Goal: Task Accomplishment & Management: Manage account settings

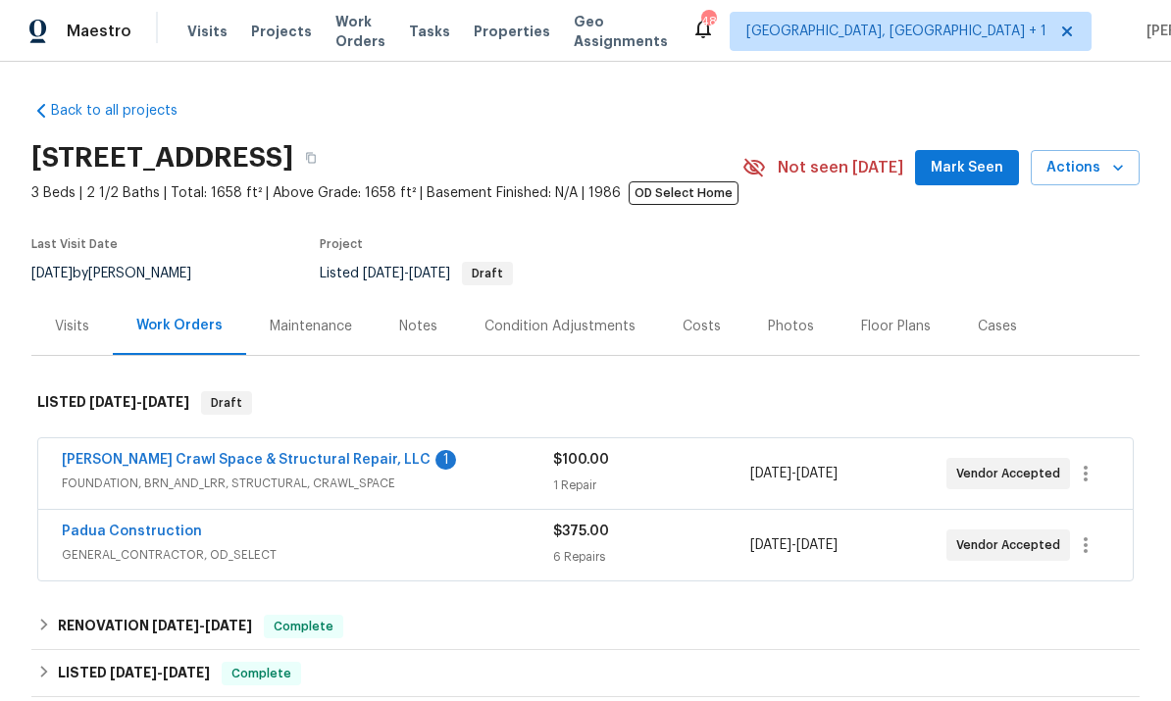
click at [282, 462] on link "Falcone Crawl Space & Structural Repair, LLC" at bounding box center [246, 460] width 369 height 14
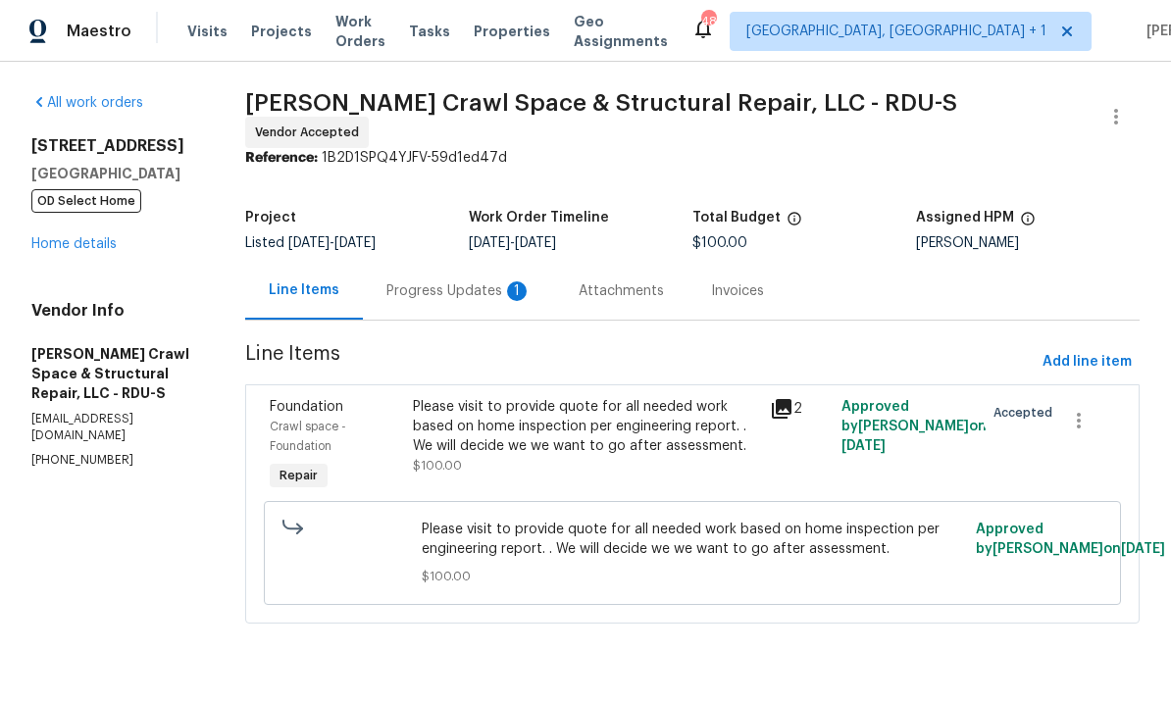
click at [478, 283] on div "Progress Updates 1" at bounding box center [458, 292] width 145 height 20
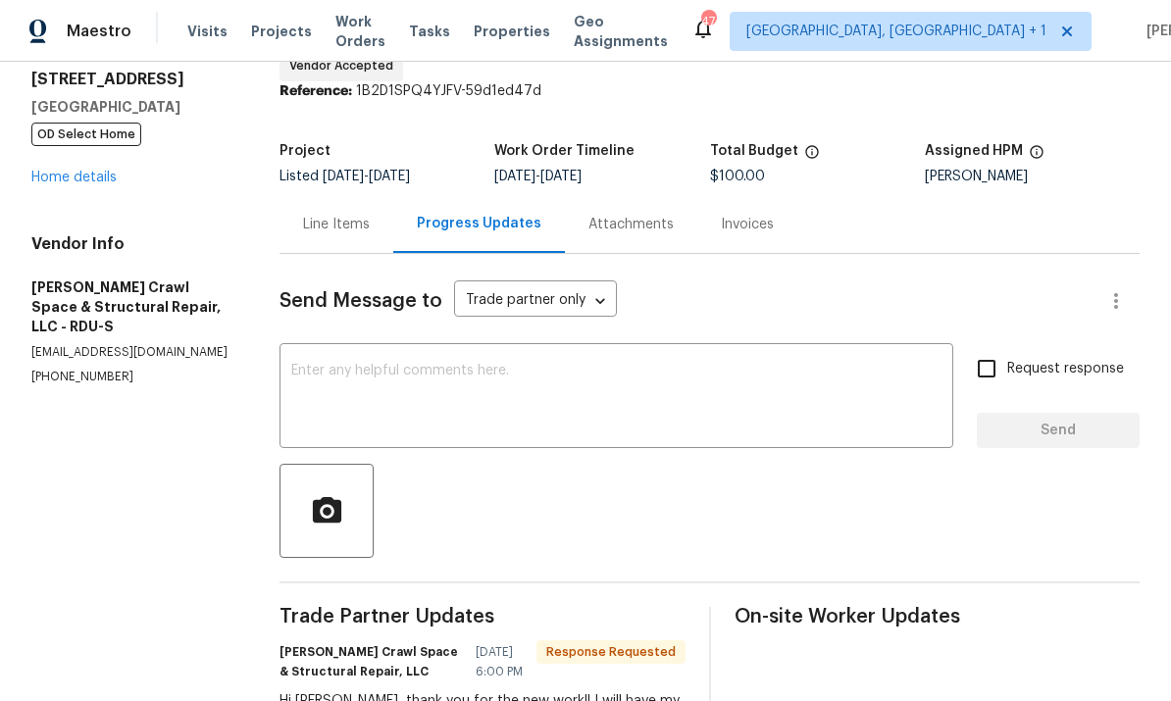
scroll to position [52, 0]
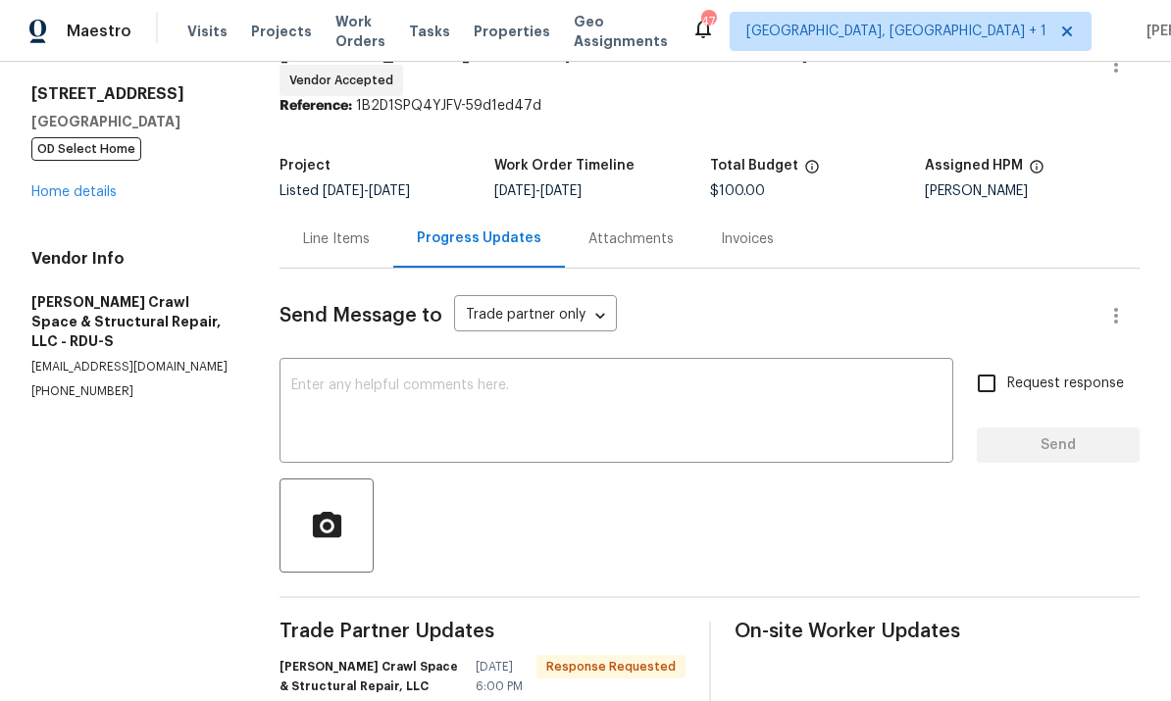
click at [92, 198] on link "Home details" at bounding box center [73, 192] width 85 height 14
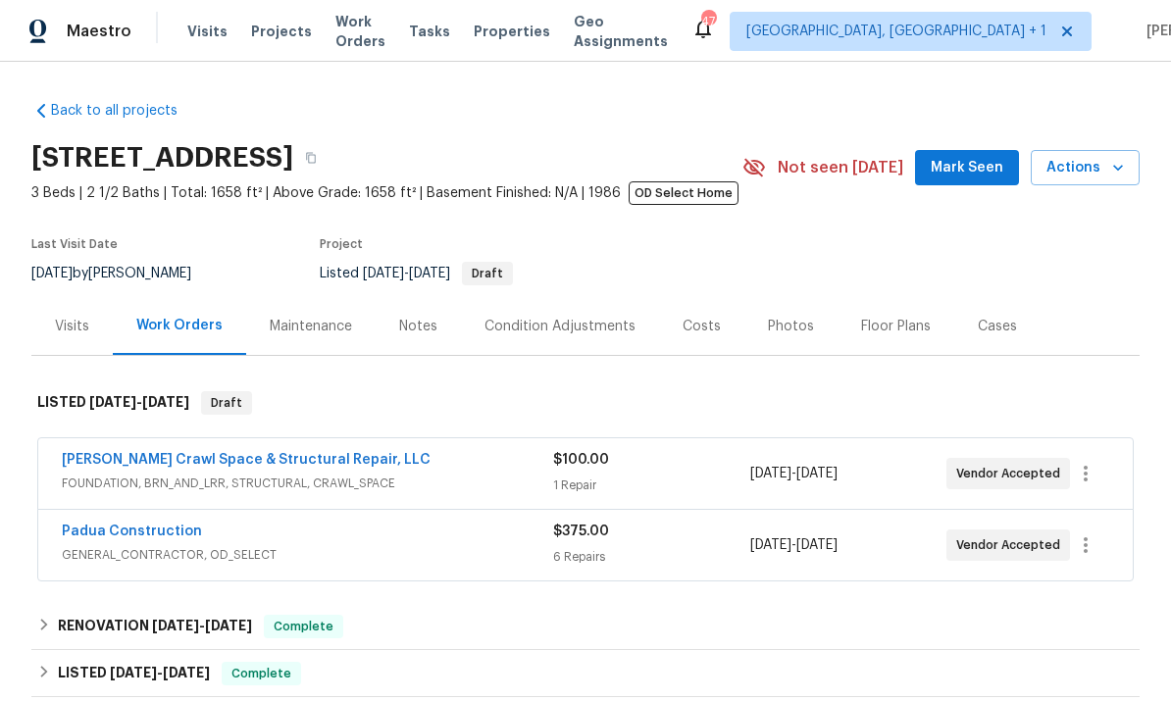
click at [433, 321] on div "Notes" at bounding box center [418, 327] width 38 height 20
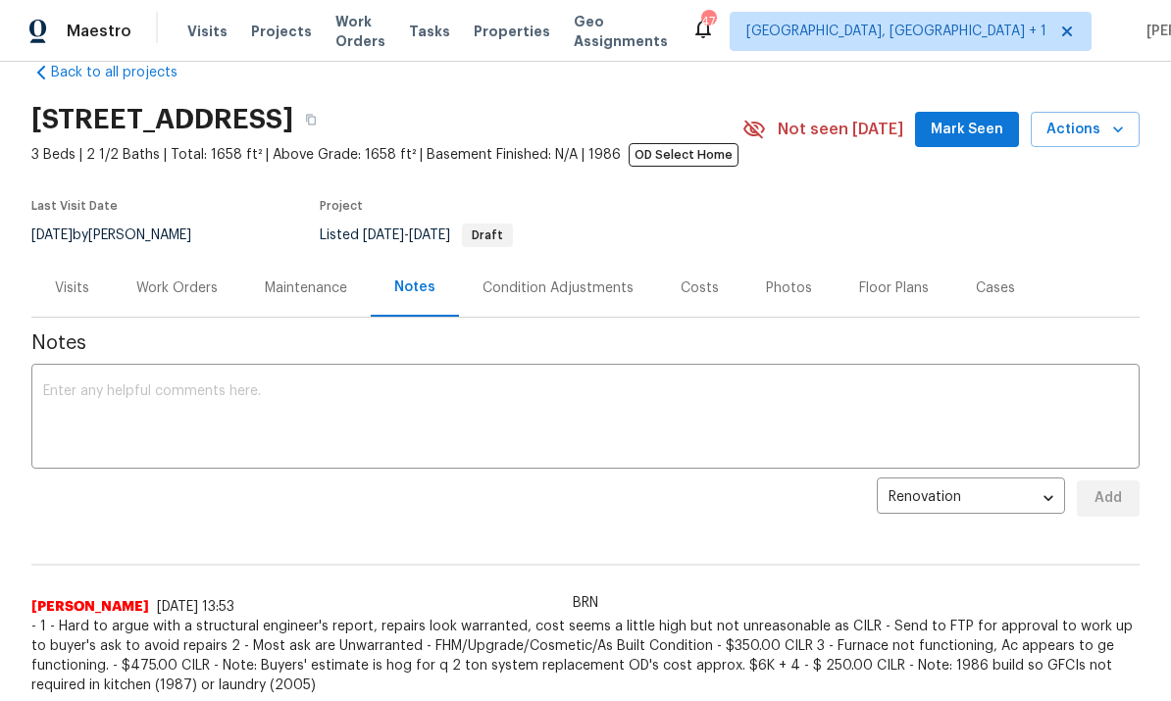
scroll to position [57, 0]
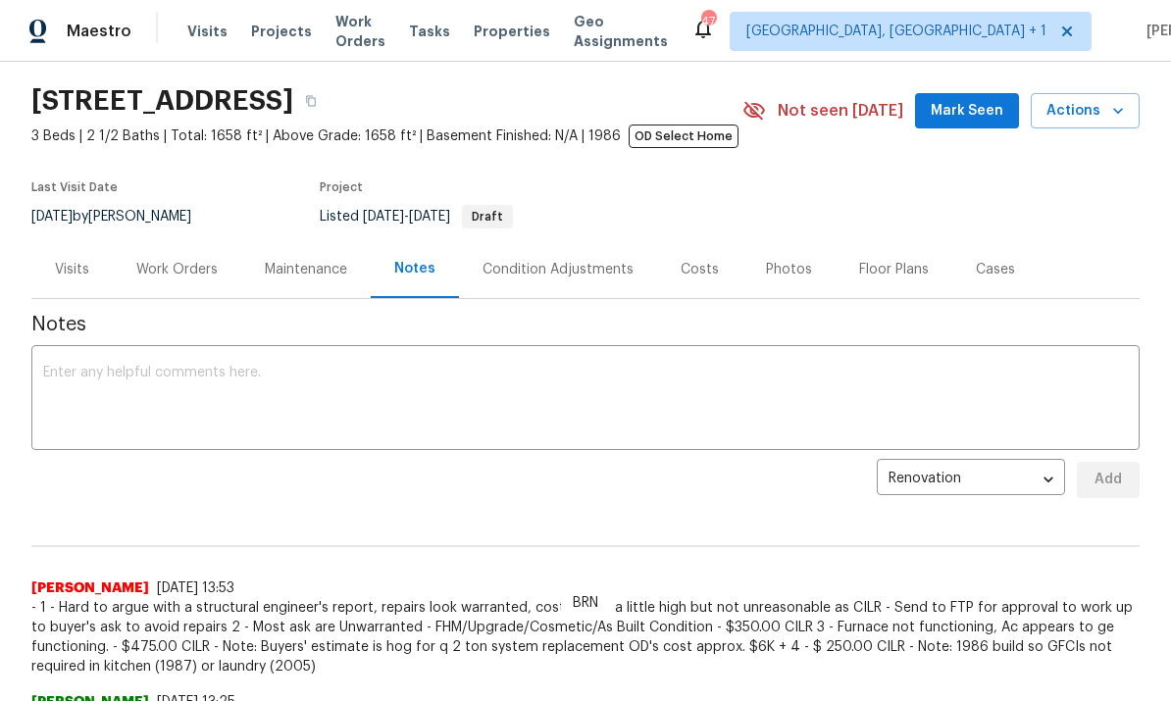
click at [211, 380] on textarea at bounding box center [585, 400] width 1085 height 69
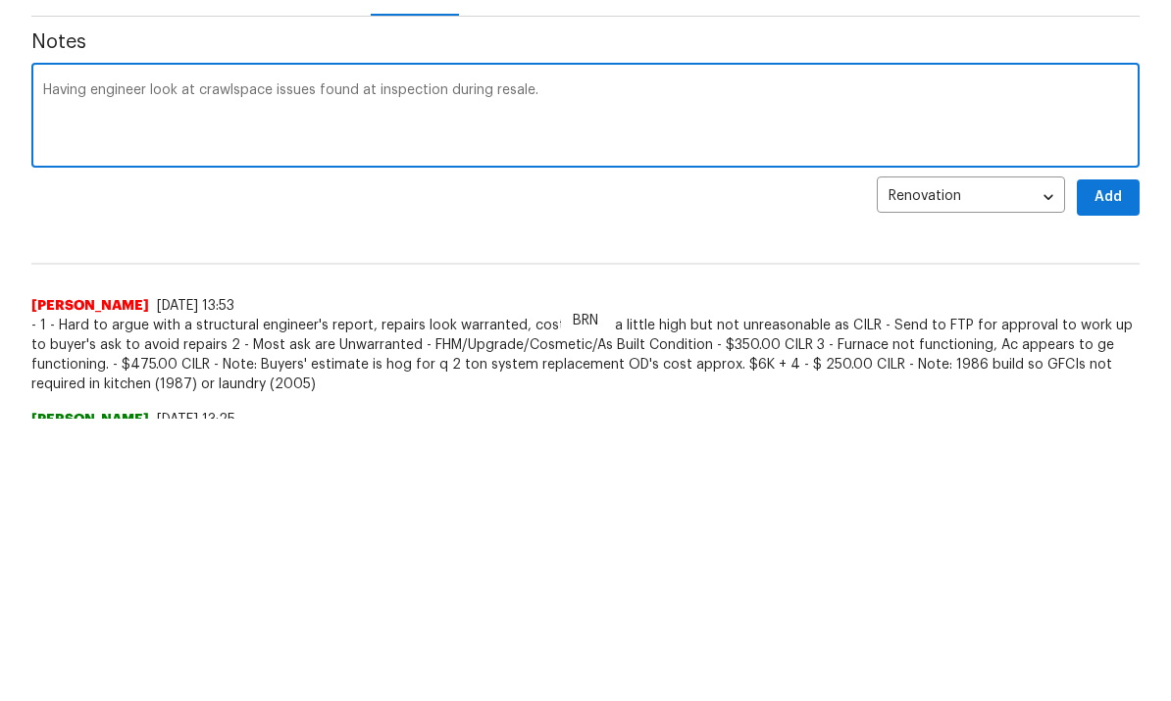
type textarea "Having engineer look at crawlspace issues found at inspection during resale."
click at [1116, 468] on span "Add" at bounding box center [1108, 480] width 31 height 25
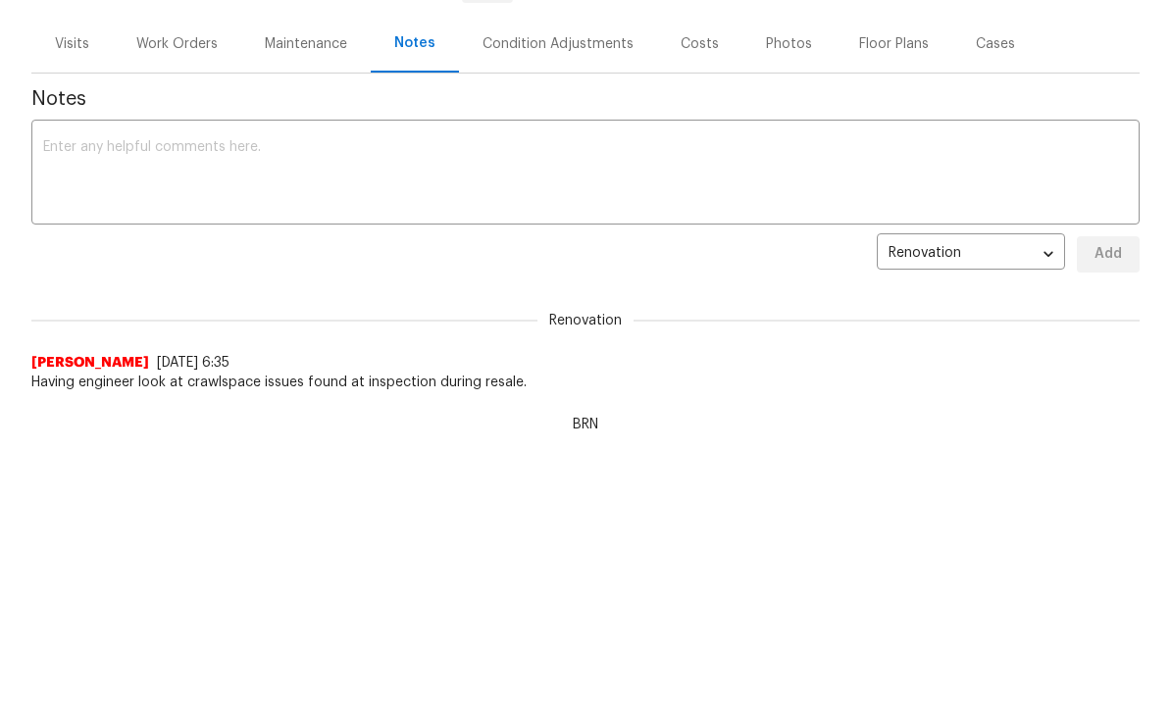
scroll to position [0, 0]
click at [188, 46] on div "Work Orders" at bounding box center [176, 44] width 81 height 20
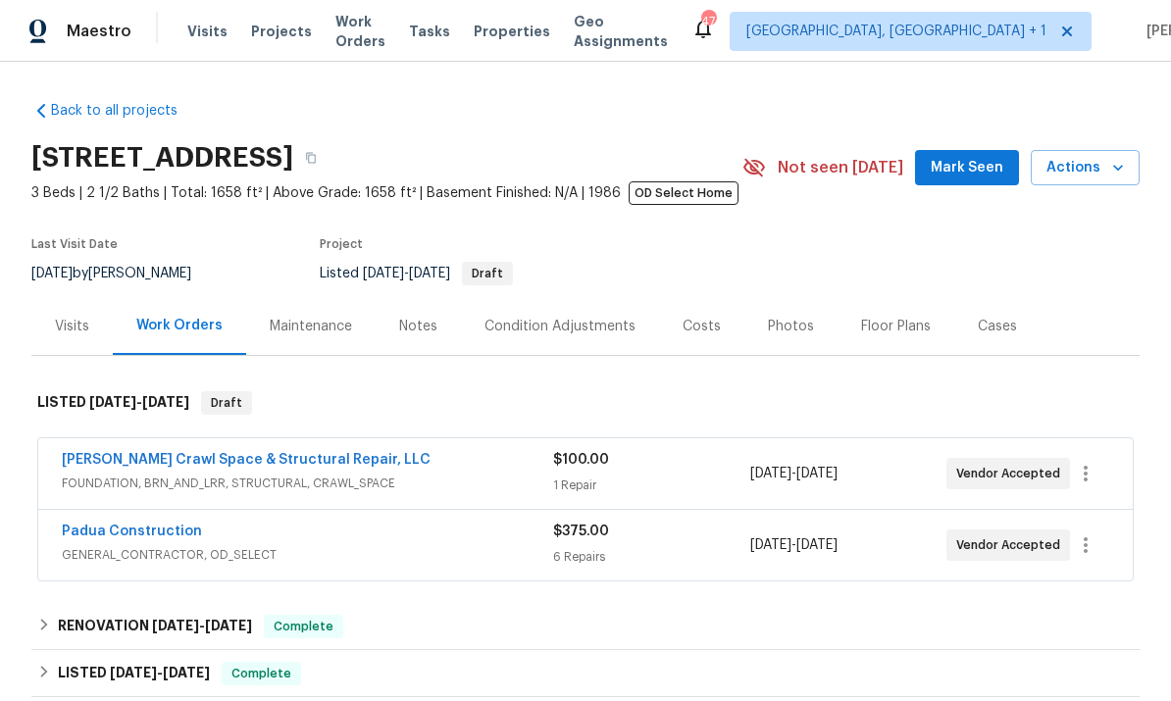
scroll to position [74, 0]
click at [237, 453] on link "Falcone Crawl Space & Structural Repair, LLC" at bounding box center [246, 460] width 369 height 14
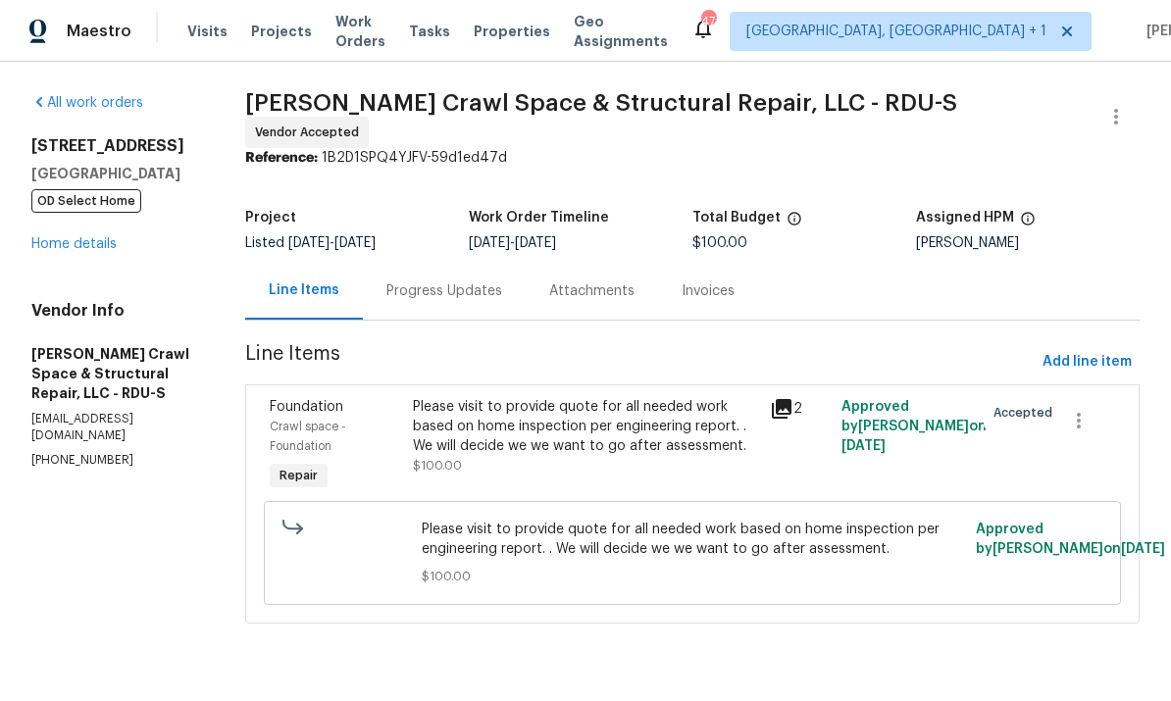
click at [465, 272] on div "Progress Updates" at bounding box center [444, 291] width 163 height 58
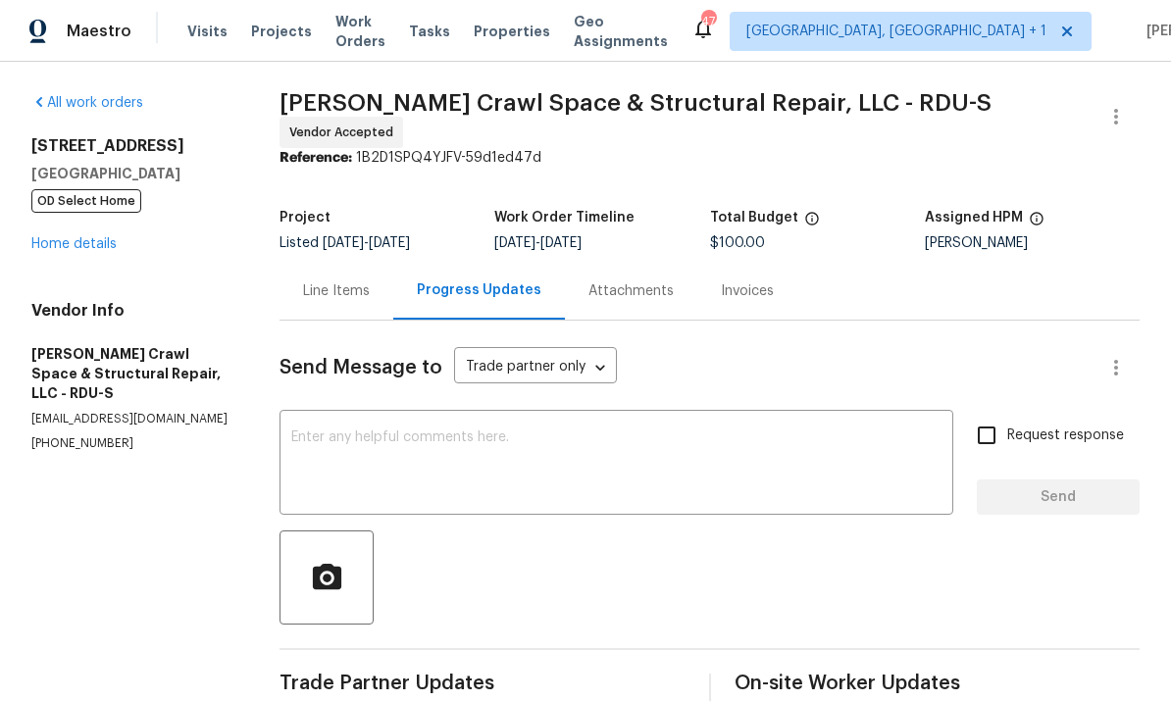
click at [345, 283] on div "Line Items" at bounding box center [336, 292] width 67 height 20
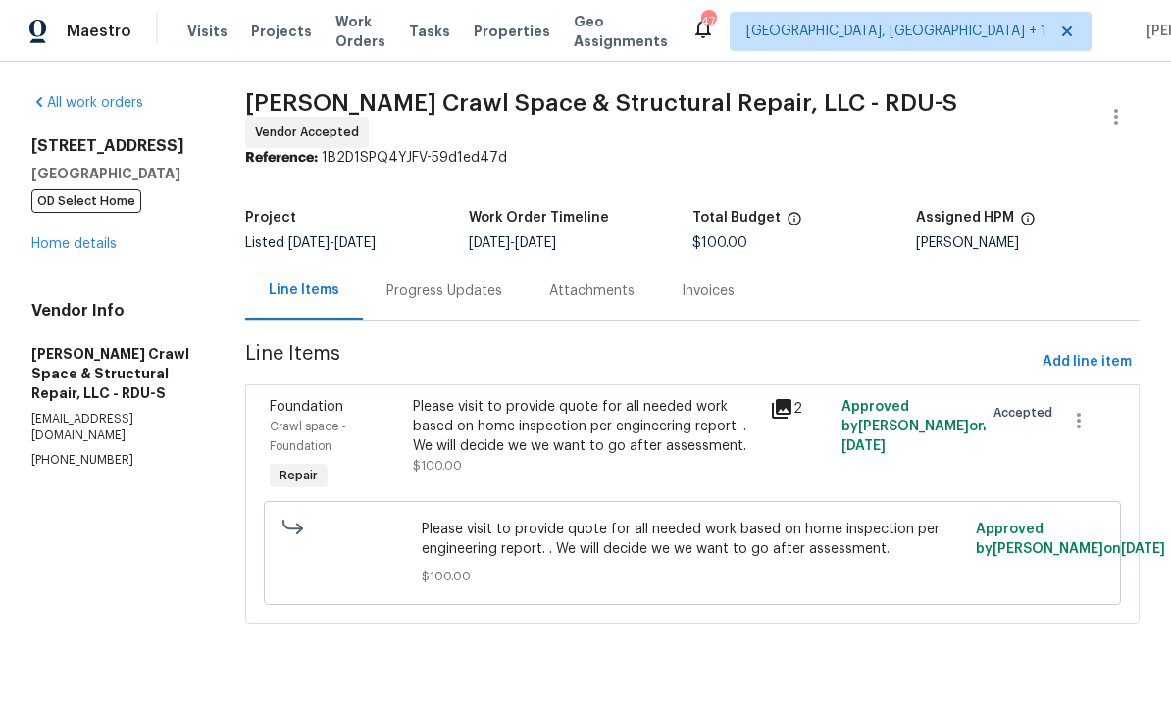
click at [793, 397] on icon at bounding box center [782, 409] width 24 height 24
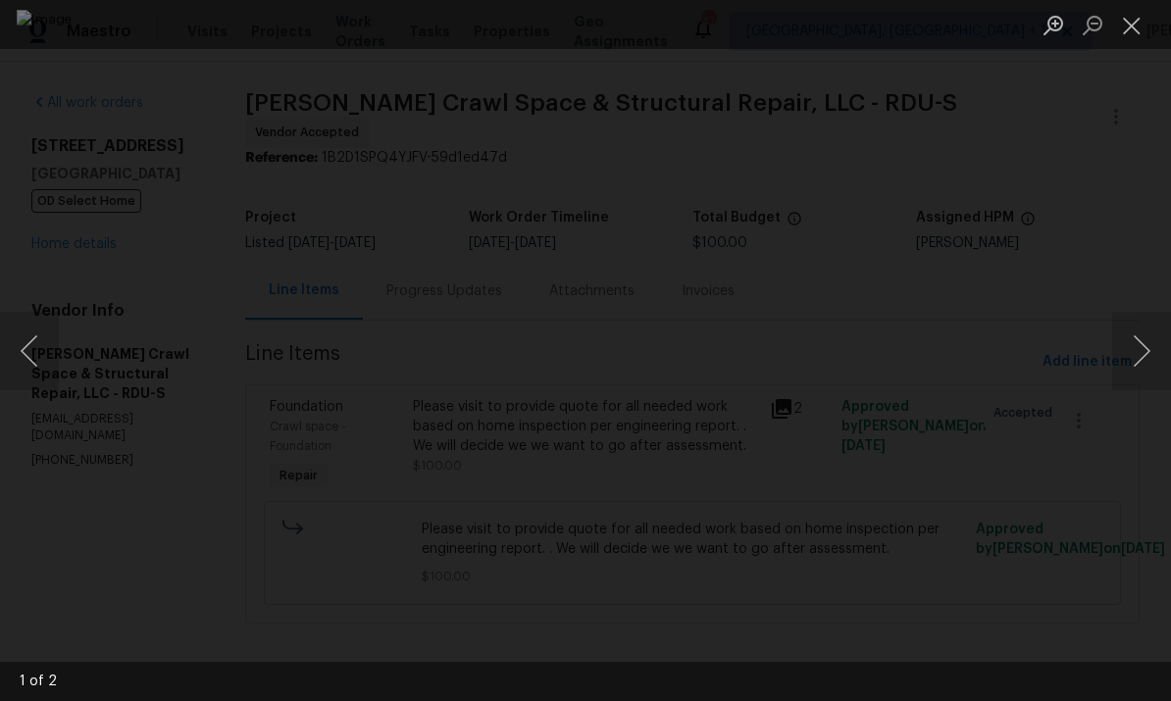
click at [1141, 231] on div "Lightbox" at bounding box center [585, 350] width 1171 height 701
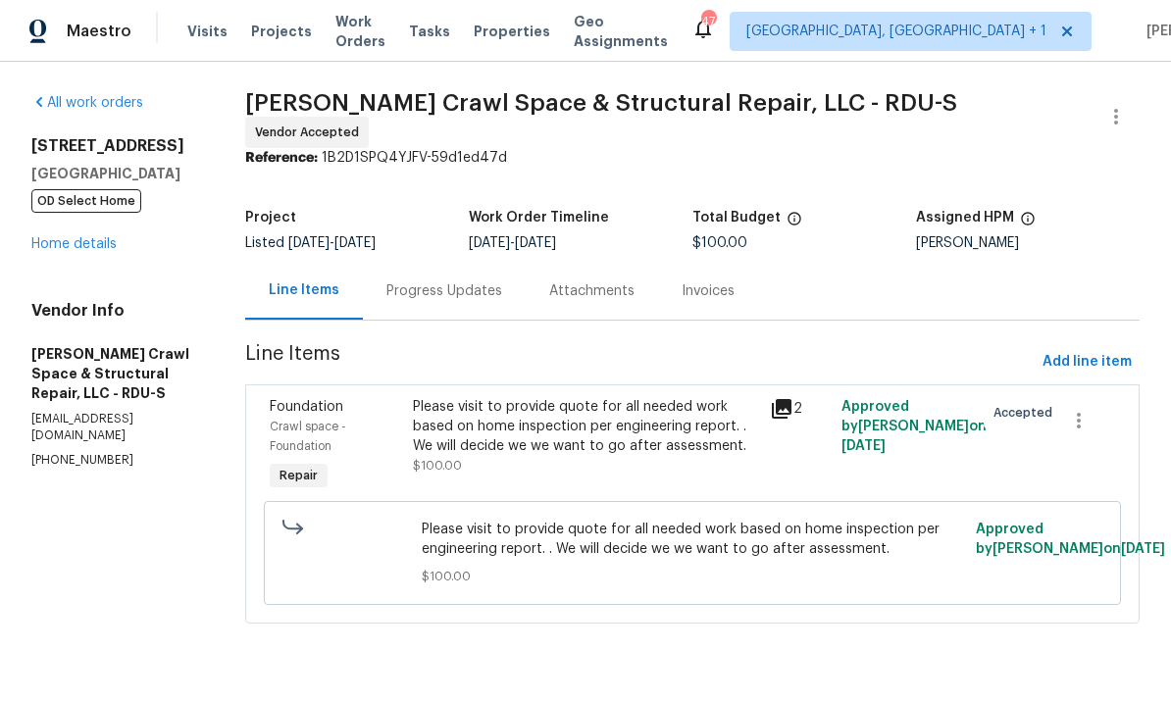
click at [445, 282] on div "Progress Updates" at bounding box center [444, 292] width 116 height 20
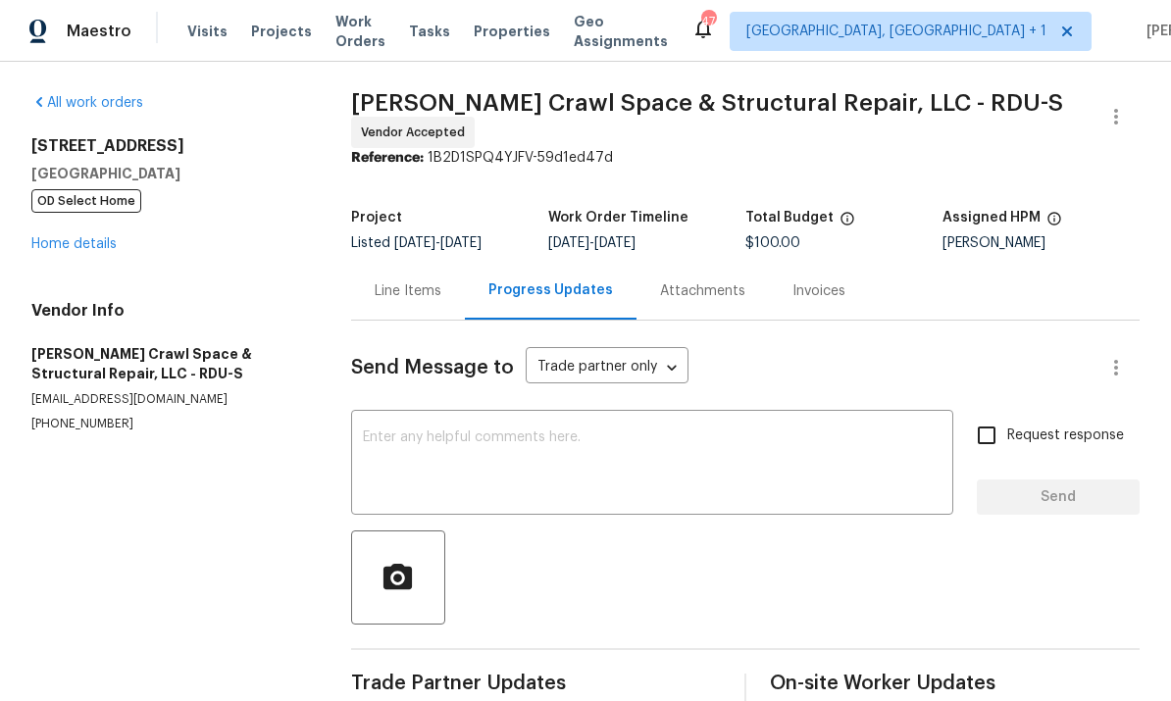
click at [77, 246] on link "Home details" at bounding box center [73, 244] width 85 height 14
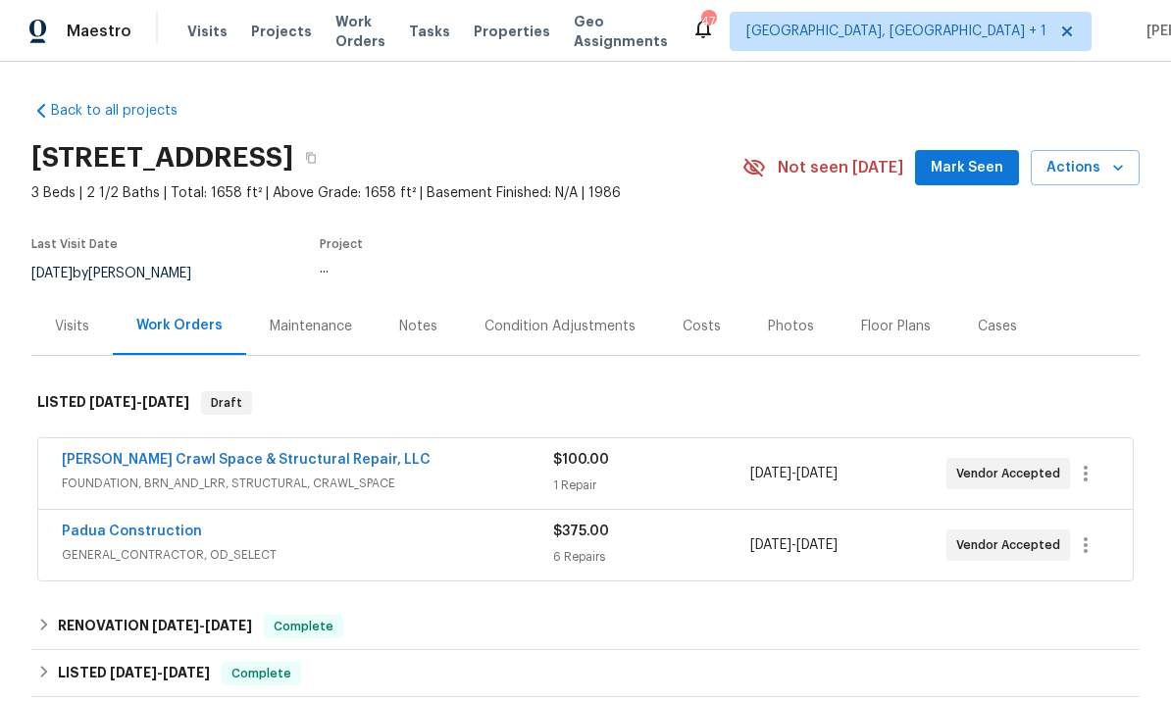
click at [428, 334] on div "Notes" at bounding box center [418, 327] width 38 height 20
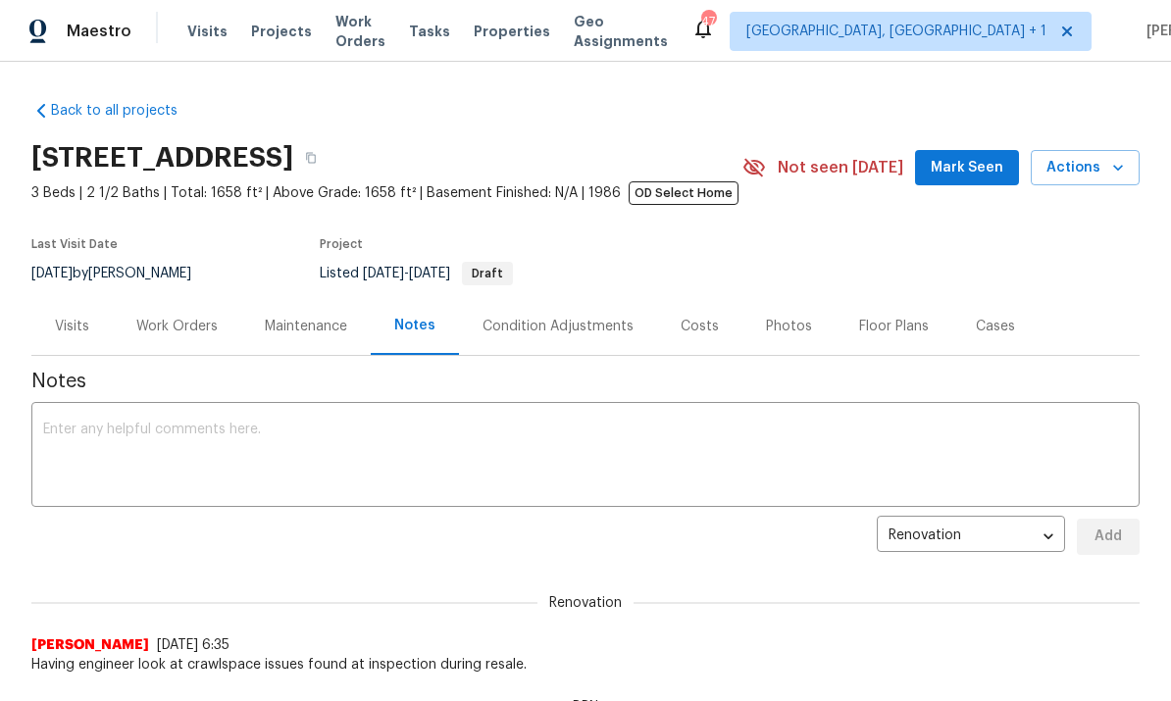
click at [176, 343] on div "Work Orders" at bounding box center [177, 326] width 129 height 58
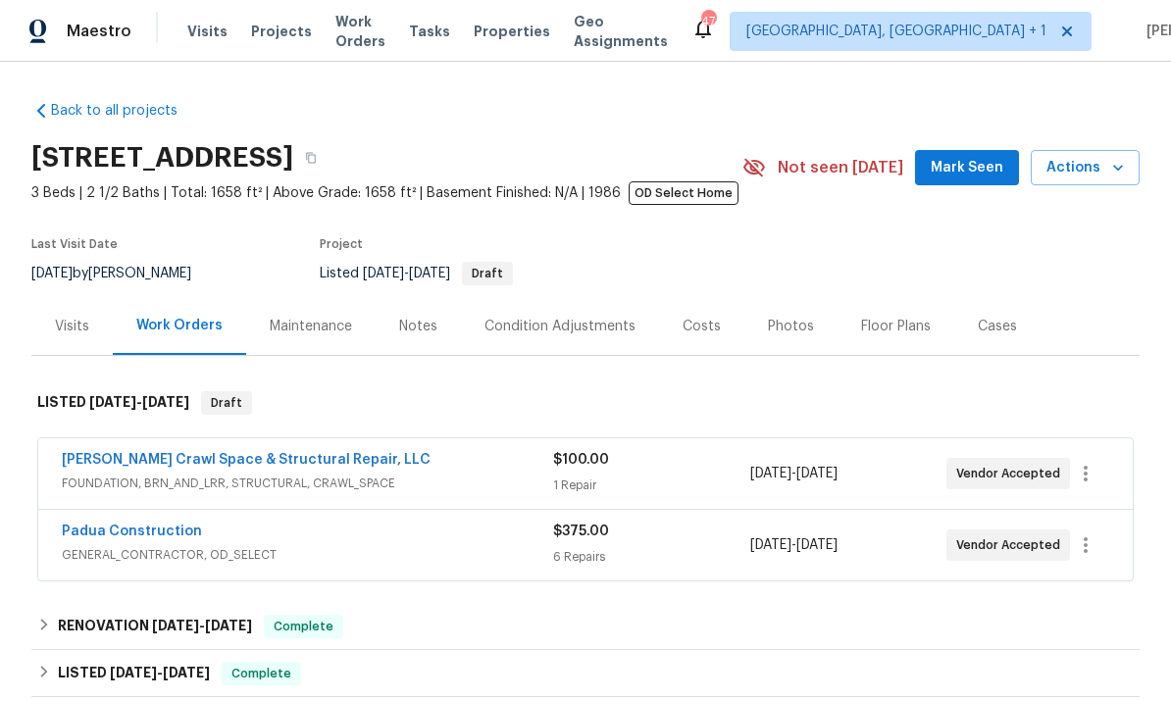
click at [131, 534] on link "Padua Construction" at bounding box center [132, 532] width 140 height 14
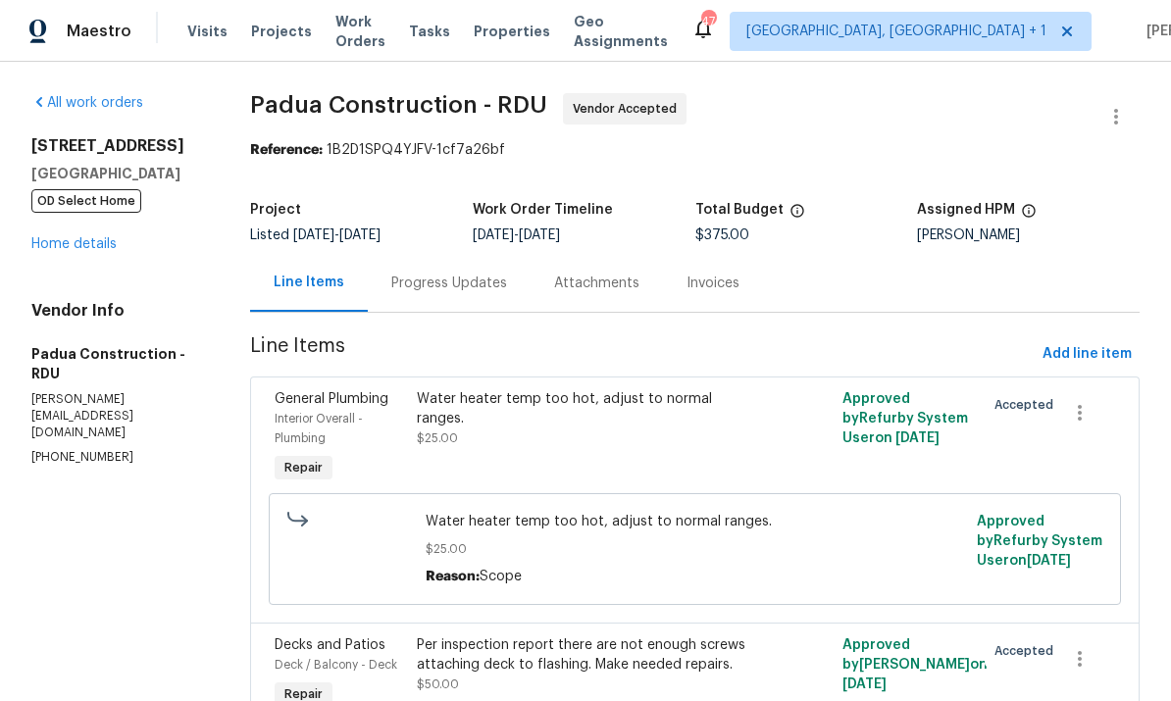
click at [461, 285] on div "Progress Updates" at bounding box center [449, 284] width 116 height 20
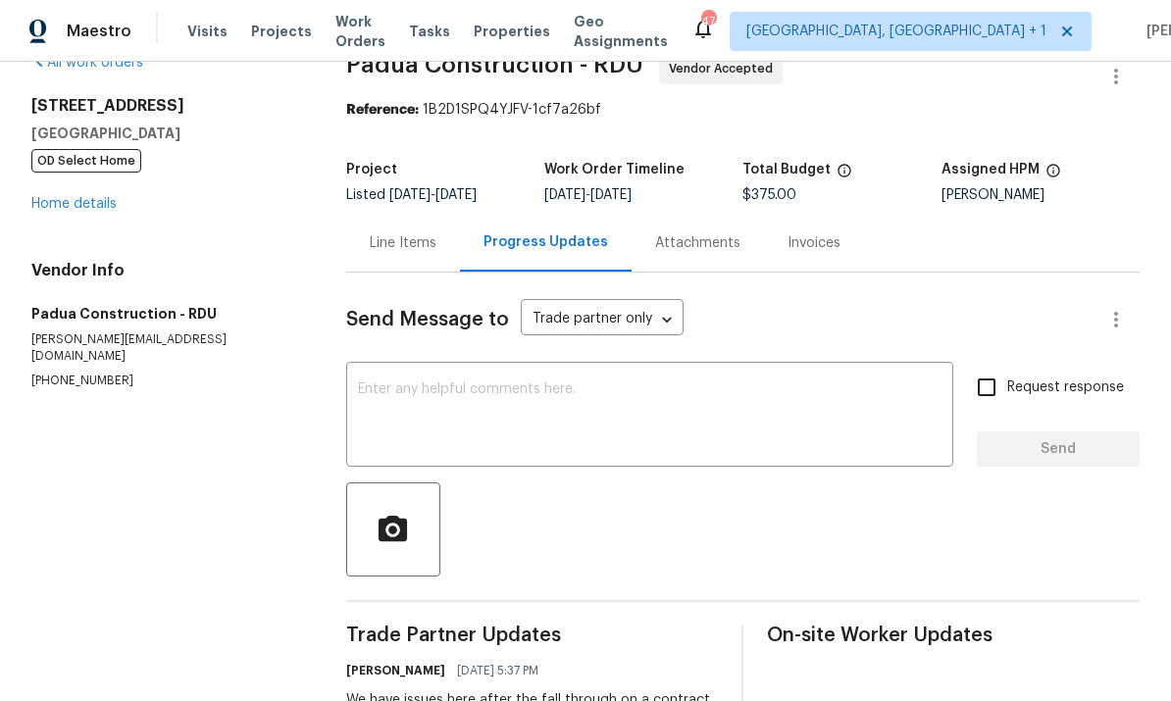
scroll to position [37, 0]
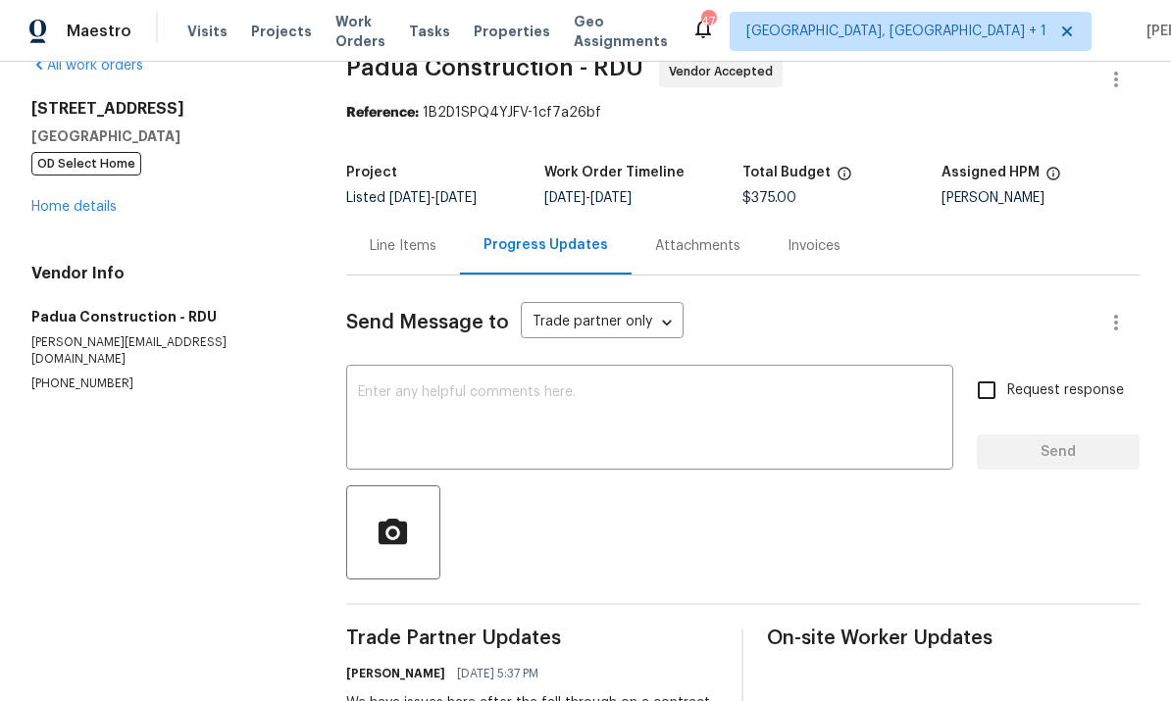
click at [77, 212] on link "Home details" at bounding box center [73, 207] width 85 height 14
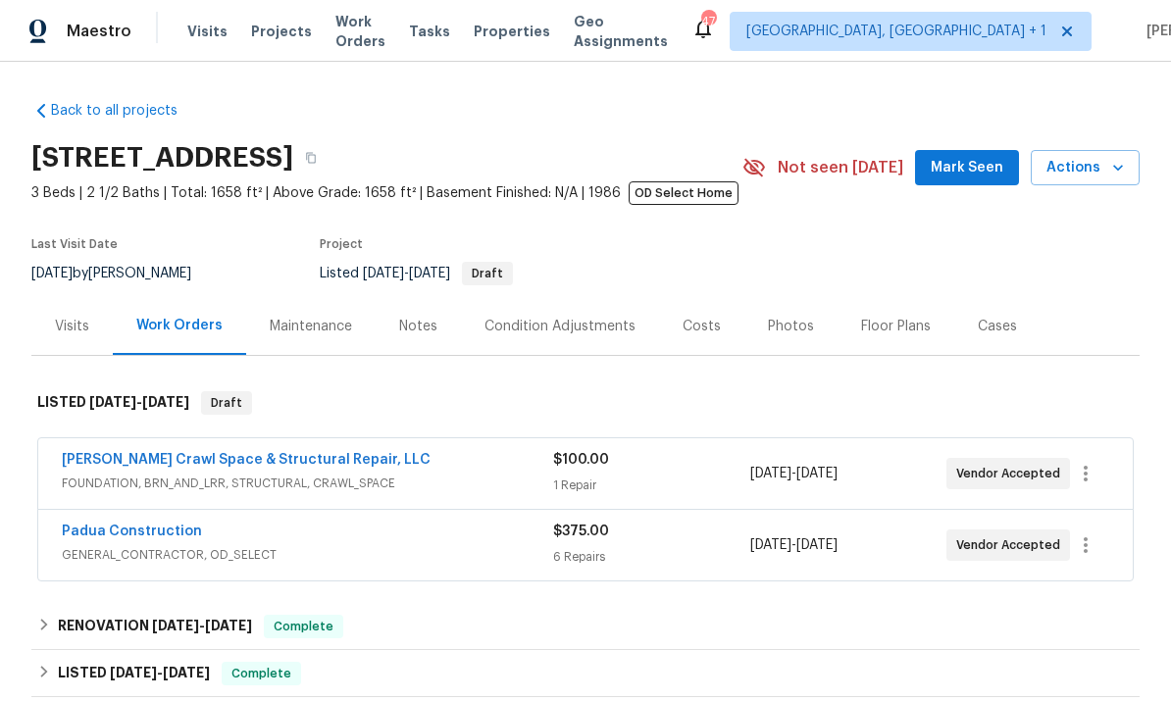
click at [169, 538] on link "Padua Construction" at bounding box center [132, 532] width 140 height 14
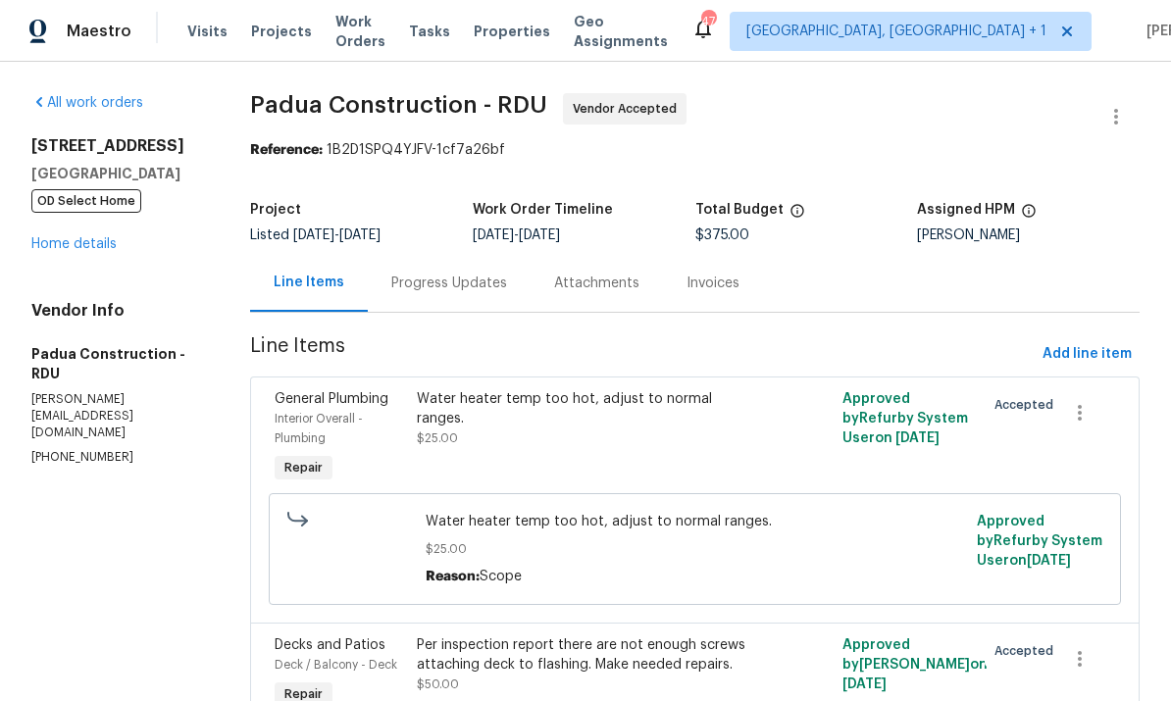
click at [635, 403] on div "Water heater temp too hot, adjust to normal ranges." at bounding box center [588, 408] width 343 height 39
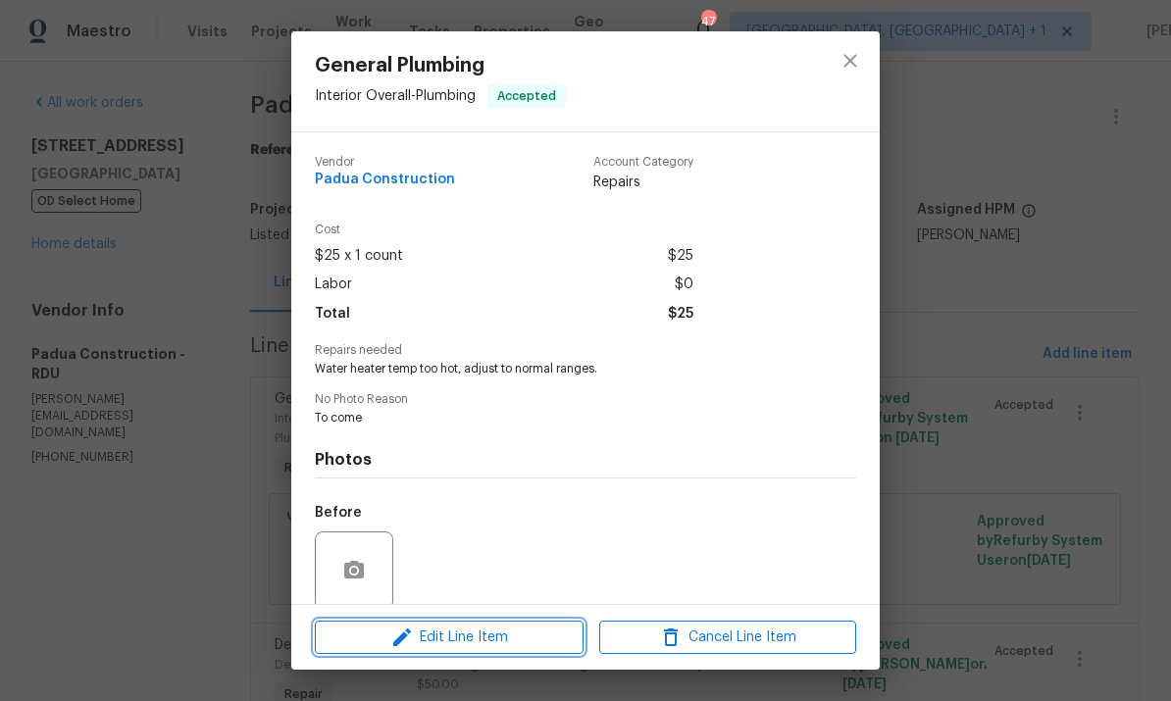
click at [508, 645] on span "Edit Line Item" at bounding box center [449, 638] width 257 height 25
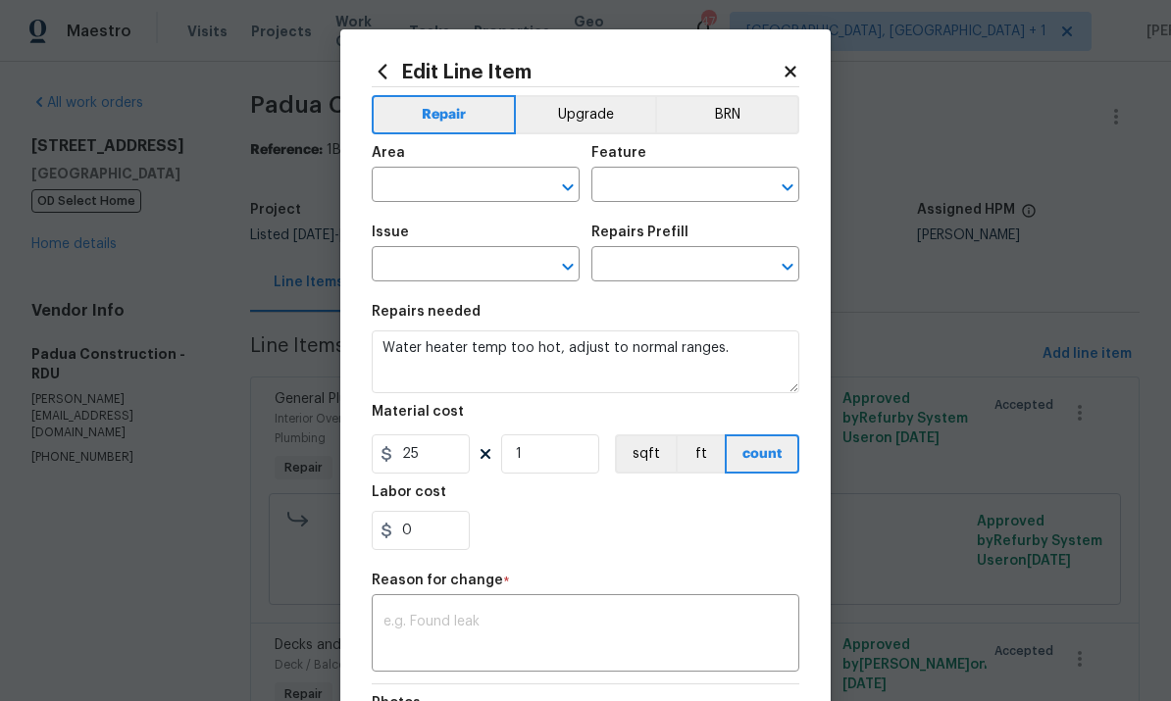
type input "Interior Overall"
type input "Plumbing"
type input "General Plumbing"
type input "Add a Task $1.00"
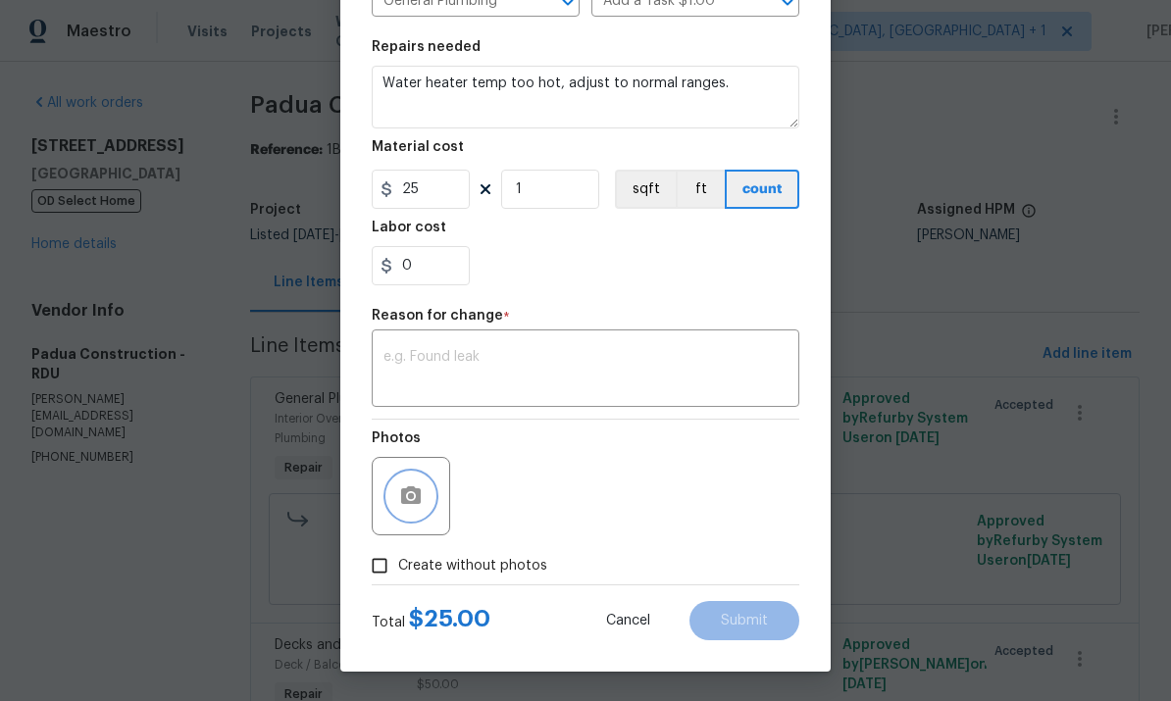
click at [431, 508] on button "button" at bounding box center [410, 496] width 47 height 47
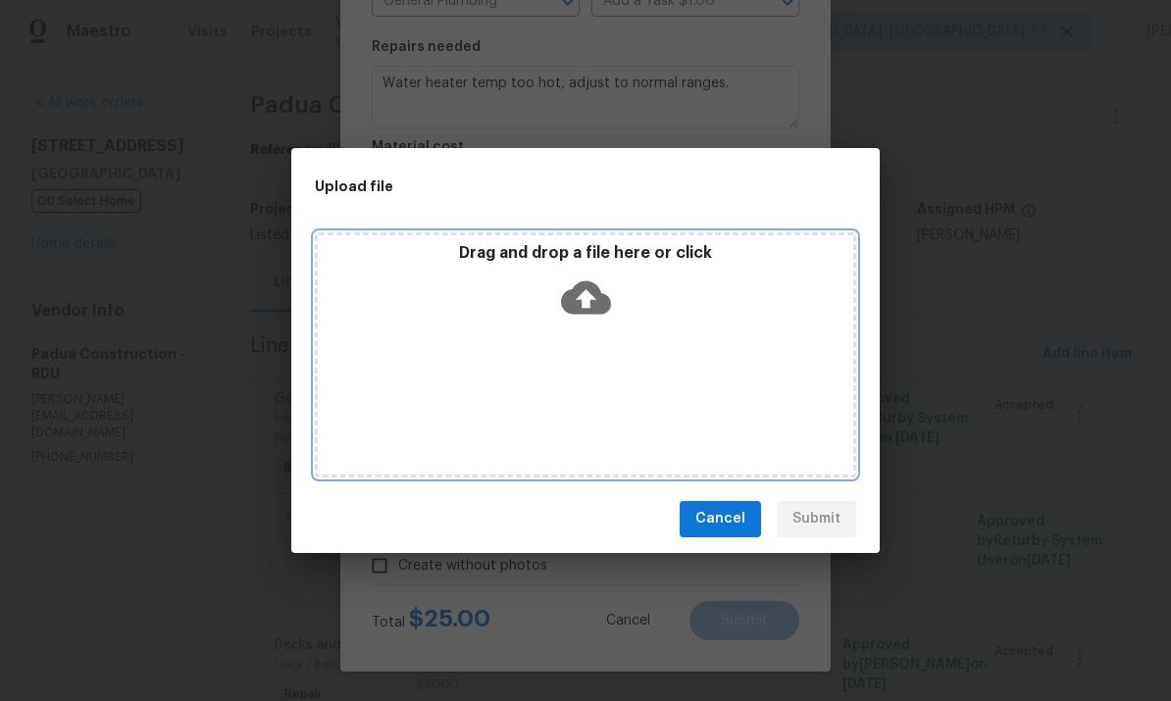
click at [600, 307] on icon at bounding box center [586, 297] width 50 height 33
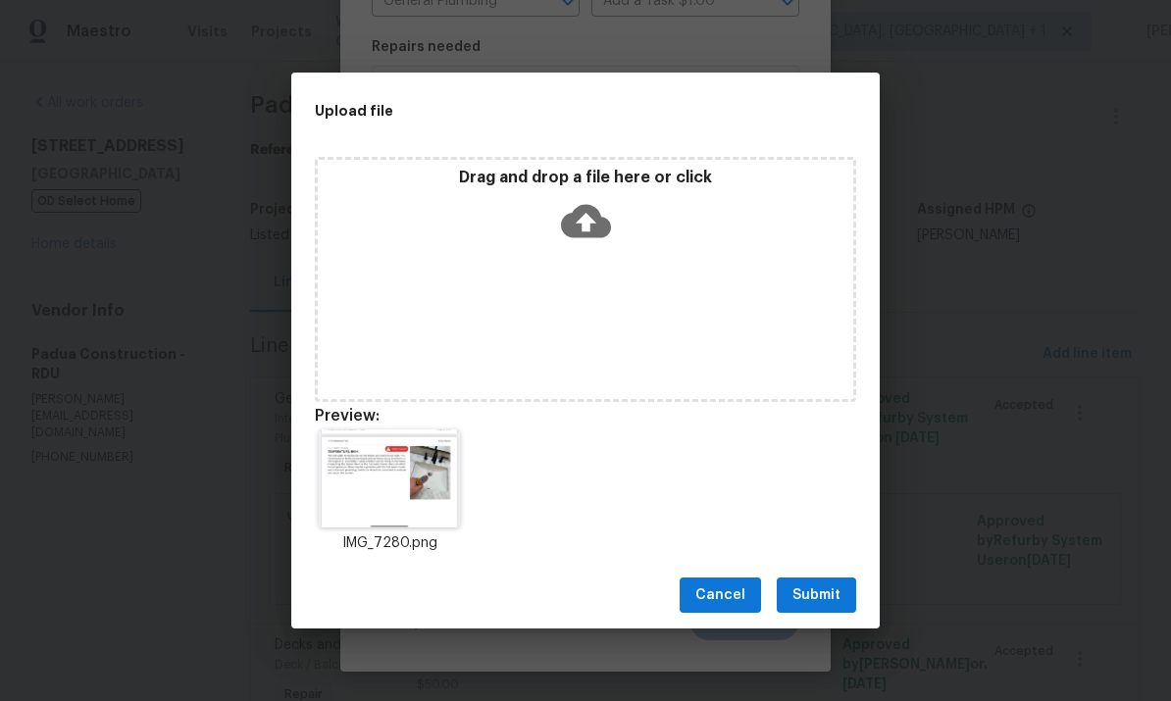
click at [836, 591] on span "Submit" at bounding box center [817, 596] width 48 height 25
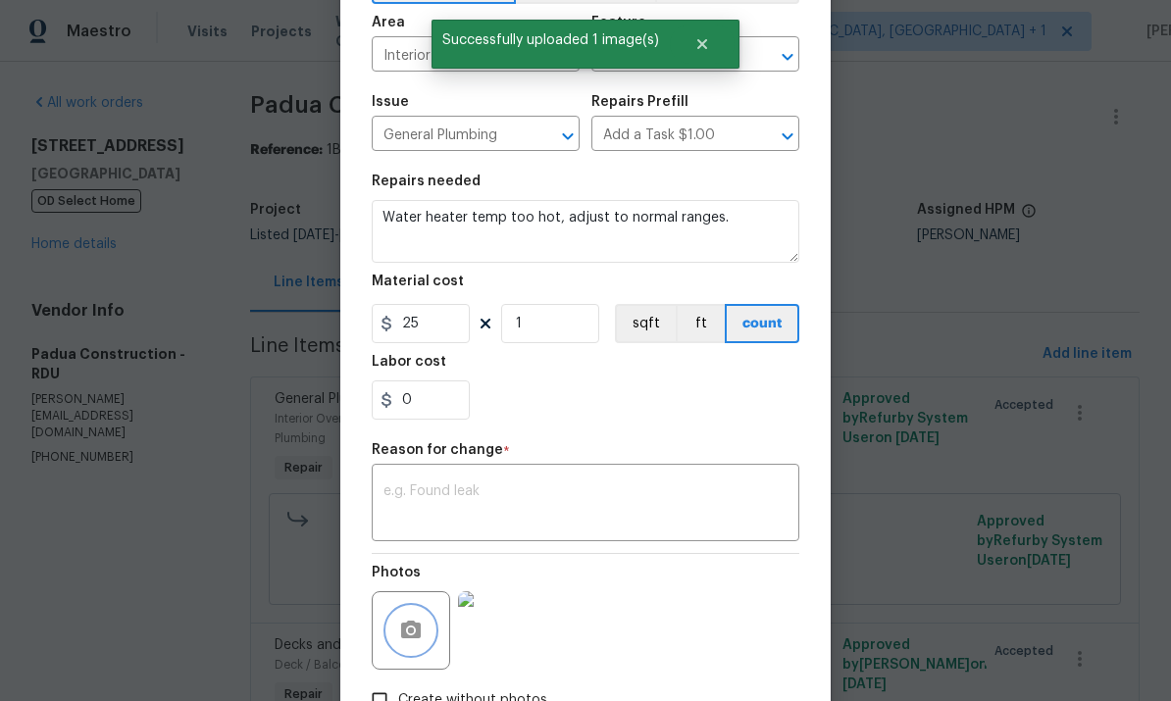
scroll to position [129, 0]
click at [932, 127] on body "Maestro Visits Projects Work Orders Tasks Properties Geo Assignments 47 Albuque…" at bounding box center [585, 350] width 1171 height 701
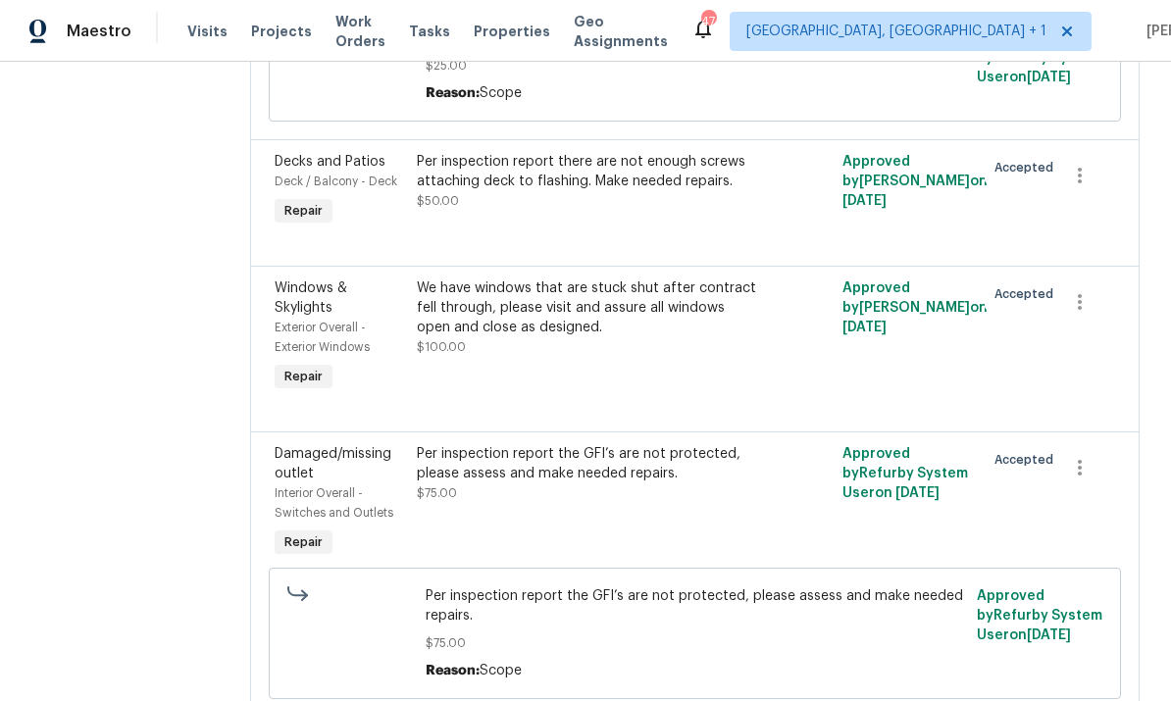
scroll to position [548, 0]
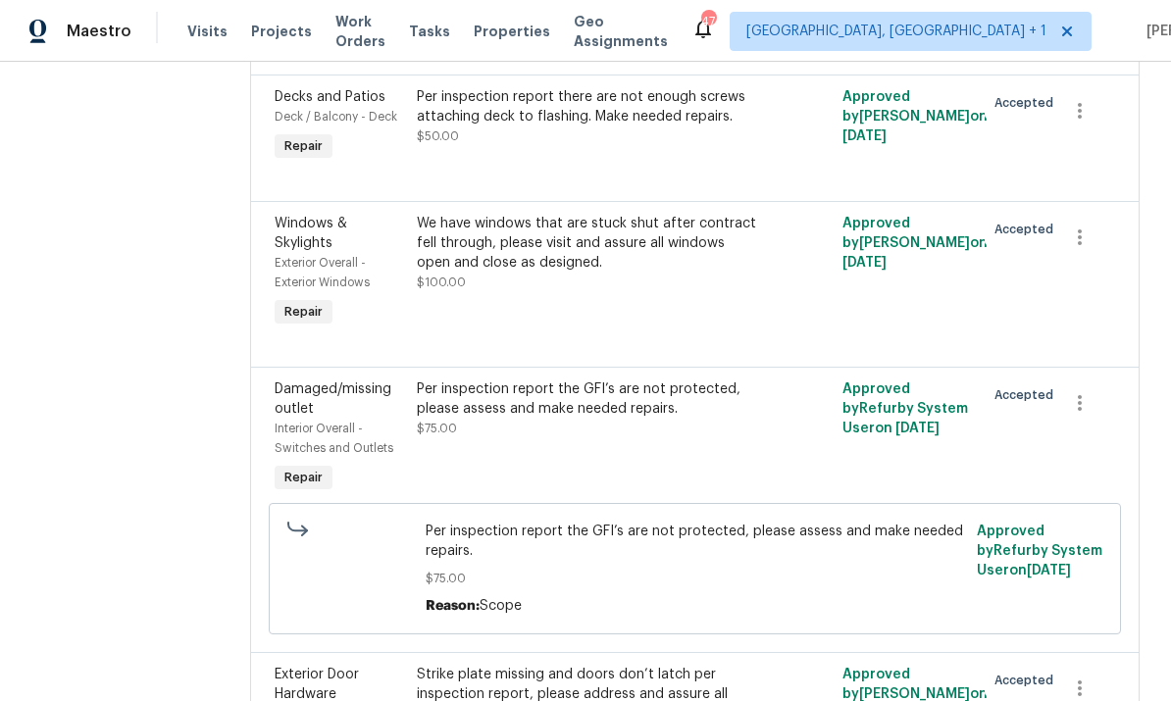
click at [656, 417] on div "Per inspection report the GFI’s are not protected, please assess and make neede…" at bounding box center [588, 399] width 343 height 39
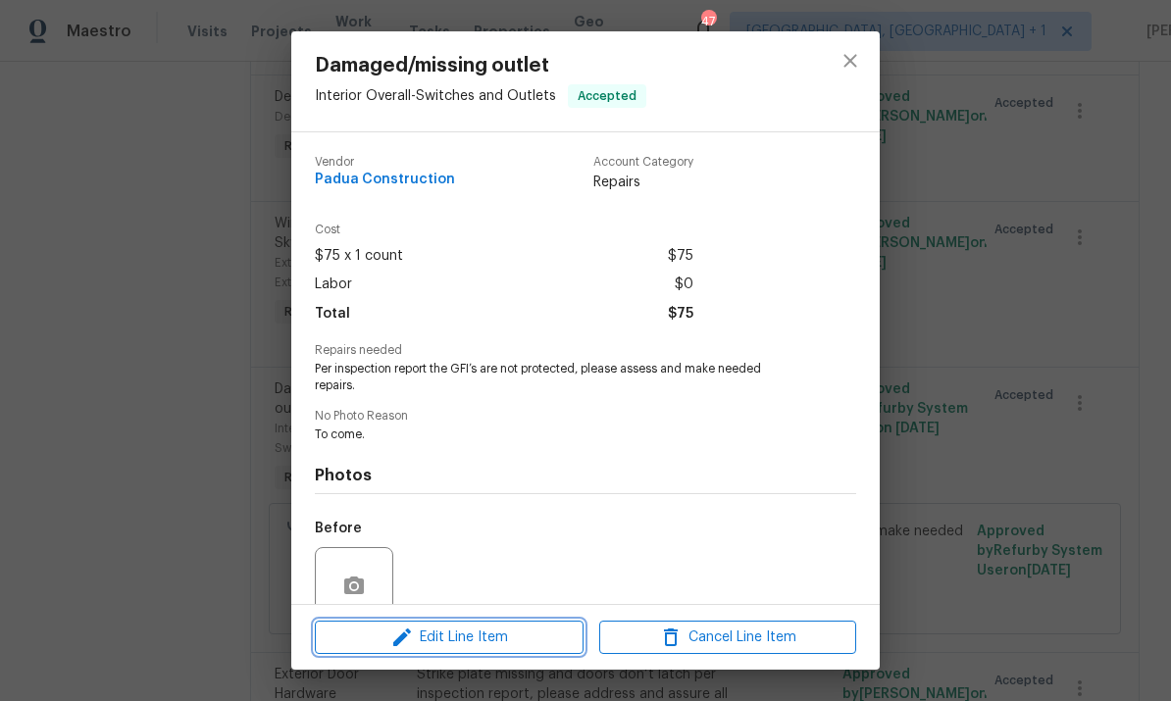
click at [513, 641] on span "Edit Line Item" at bounding box center [449, 638] width 257 height 25
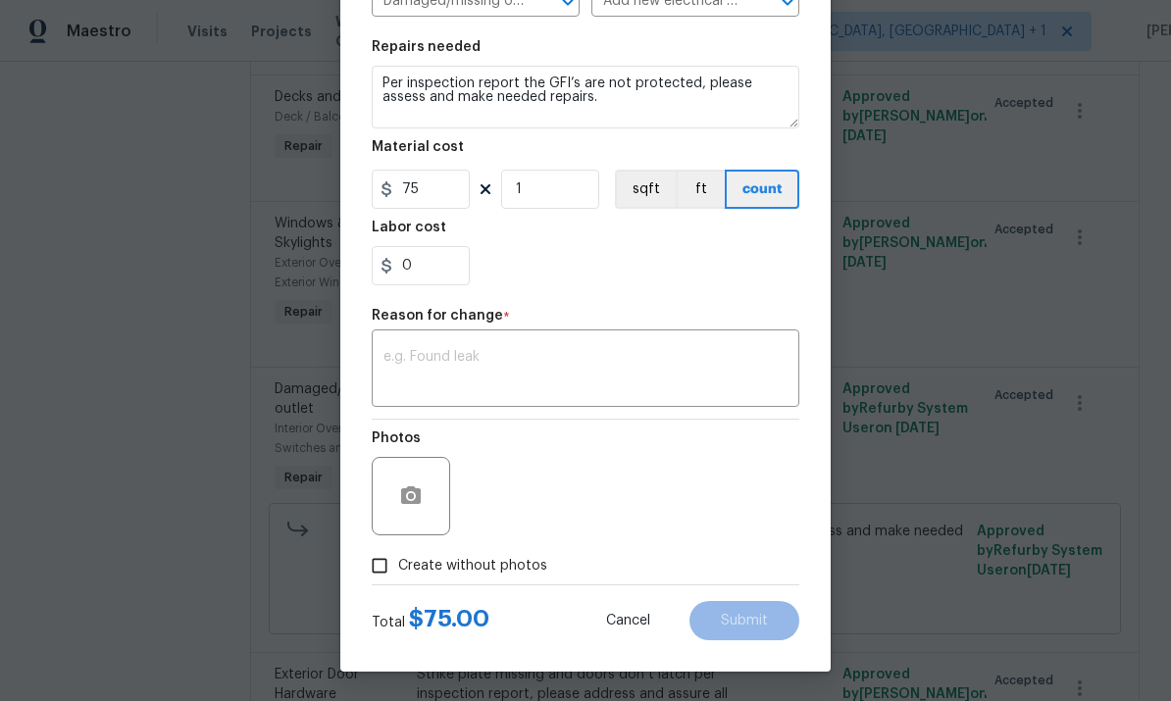
scroll to position [269, 0]
click at [417, 491] on icon "button" at bounding box center [411, 496] width 20 height 18
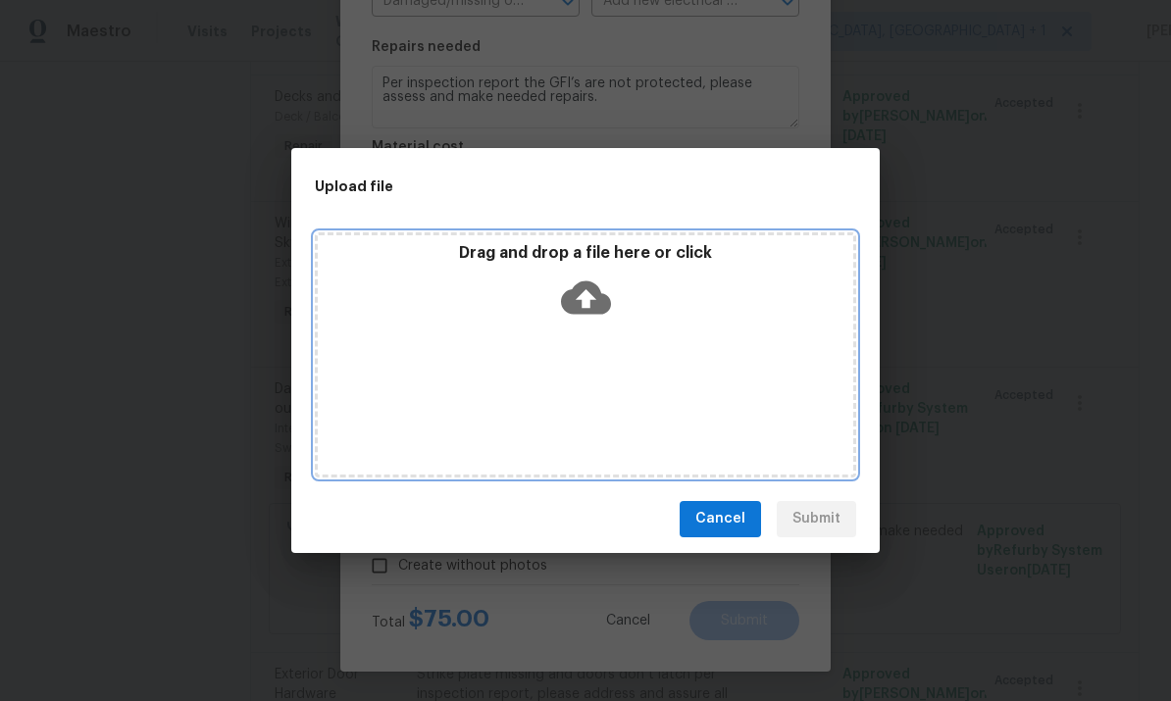
click at [588, 292] on icon at bounding box center [586, 298] width 50 height 50
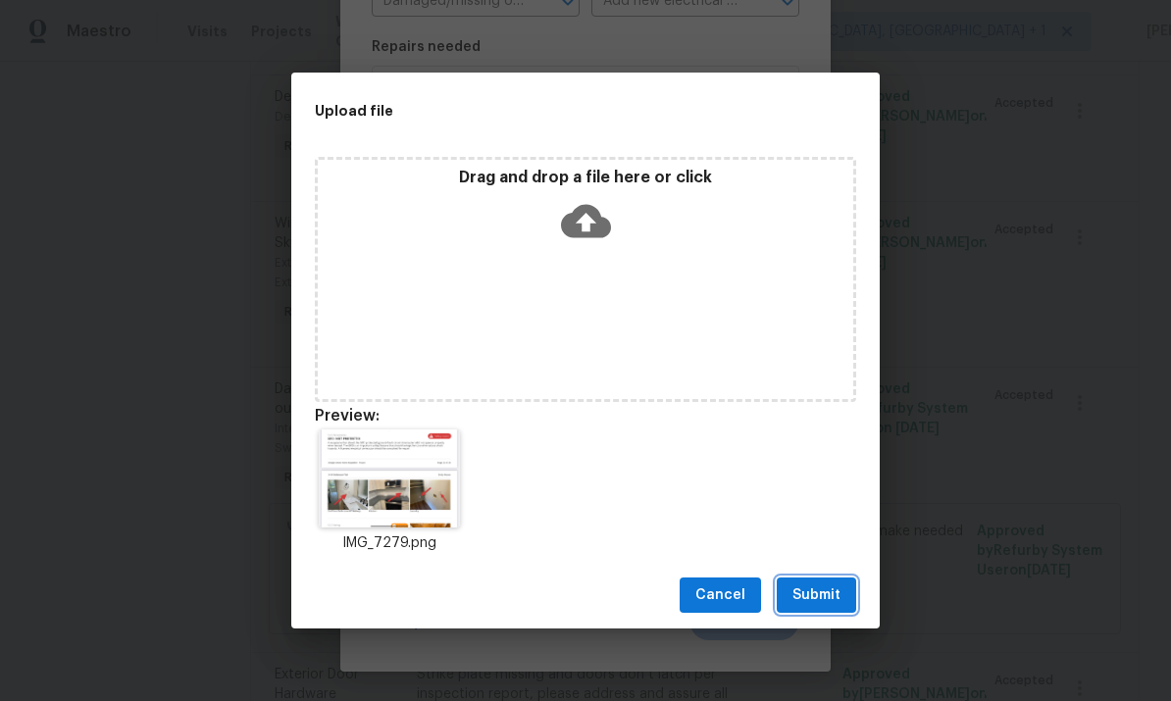
click at [826, 595] on span "Submit" at bounding box center [817, 596] width 48 height 25
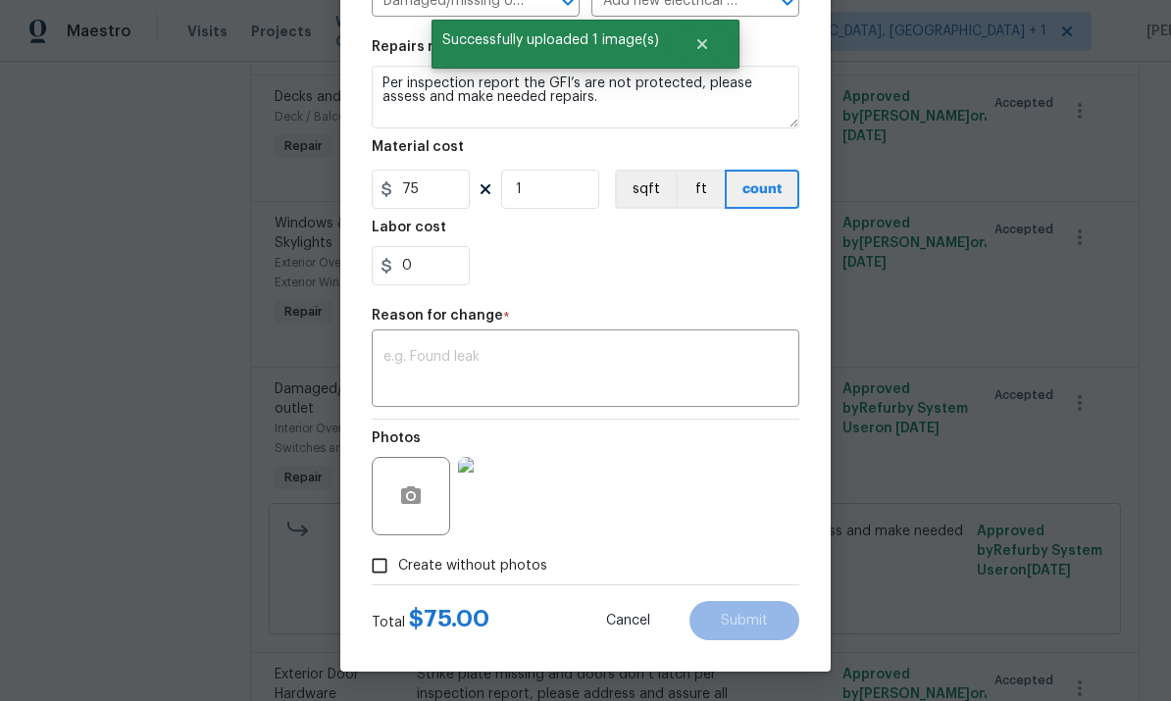
click at [965, 258] on body "Maestro Visits Projects Work Orders Tasks Properties Geo Assignments 47 Albuque…" at bounding box center [585, 350] width 1171 height 701
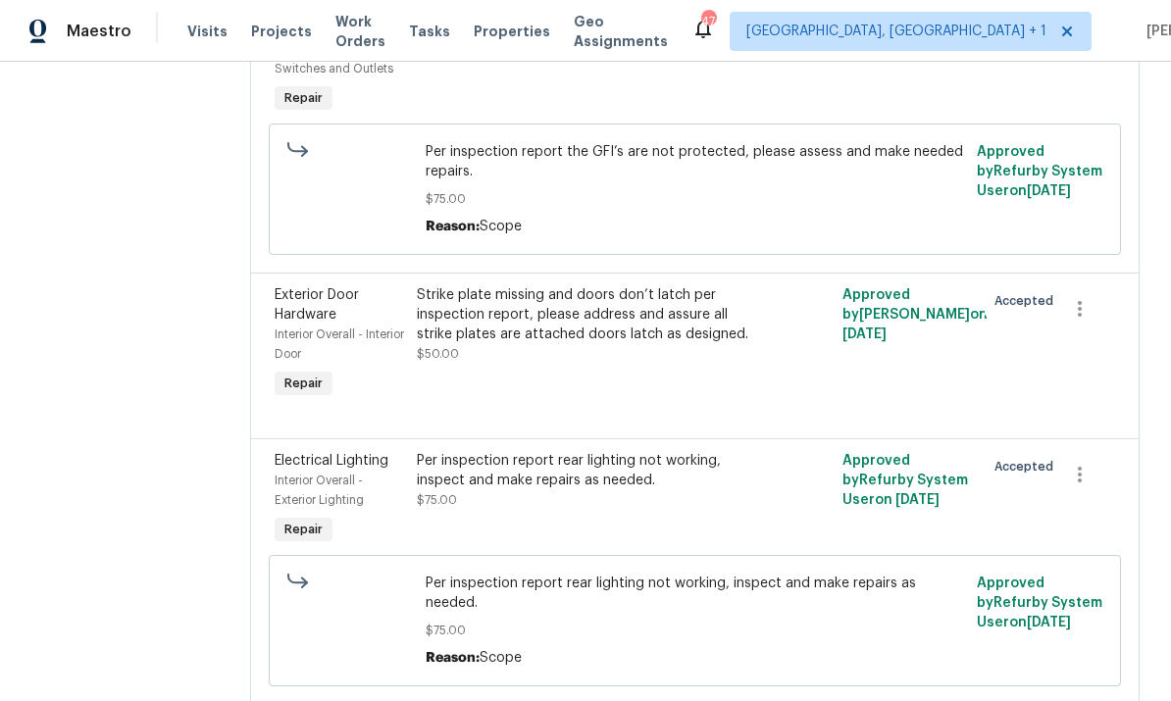
scroll to position [927, 0]
click at [692, 485] on div "Per inspection report rear lighting not working, inspect and make repairs as ne…" at bounding box center [588, 471] width 343 height 39
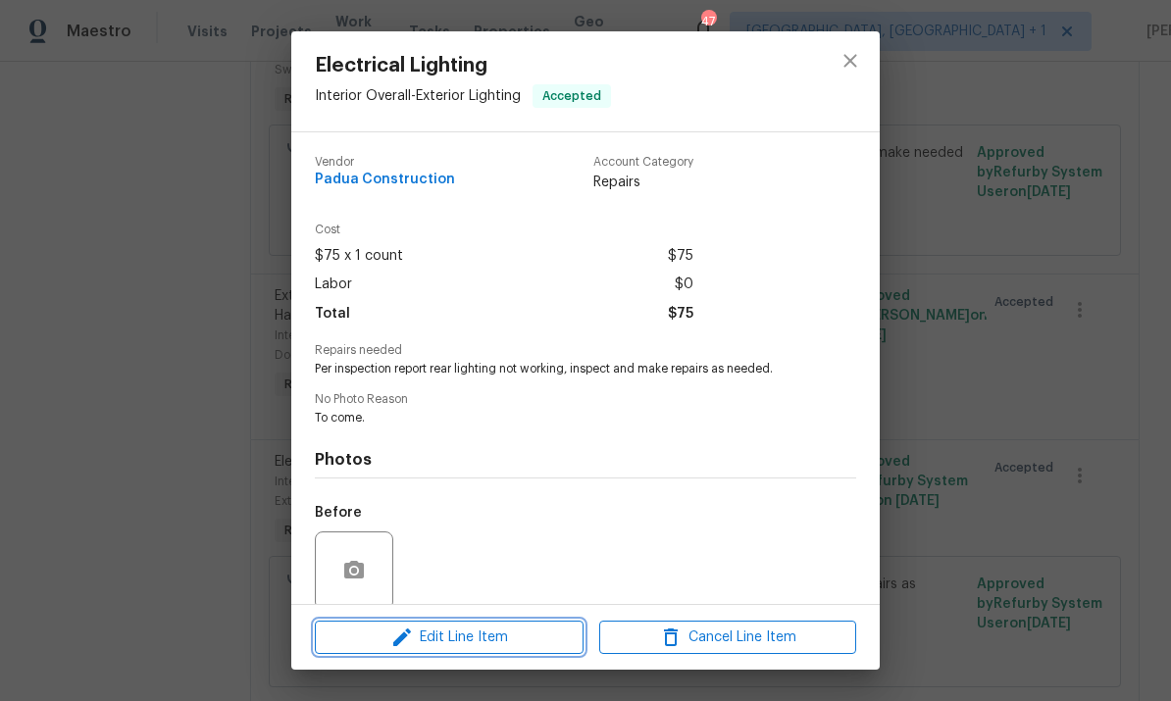
click at [497, 634] on span "Edit Line Item" at bounding box center [449, 638] width 257 height 25
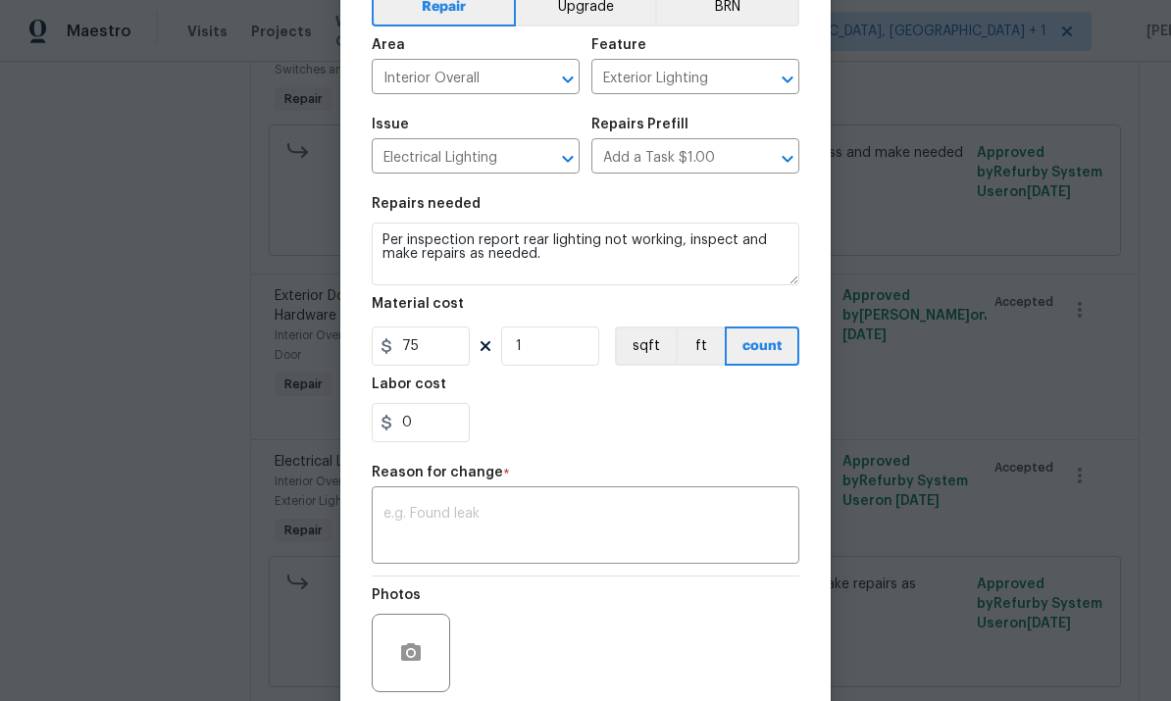
scroll to position [120, 0]
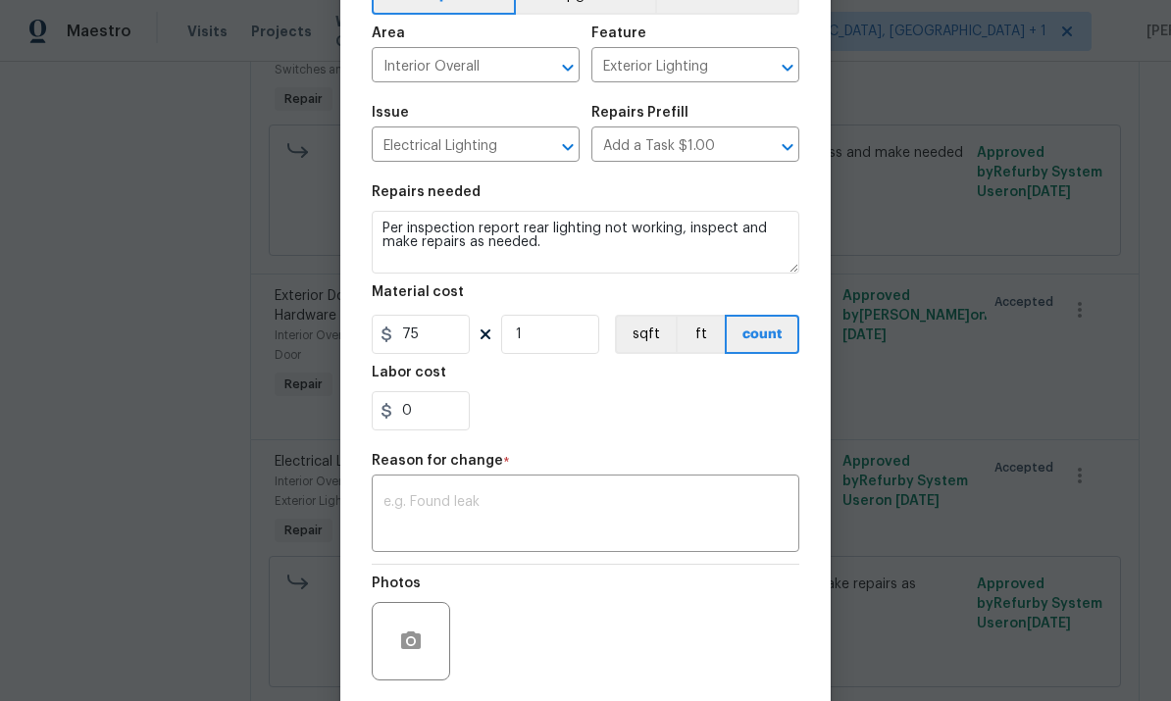
click at [437, 632] on div at bounding box center [411, 641] width 78 height 78
click at [425, 661] on button "button" at bounding box center [410, 641] width 47 height 47
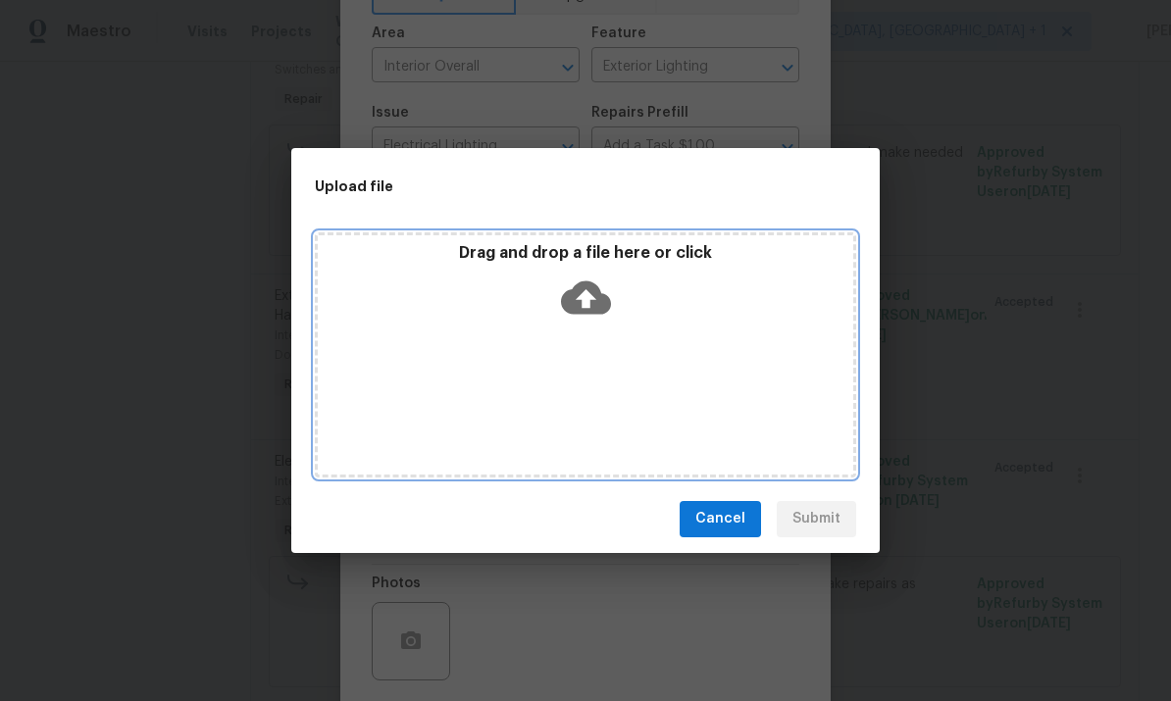
click at [589, 299] on icon at bounding box center [586, 298] width 50 height 50
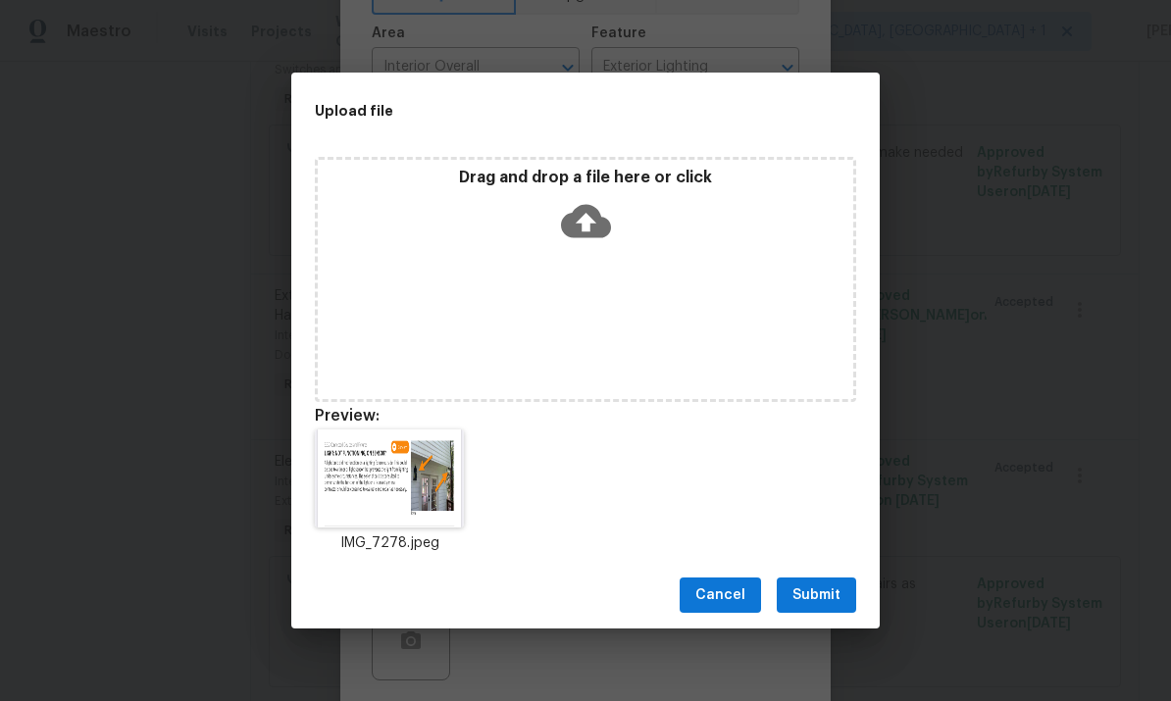
click at [826, 588] on span "Submit" at bounding box center [817, 596] width 48 height 25
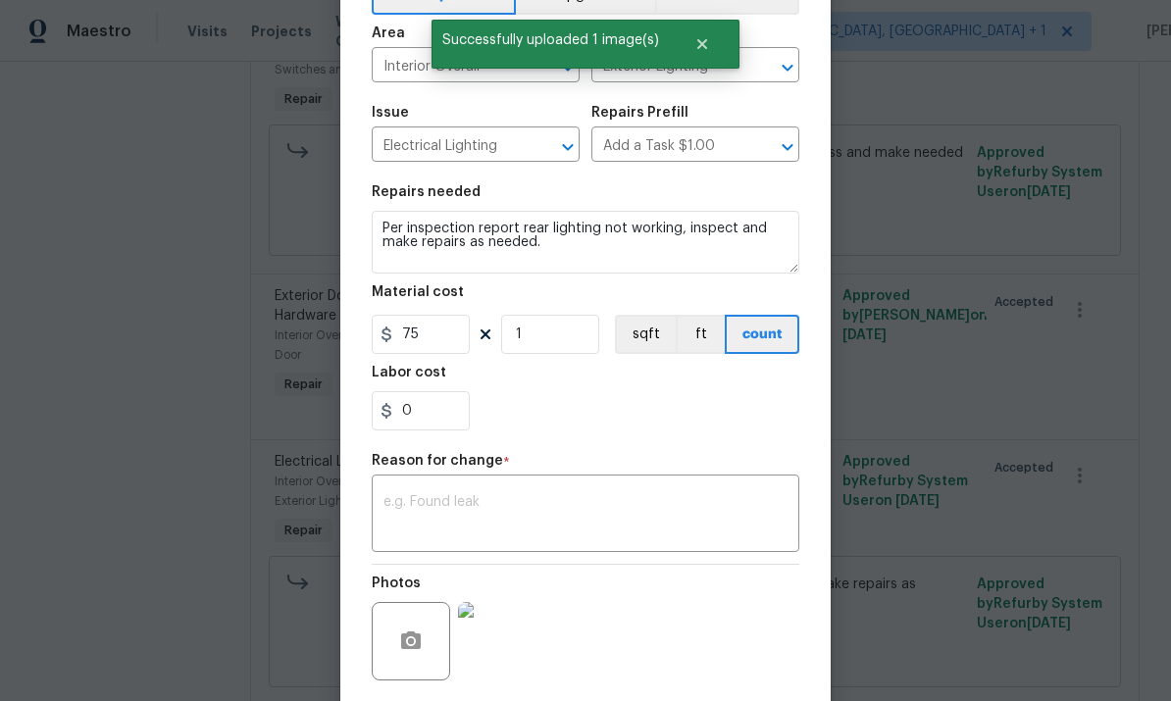
click at [942, 235] on body "Maestro Visits Projects Work Orders Tasks Properties Geo Assignments 47 Albuque…" at bounding box center [585, 350] width 1171 height 701
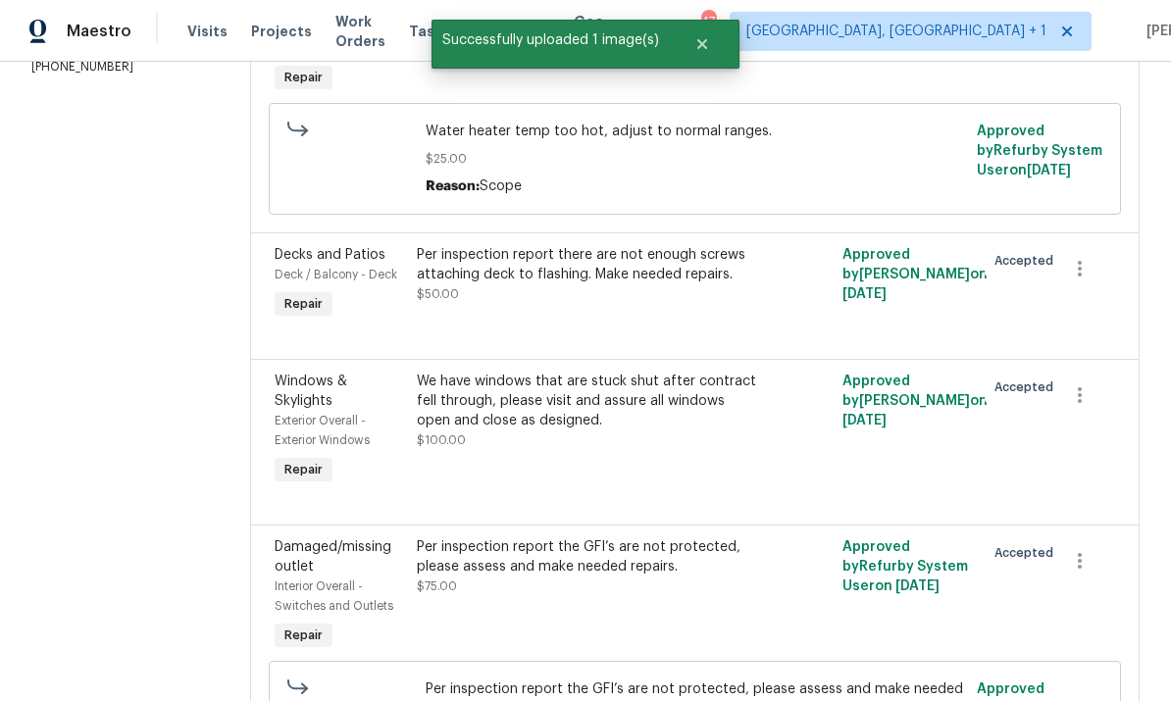
scroll to position [348, 0]
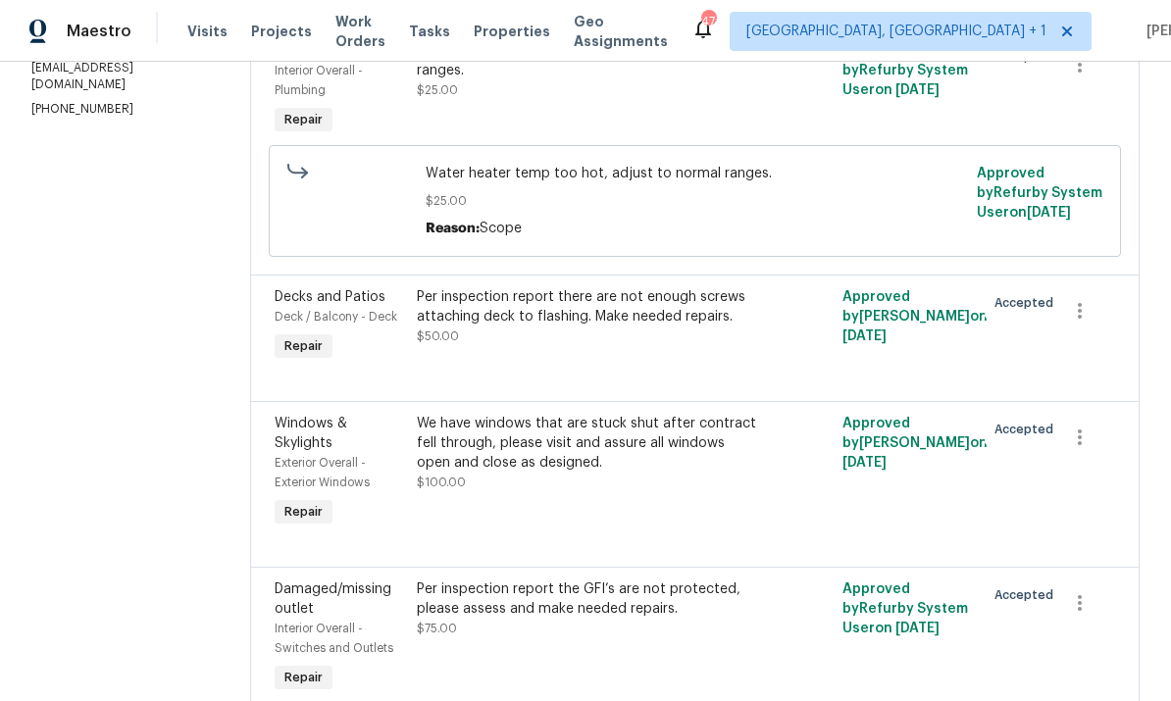
click at [692, 302] on div "Per inspection report there are not enough screws attaching deck to flashing. M…" at bounding box center [588, 306] width 343 height 39
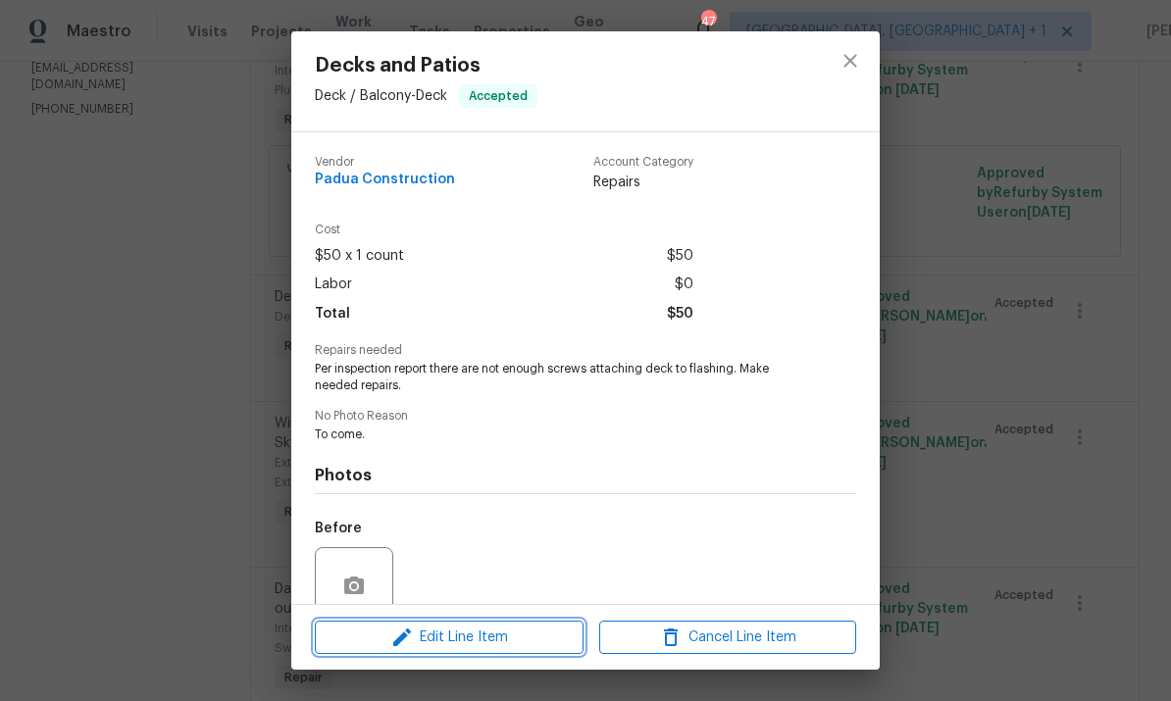
click at [486, 642] on span "Edit Line Item" at bounding box center [449, 638] width 257 height 25
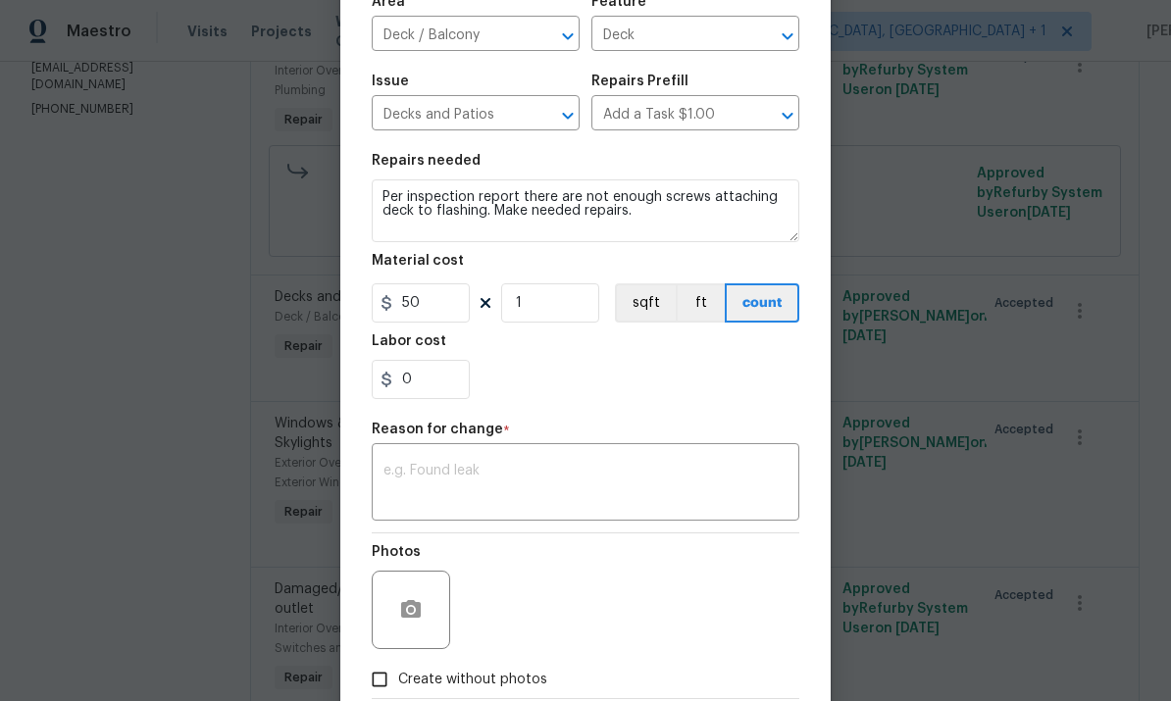
scroll to position [156, 0]
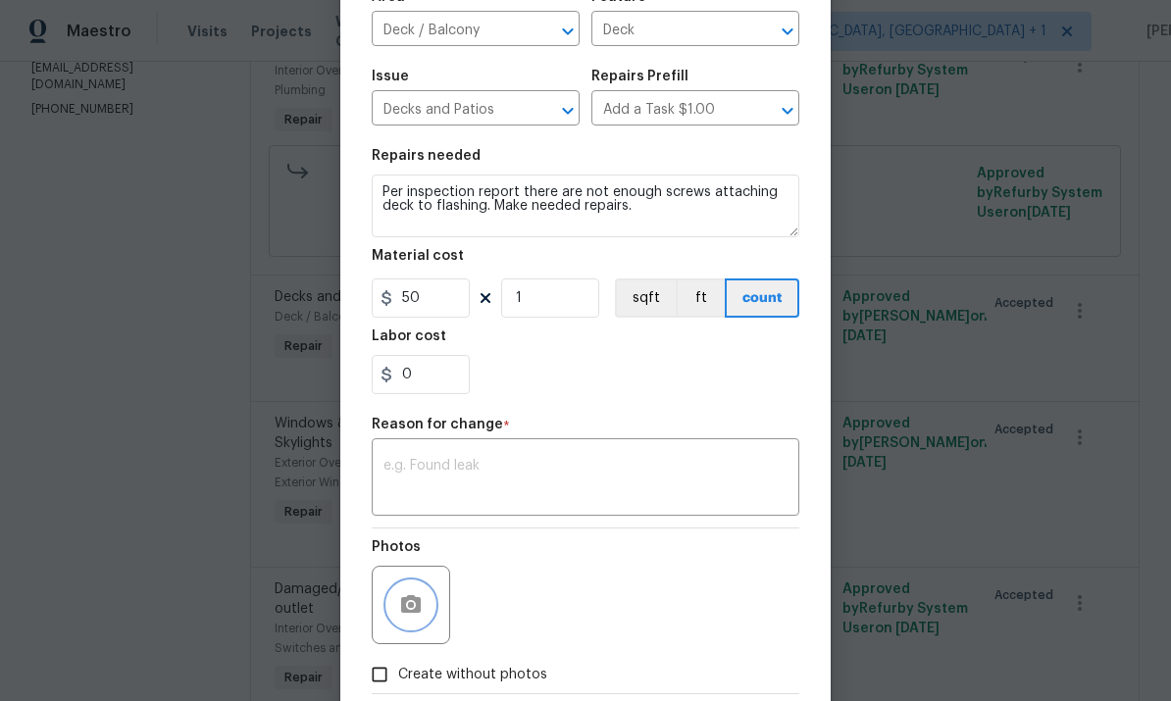
click at [422, 603] on icon "button" at bounding box center [411, 605] width 24 height 24
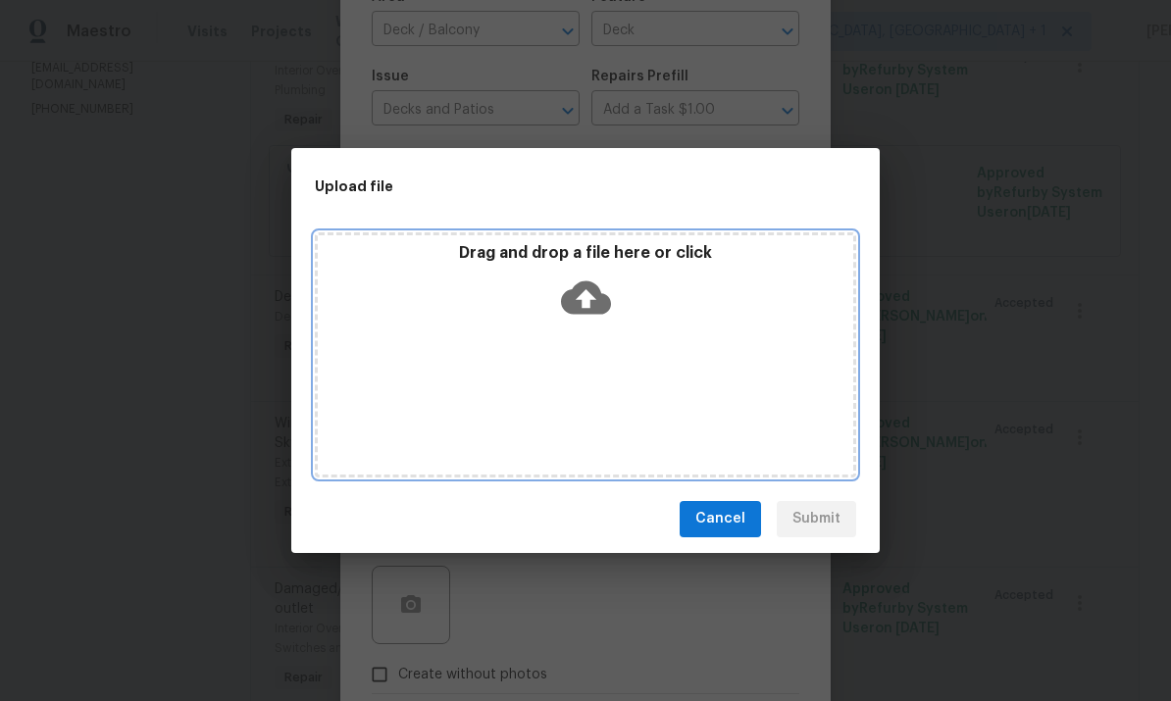
click at [594, 291] on icon at bounding box center [586, 297] width 50 height 33
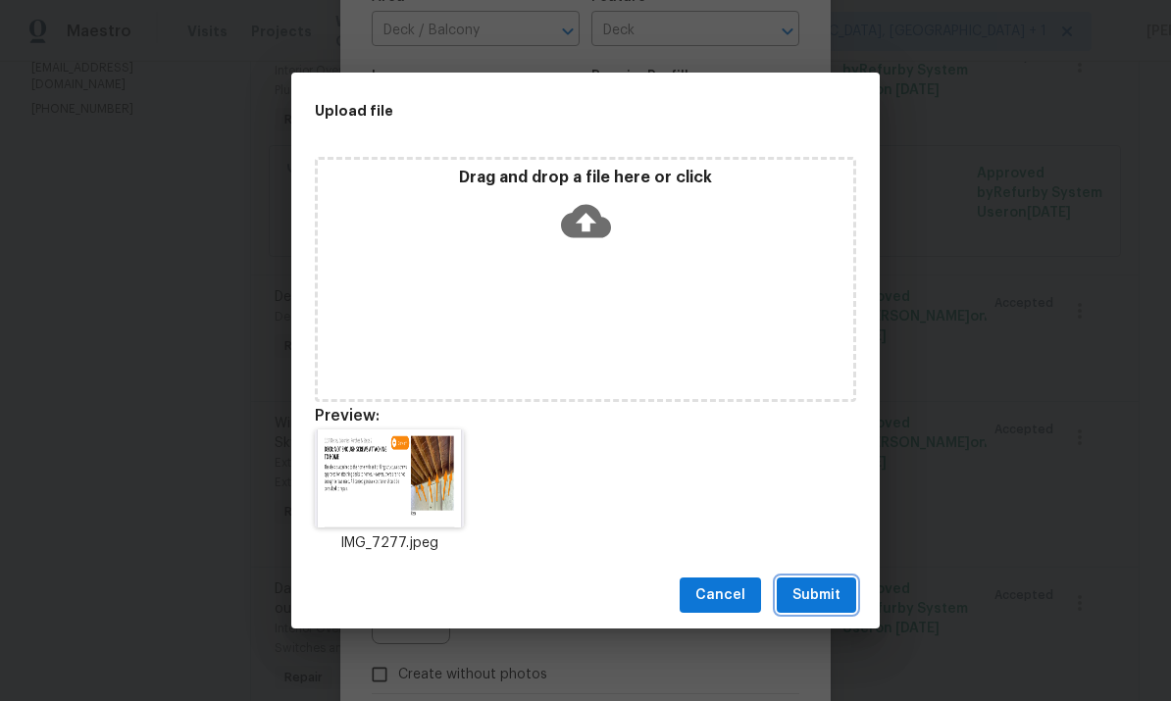
click at [823, 591] on span "Submit" at bounding box center [817, 596] width 48 height 25
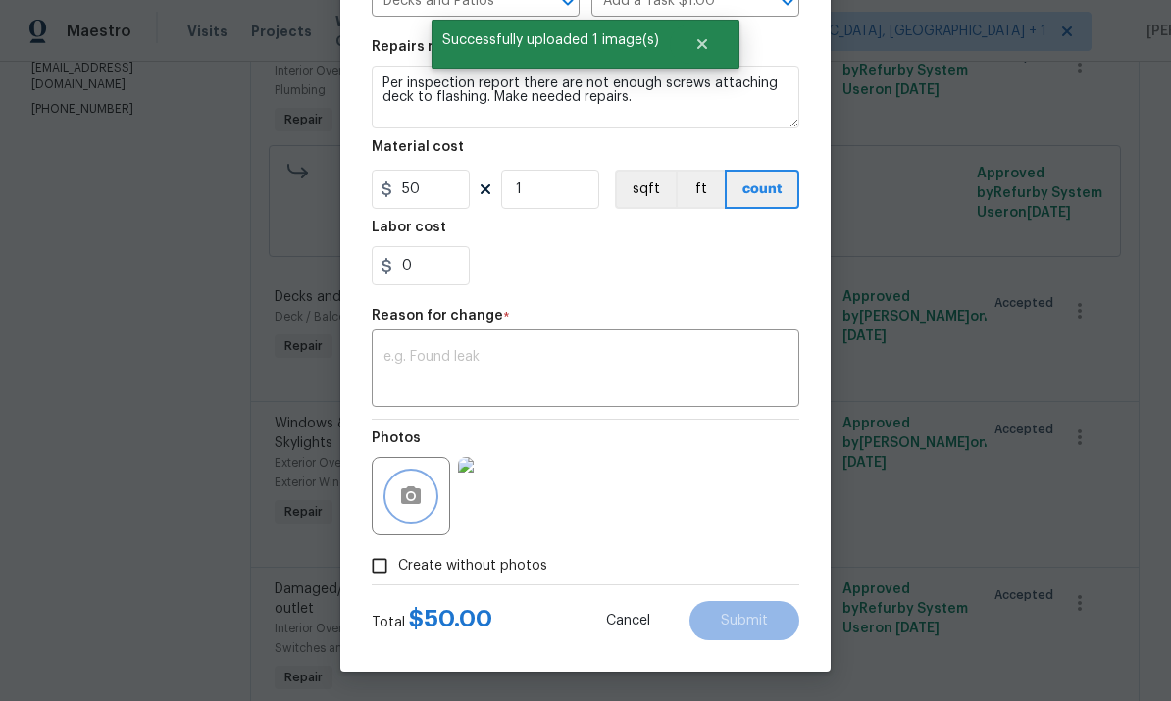
scroll to position [269, 0]
click at [898, 238] on body "Maestro Visits Projects Work Orders Tasks Properties Geo Assignments 47 Albuque…" at bounding box center [585, 350] width 1171 height 701
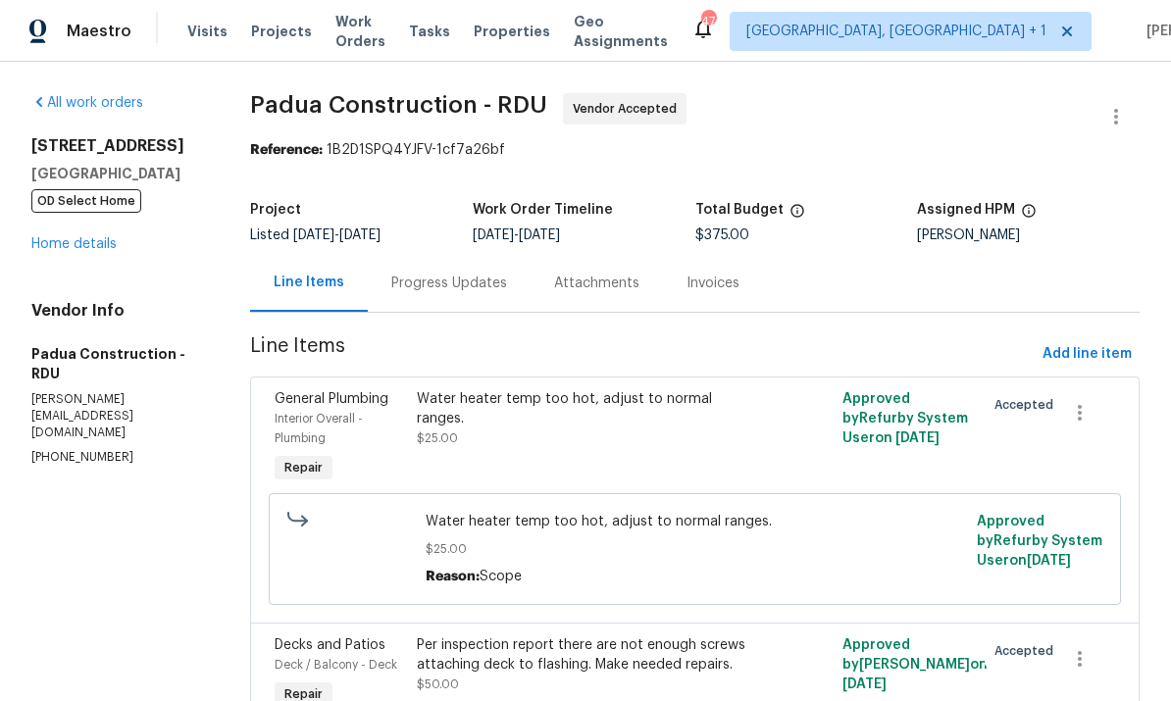
scroll to position [0, 0]
click at [779, 436] on div at bounding box center [801, 439] width 71 height 110
click at [674, 411] on div "Water heater temp too hot, adjust to normal ranges. $25.00" at bounding box center [588, 418] width 343 height 59
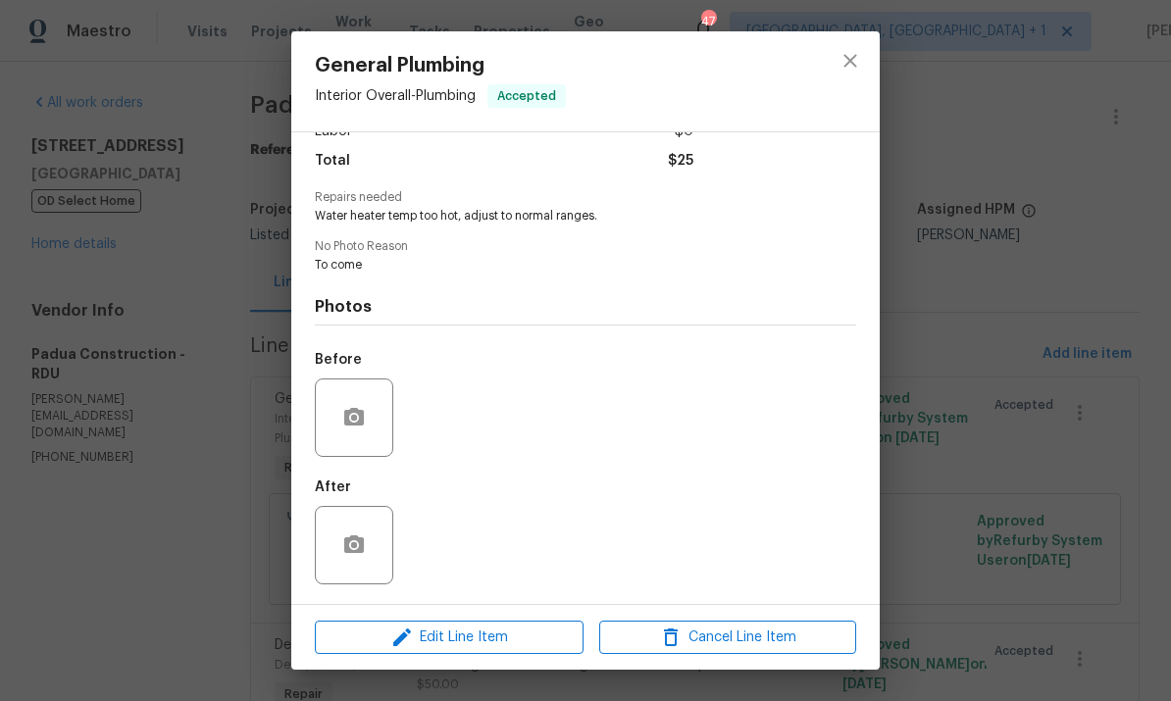
scroll to position [158, 0]
click at [357, 413] on icon "button" at bounding box center [354, 417] width 20 height 18
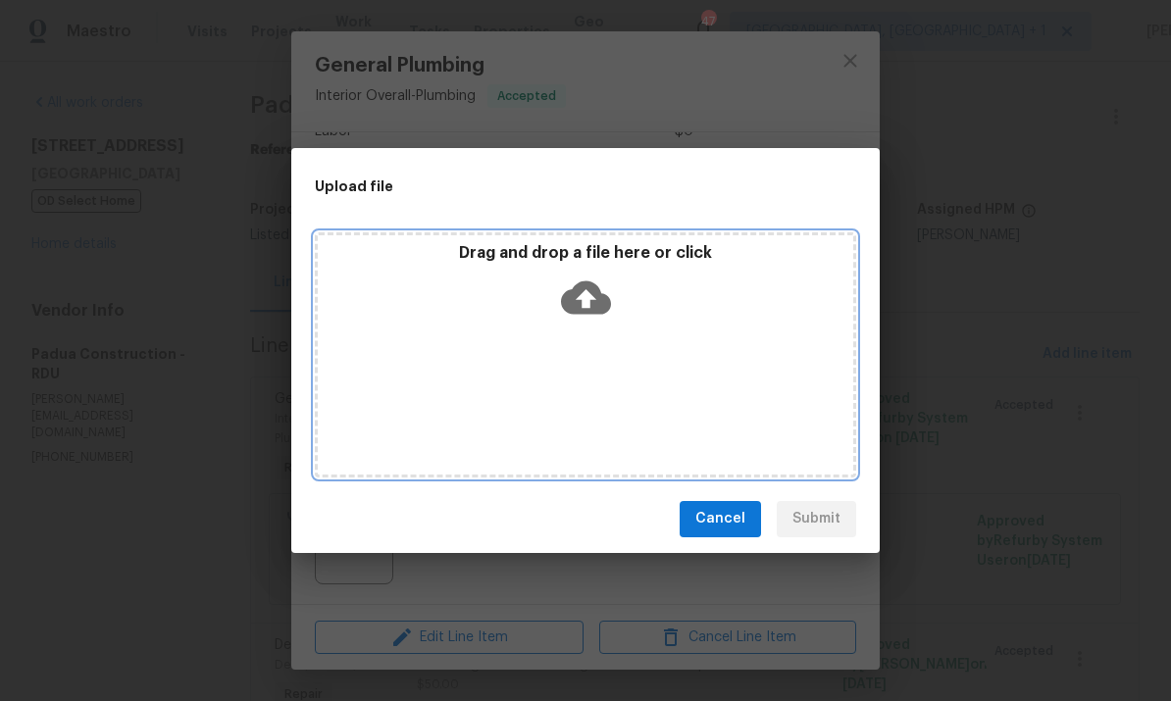
click at [590, 290] on icon at bounding box center [586, 297] width 50 height 33
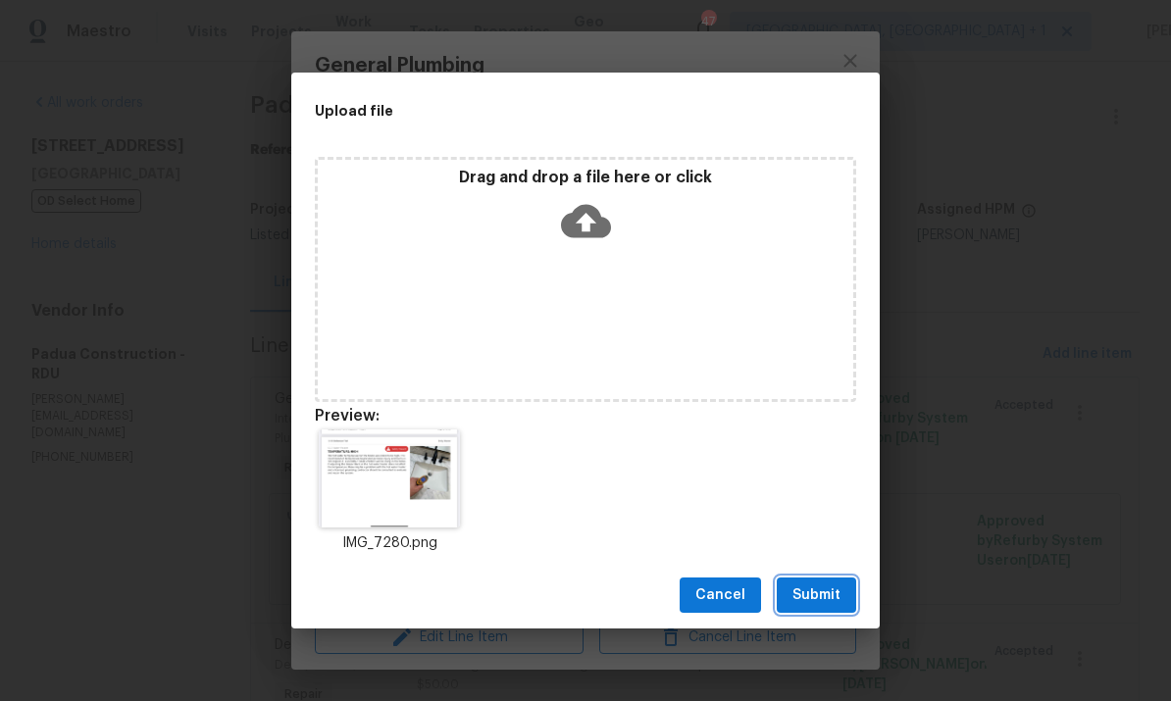
click at [826, 599] on span "Submit" at bounding box center [817, 596] width 48 height 25
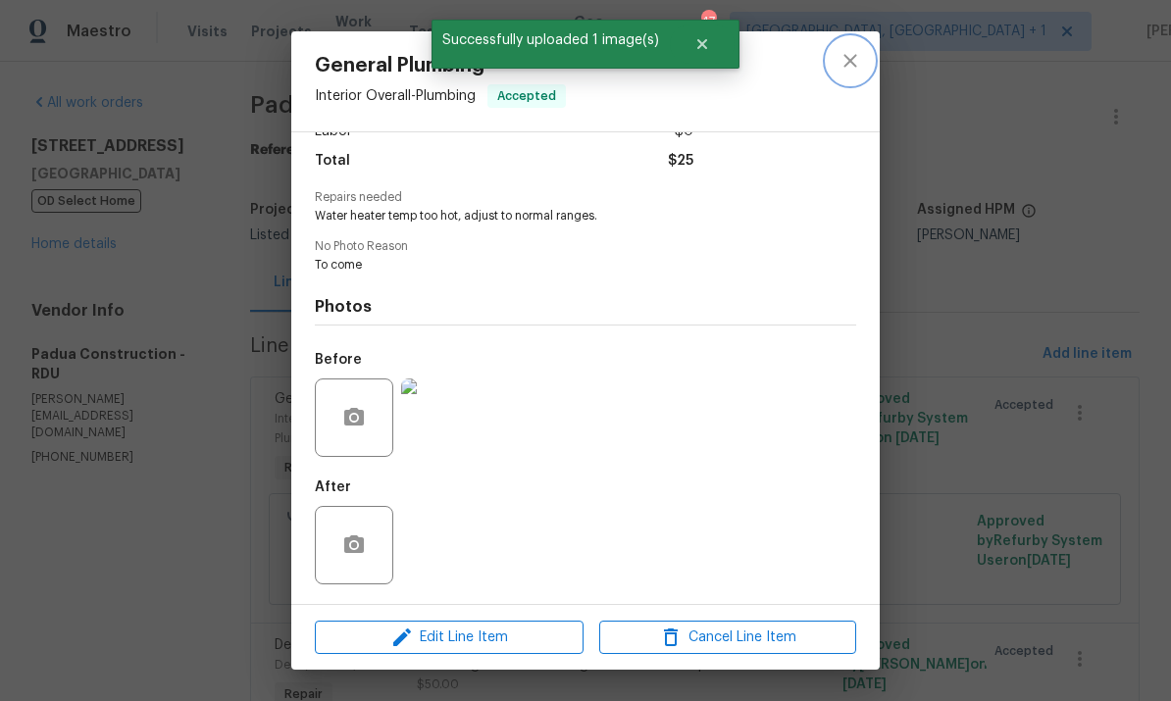
click at [845, 66] on icon "close" at bounding box center [850, 60] width 13 height 13
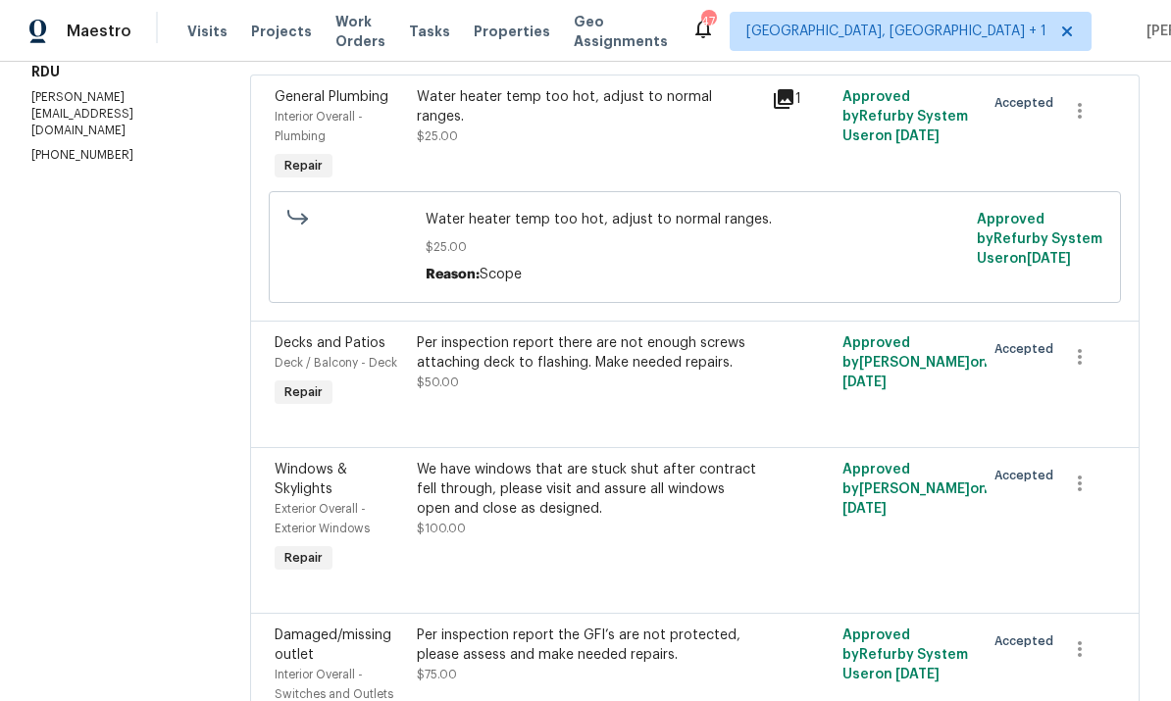
scroll to position [288, 0]
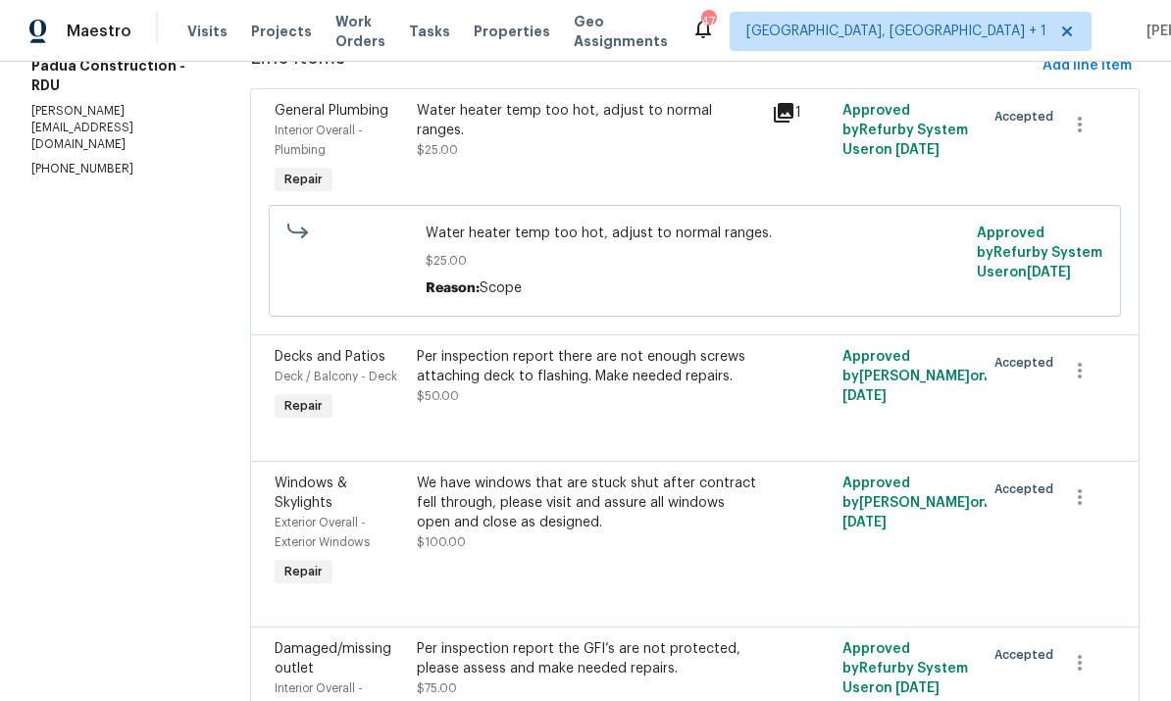
click at [678, 385] on div "Per inspection report there are not enough screws attaching deck to flashing. M…" at bounding box center [588, 366] width 343 height 39
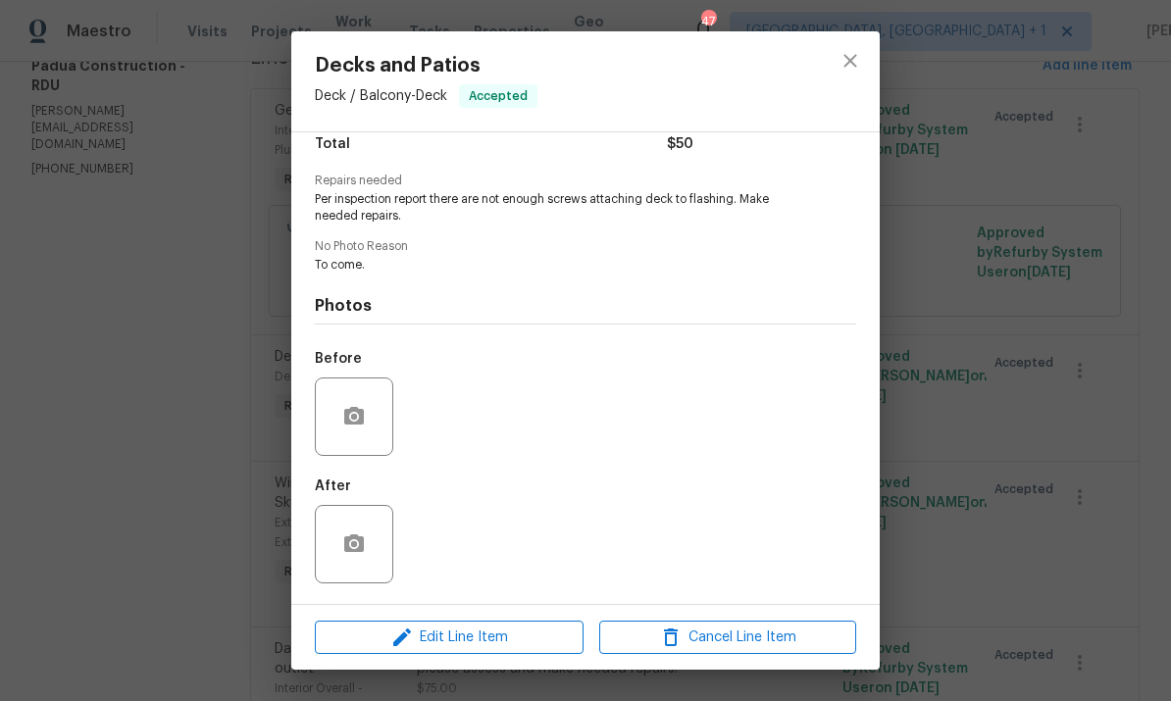
scroll to position [174, 0]
click at [345, 423] on icon "button" at bounding box center [354, 416] width 20 height 18
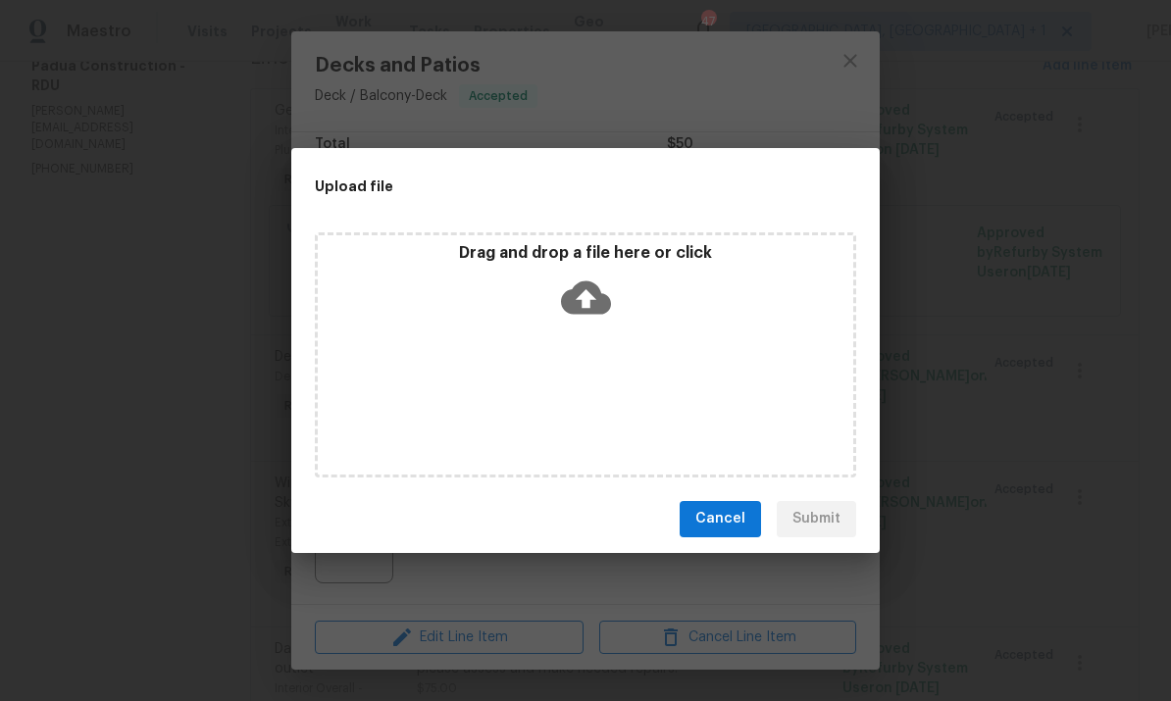
click at [984, 184] on div "Upload file Drag and drop a file here or click Cancel Submit" at bounding box center [585, 350] width 1171 height 701
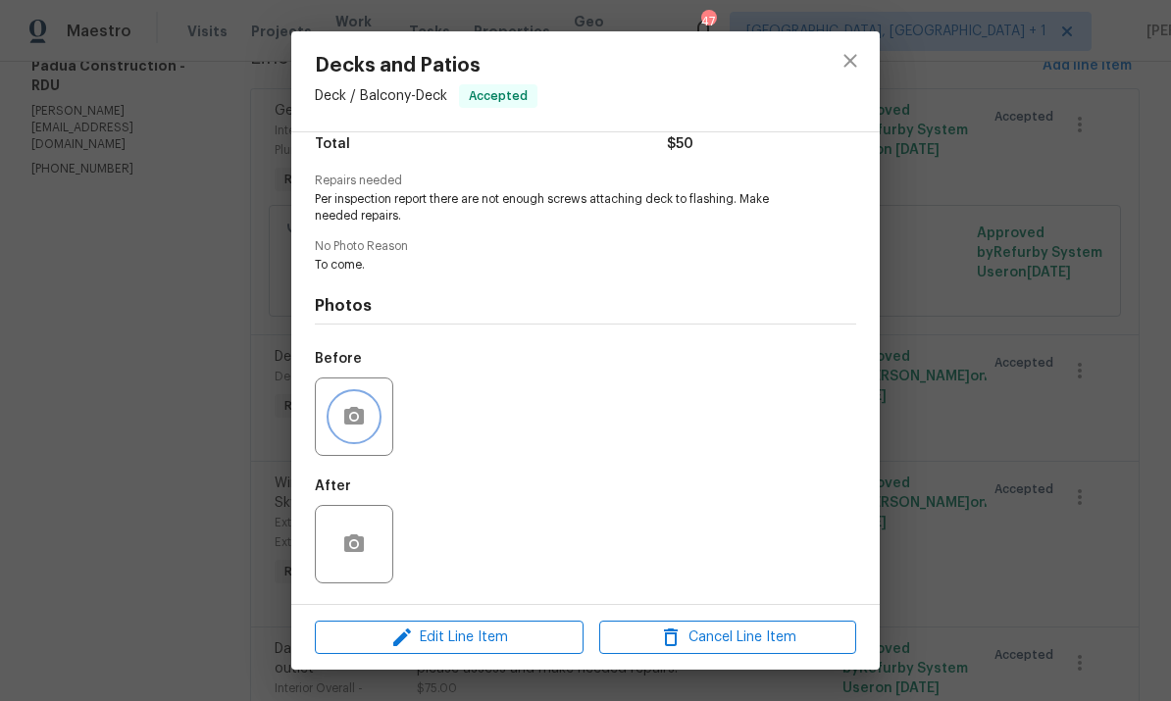
click at [350, 434] on button "button" at bounding box center [354, 416] width 47 height 47
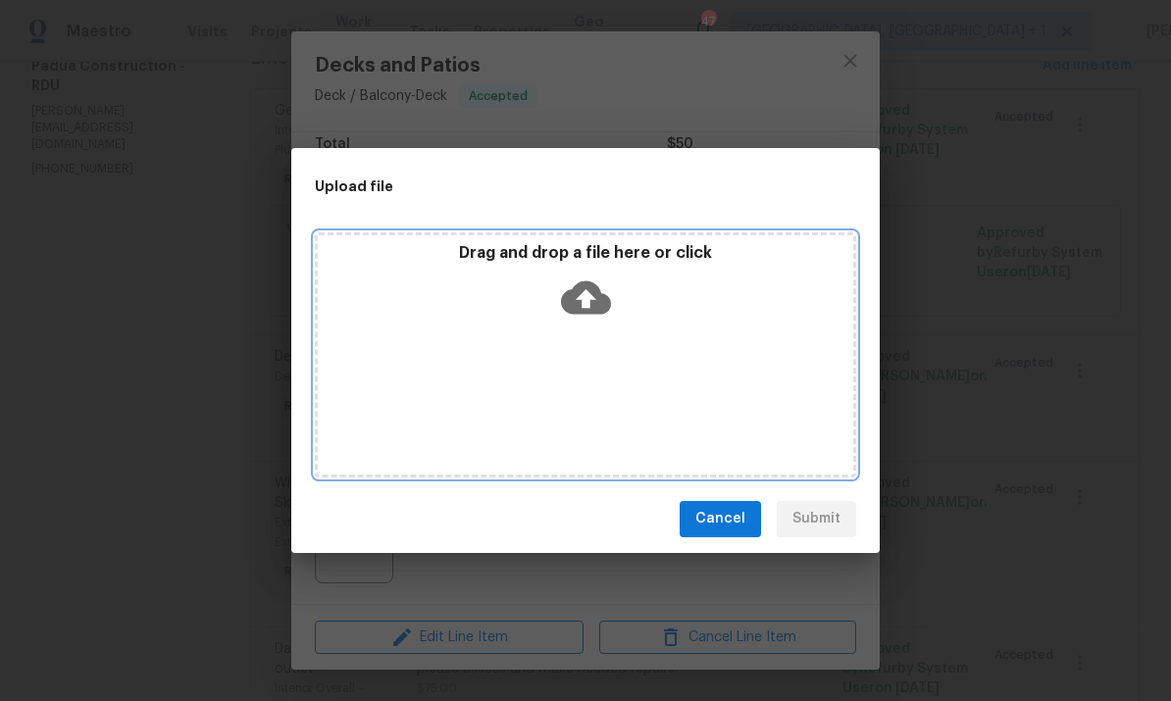
click at [587, 295] on icon at bounding box center [586, 298] width 50 height 50
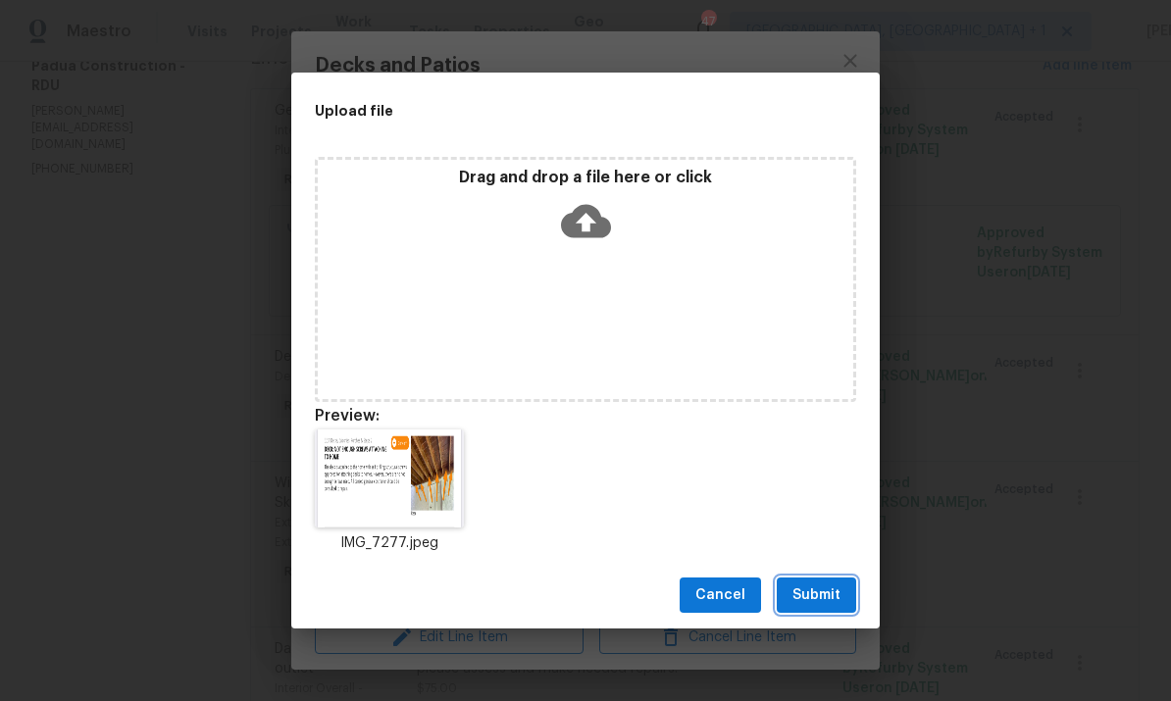
click at [821, 596] on span "Submit" at bounding box center [817, 596] width 48 height 25
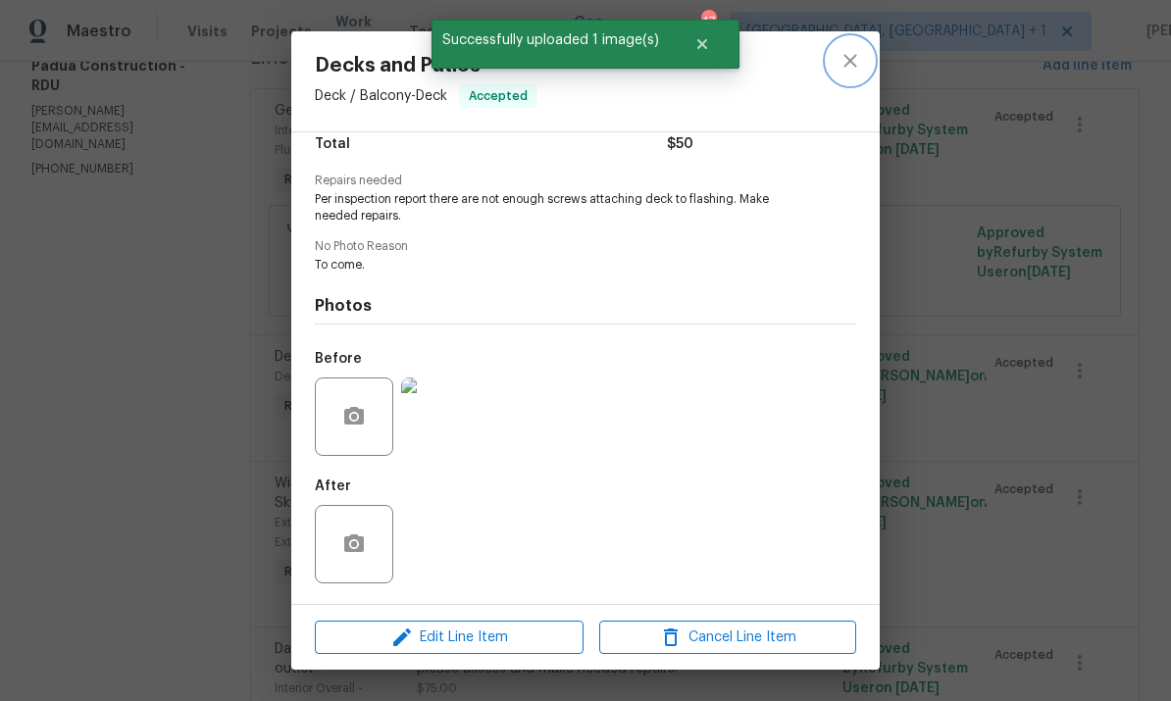
click at [854, 57] on icon "close" at bounding box center [850, 60] width 13 height 13
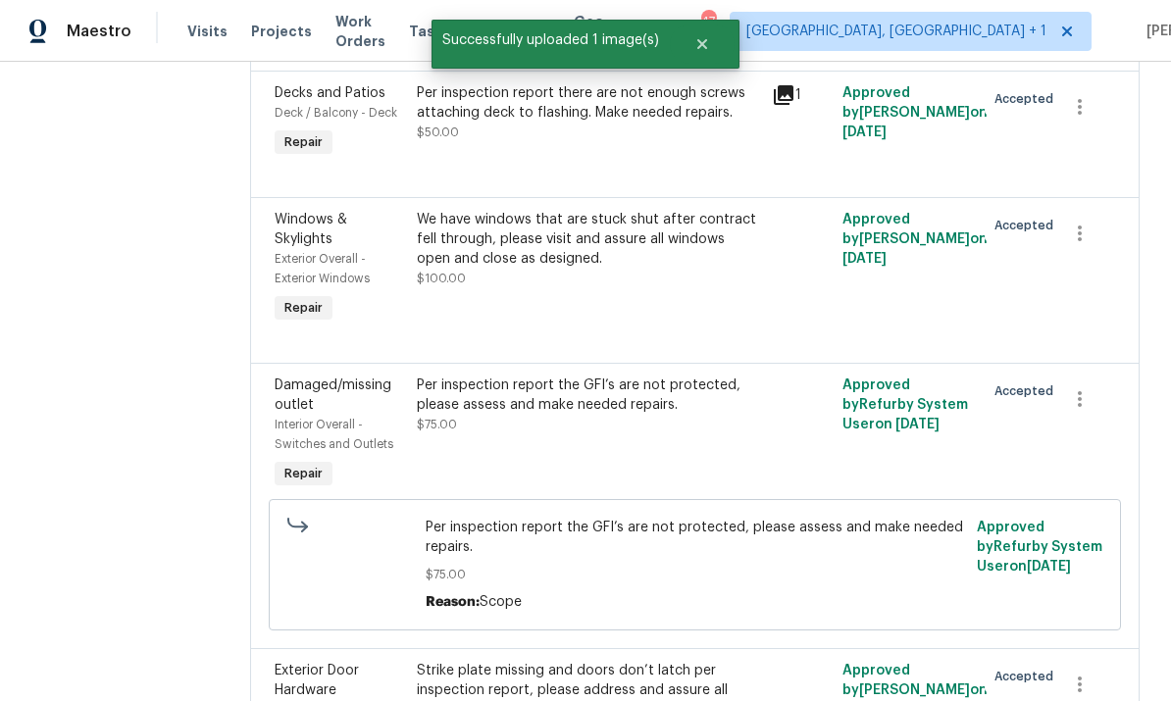
scroll to position [553, 0]
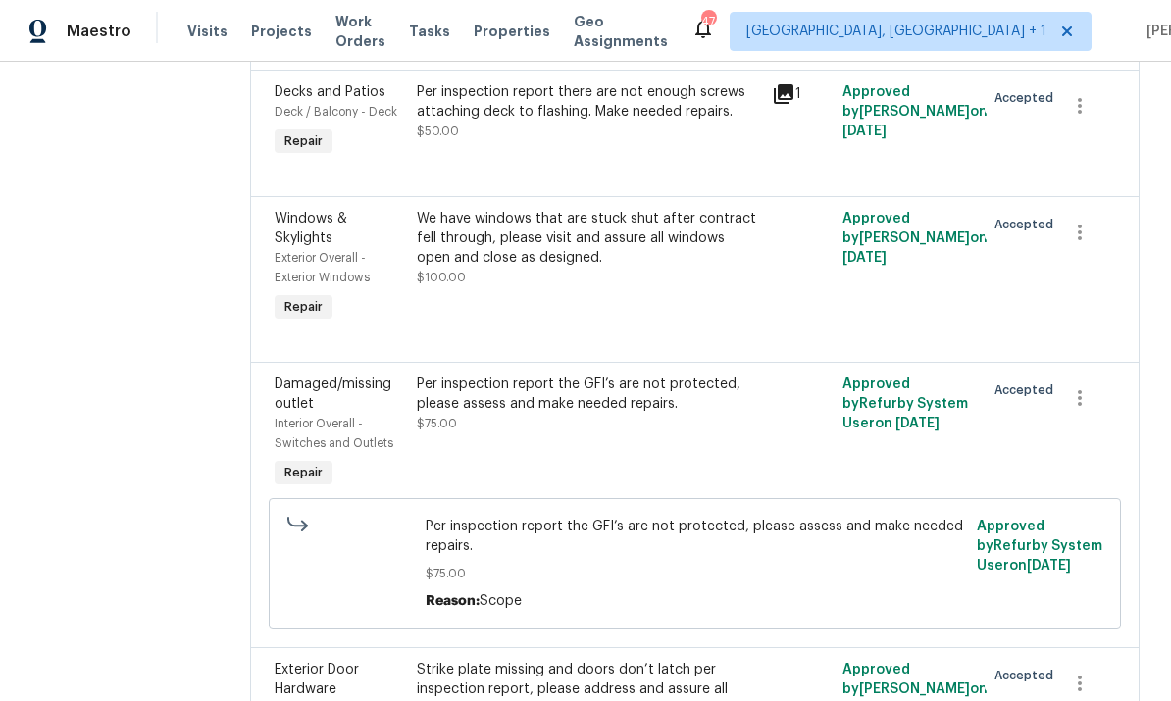
click at [654, 401] on div "Per inspection report the GFI’s are not protected, please assess and make neede…" at bounding box center [588, 394] width 343 height 39
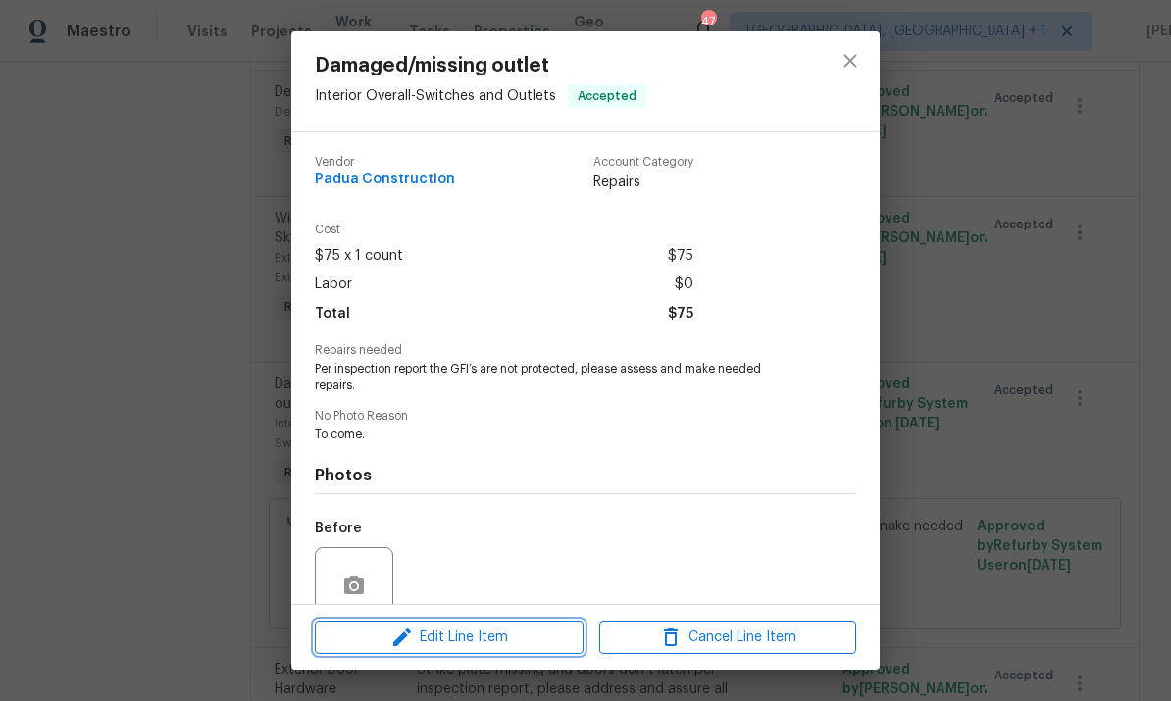
click at [491, 631] on span "Edit Line Item" at bounding box center [449, 638] width 257 height 25
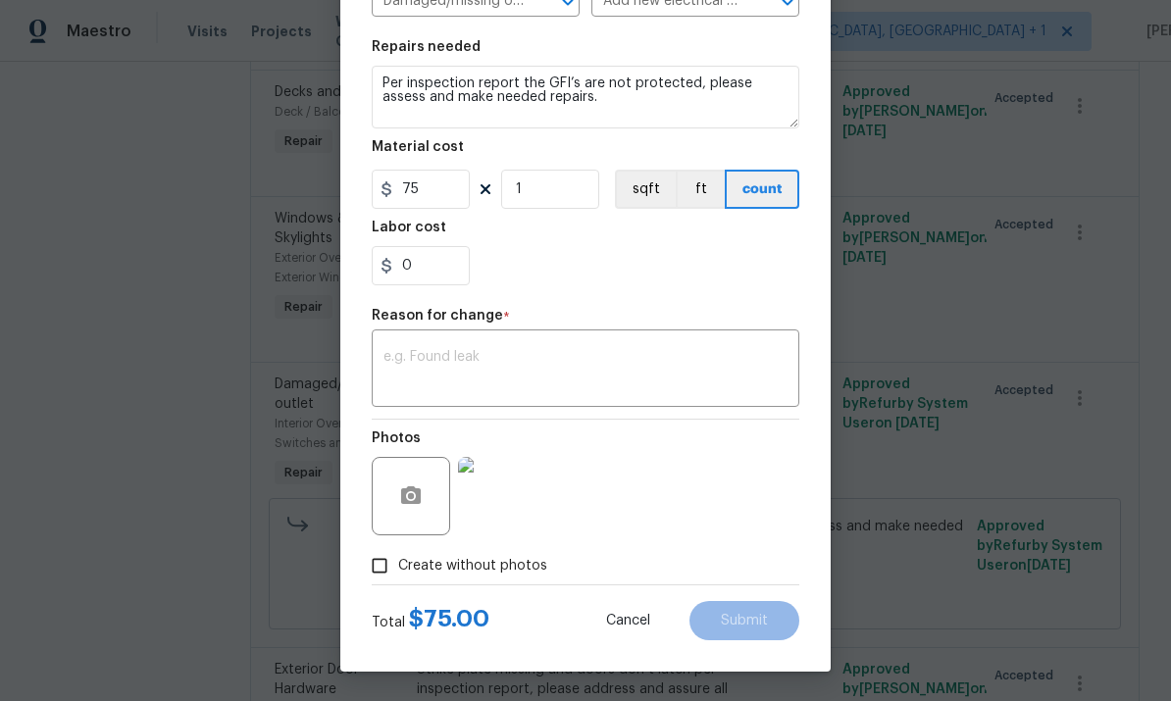
scroll to position [269, 0]
click at [942, 208] on body "Maestro Visits Projects Work Orders Tasks Properties Geo Assignments 47 Albuque…" at bounding box center [585, 350] width 1171 height 701
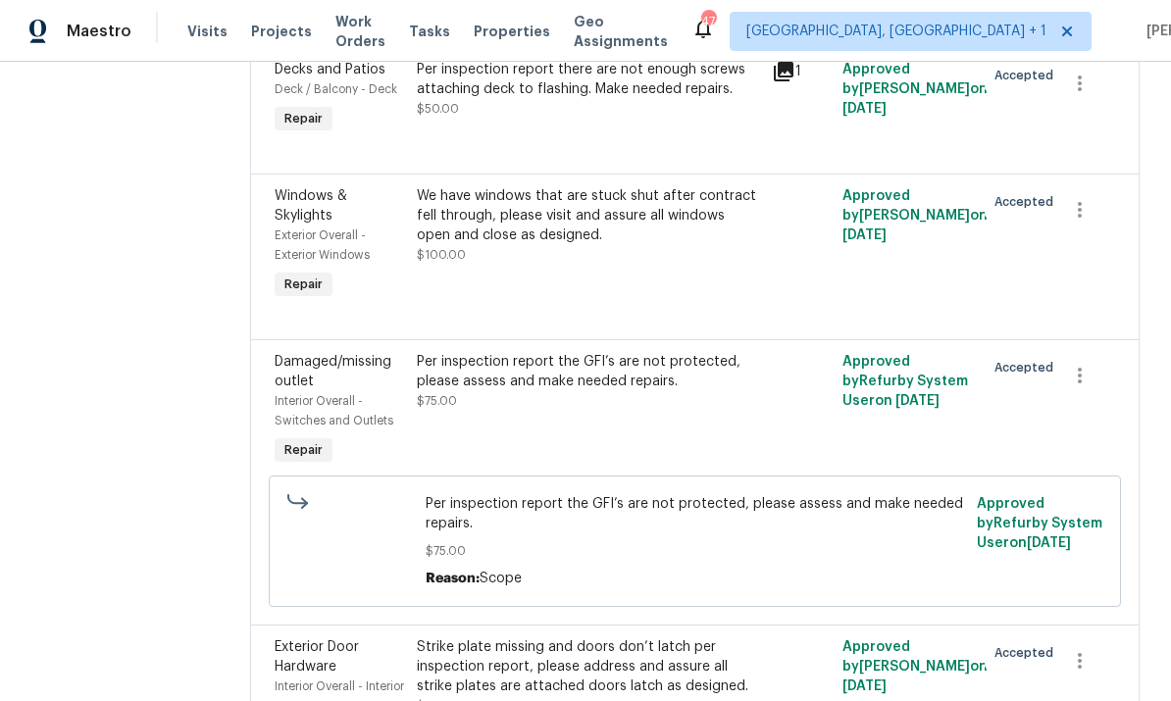
scroll to position [563, 0]
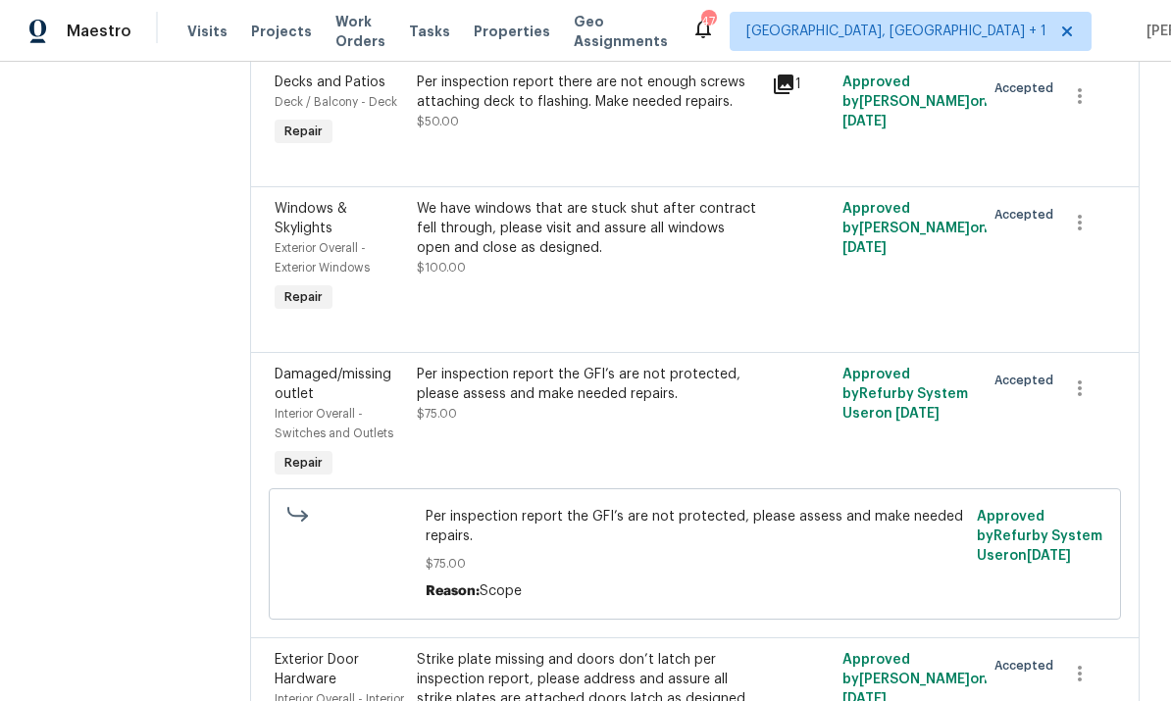
click at [643, 389] on div "Per inspection report the GFI’s are not protected, please assess and make neede…" at bounding box center [588, 384] width 343 height 39
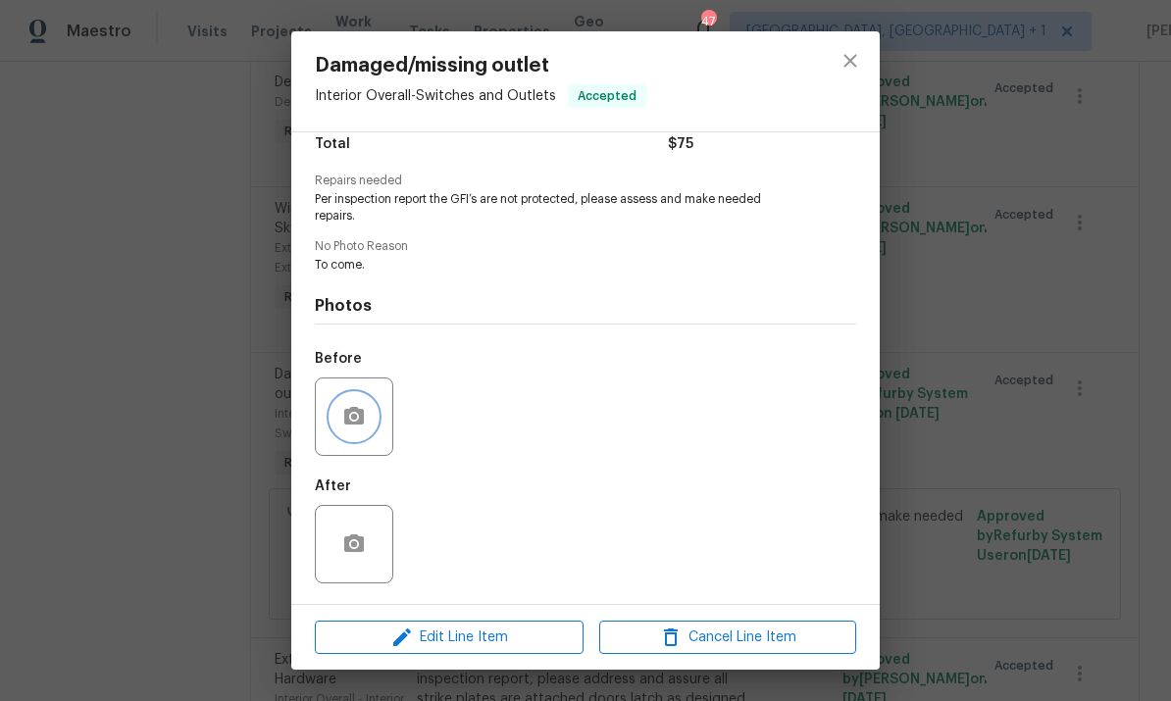
click at [361, 429] on icon "button" at bounding box center [354, 417] width 24 height 24
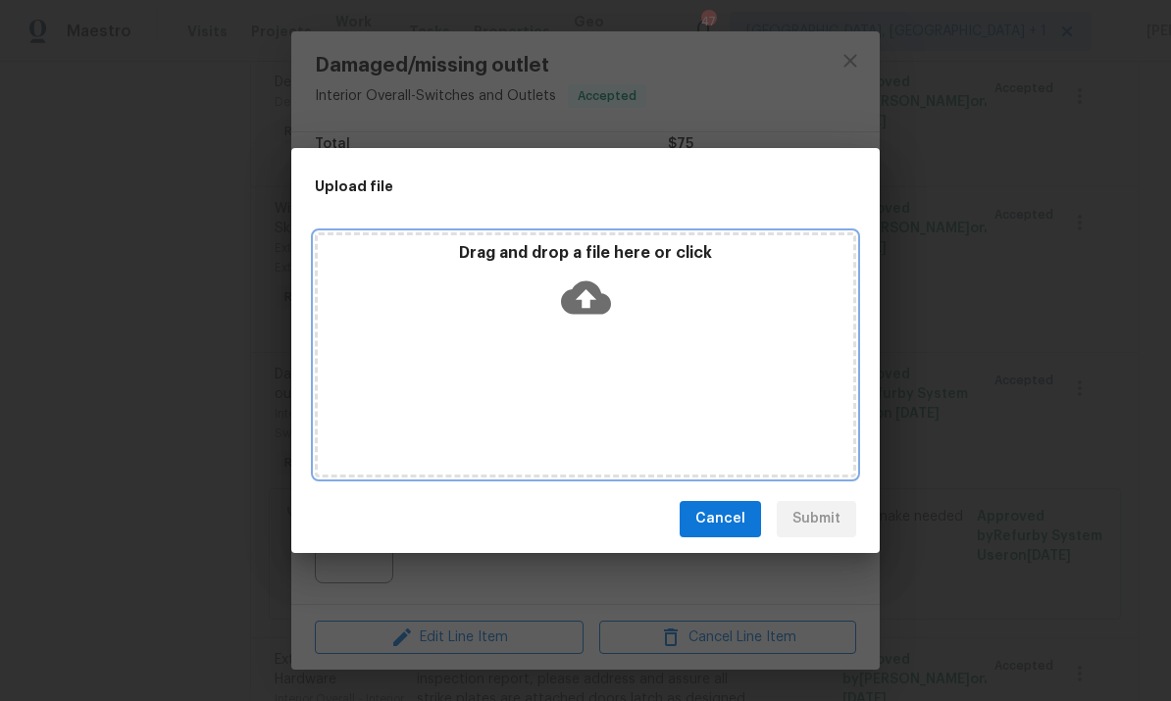
click at [587, 289] on icon at bounding box center [586, 297] width 50 height 33
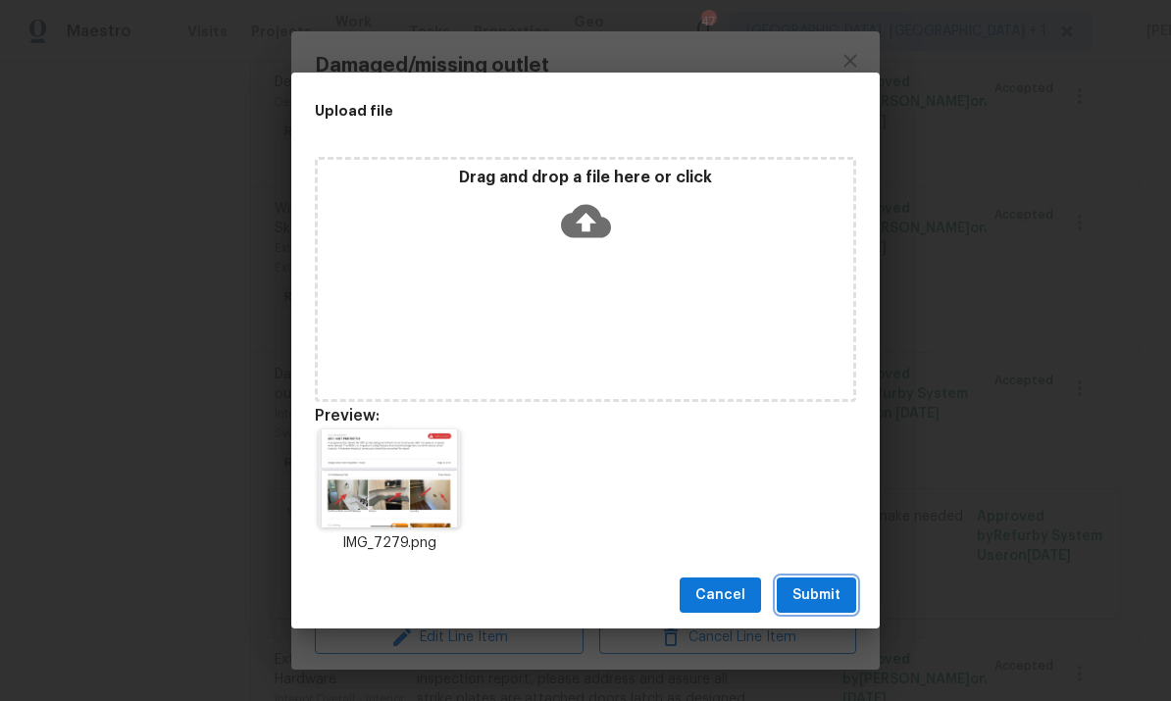
click at [829, 598] on span "Submit" at bounding box center [817, 596] width 48 height 25
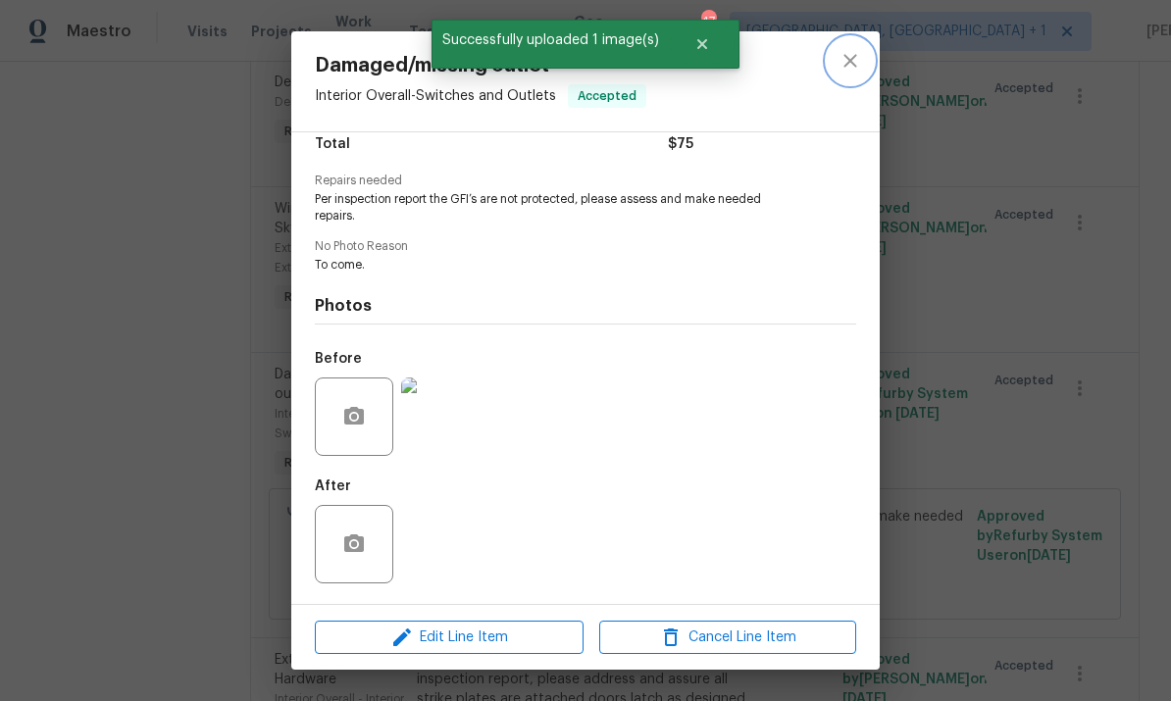
click at [856, 45] on button "close" at bounding box center [850, 60] width 47 height 47
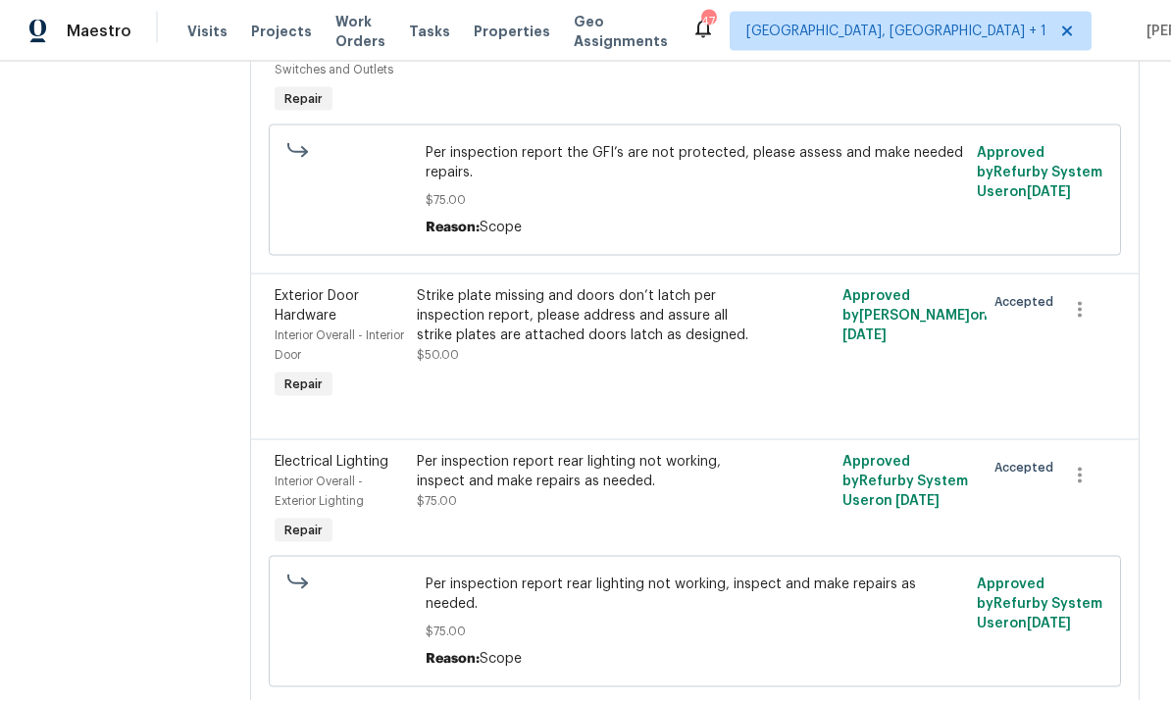
scroll to position [35, 0]
click at [723, 452] on div "Per inspection report rear lighting not working, inspect and make repairs as ne…" at bounding box center [588, 471] width 343 height 39
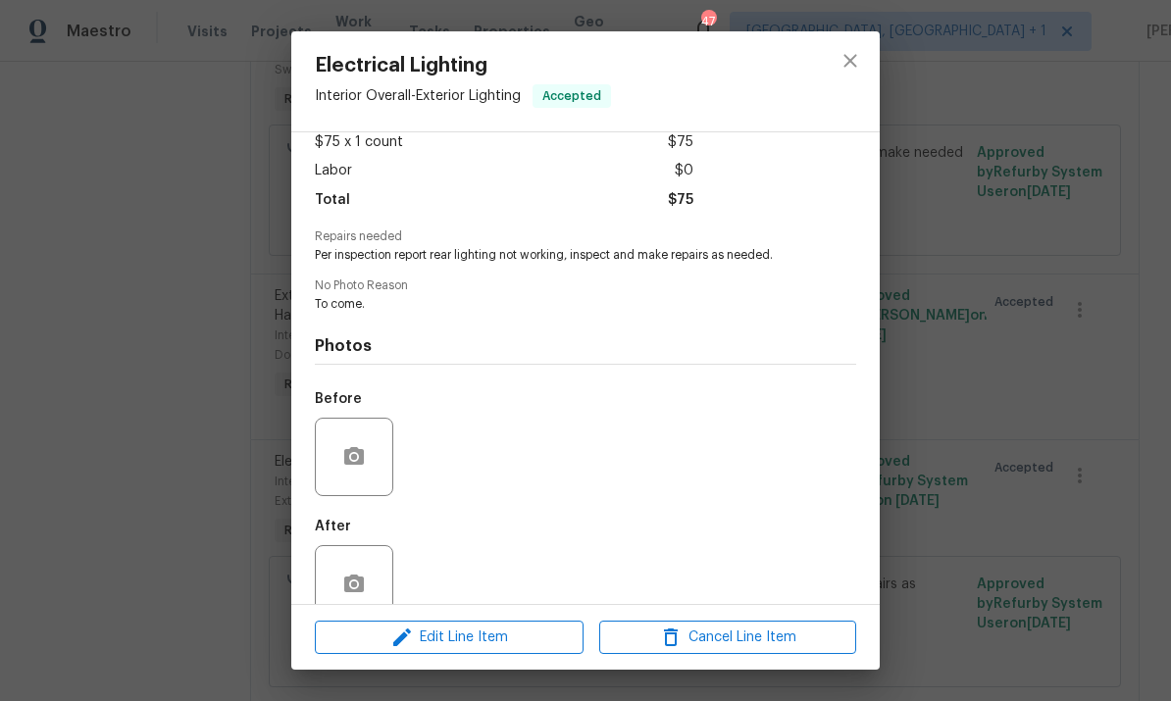
scroll to position [126, 0]
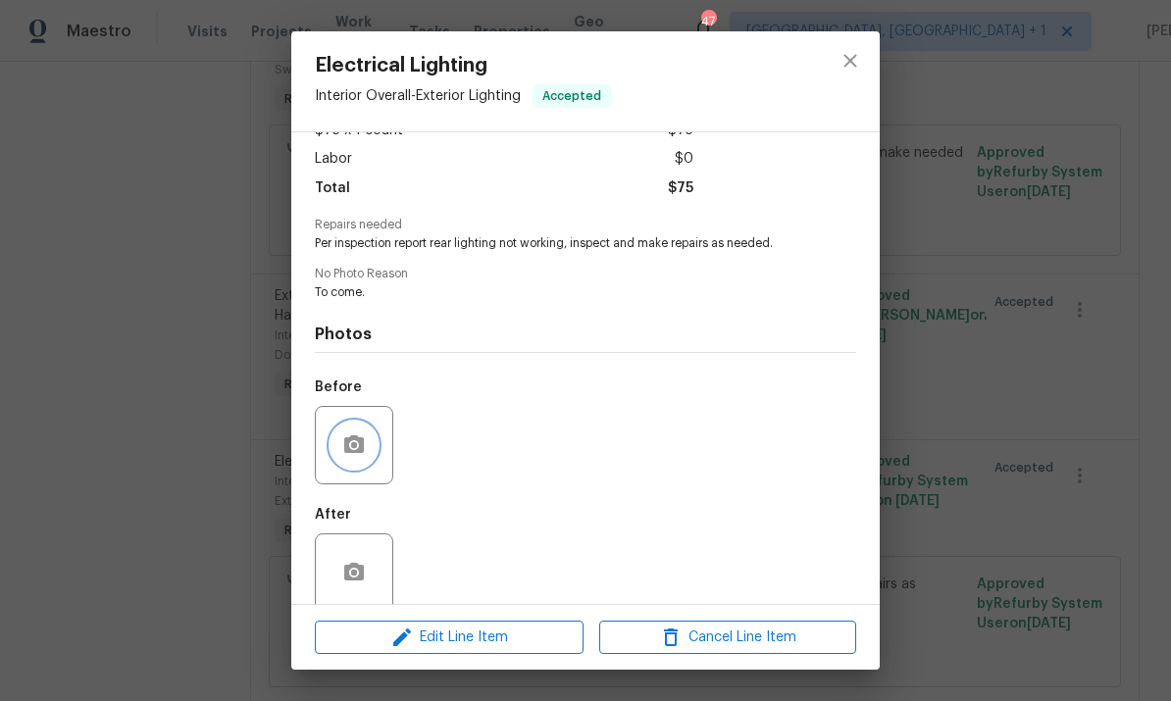
click at [357, 453] on icon "button" at bounding box center [354, 445] width 20 height 18
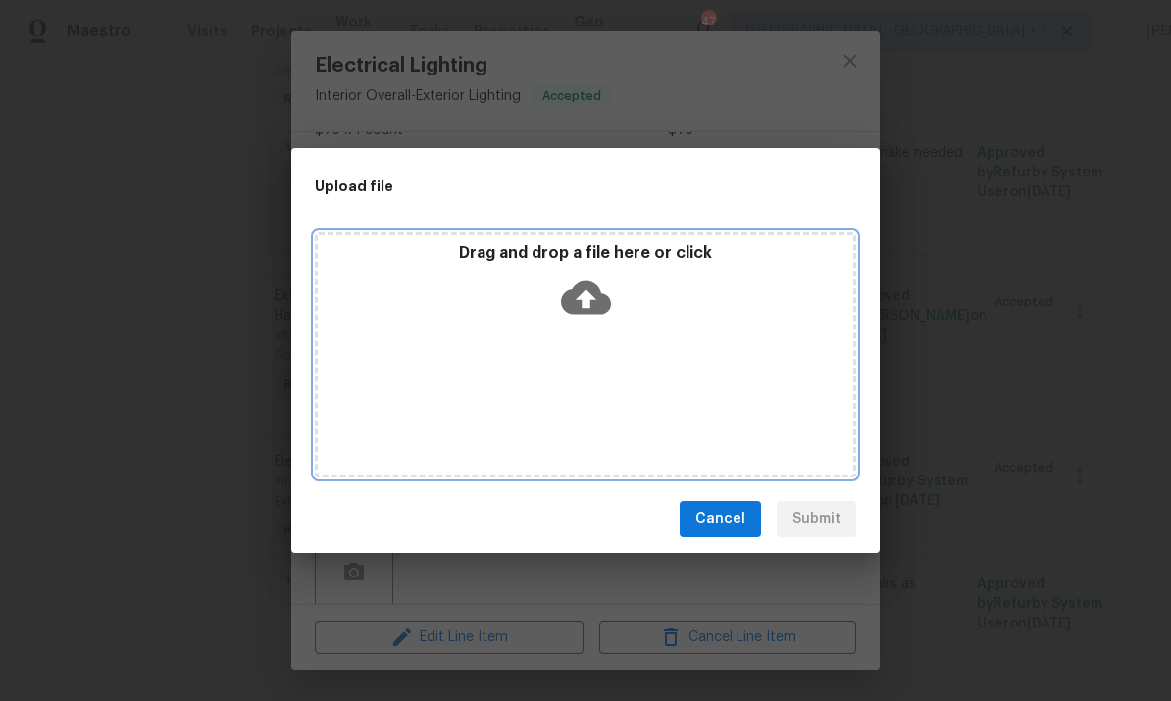
click at [589, 298] on icon at bounding box center [586, 298] width 50 height 50
click at [609, 287] on icon at bounding box center [586, 298] width 50 height 50
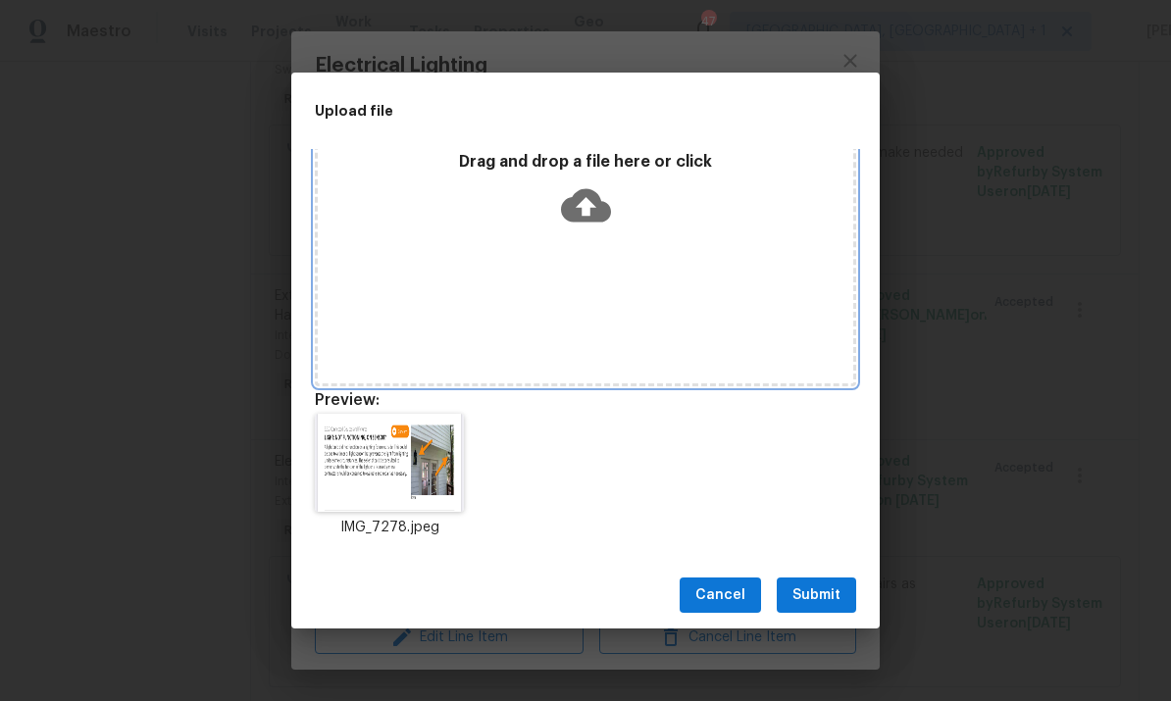
scroll to position [16, 0]
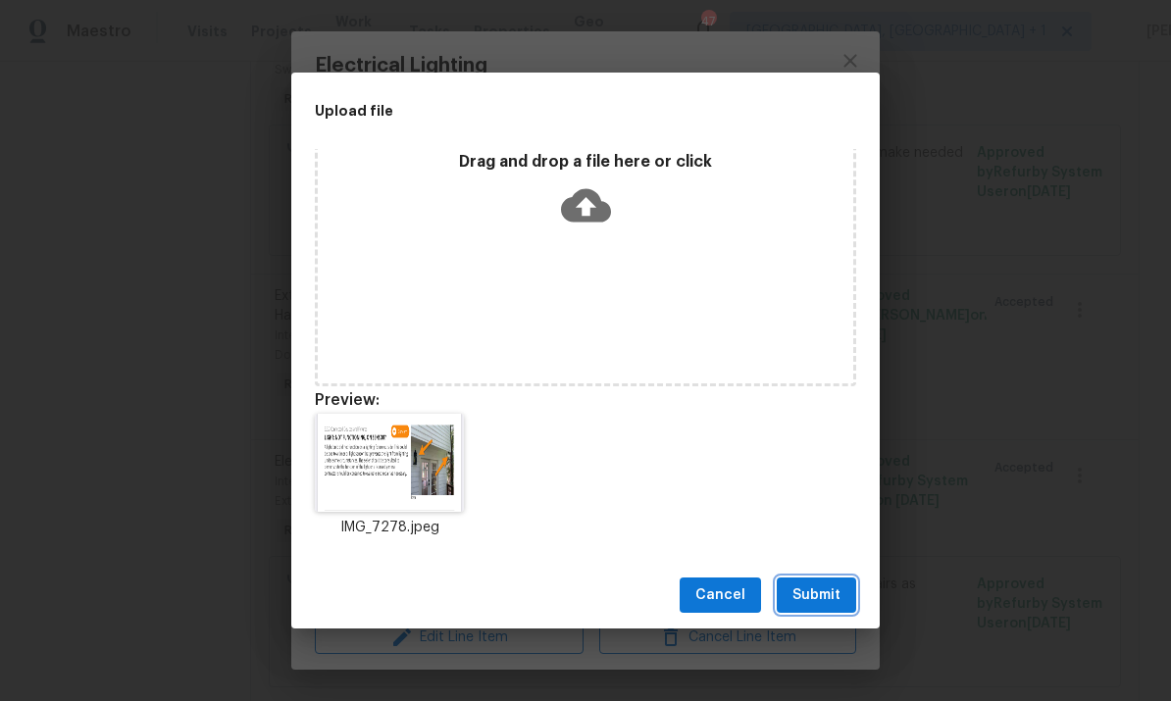
click at [828, 599] on span "Submit" at bounding box center [817, 596] width 48 height 25
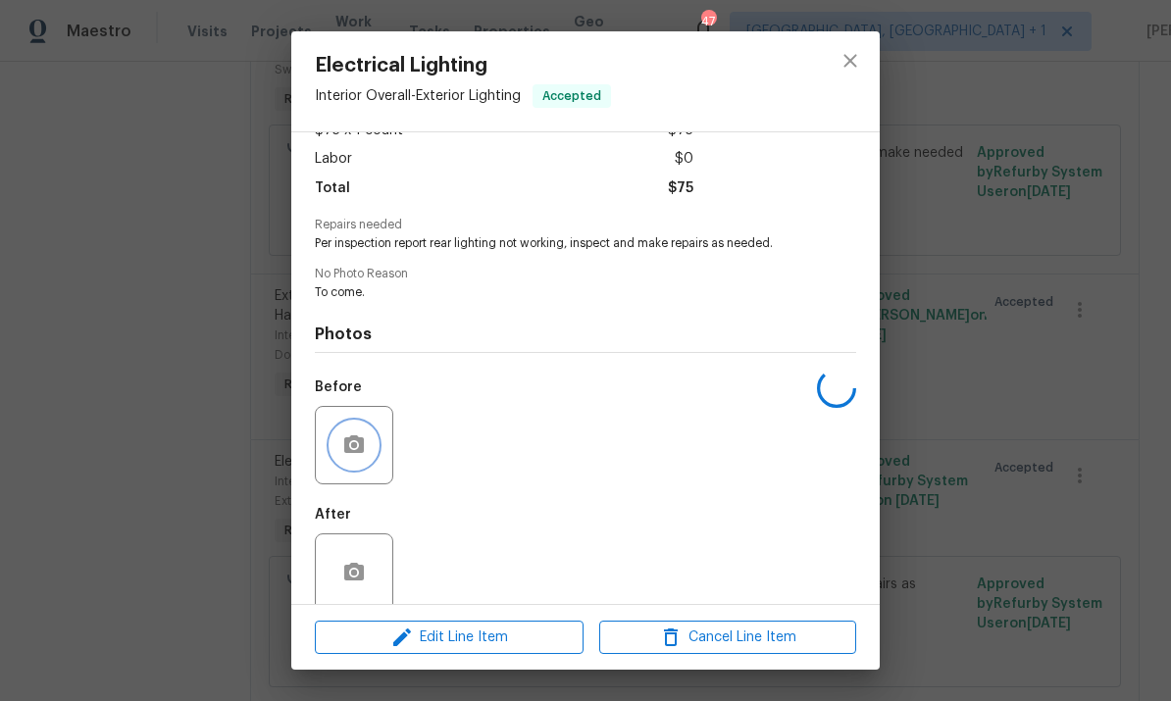
scroll to position [0, 0]
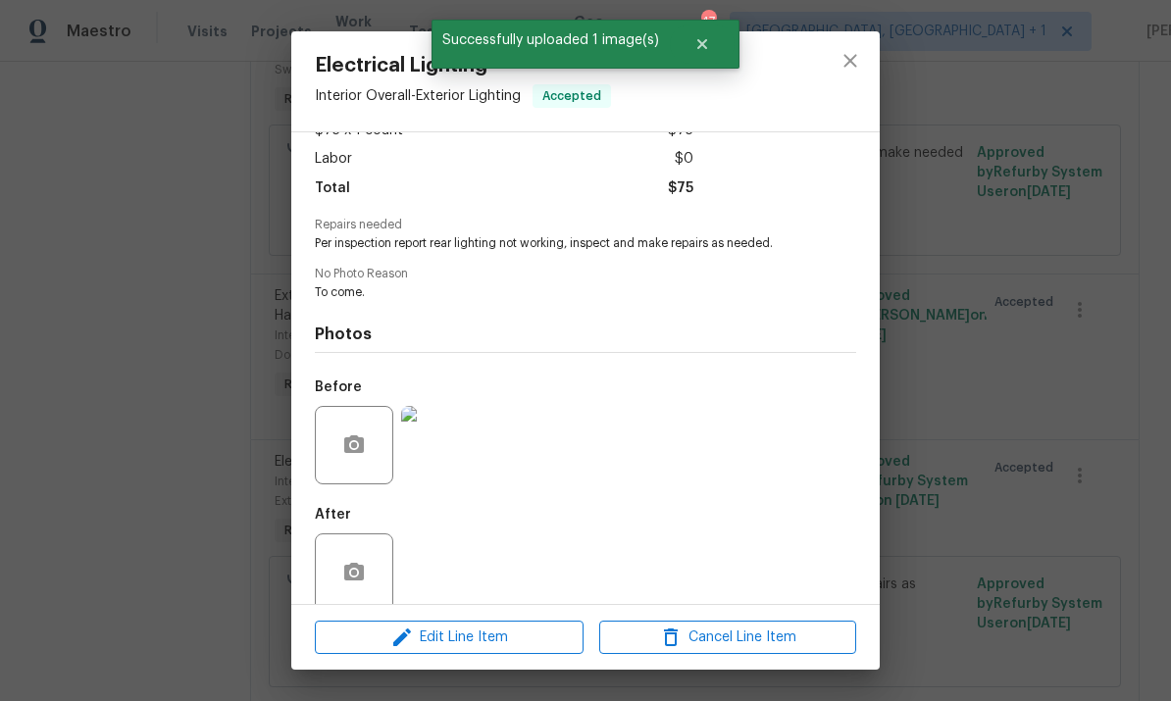
click at [955, 85] on div "Electrical Lighting Interior Overall - Exterior Lighting Accepted Vendor Padua …" at bounding box center [585, 350] width 1171 height 701
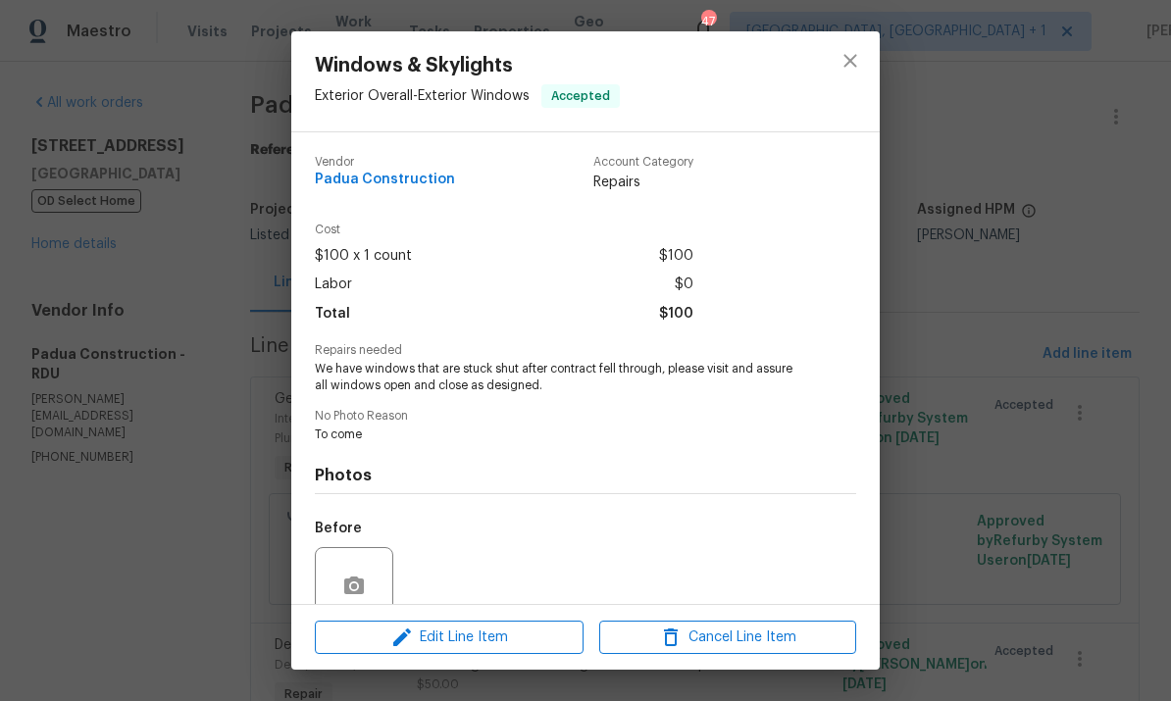
click at [1021, 273] on div "Windows & Skylights Exterior Overall - Exterior Windows Accepted Vendor Padua C…" at bounding box center [585, 350] width 1171 height 701
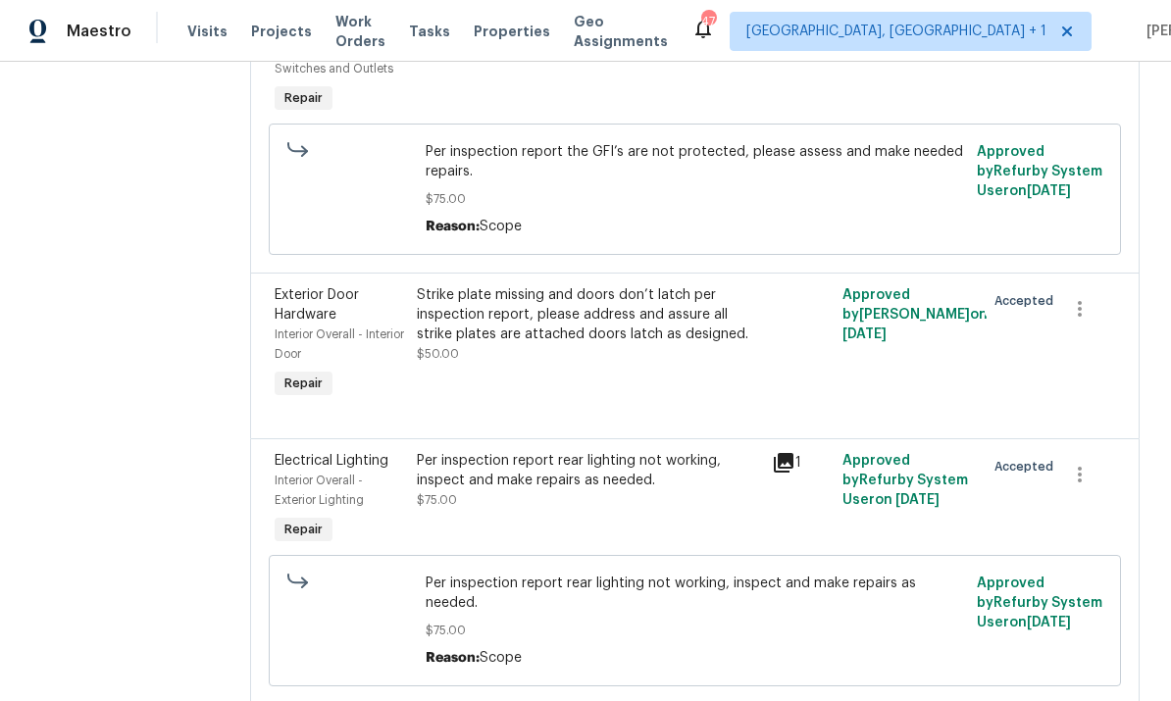
scroll to position [927, 0]
click at [715, 286] on div "Strike plate missing and doors don’t latch per inspection report, please addres…" at bounding box center [588, 315] width 343 height 59
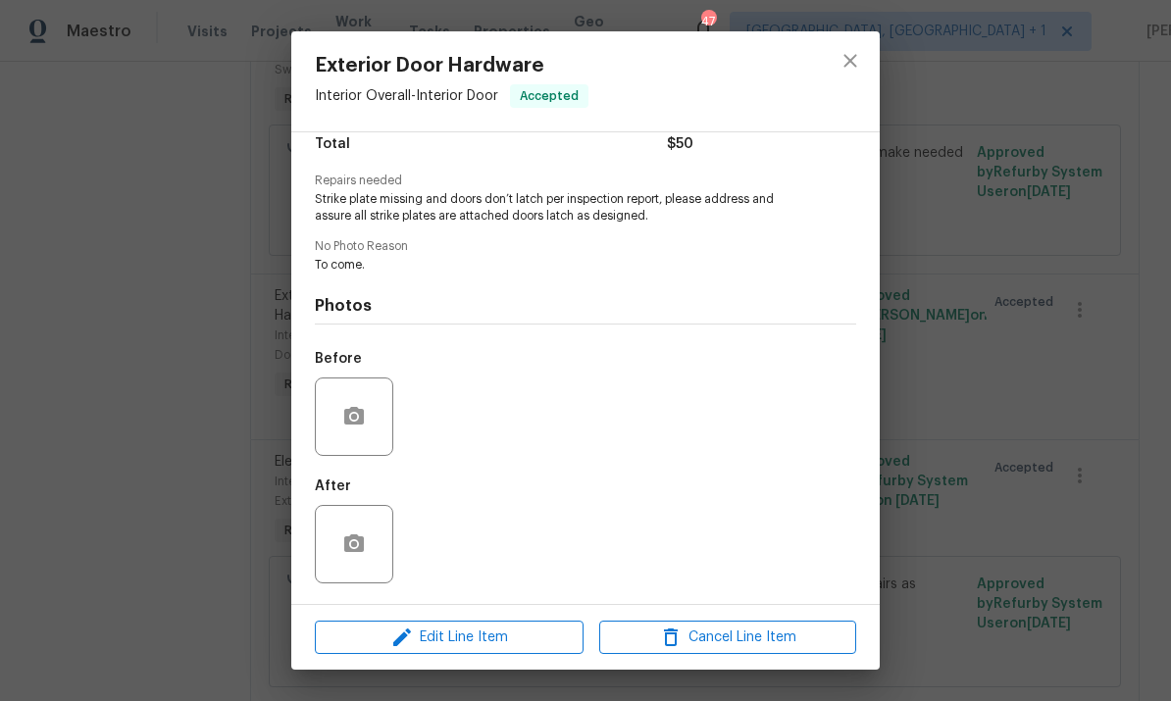
scroll to position [174, 0]
click at [363, 419] on icon "button" at bounding box center [354, 416] width 20 height 18
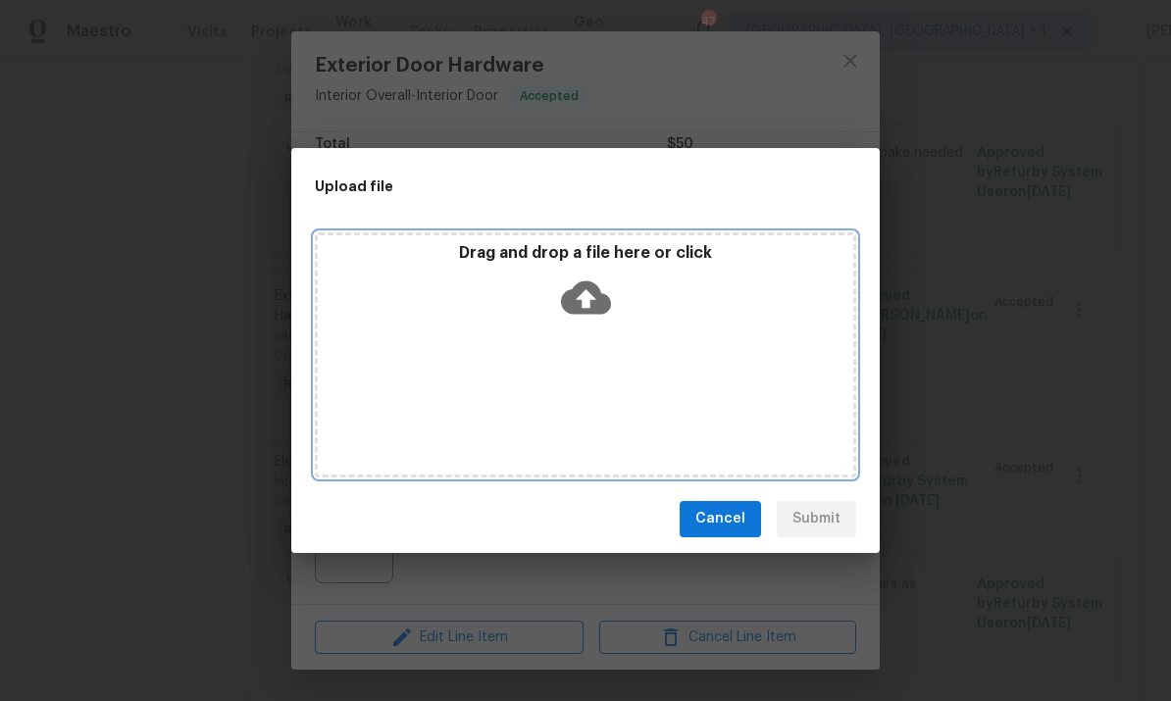
click at [593, 298] on icon at bounding box center [586, 298] width 50 height 50
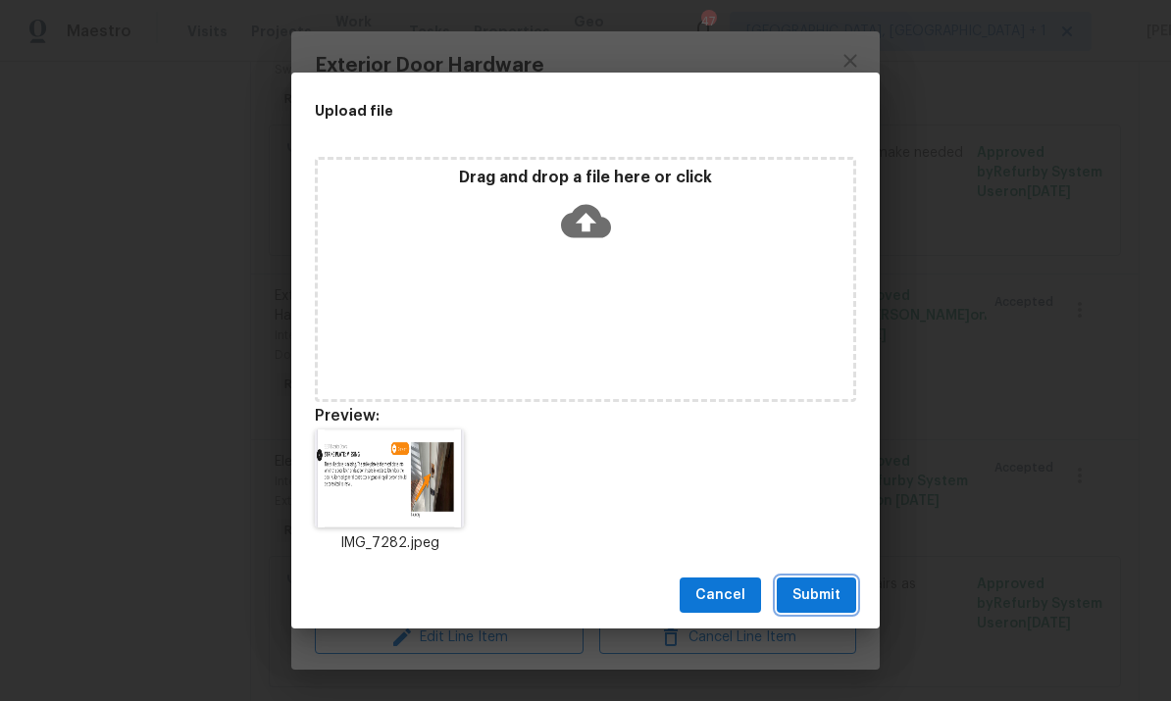
click at [810, 590] on span "Submit" at bounding box center [817, 596] width 48 height 25
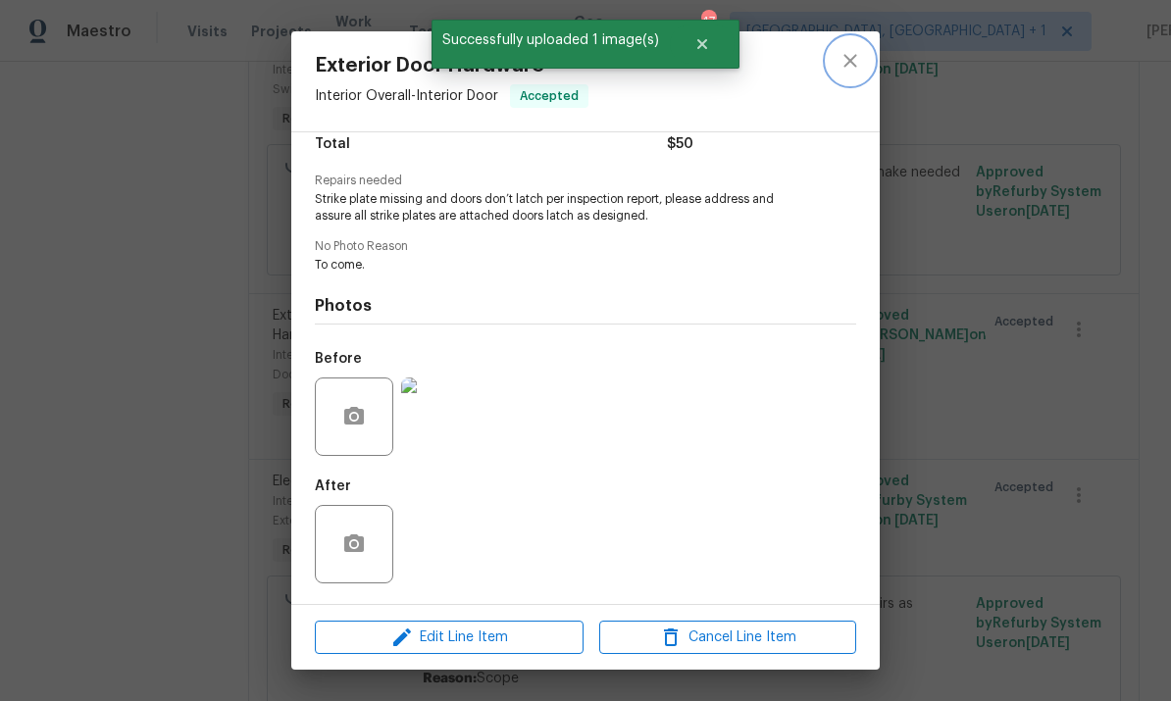
click at [852, 59] on icon "close" at bounding box center [850, 60] width 13 height 13
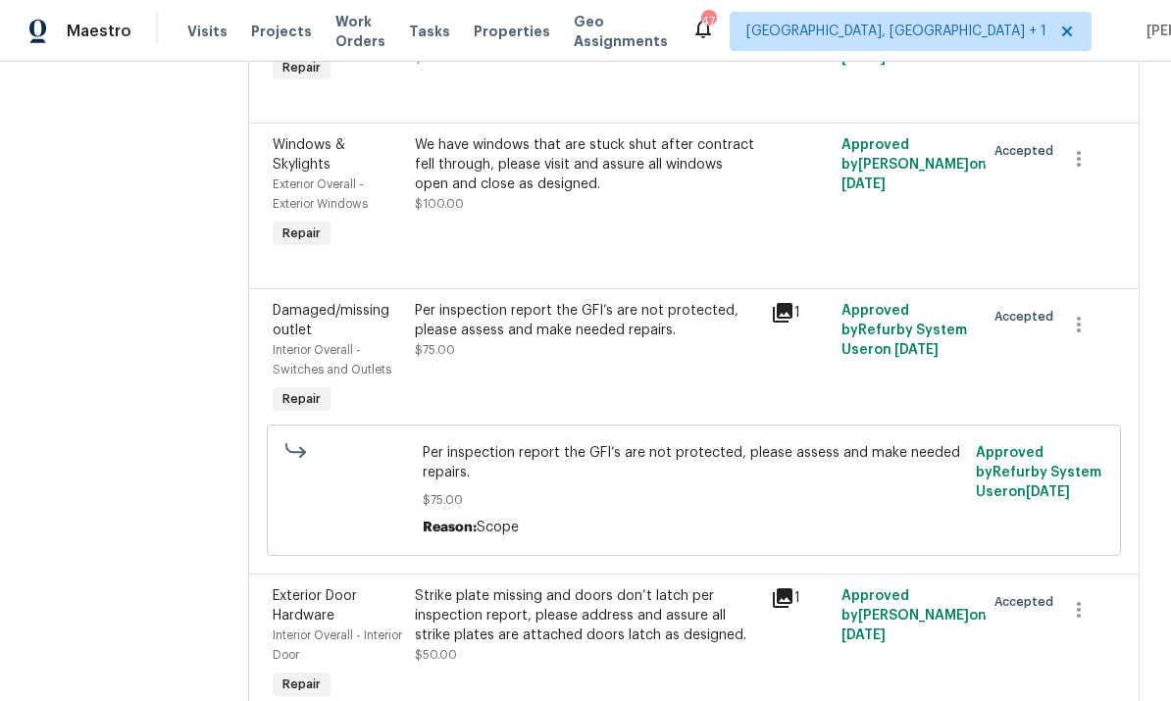
scroll to position [605, 0]
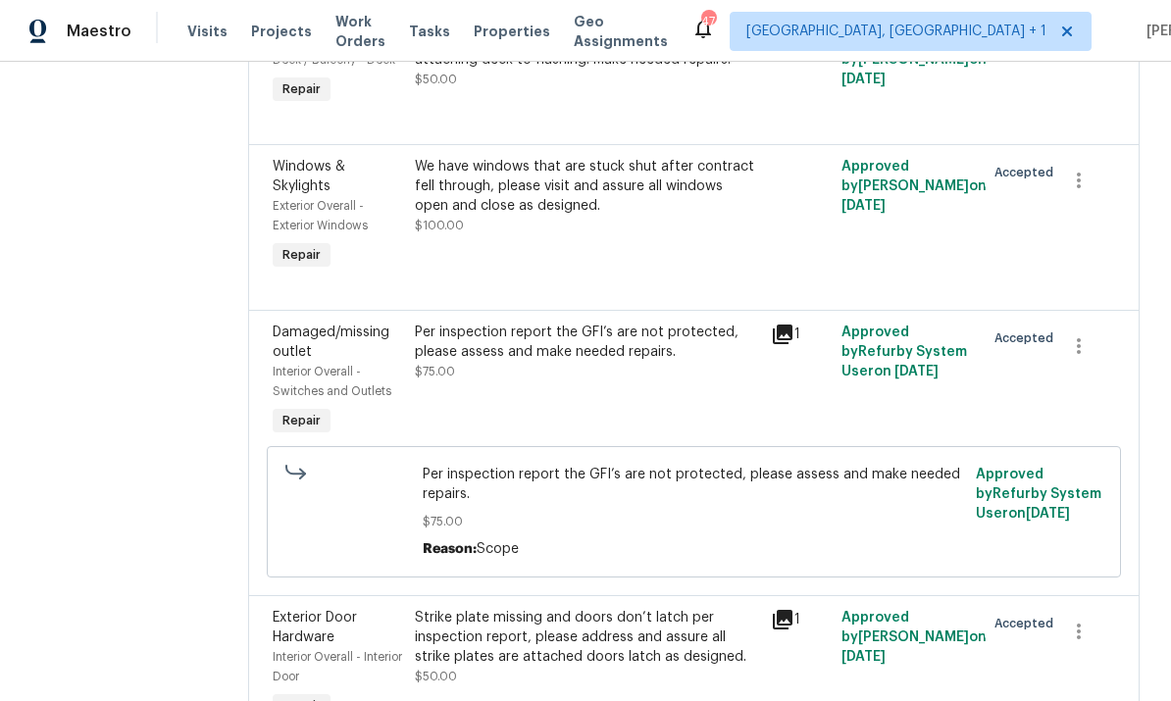
click at [651, 157] on div "We have windows that are stuck shut after contract fell through, please visit a…" at bounding box center [587, 186] width 344 height 59
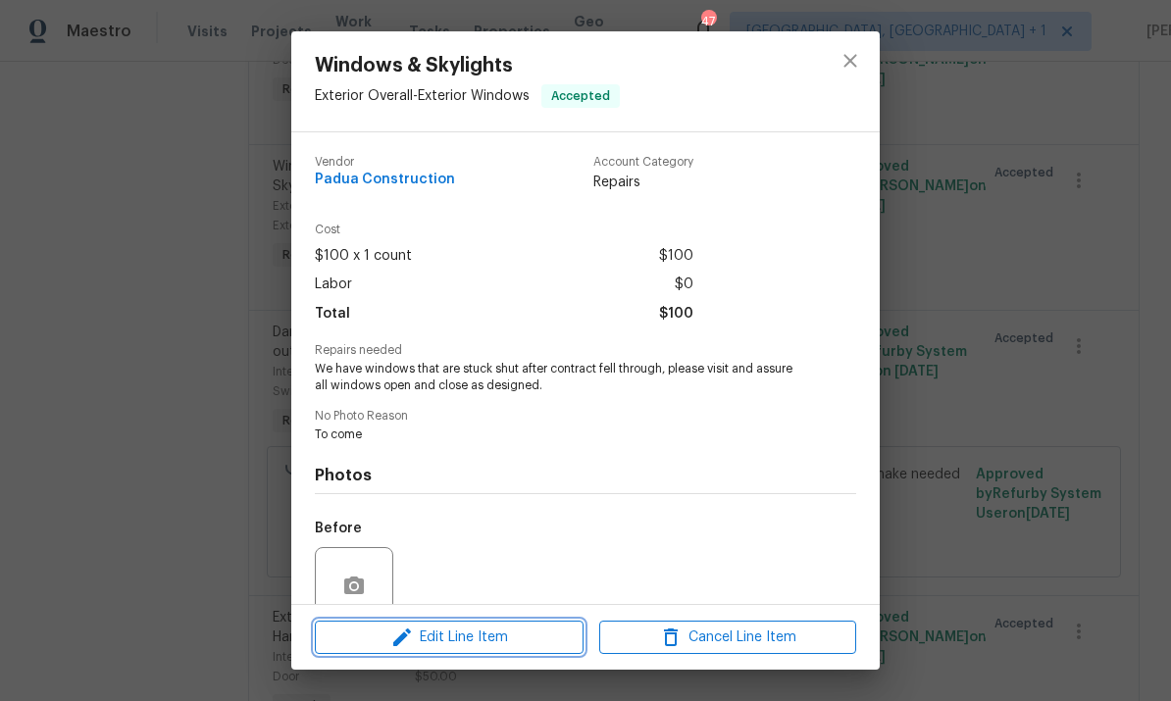
click at [501, 635] on span "Edit Line Item" at bounding box center [449, 638] width 257 height 25
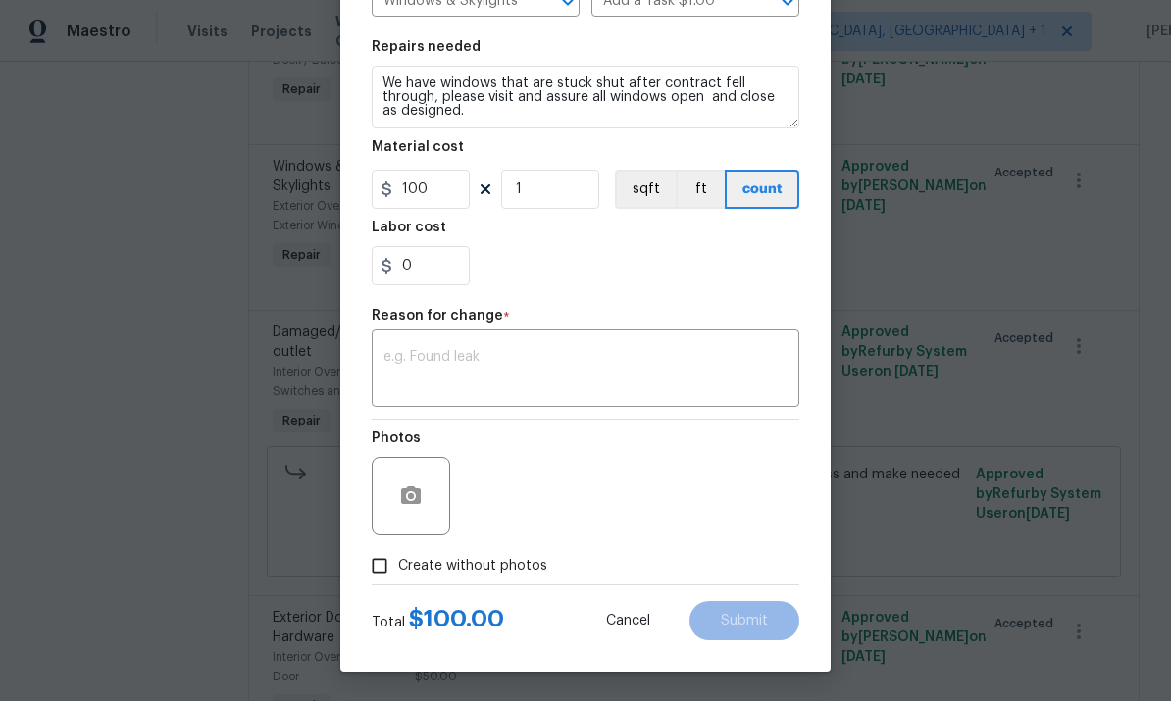
scroll to position [269, 0]
click at [419, 492] on icon "button" at bounding box center [411, 496] width 20 height 18
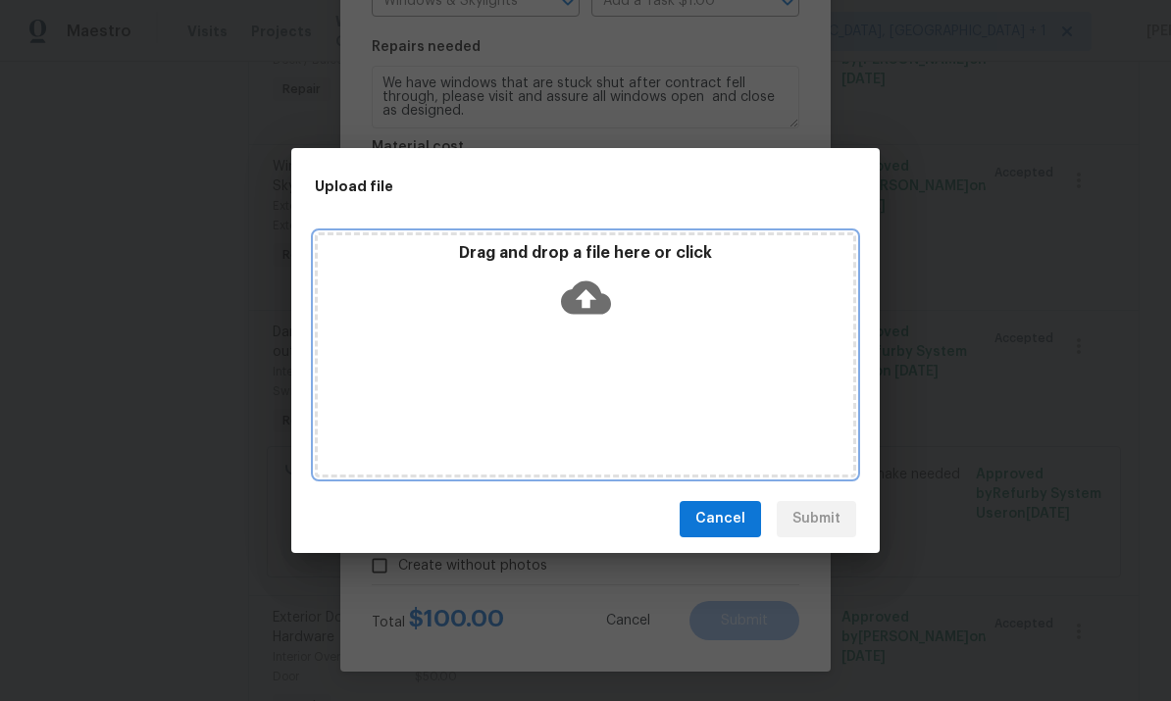
click at [588, 297] on icon at bounding box center [586, 298] width 50 height 50
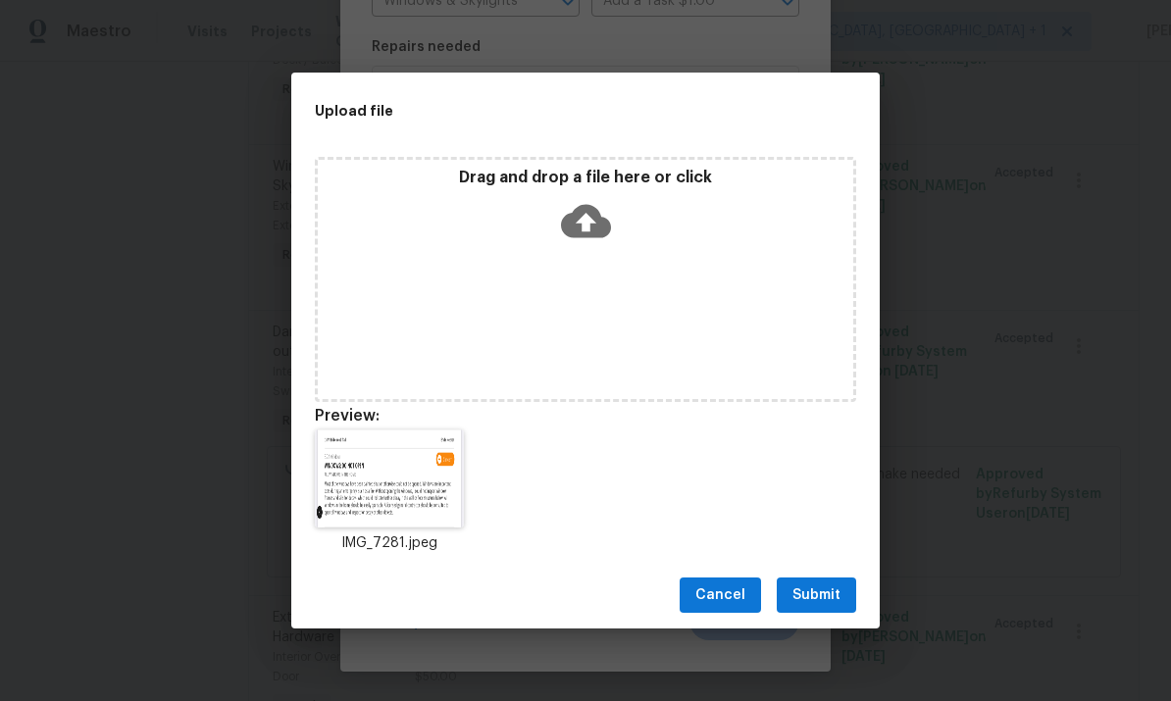
click at [823, 605] on span "Submit" at bounding box center [817, 596] width 48 height 25
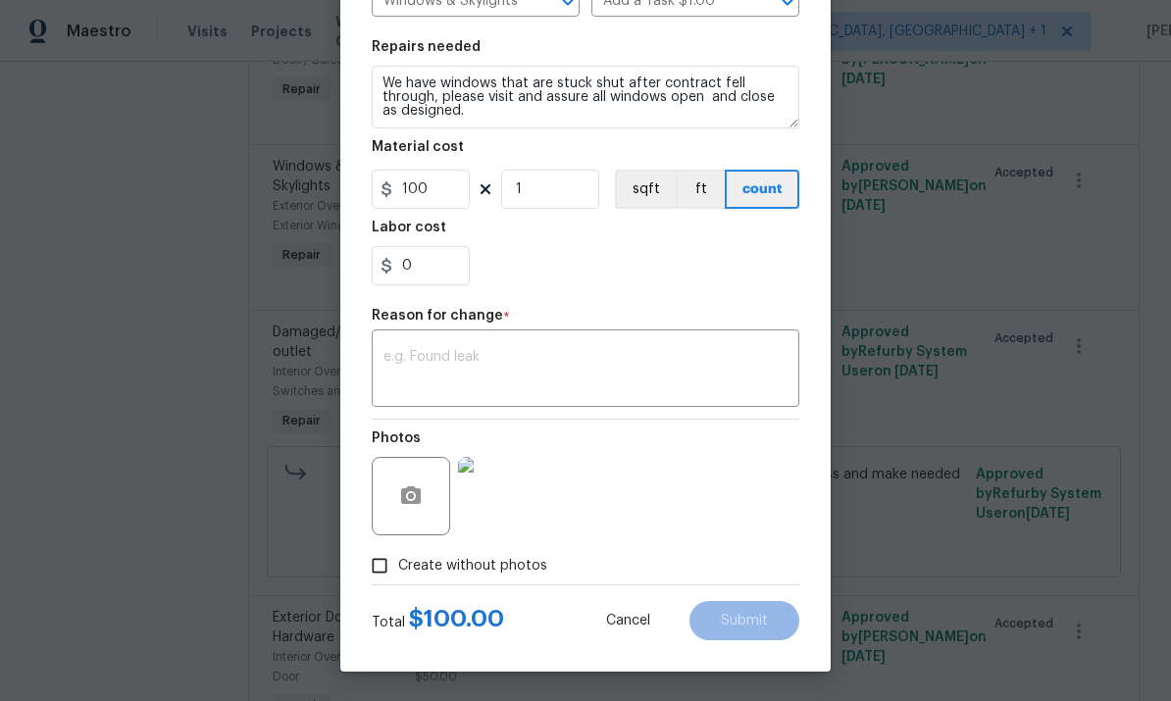
click at [385, 561] on input "Create without photos" at bounding box center [379, 565] width 37 height 37
checkbox input "false"
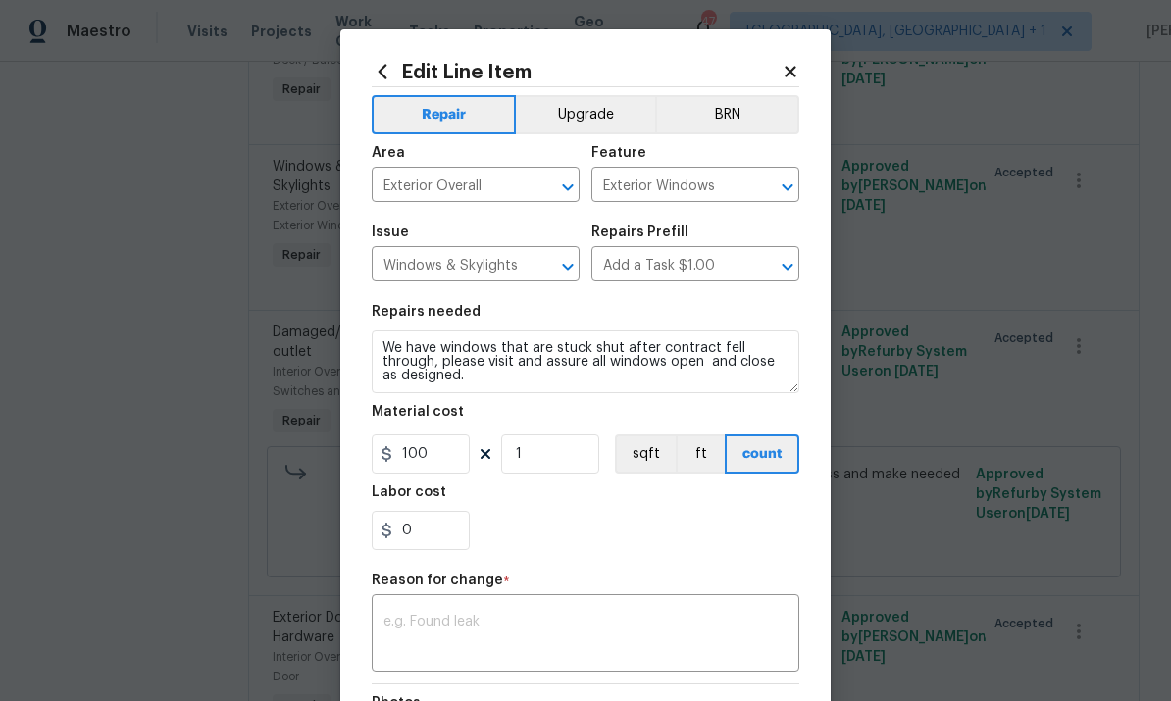
scroll to position [0, 0]
click at [797, 72] on icon at bounding box center [791, 72] width 18 height 18
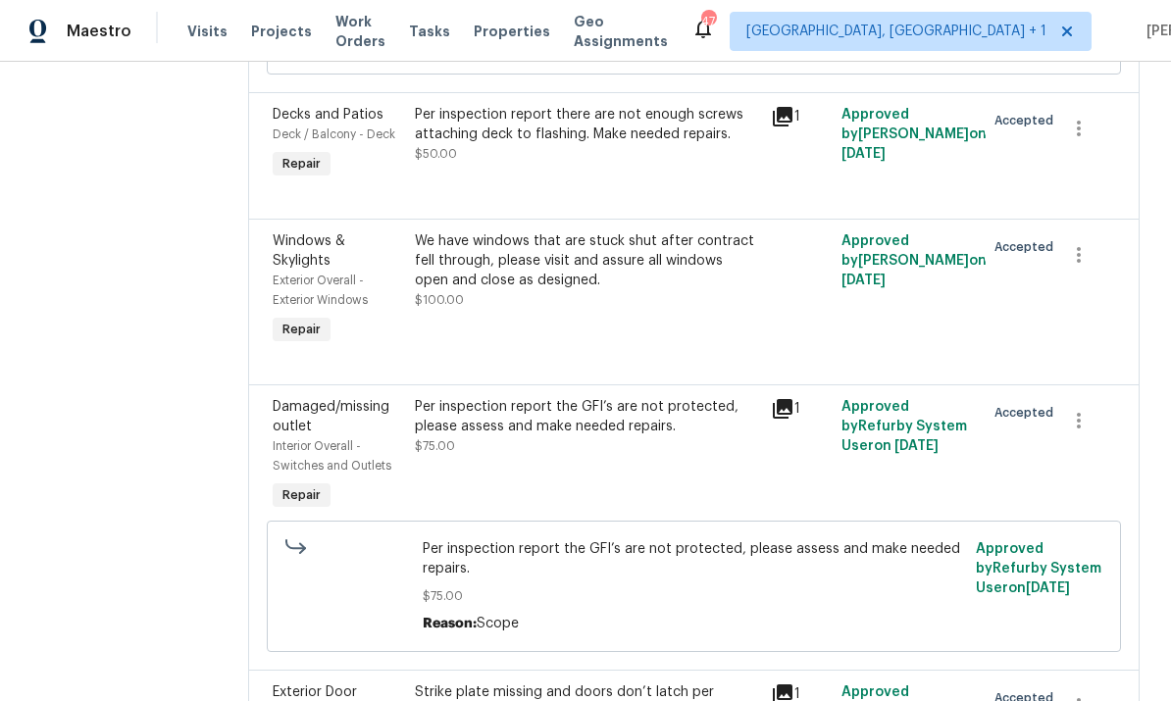
scroll to position [530, 0]
click at [671, 232] on div "We have windows that are stuck shut after contract fell through, please visit a…" at bounding box center [587, 261] width 344 height 59
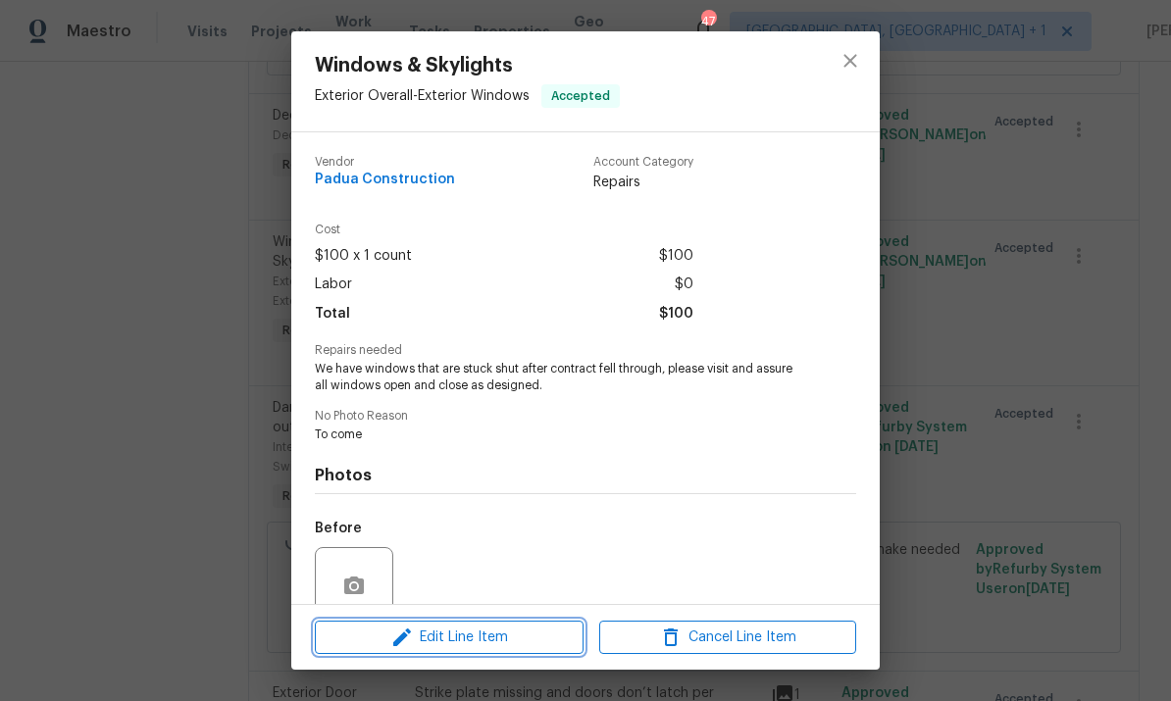
click at [513, 650] on button "Edit Line Item" at bounding box center [449, 638] width 269 height 34
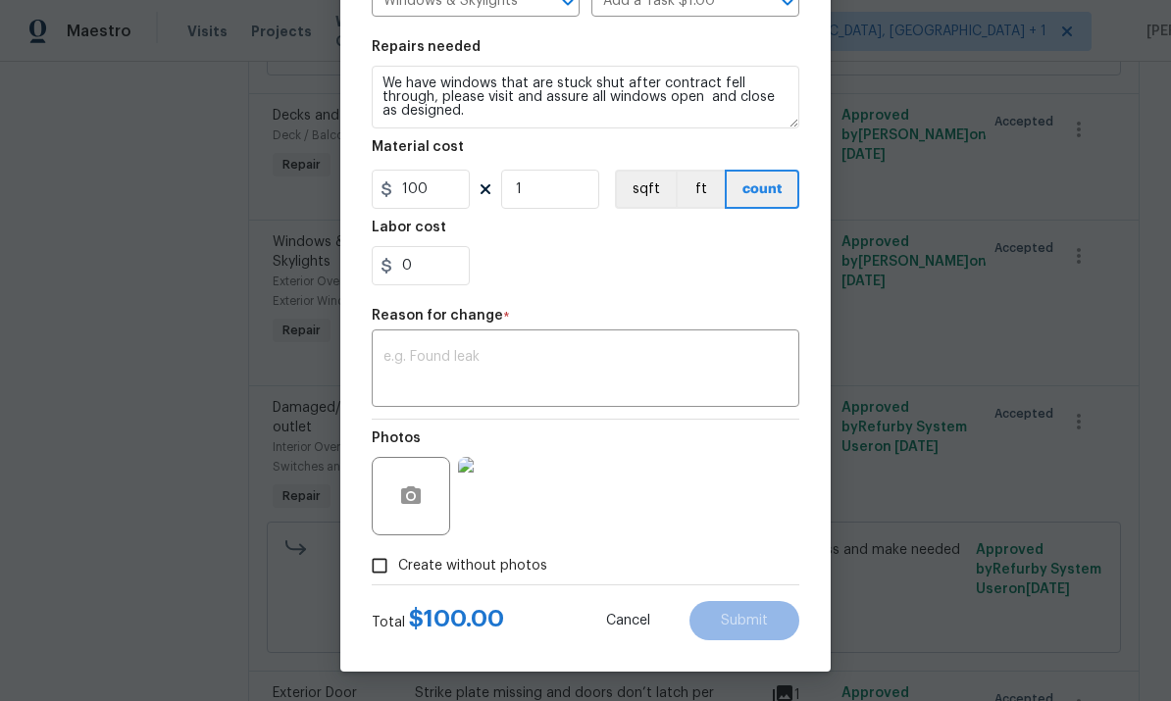
scroll to position [269, 0]
click at [458, 372] on textarea at bounding box center [586, 370] width 404 height 41
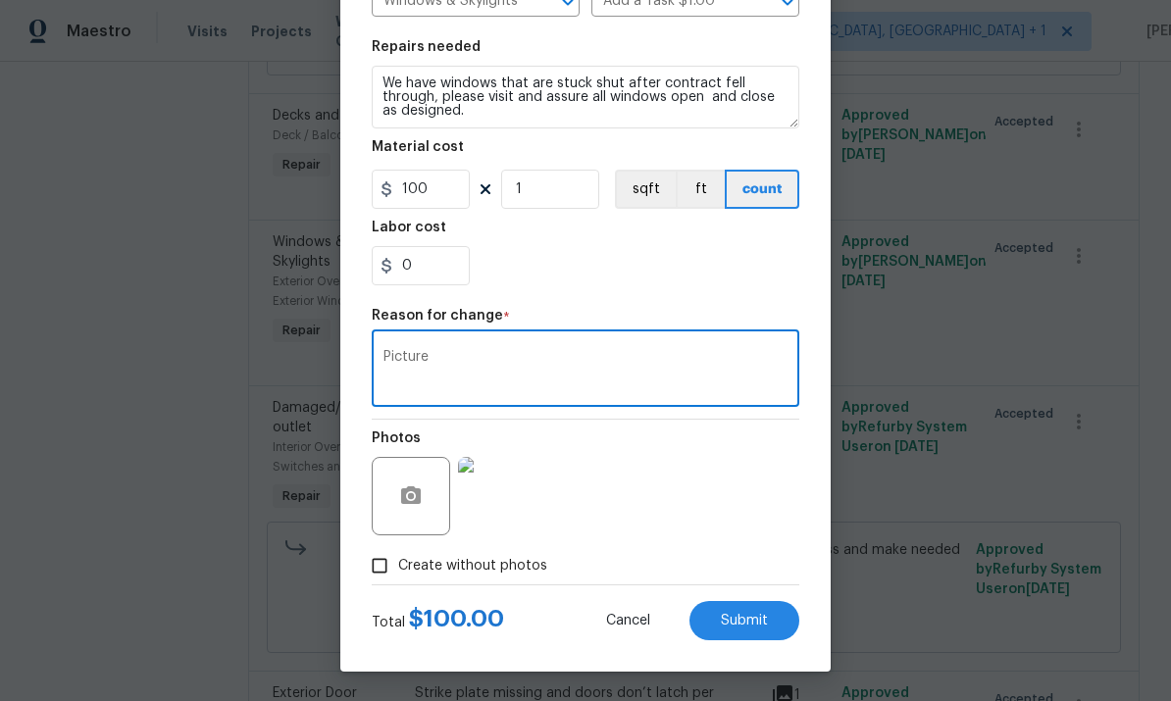
type textarea "Picture"
click at [755, 619] on span "Submit" at bounding box center [744, 621] width 47 height 15
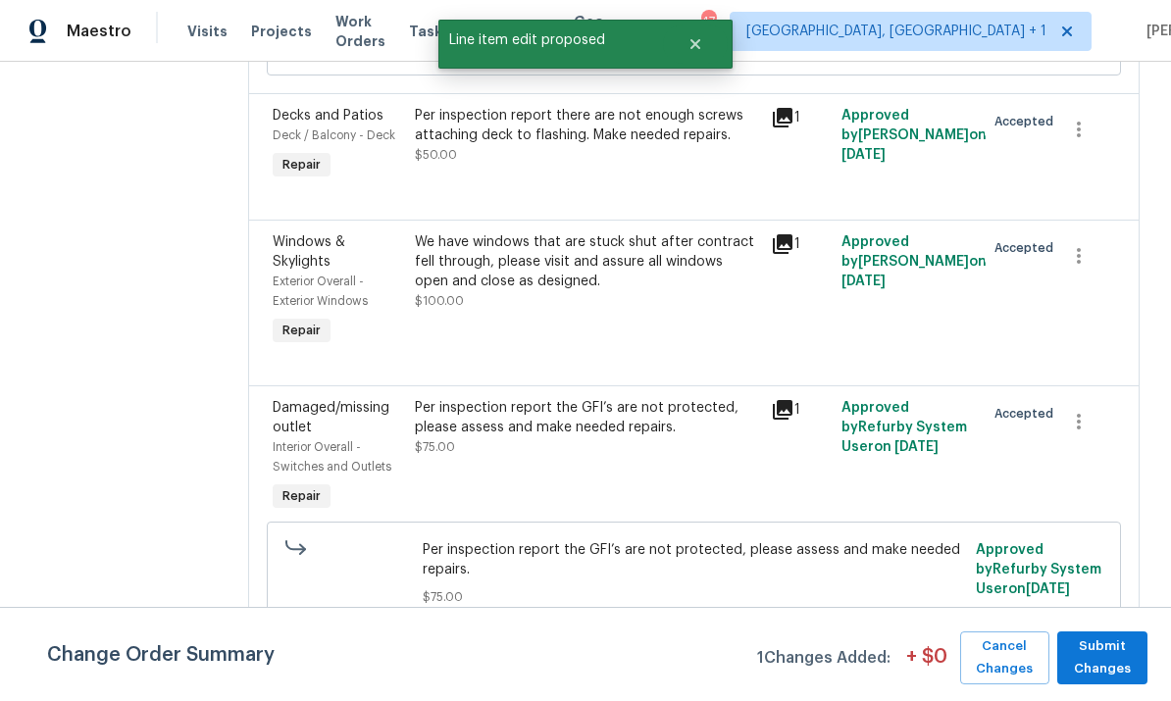
scroll to position [0, 0]
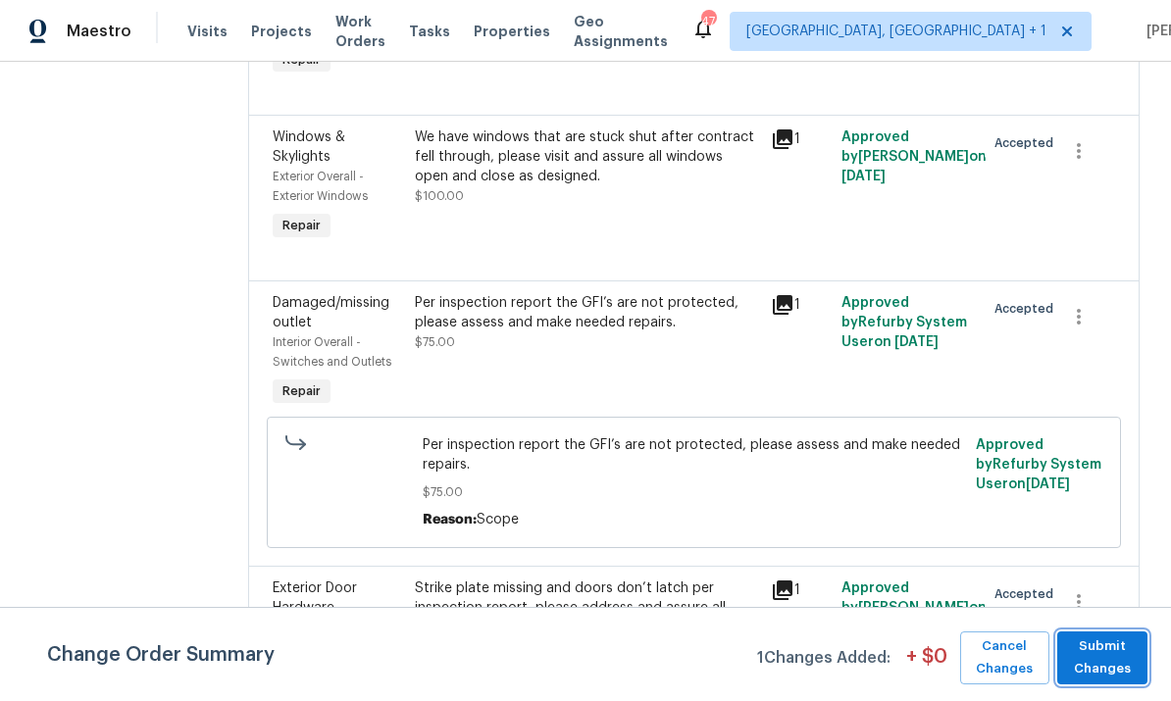
click at [1113, 665] on span "Submit Changes" at bounding box center [1102, 658] width 71 height 45
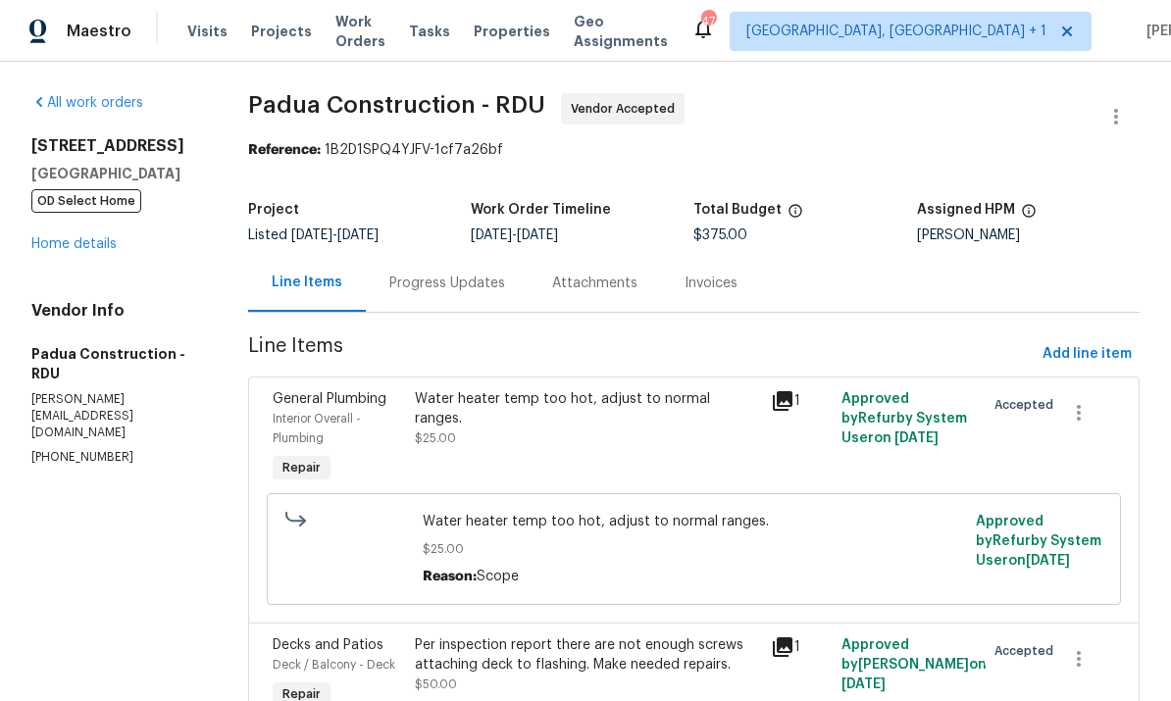
click at [91, 251] on link "Home details" at bounding box center [73, 244] width 85 height 14
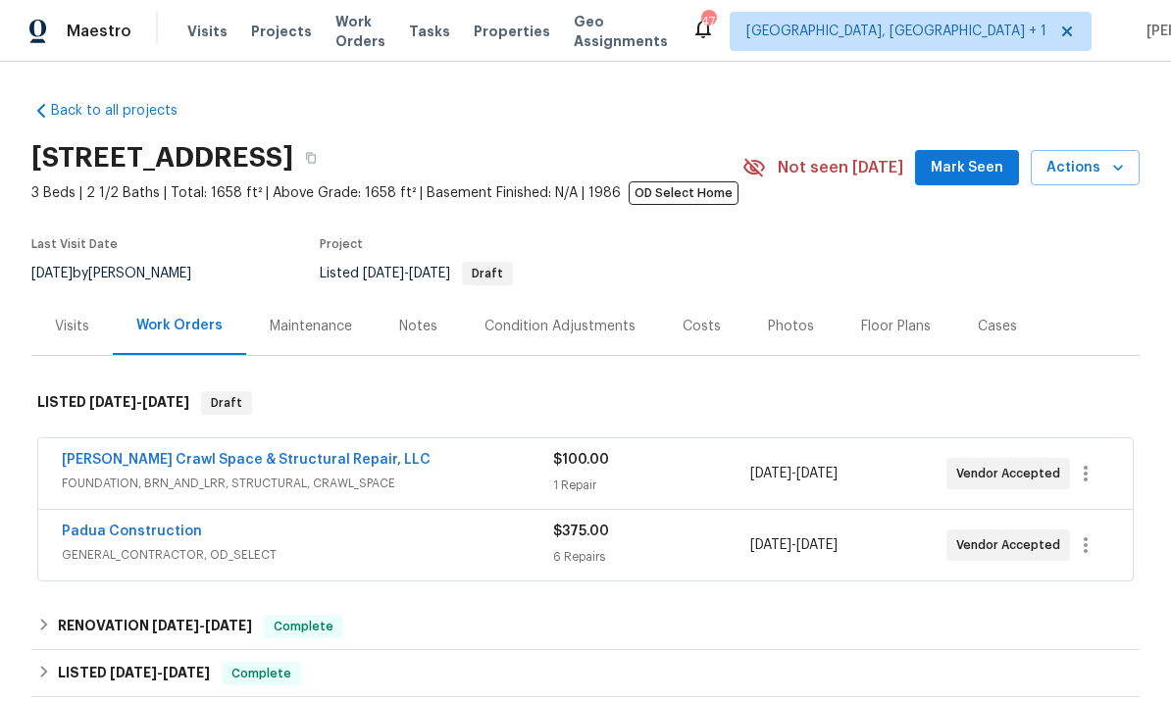
click at [329, 462] on link "Falcone Crawl Space & Structural Repair, LLC" at bounding box center [246, 460] width 369 height 14
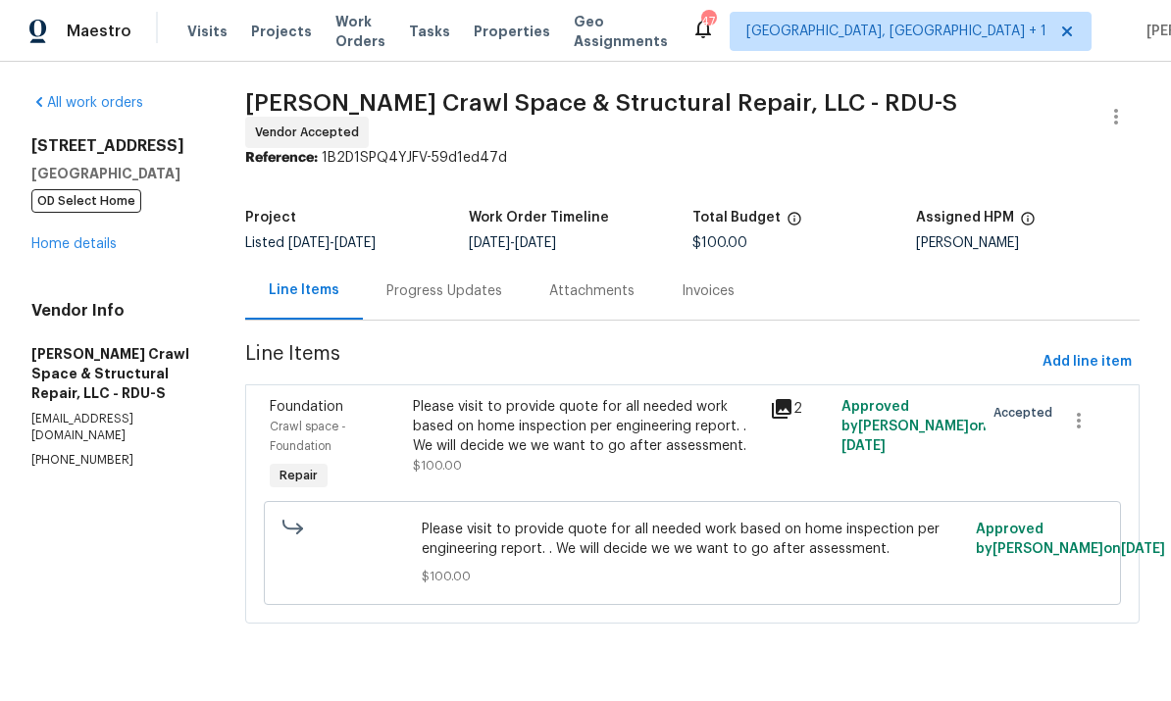
click at [457, 282] on div "Progress Updates" at bounding box center [444, 292] width 116 height 20
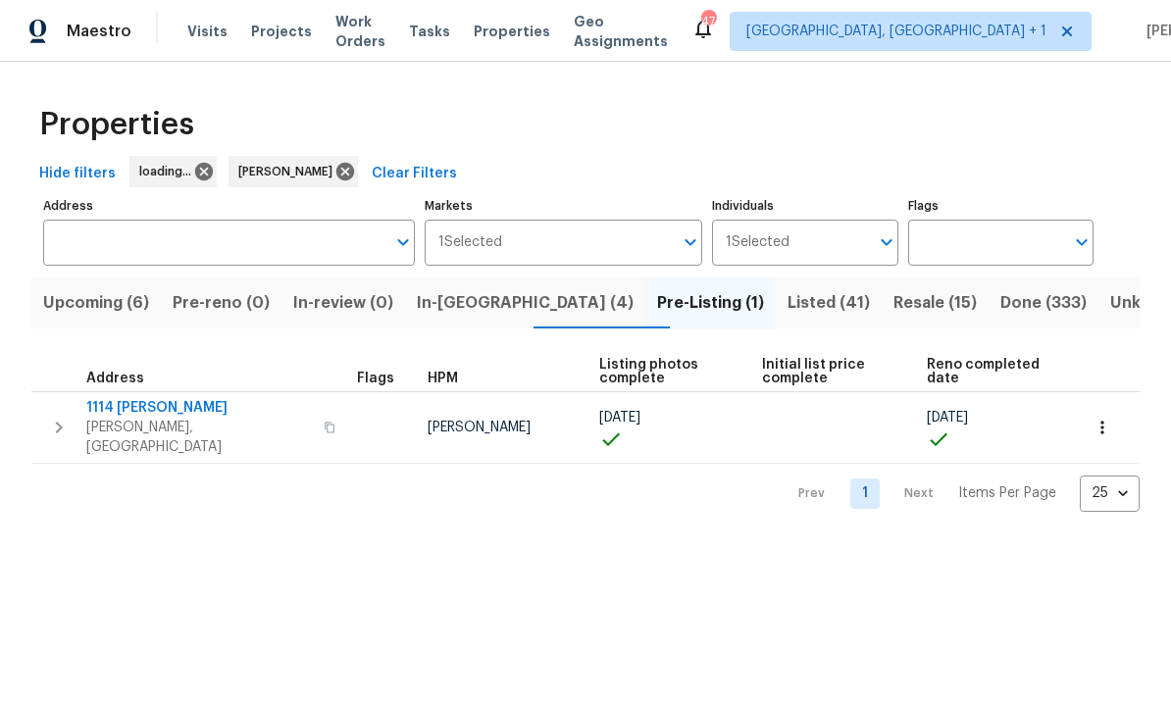
click at [99, 301] on span "Upcoming (6)" at bounding box center [96, 302] width 106 height 27
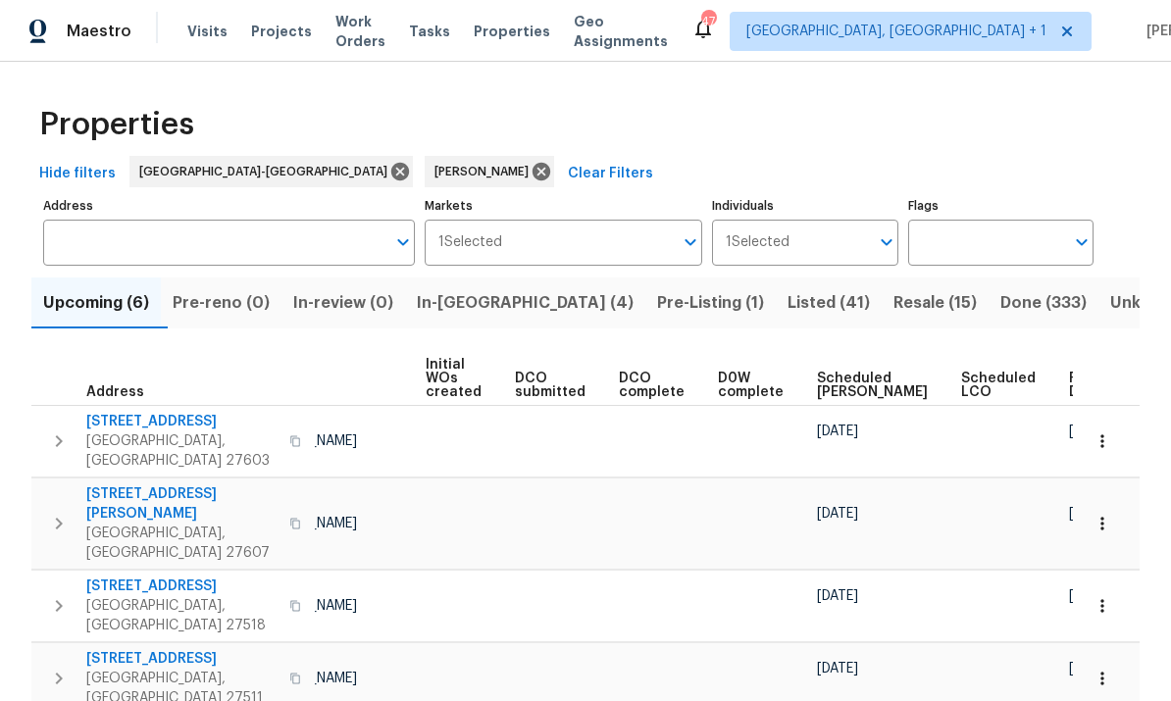
scroll to position [0, 138]
click at [1070, 389] on span "Ready Date" at bounding box center [1091, 385] width 43 height 27
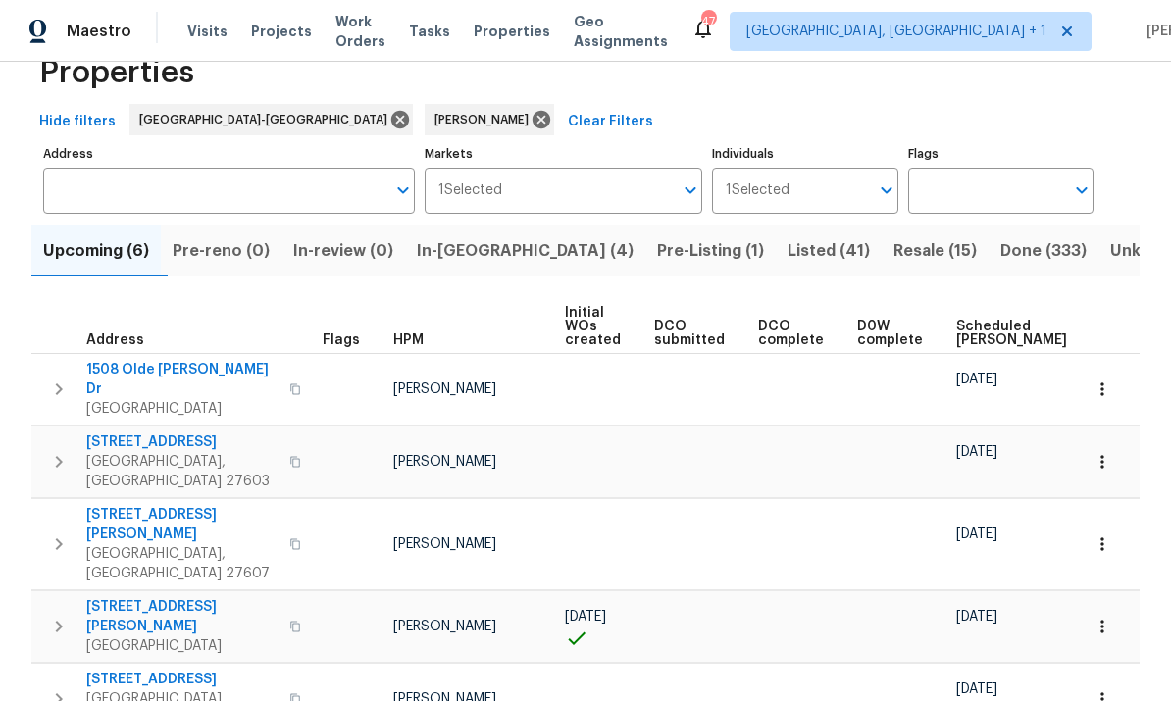
click at [645, 226] on button "Pre-Listing (1)" at bounding box center [710, 251] width 130 height 51
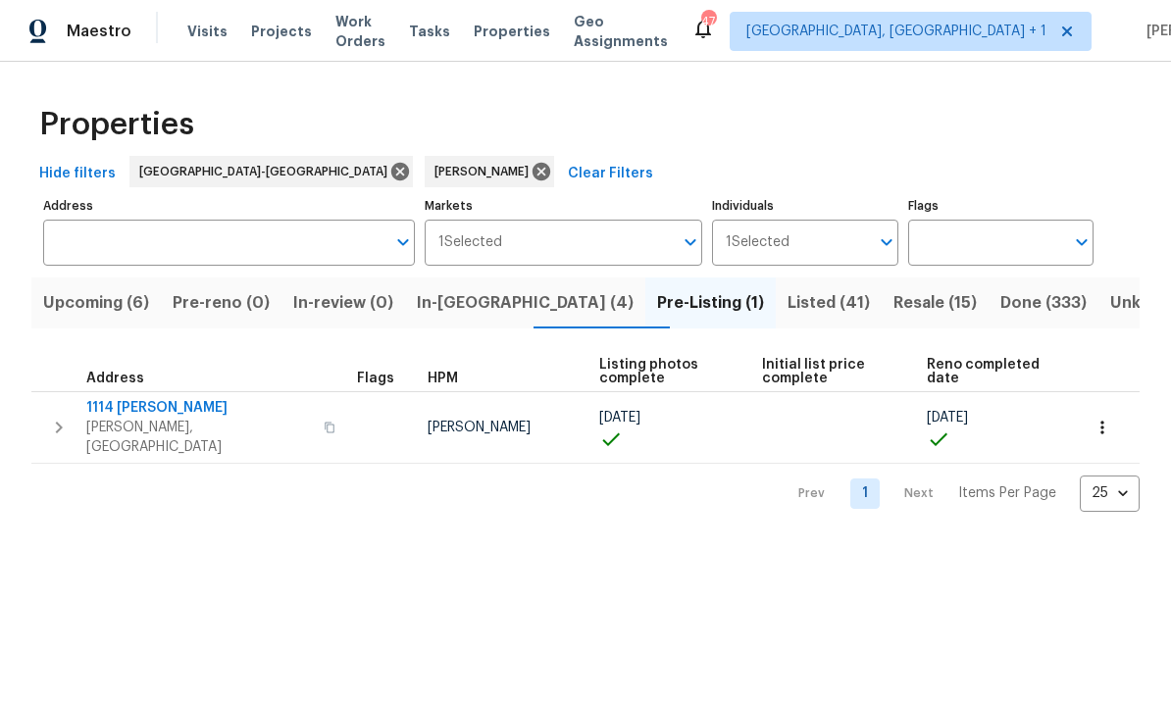
click at [86, 312] on span "Upcoming (6)" at bounding box center [96, 302] width 106 height 27
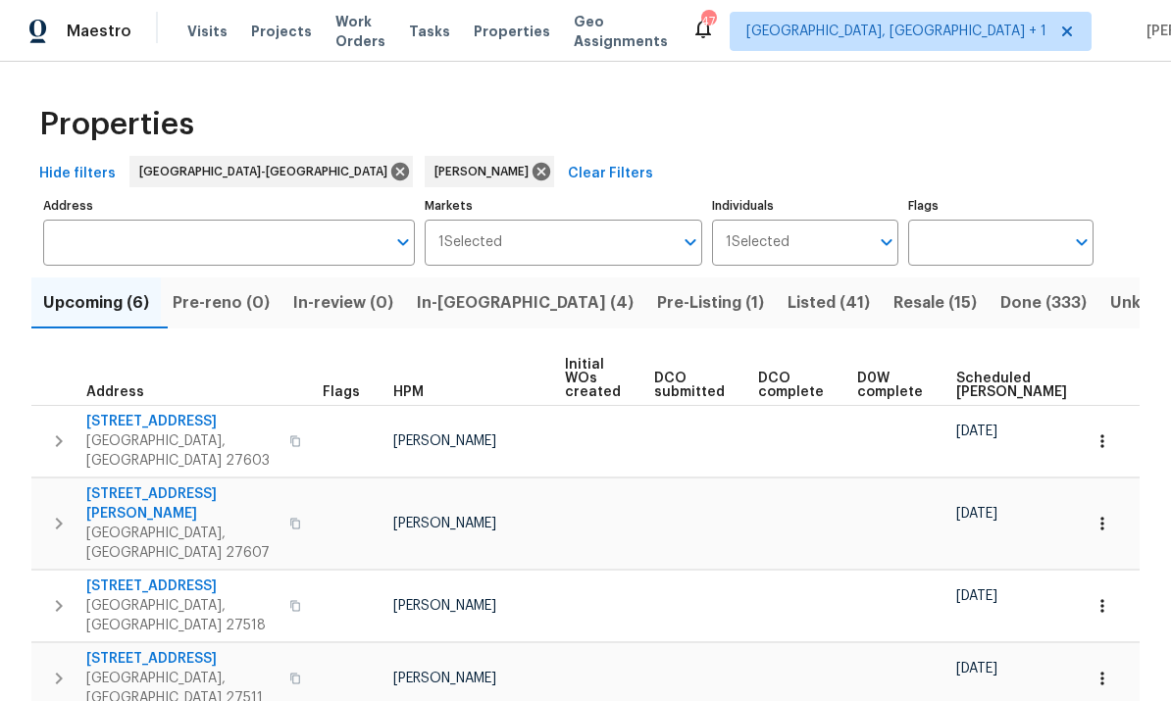
click at [485, 311] on span "In-reno (4)" at bounding box center [525, 302] width 217 height 27
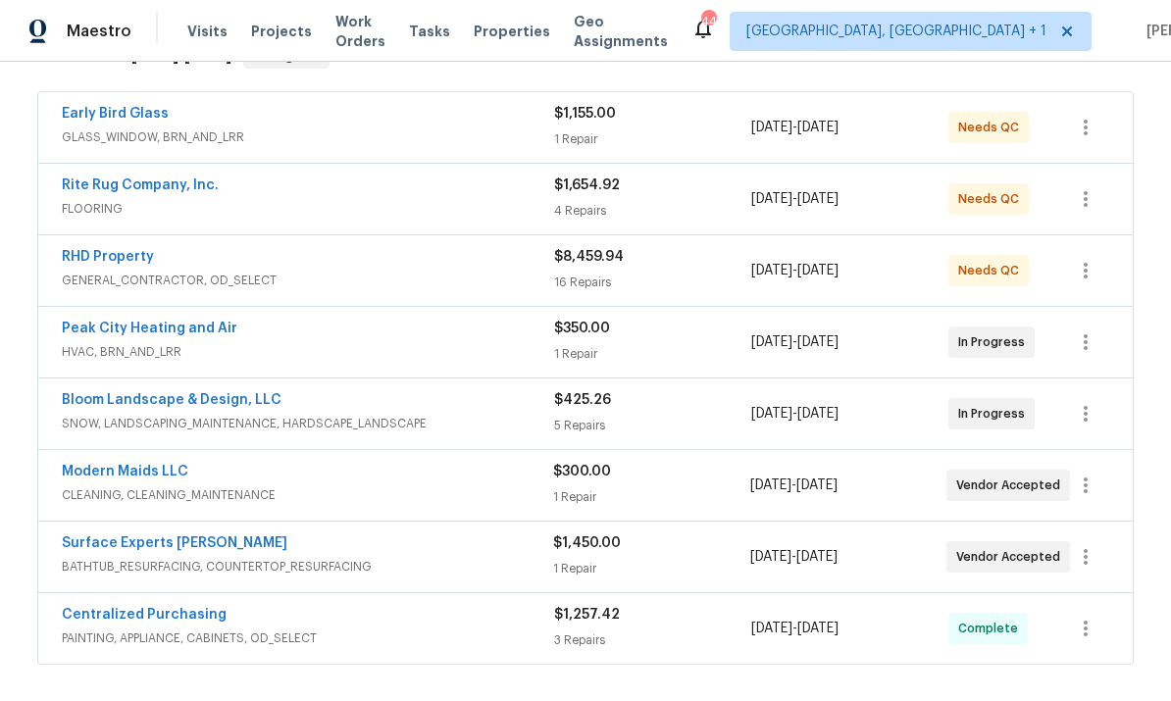
scroll to position [382, 0]
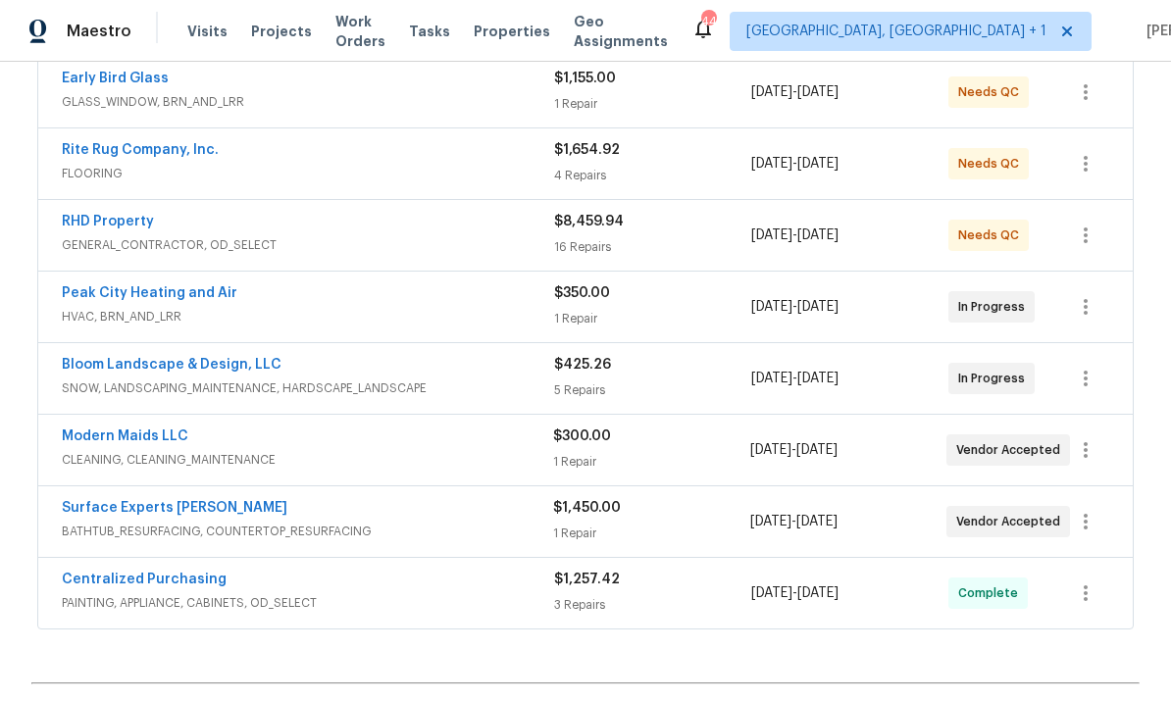
click at [163, 506] on link "Surface Experts [PERSON_NAME]" at bounding box center [175, 508] width 226 height 14
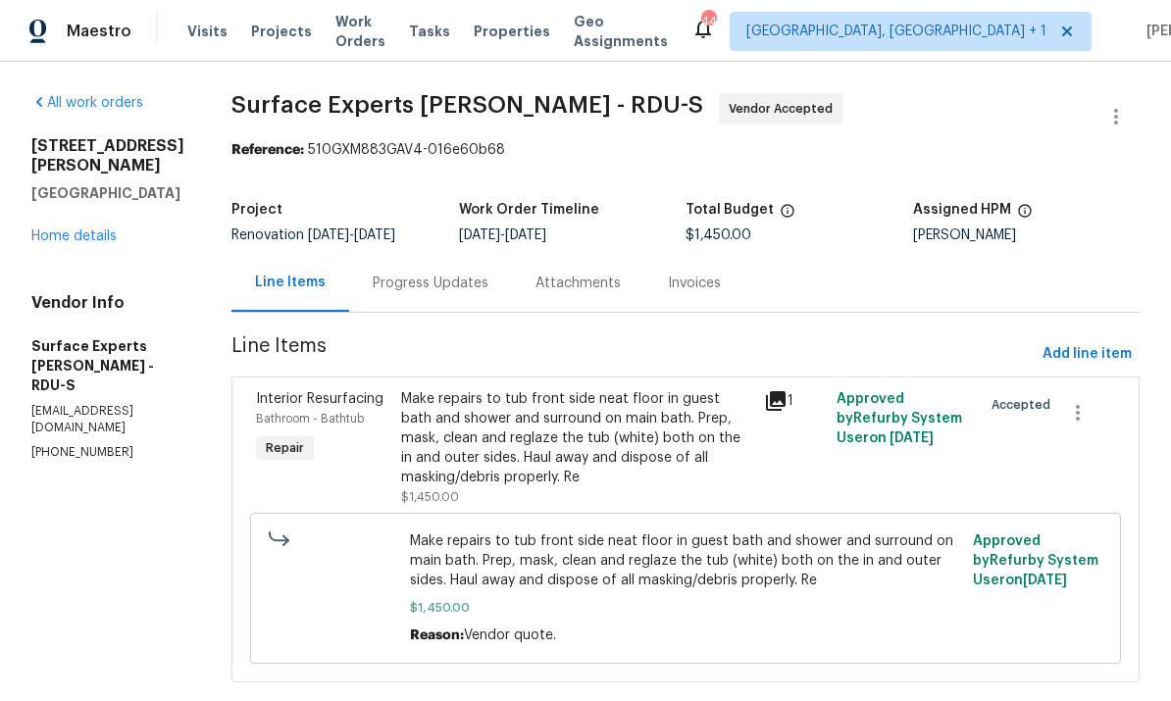
click at [427, 288] on div "Progress Updates" at bounding box center [431, 284] width 116 height 20
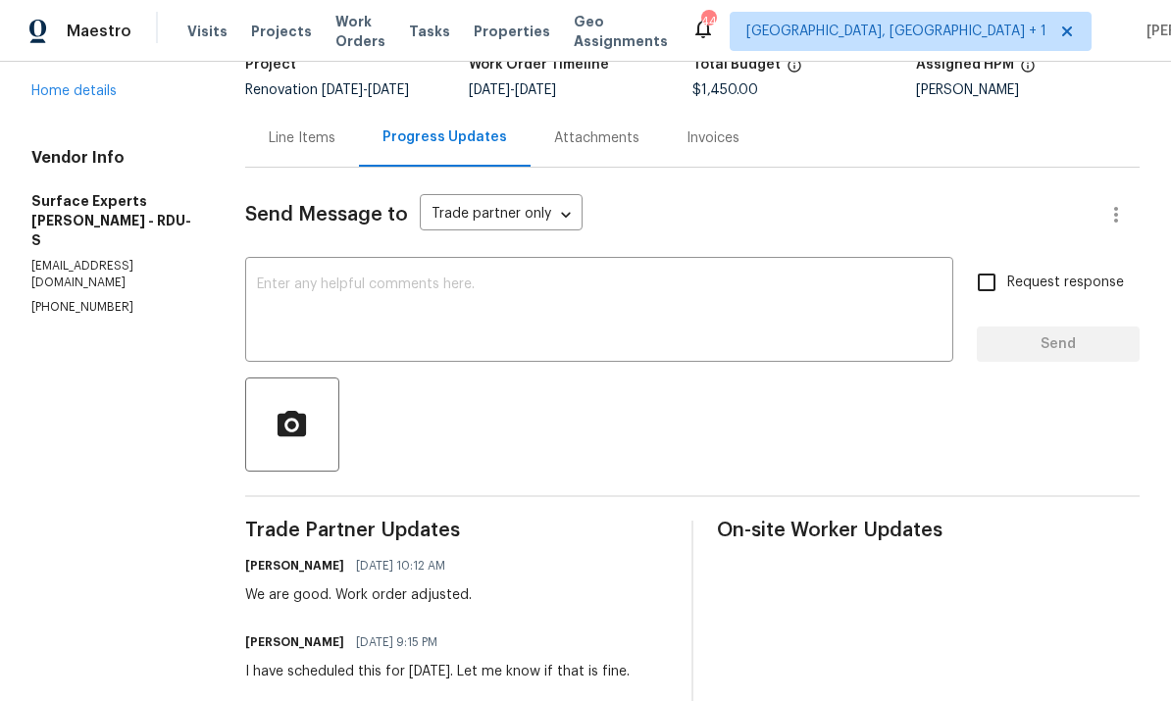
scroll to position [143, 0]
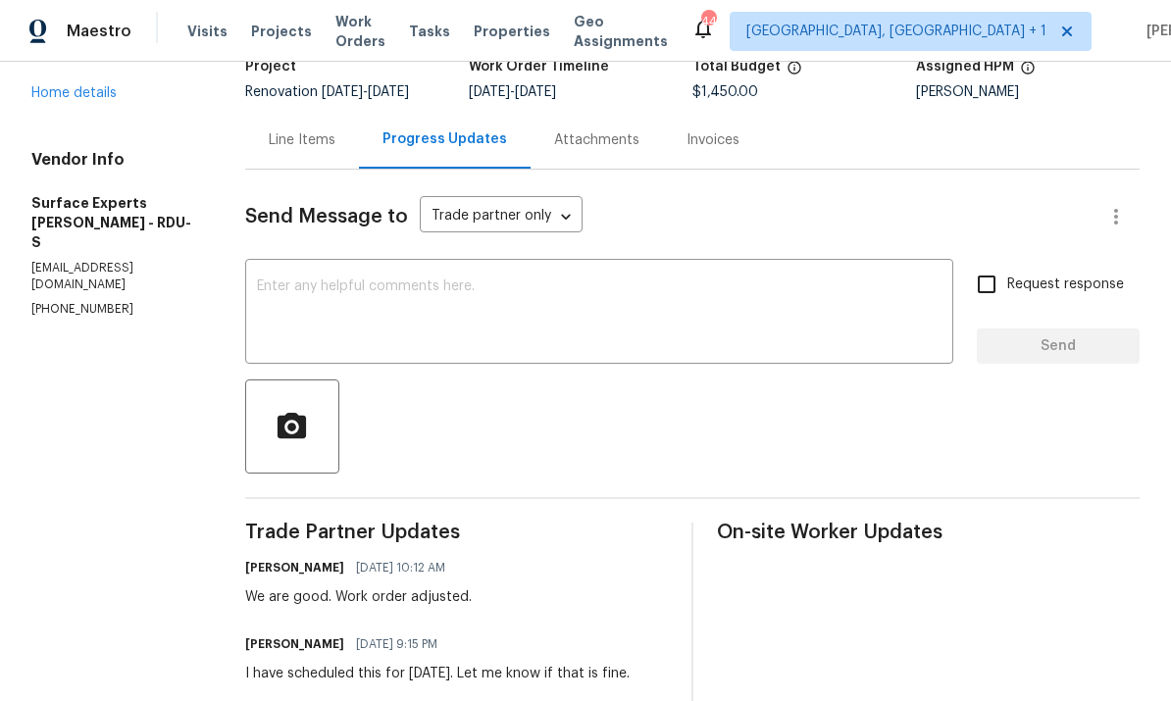
click at [348, 280] on textarea at bounding box center [599, 314] width 685 height 69
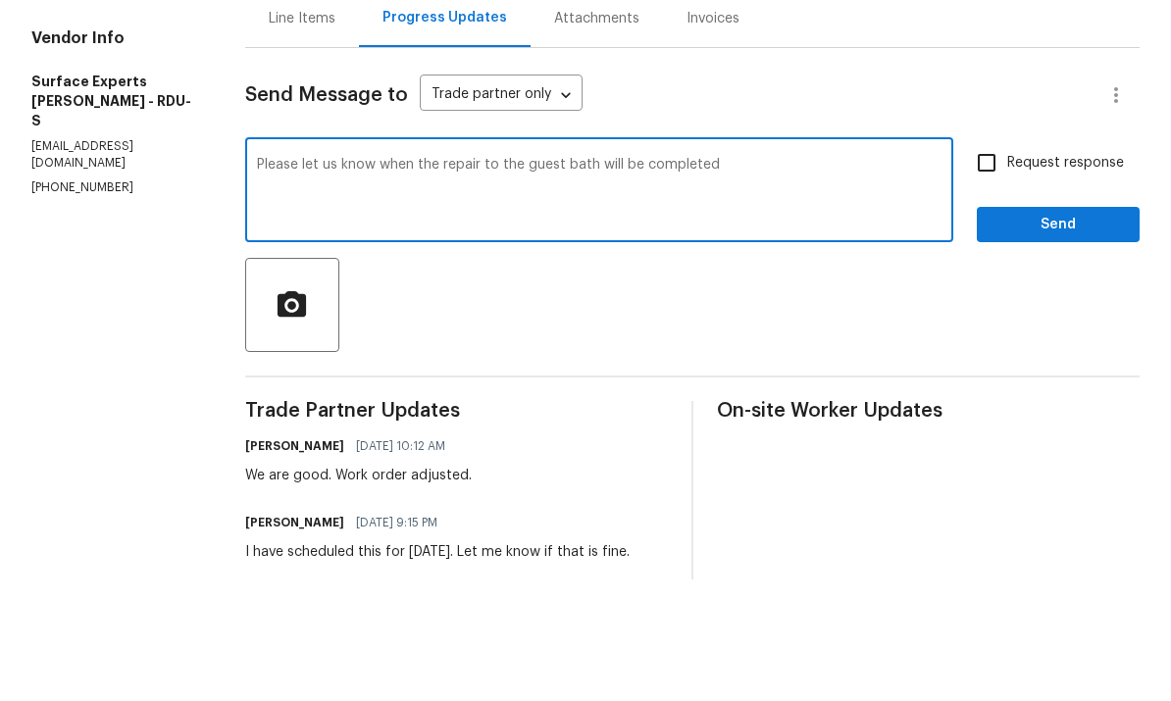
click at [595, 280] on textarea "Please let us know when the repair to the guest bath will be completed" at bounding box center [599, 314] width 685 height 69
click at [779, 280] on textarea "Please let us know when the repair to the guest bathtub will be completed" at bounding box center [599, 314] width 685 height 69
type textarea "Please let us know when the repair to the guest bathtub will be completed"
click at [999, 264] on input "Request response" at bounding box center [986, 284] width 41 height 41
checkbox input "true"
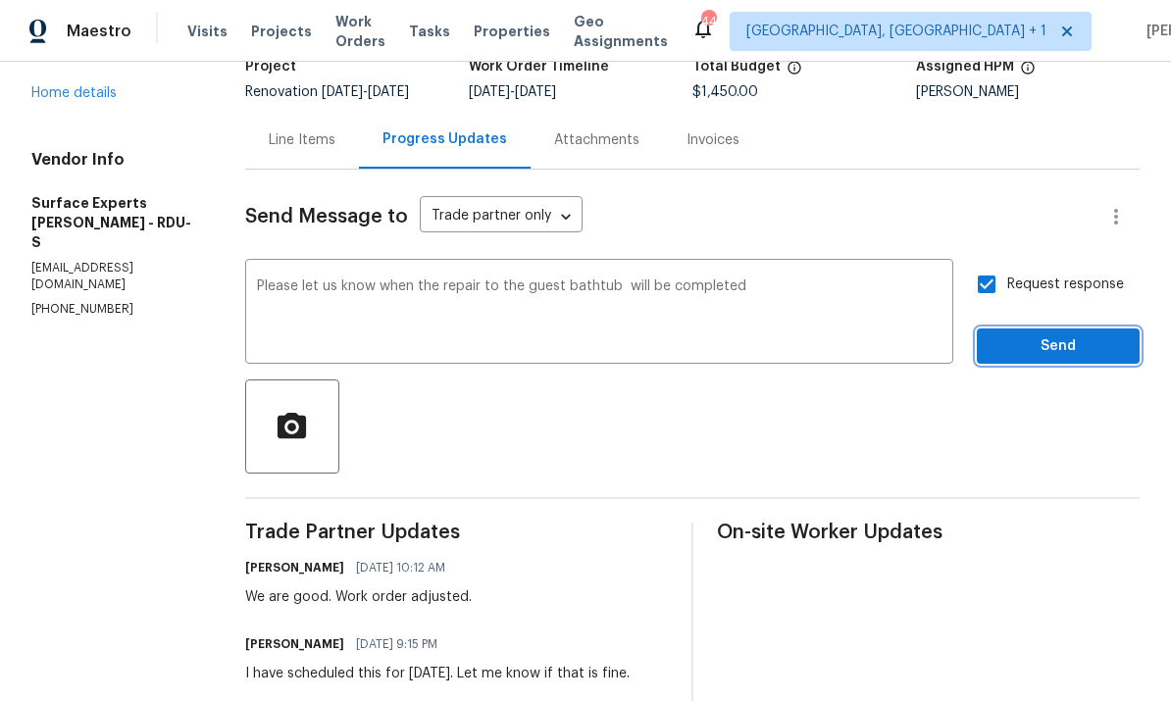
click at [1073, 334] on span "Send" at bounding box center [1058, 346] width 131 height 25
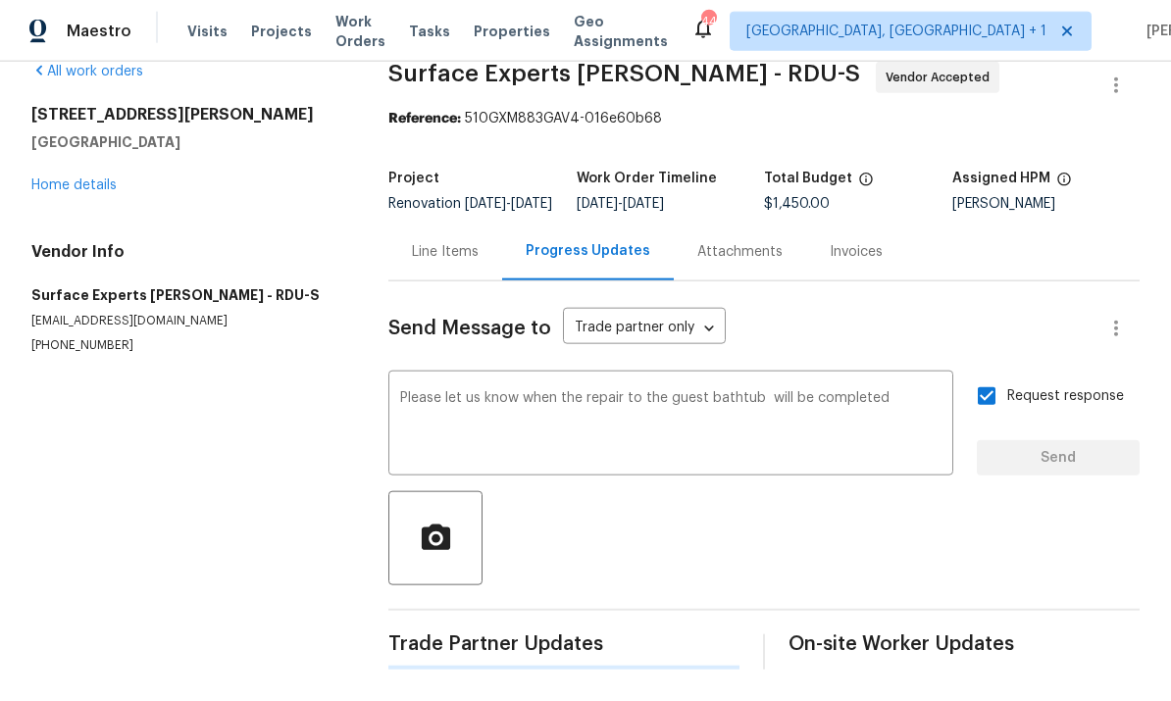
scroll to position [0, 0]
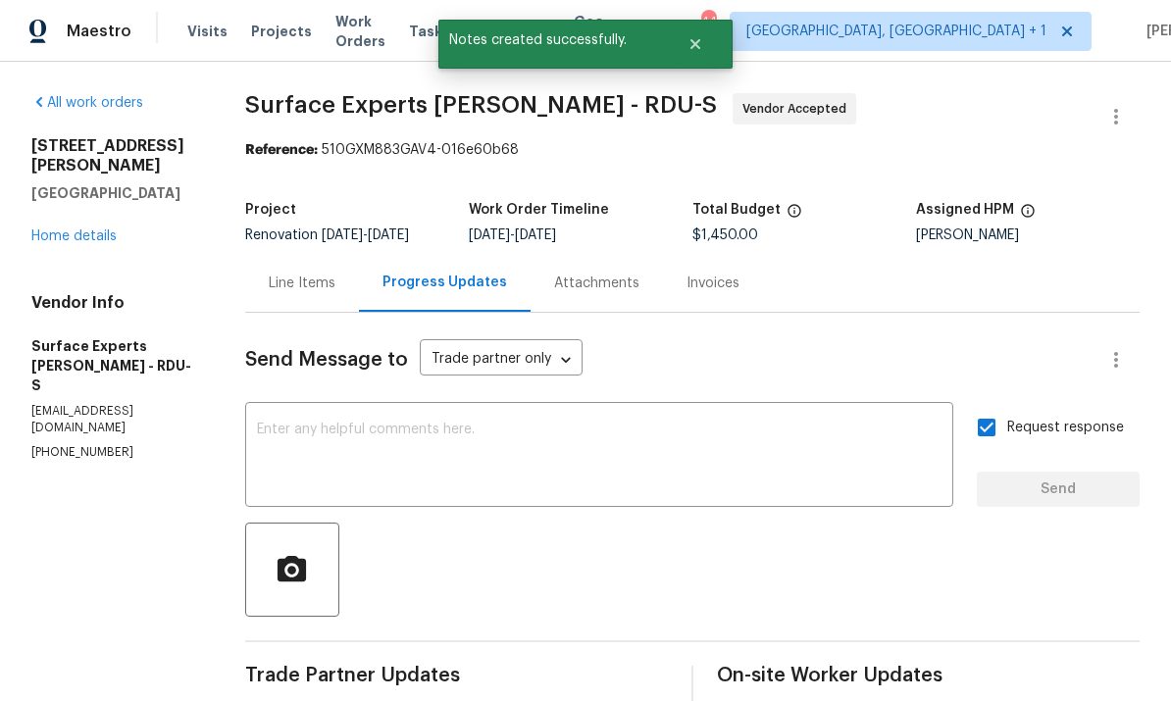
click at [107, 230] on link "Home details" at bounding box center [73, 237] width 85 height 14
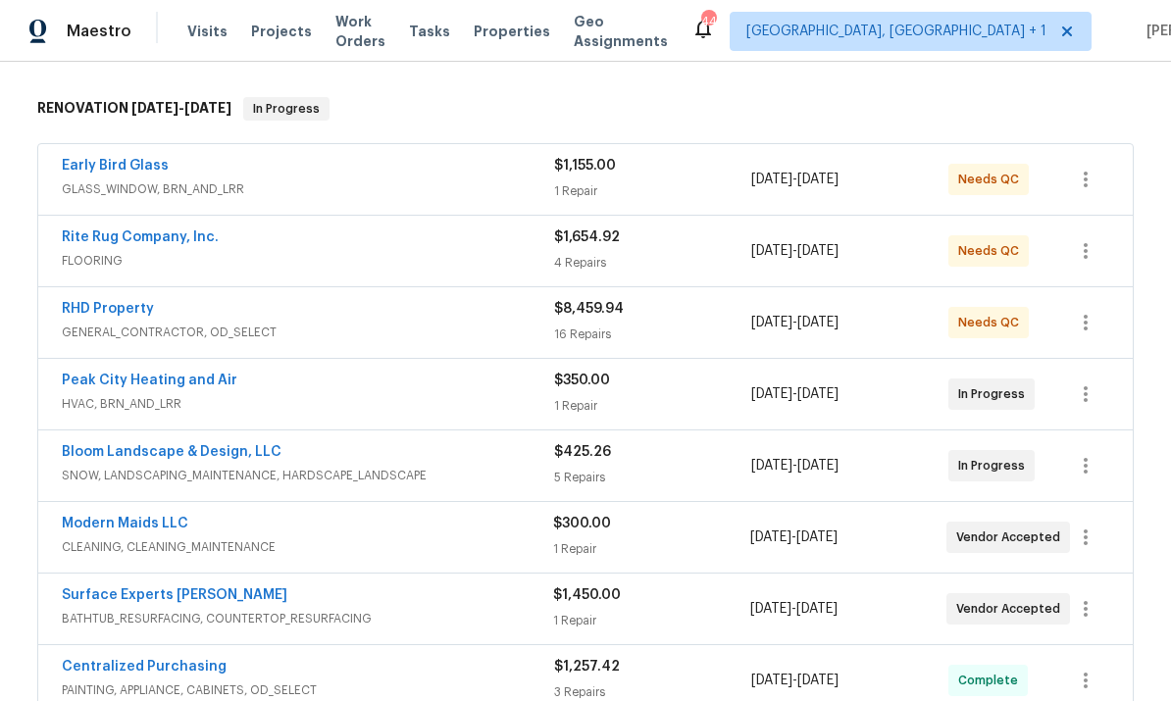
scroll to position [292, 0]
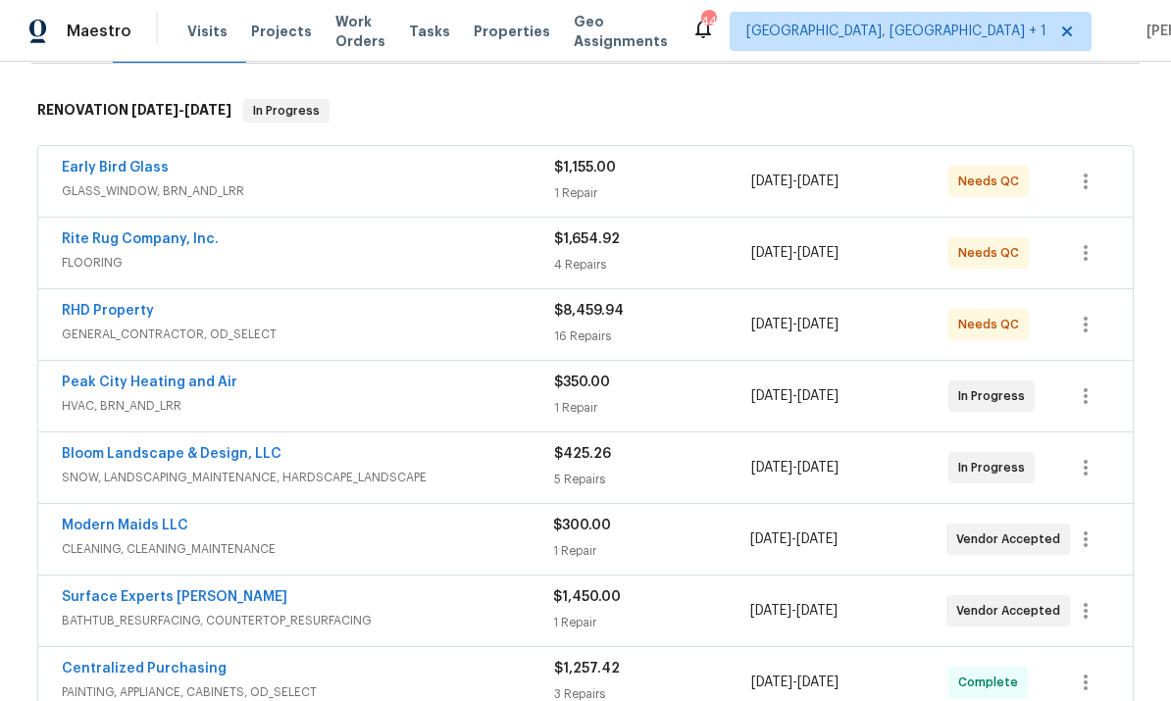
click at [159, 232] on link "Rite Rug Company, Inc." at bounding box center [140, 239] width 157 height 14
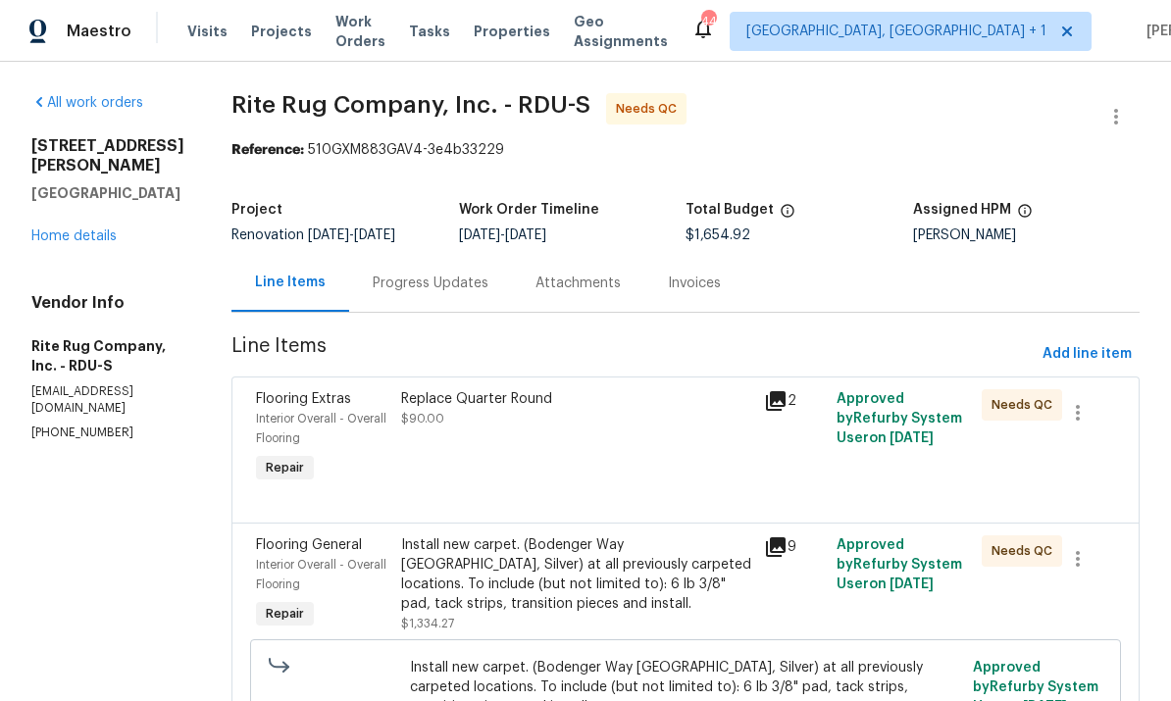
click at [441, 290] on div "Progress Updates" at bounding box center [431, 284] width 116 height 20
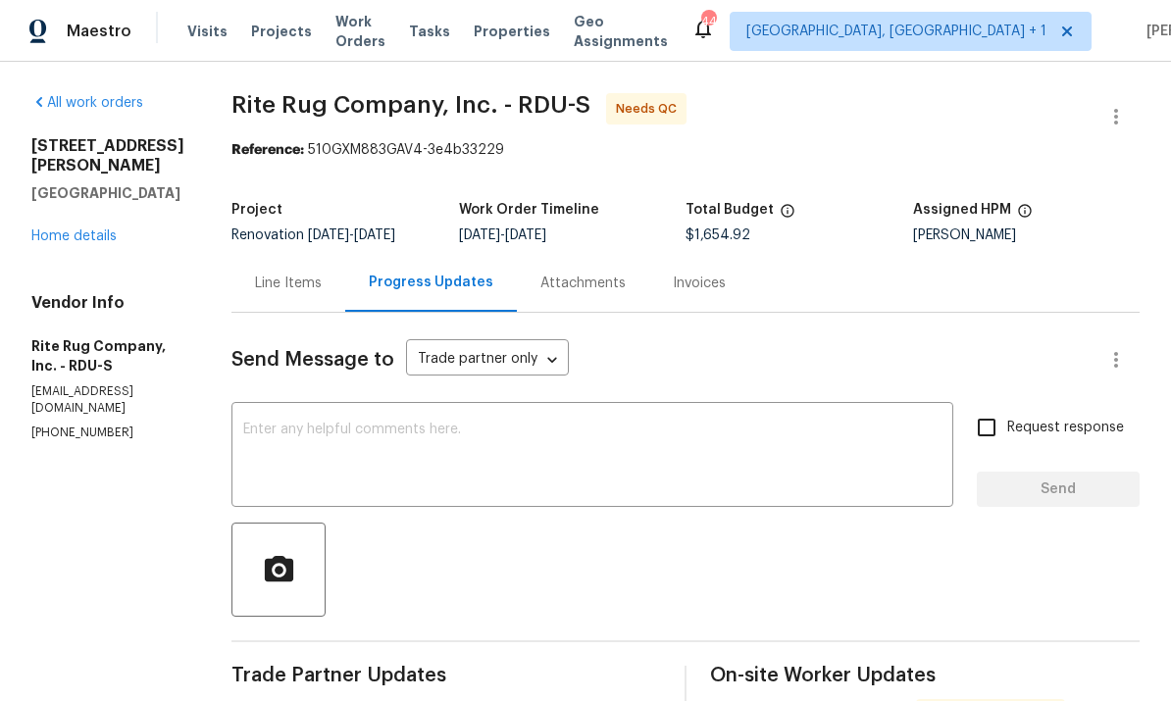
click at [95, 230] on link "Home details" at bounding box center [73, 237] width 85 height 14
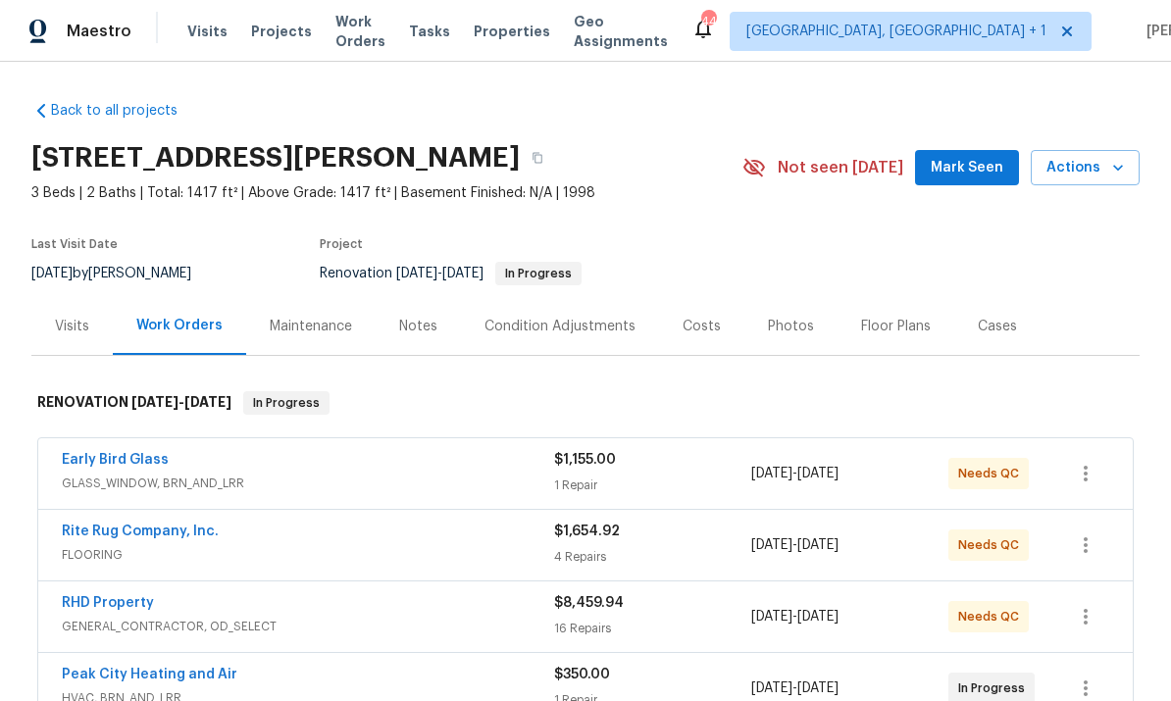
scroll to position [62, 0]
click at [138, 453] on link "Early Bird Glass" at bounding box center [115, 460] width 107 height 14
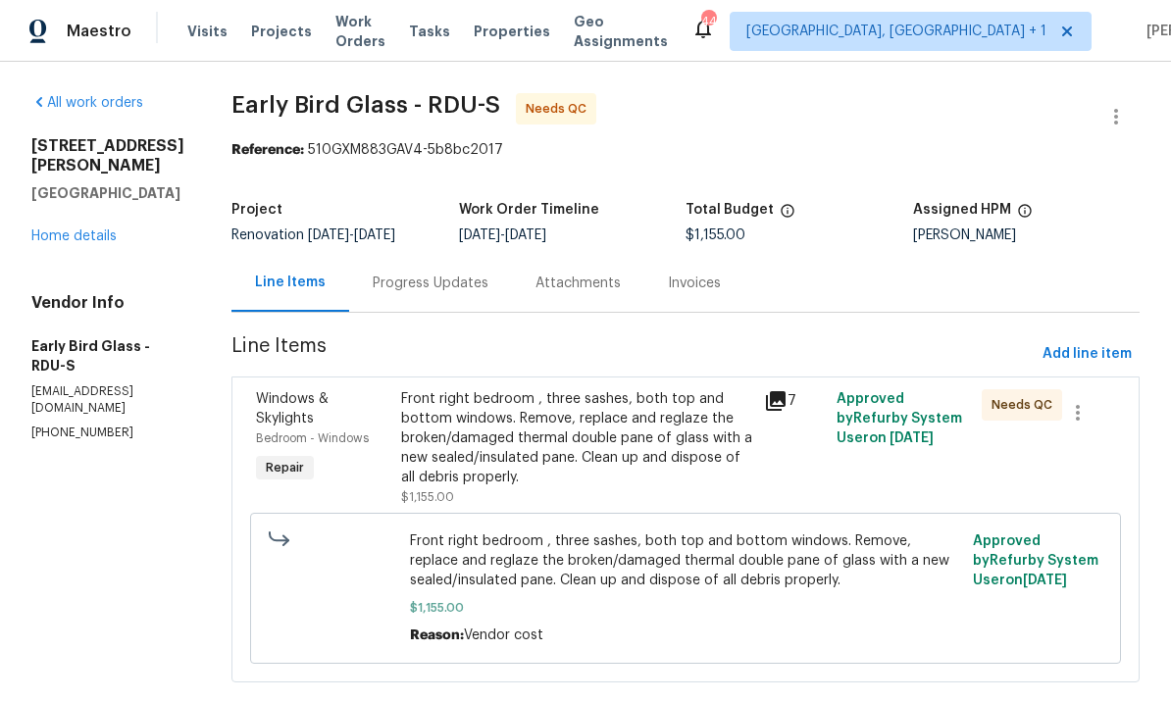
click at [430, 286] on div "Progress Updates" at bounding box center [431, 284] width 116 height 20
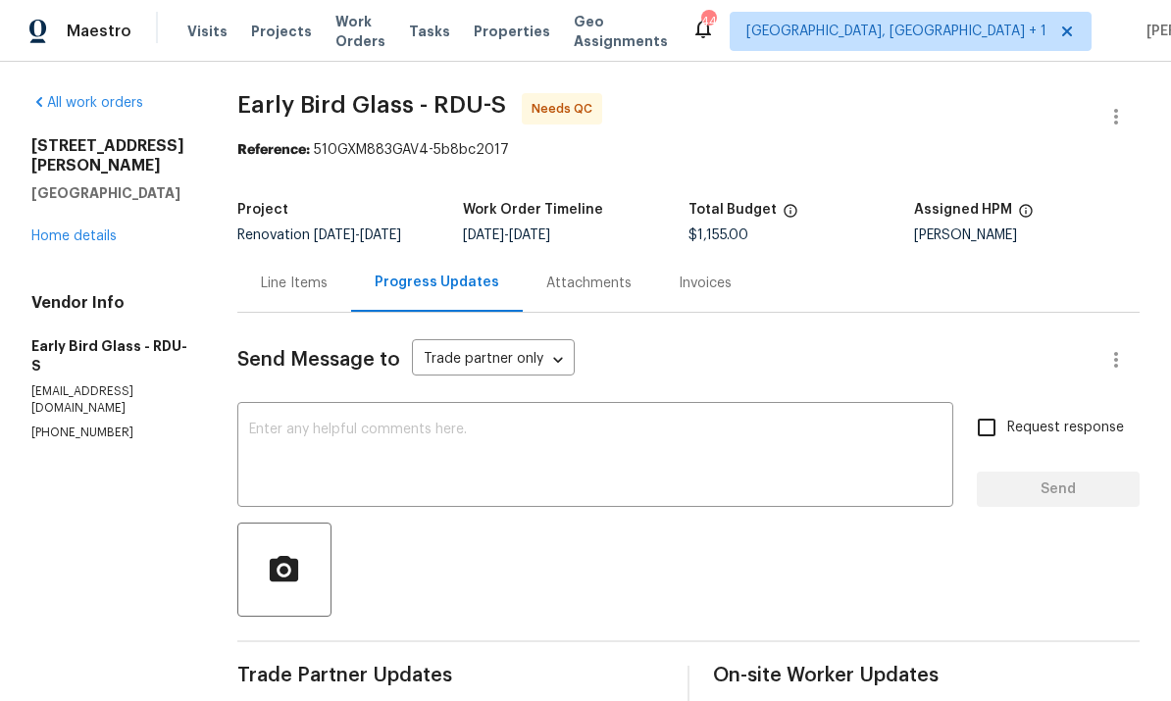
click at [106, 231] on link "Home details" at bounding box center [73, 237] width 85 height 14
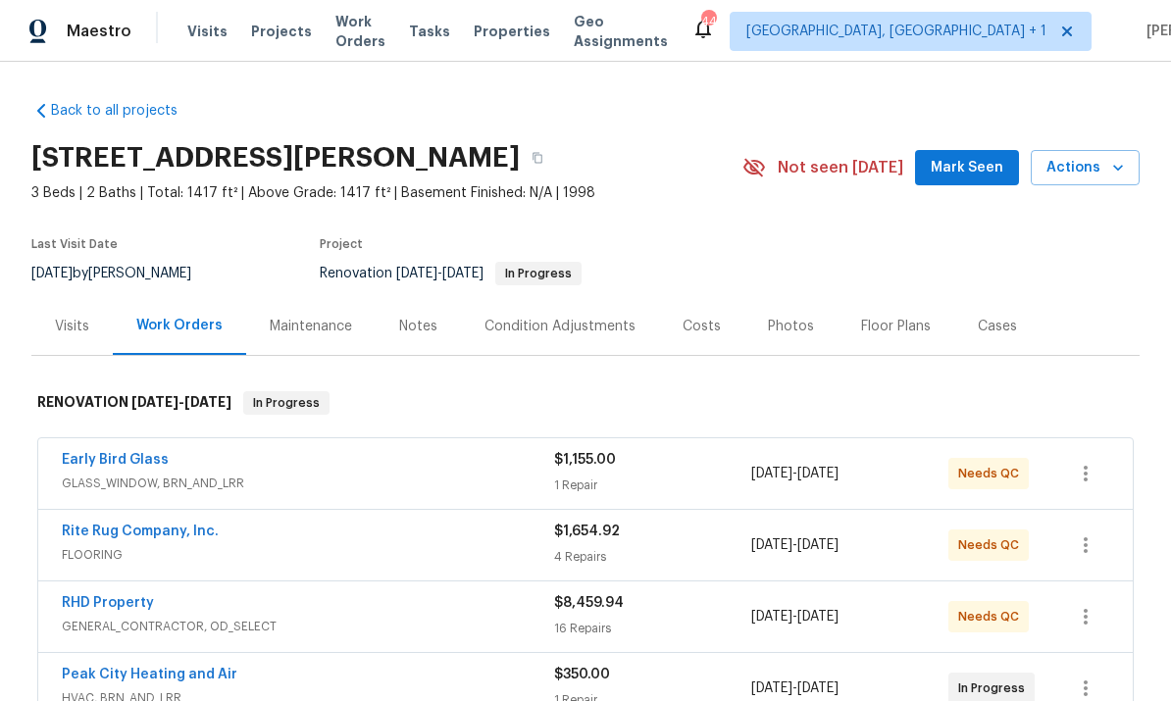
click at [422, 321] on div "Notes" at bounding box center [418, 327] width 38 height 20
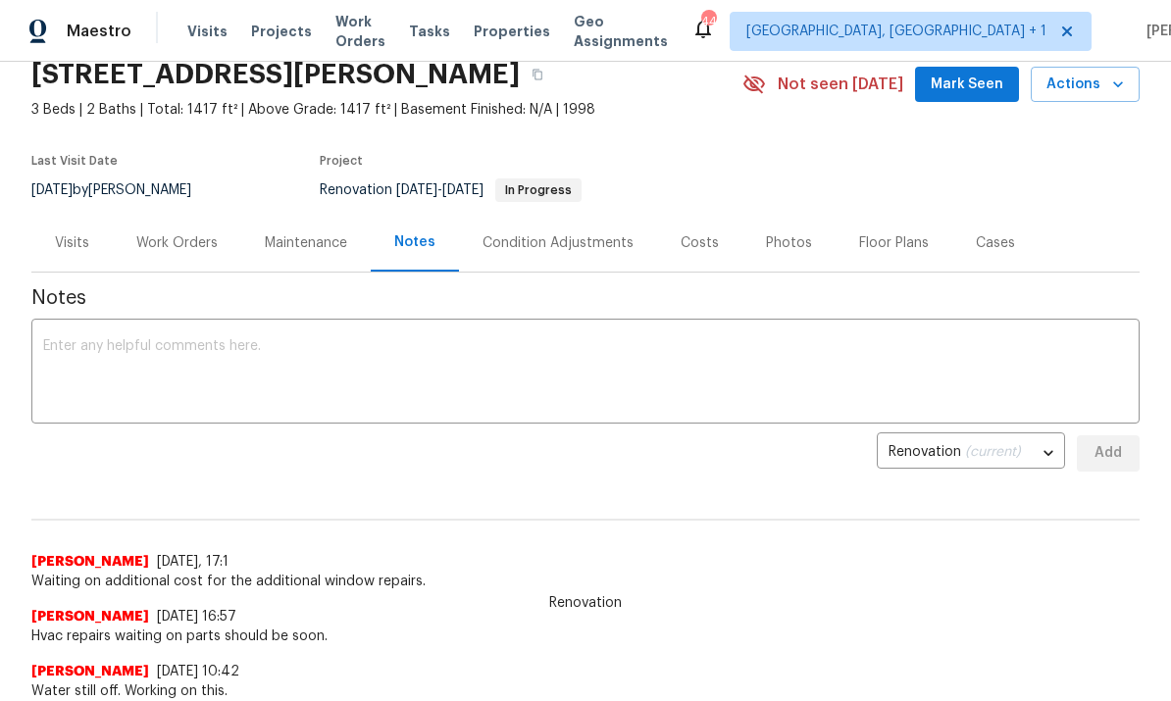
scroll to position [84, 0]
click at [193, 246] on div "Work Orders" at bounding box center [176, 242] width 81 height 20
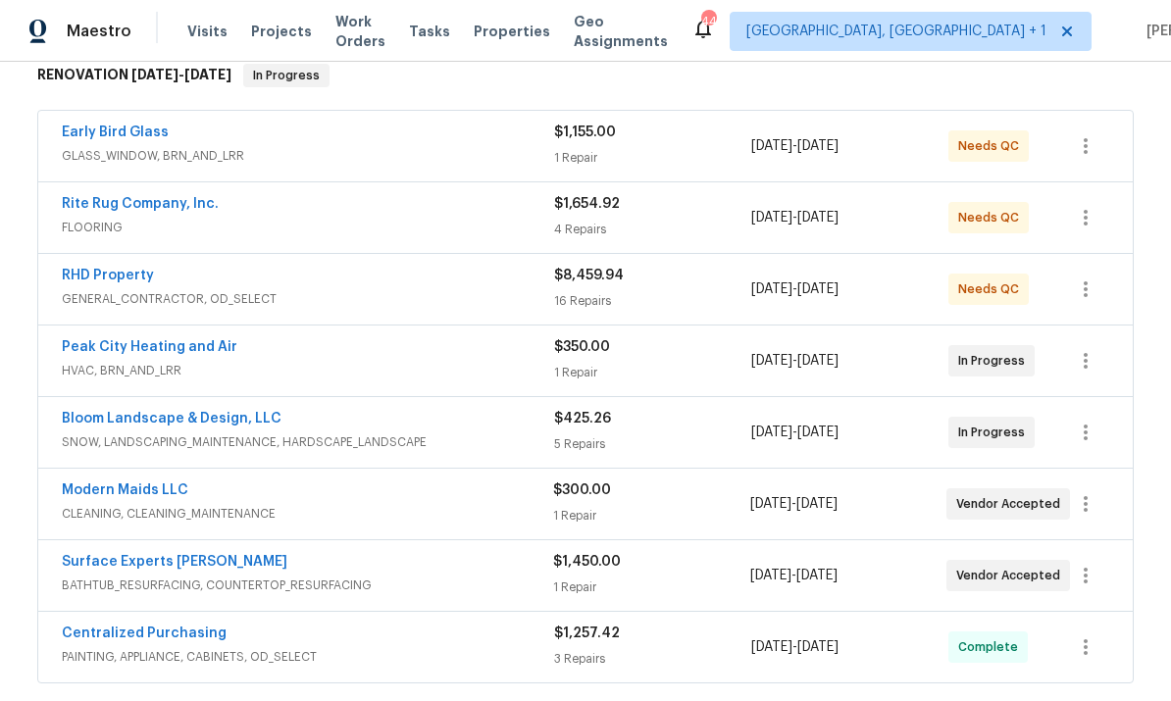
scroll to position [314, 0]
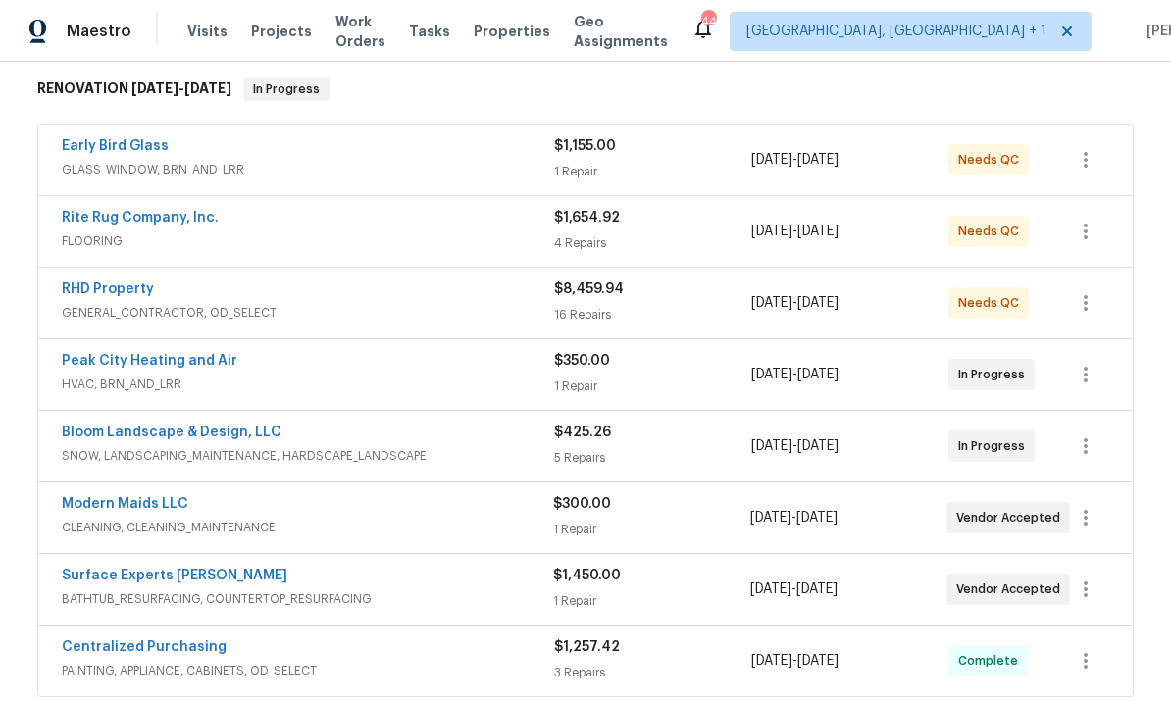
click at [155, 139] on link "Early Bird Glass" at bounding box center [115, 146] width 107 height 14
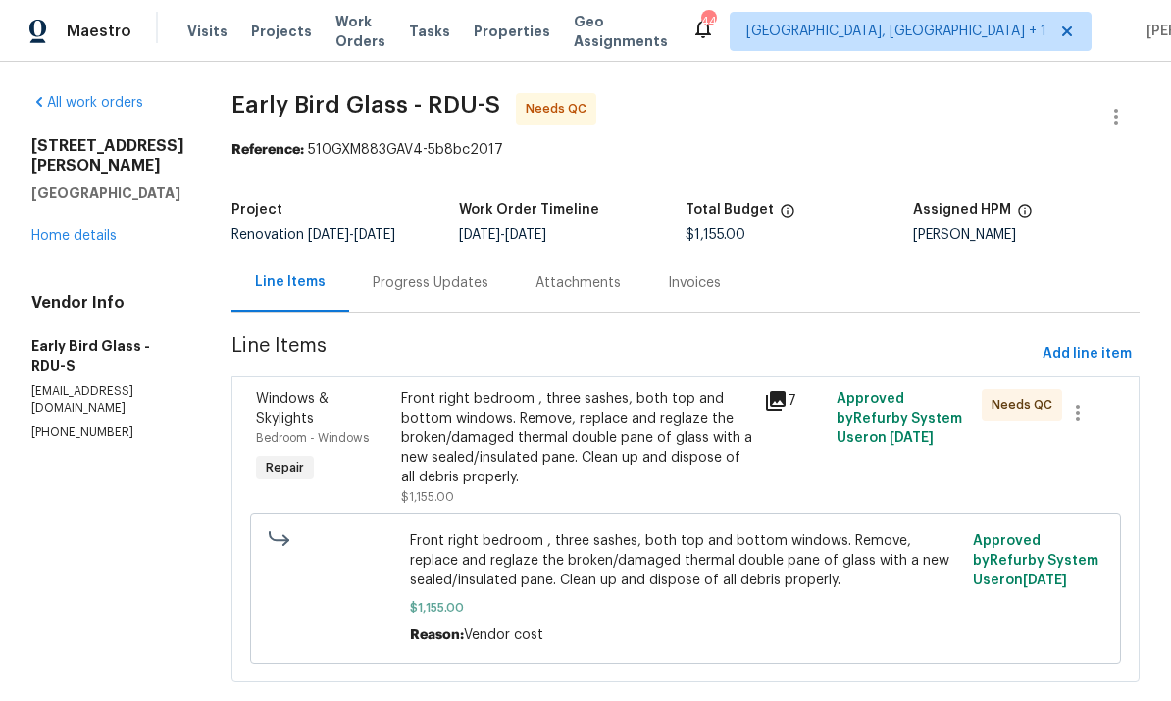
click at [424, 290] on div "Progress Updates" at bounding box center [431, 284] width 116 height 20
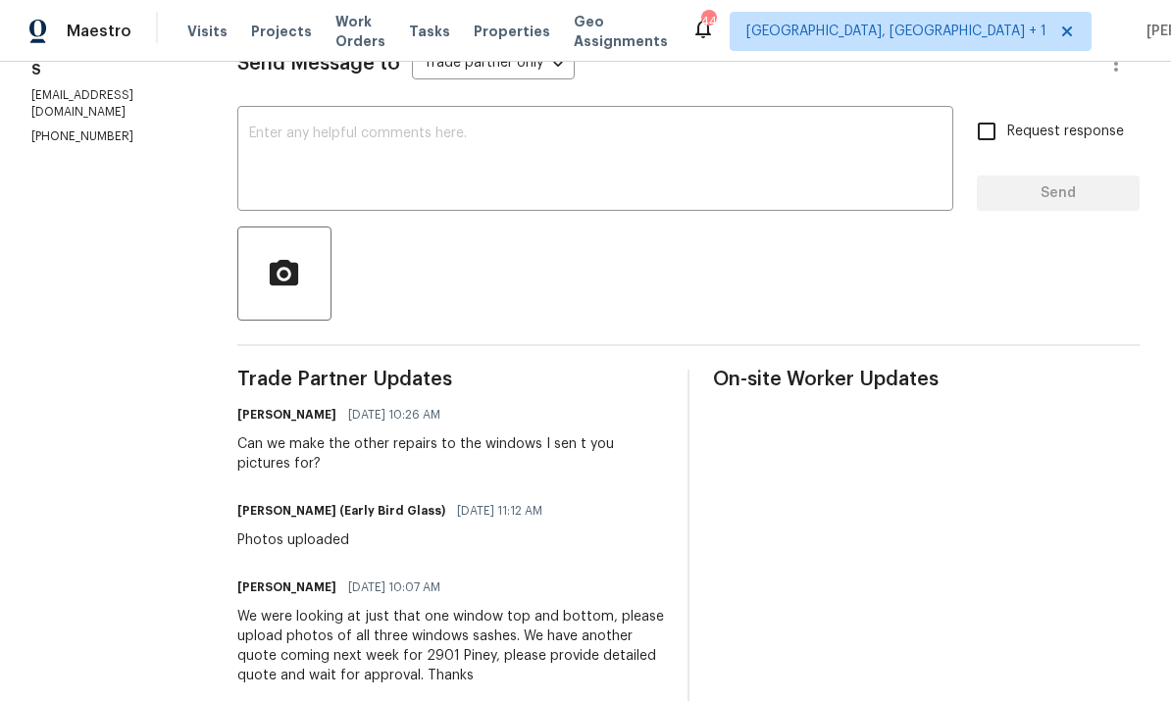
scroll to position [292, 0]
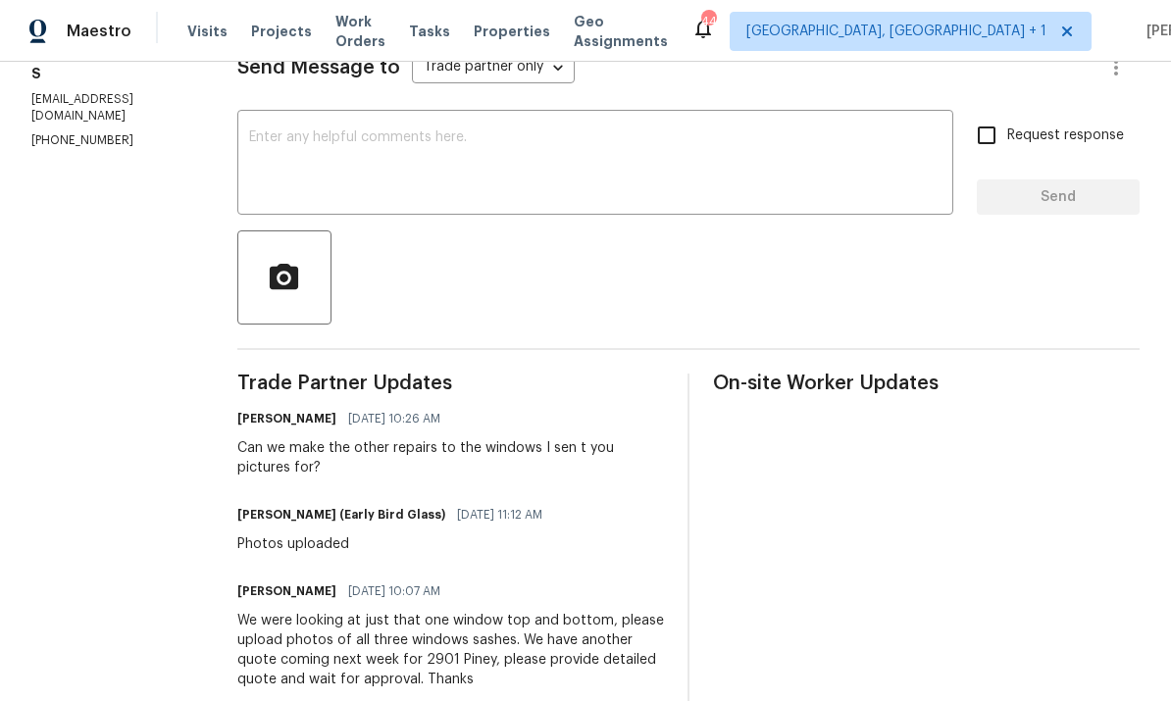
click at [326, 130] on textarea at bounding box center [595, 164] width 693 height 69
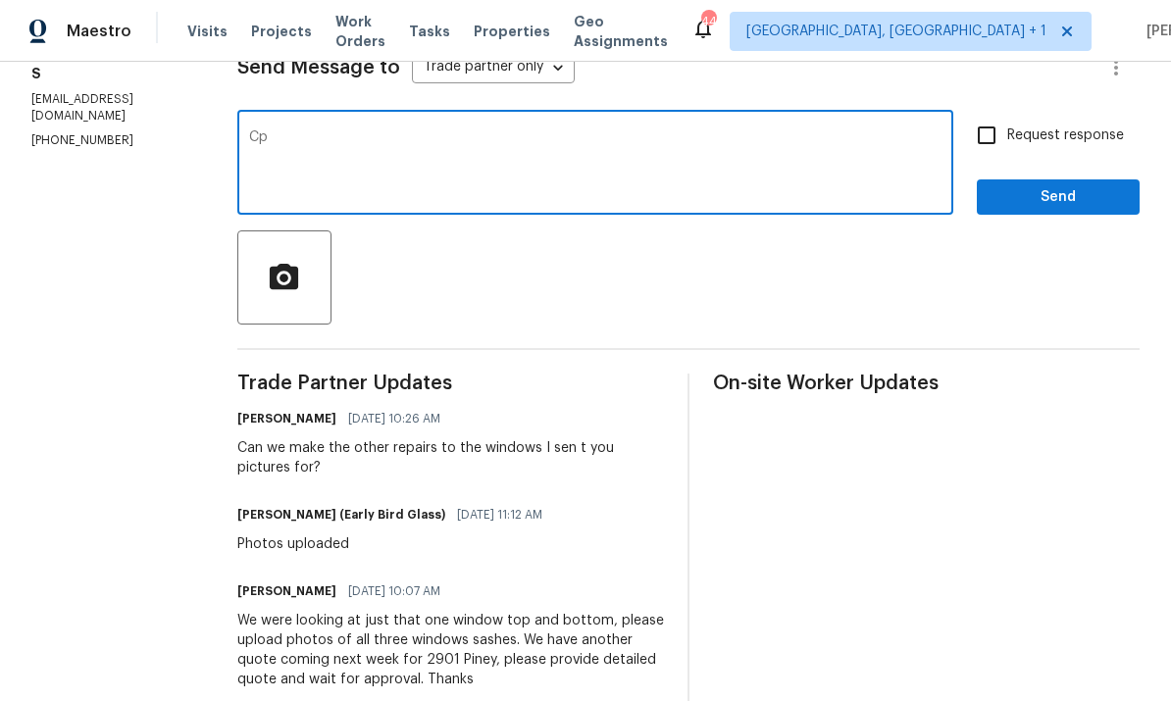
type textarea "C"
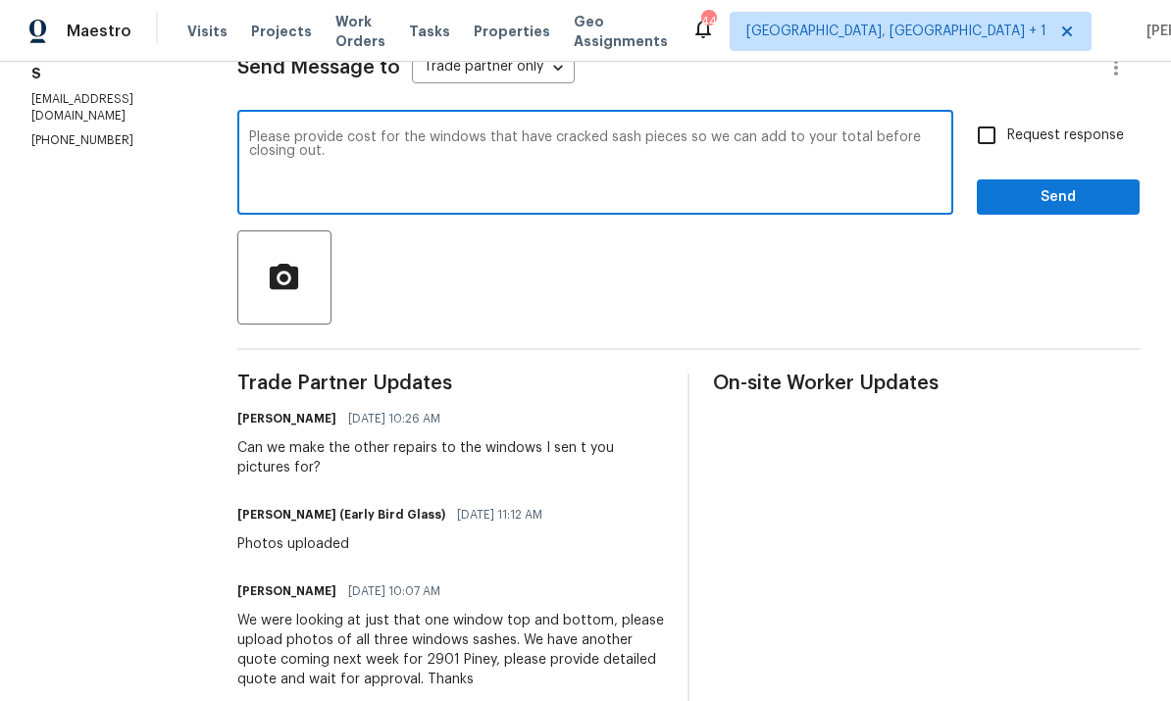
type textarea "Please provide cost for the windows that have cracked sash pieces so we can add…"
click at [1007, 115] on input "Request response" at bounding box center [986, 135] width 41 height 41
checkbox input "true"
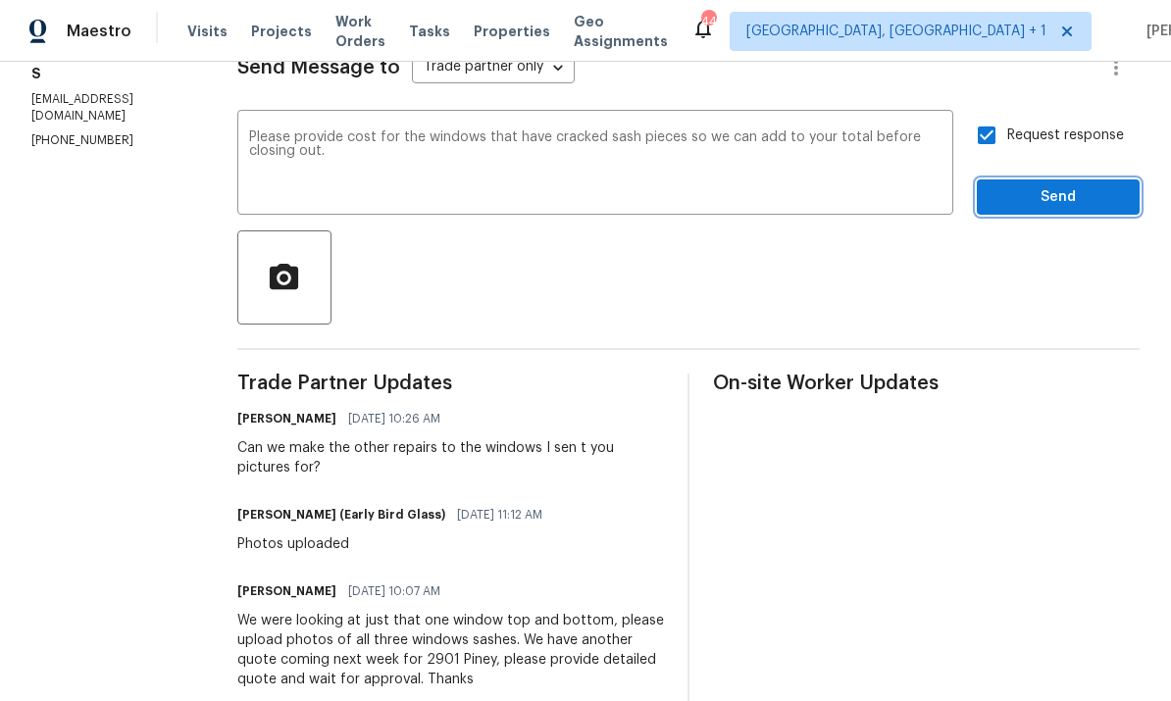
click at [1052, 185] on span "Send" at bounding box center [1058, 197] width 131 height 25
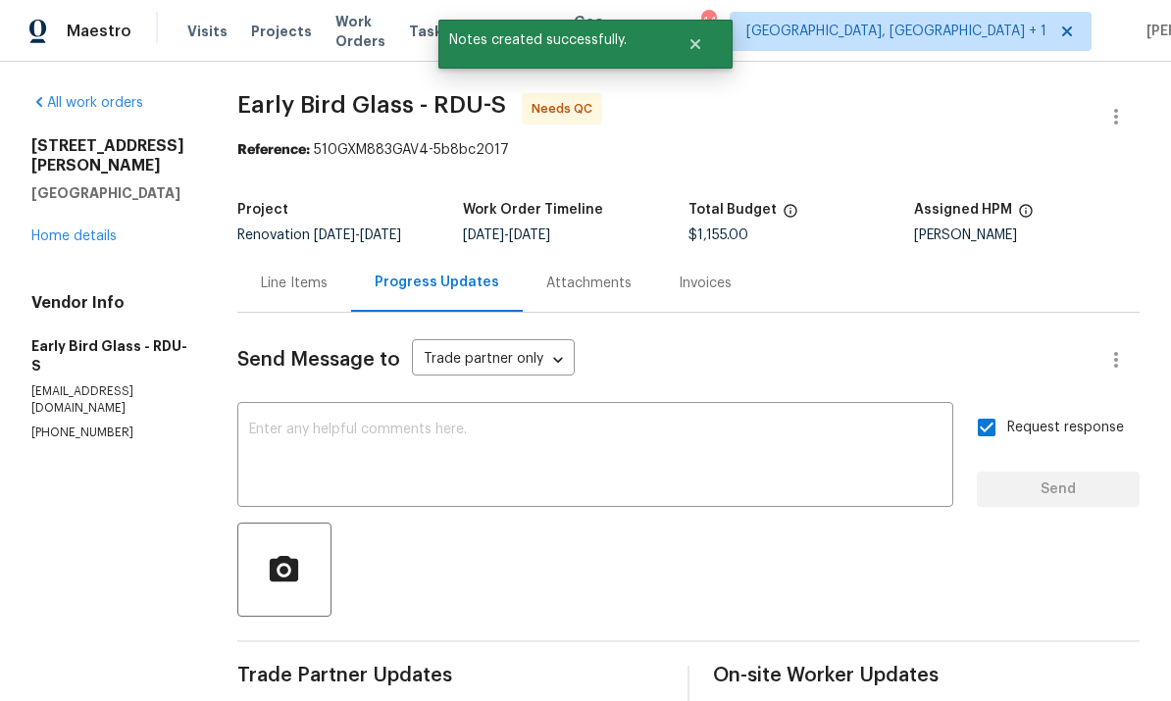
scroll to position [0, 0]
click at [80, 236] on link "Home details" at bounding box center [73, 237] width 85 height 14
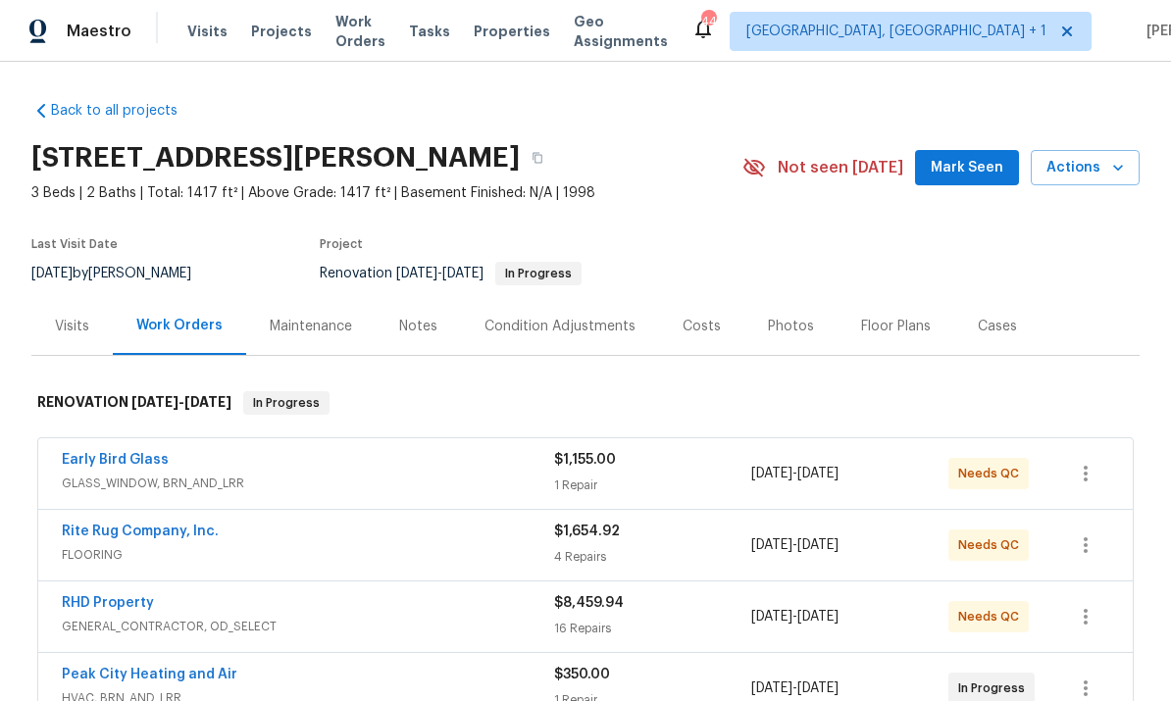
click at [143, 463] on link "Early Bird Glass" at bounding box center [115, 460] width 107 height 14
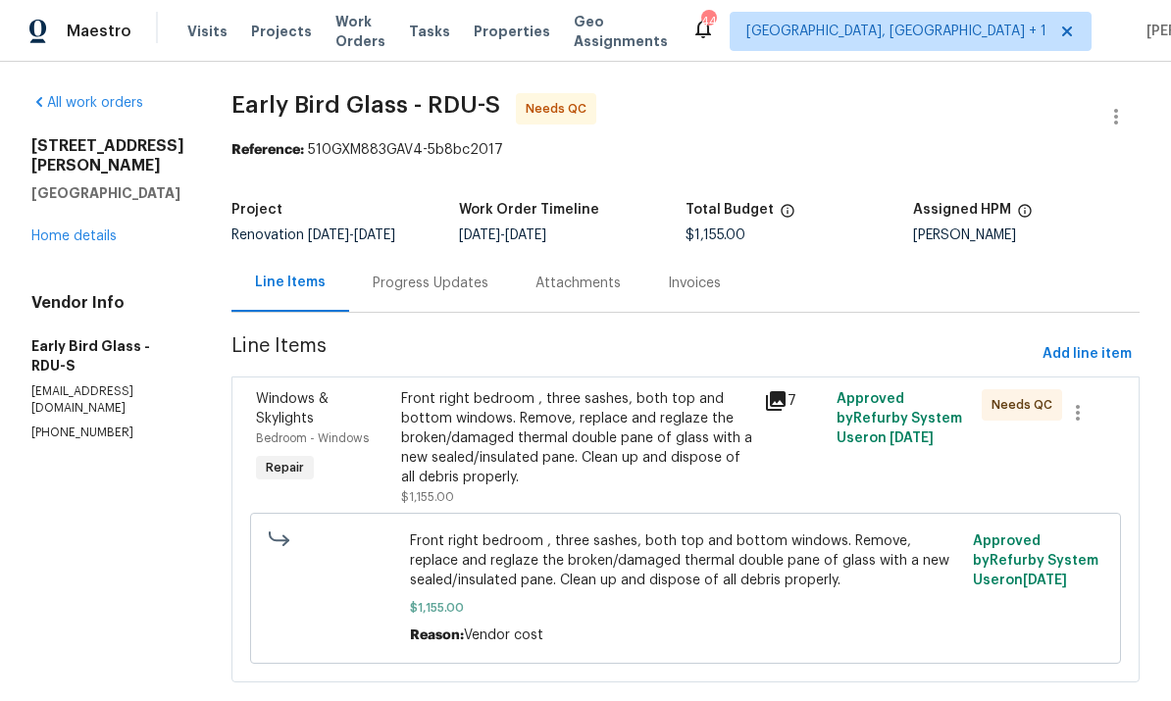
click at [441, 281] on div "Progress Updates" at bounding box center [431, 284] width 116 height 20
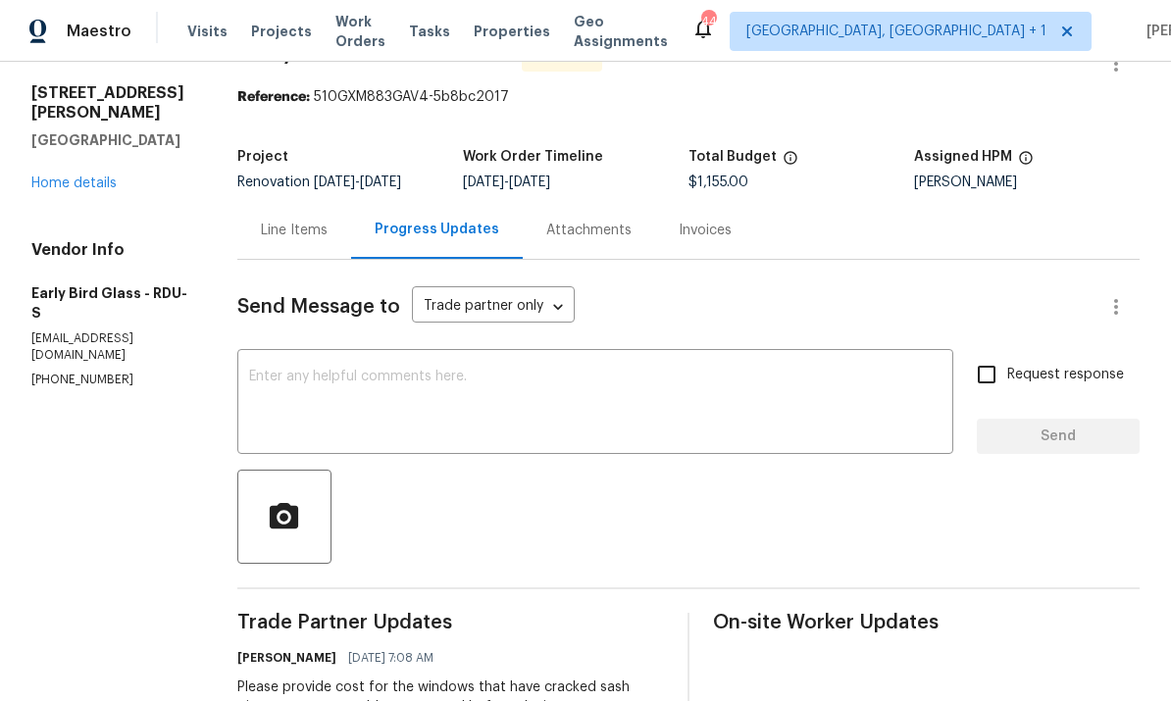
scroll to position [48, 0]
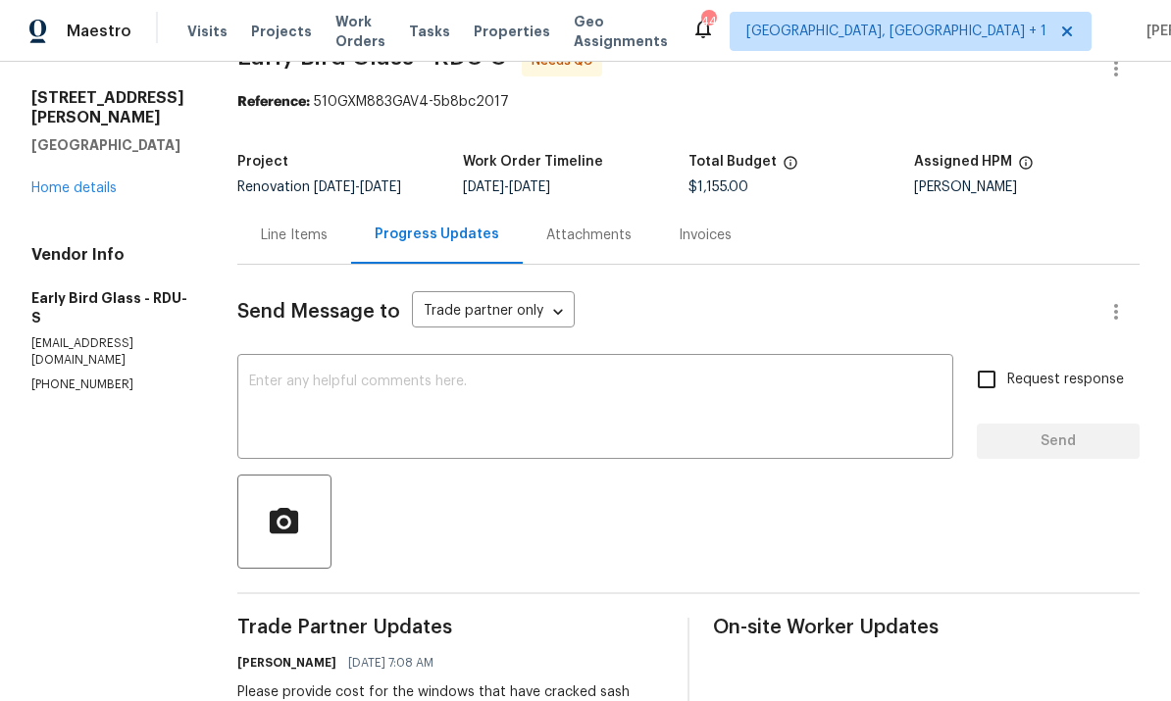
click at [88, 192] on link "Home details" at bounding box center [73, 188] width 85 height 14
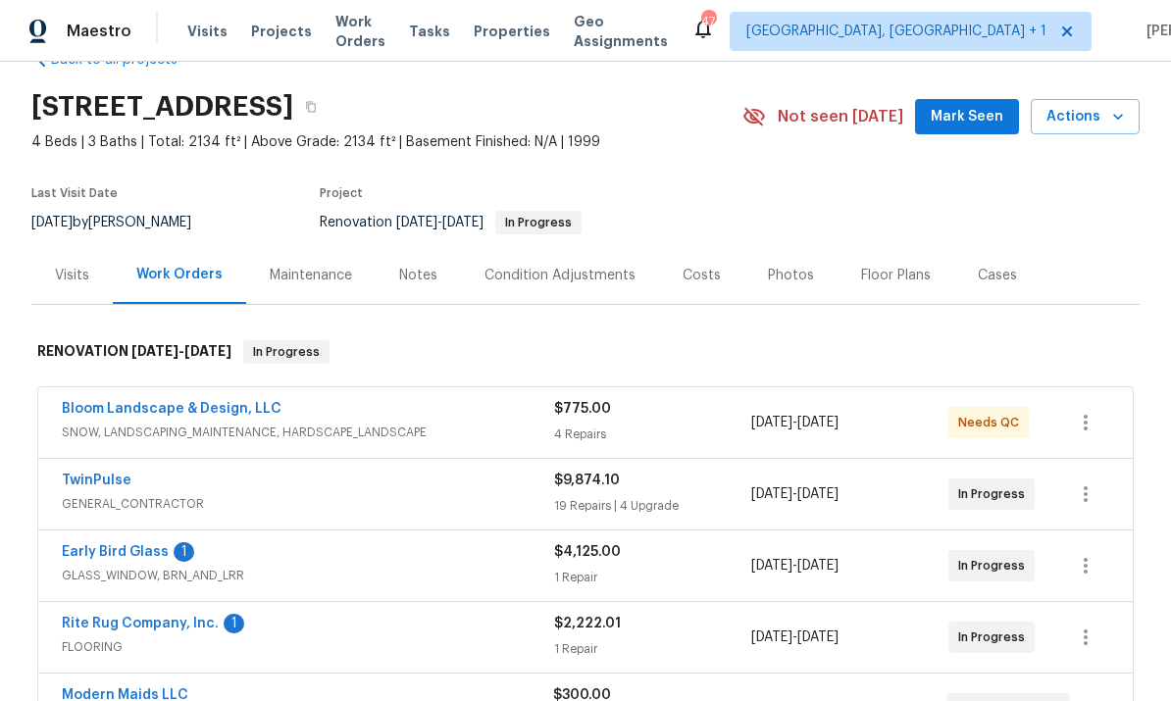
scroll to position [76, 0]
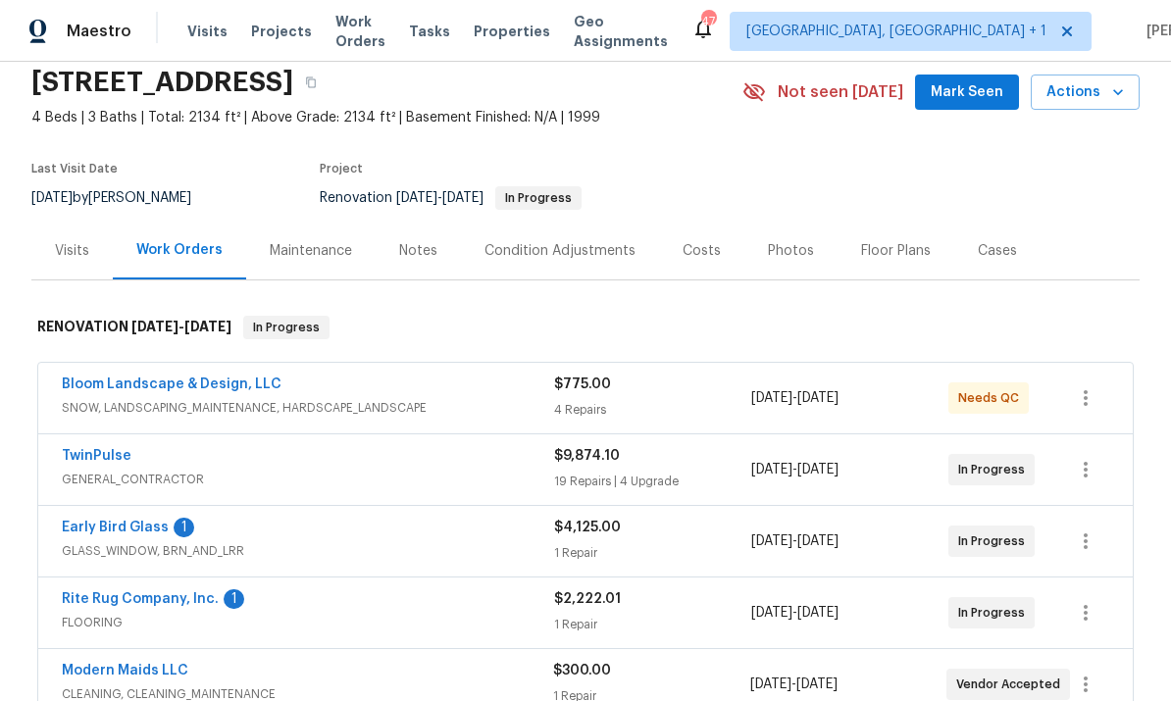
click at [125, 532] on link "Early Bird Glass" at bounding box center [115, 528] width 107 height 14
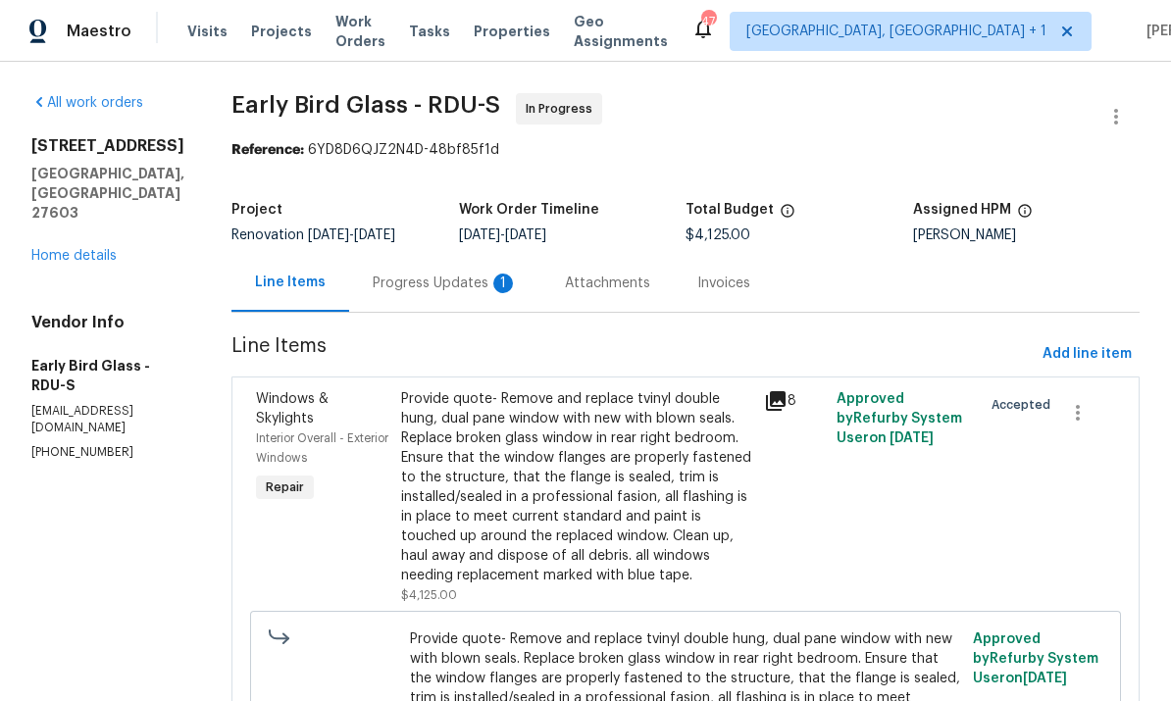
click at [437, 286] on div "Progress Updates 1" at bounding box center [445, 284] width 145 height 20
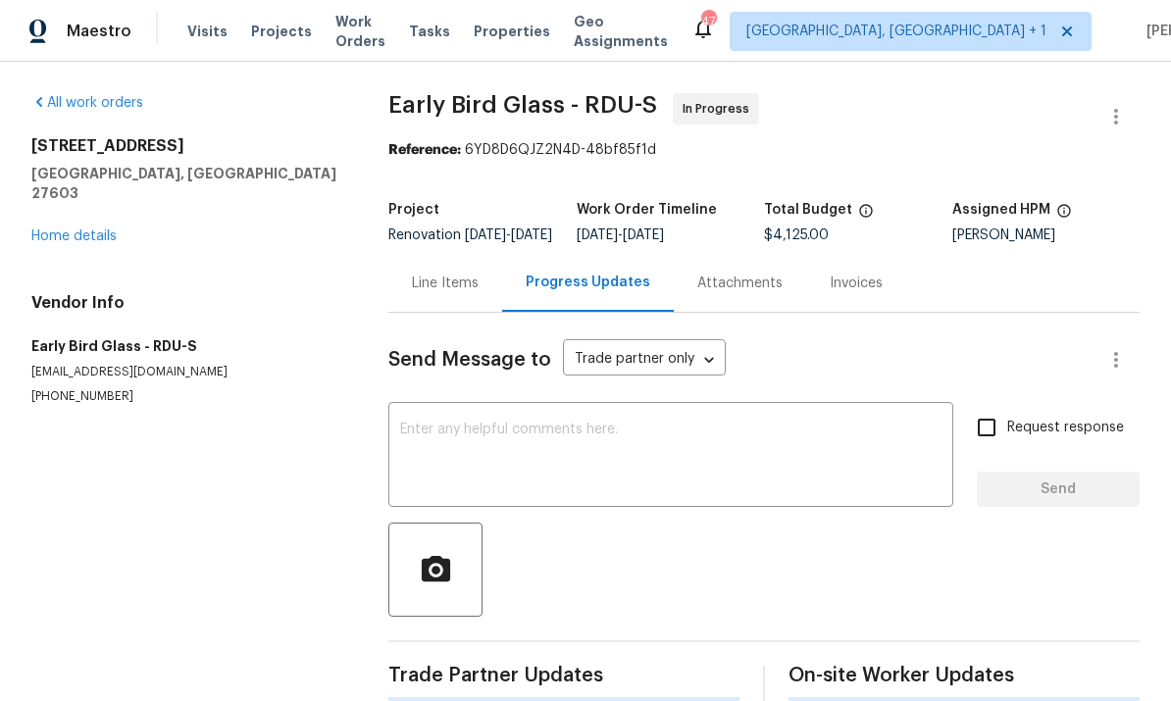
scroll to position [74, 0]
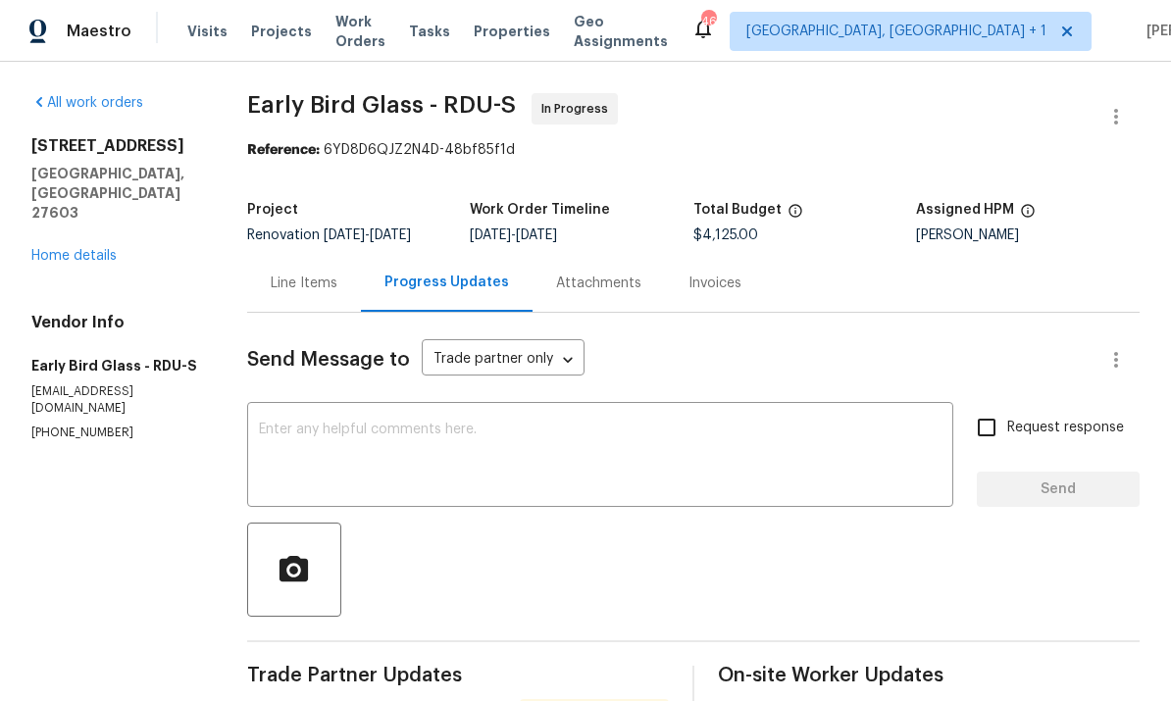
click at [323, 274] on div "Line Items" at bounding box center [304, 284] width 67 height 20
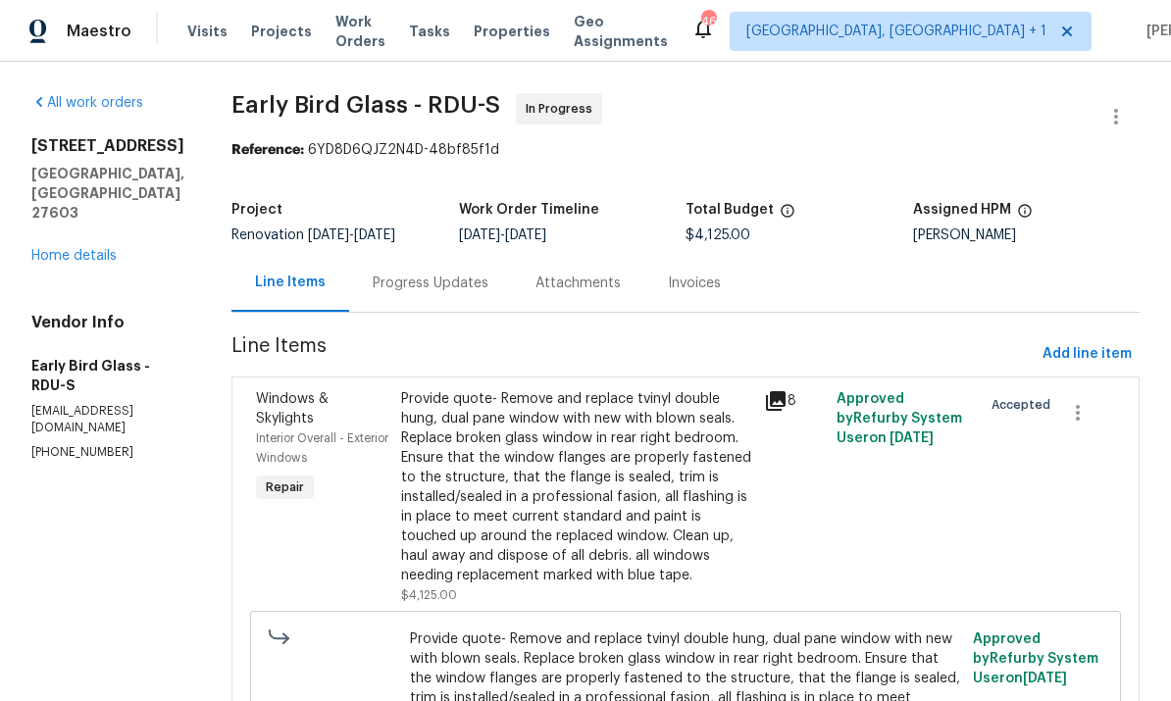
click at [108, 249] on link "Home details" at bounding box center [73, 256] width 85 height 14
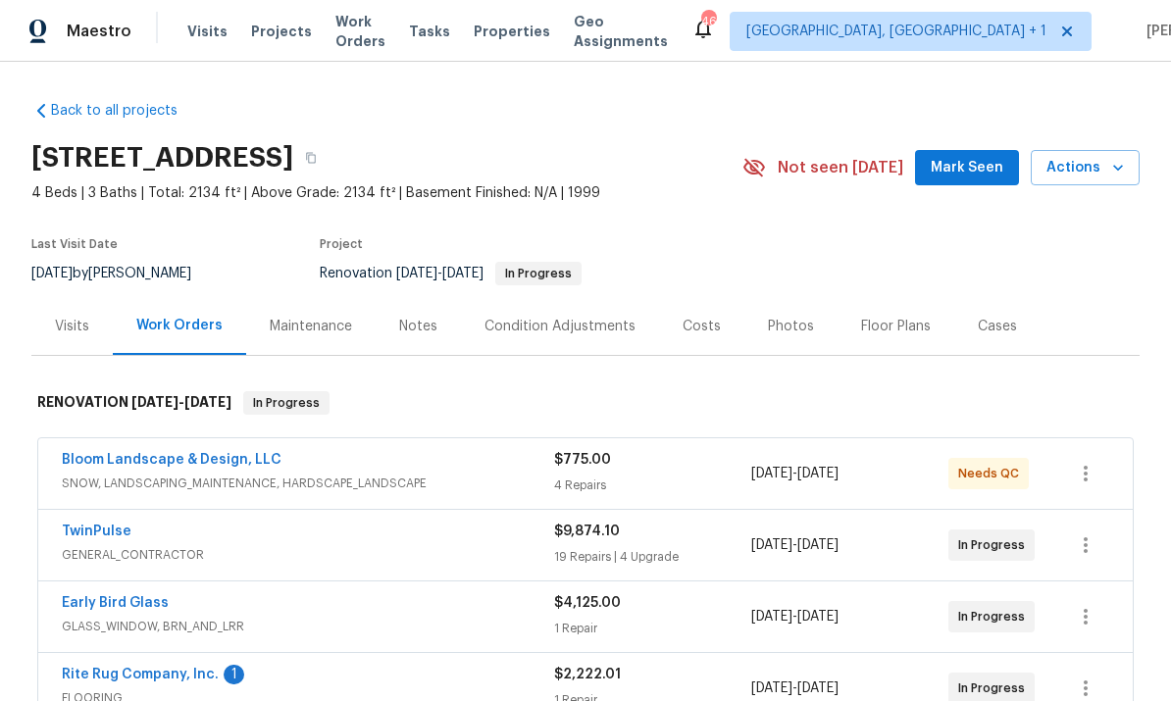
click at [423, 317] on div "Notes" at bounding box center [418, 327] width 38 height 20
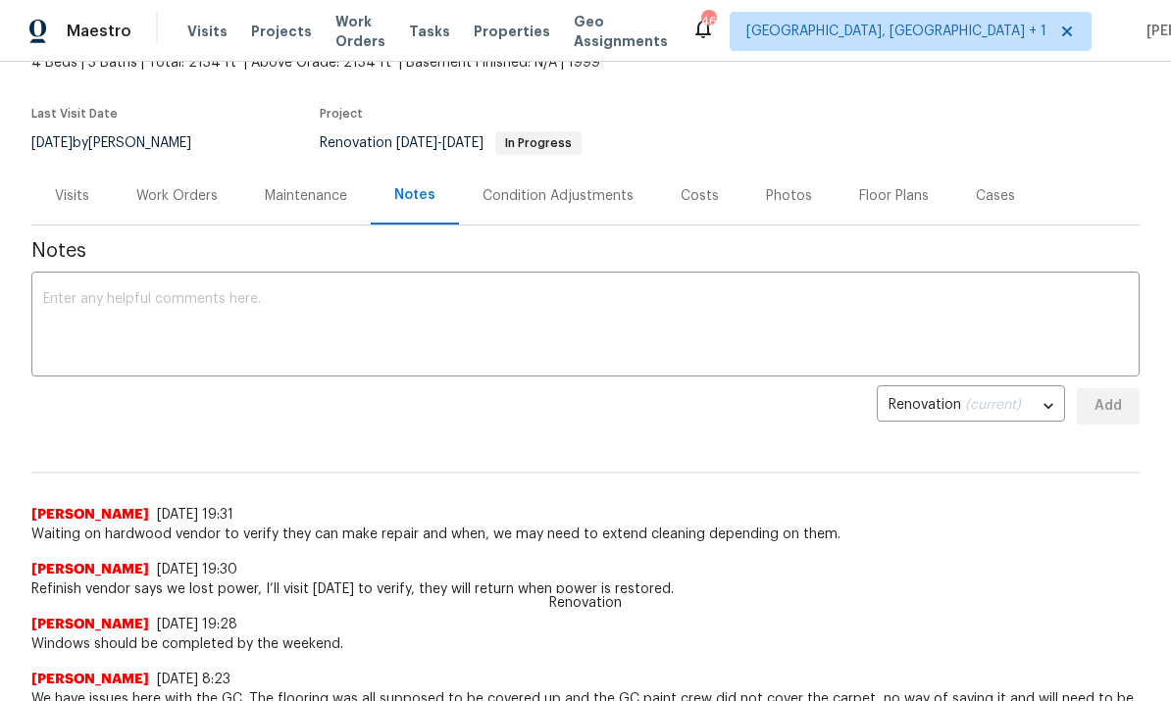
scroll to position [135, 0]
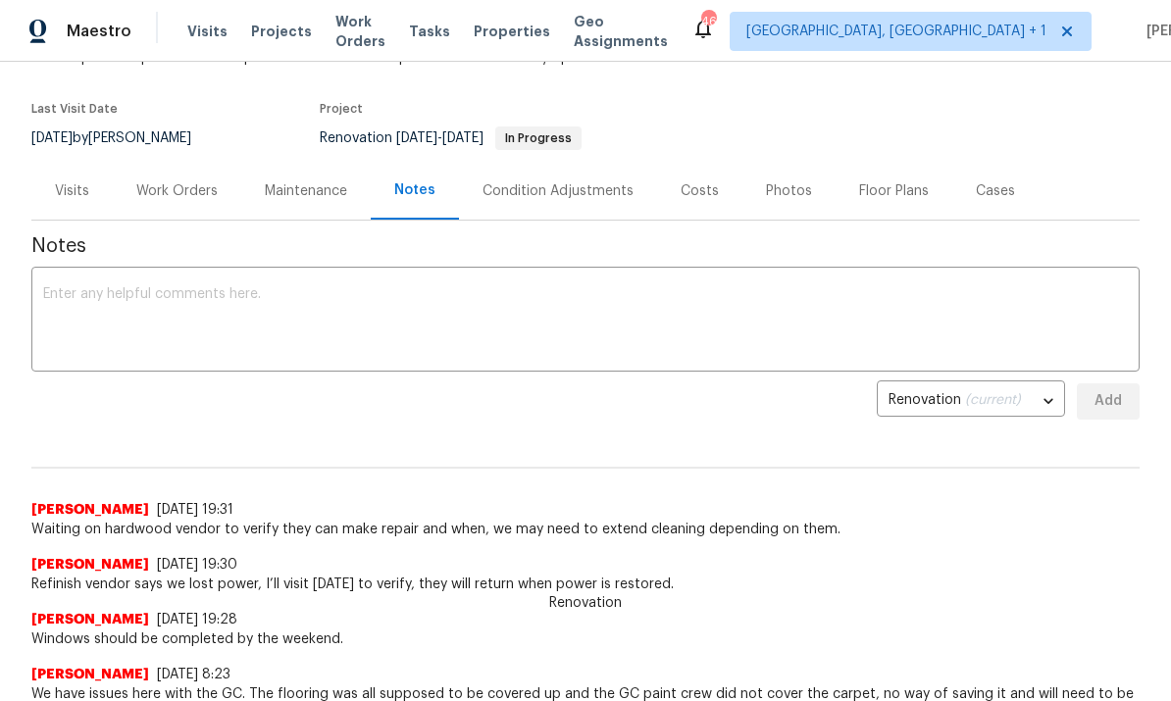
click at [152, 292] on textarea at bounding box center [585, 321] width 1085 height 69
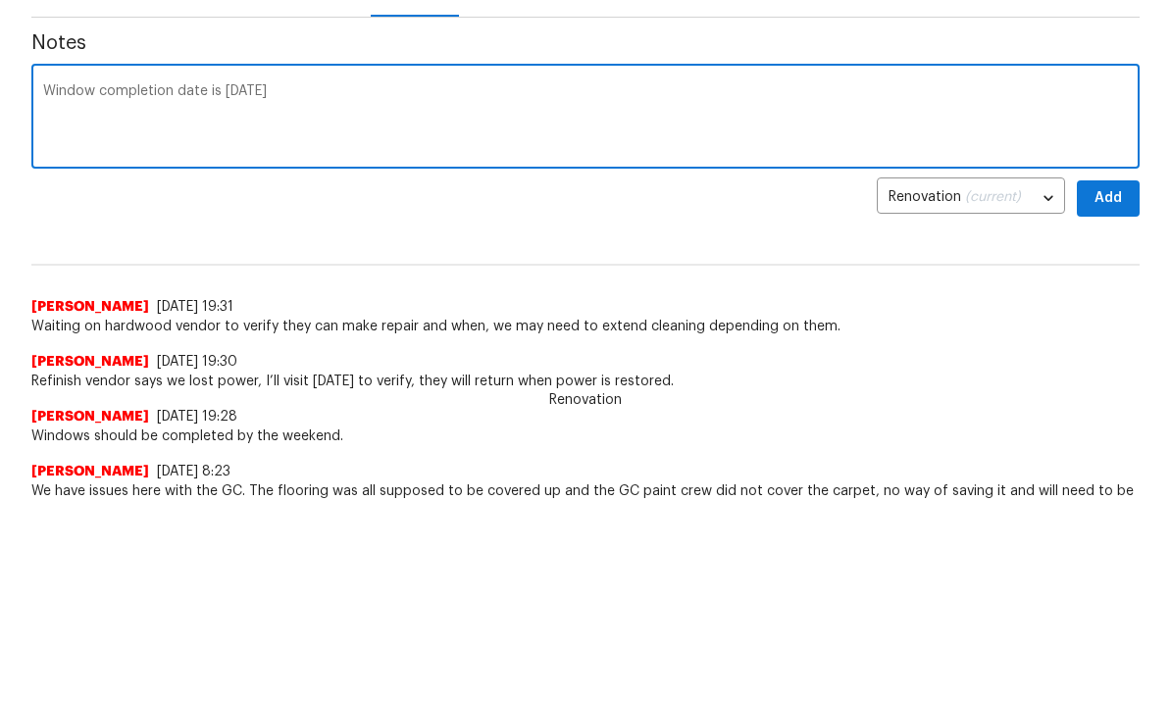
type textarea "Window completion date is [DATE]"
click at [1112, 389] on span "Add" at bounding box center [1108, 401] width 31 height 25
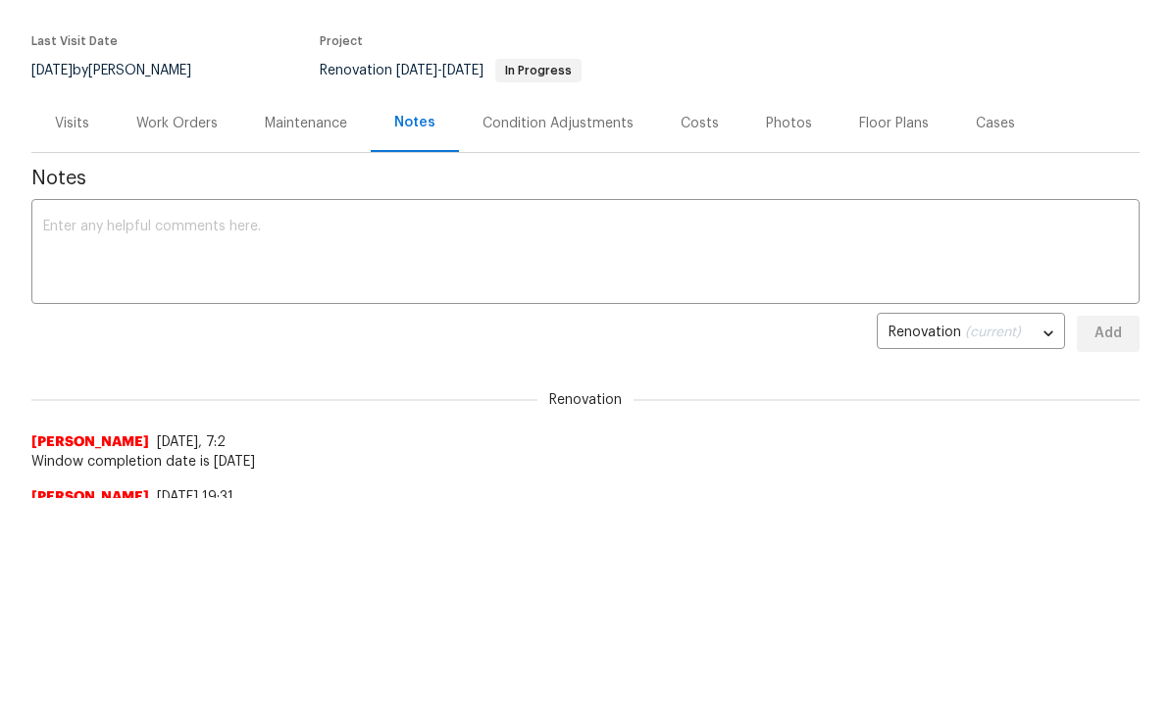
scroll to position [0, 0]
click at [181, 124] on div "Work Orders" at bounding box center [176, 124] width 81 height 20
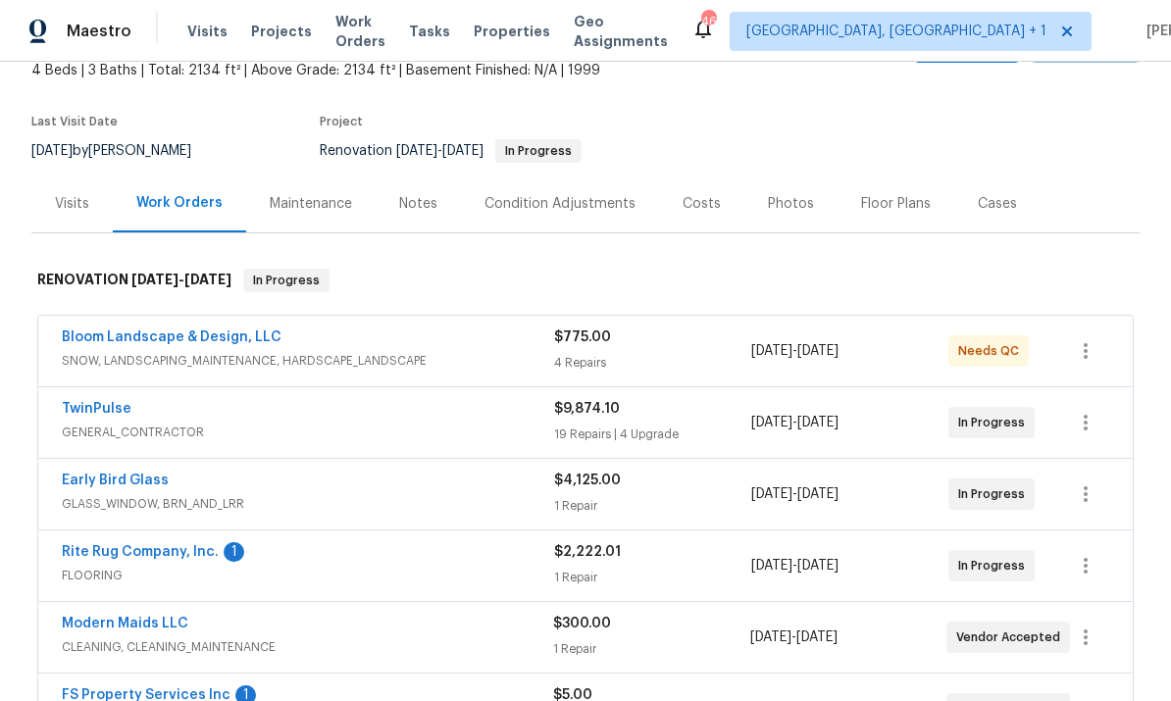
scroll to position [130, 0]
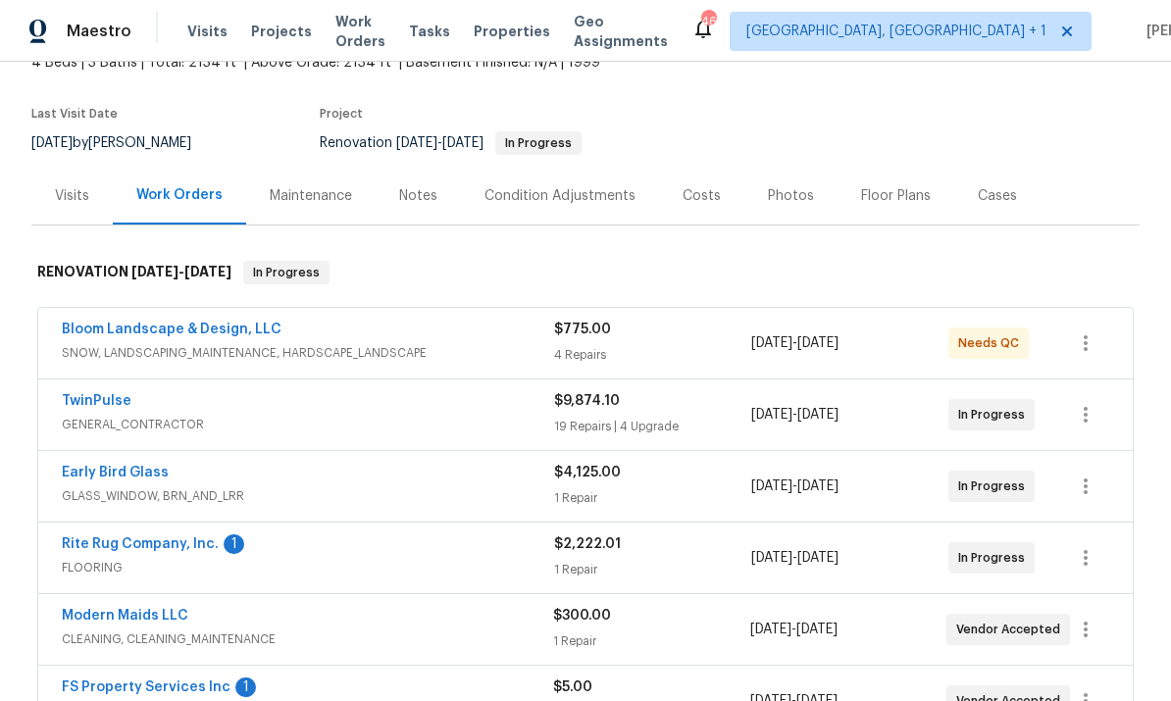
click at [169, 538] on link "Rite Rug Company, Inc." at bounding box center [140, 545] width 157 height 14
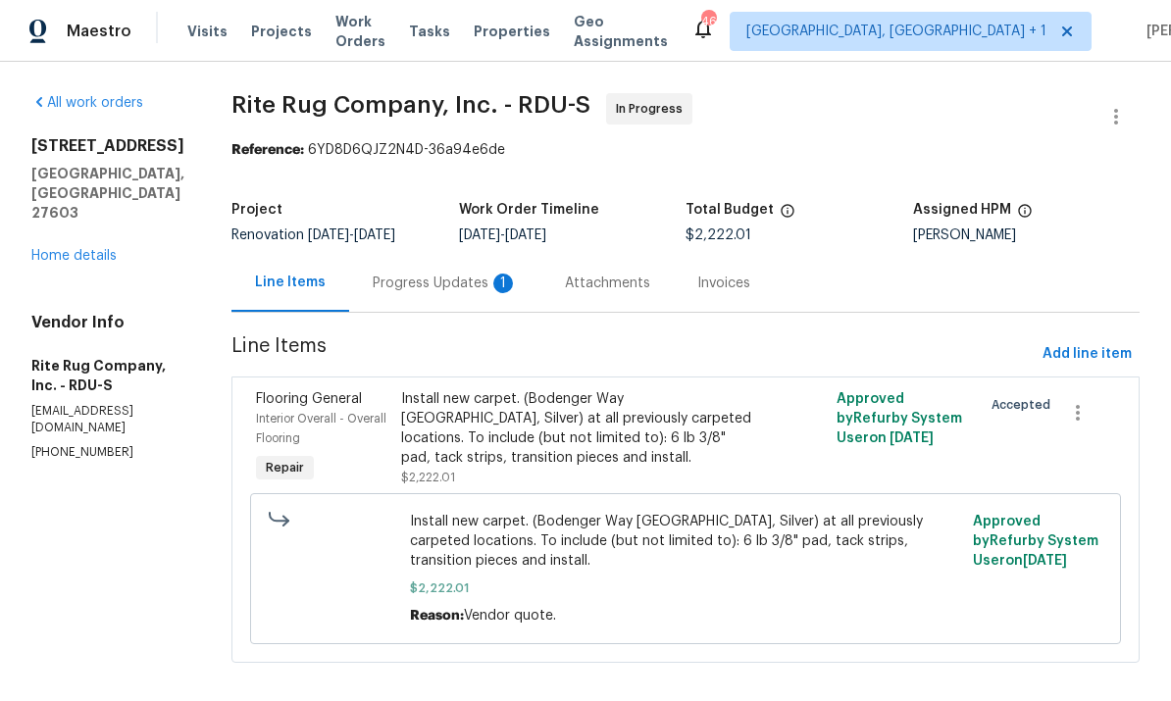
click at [465, 283] on div "Progress Updates 1" at bounding box center [445, 284] width 145 height 20
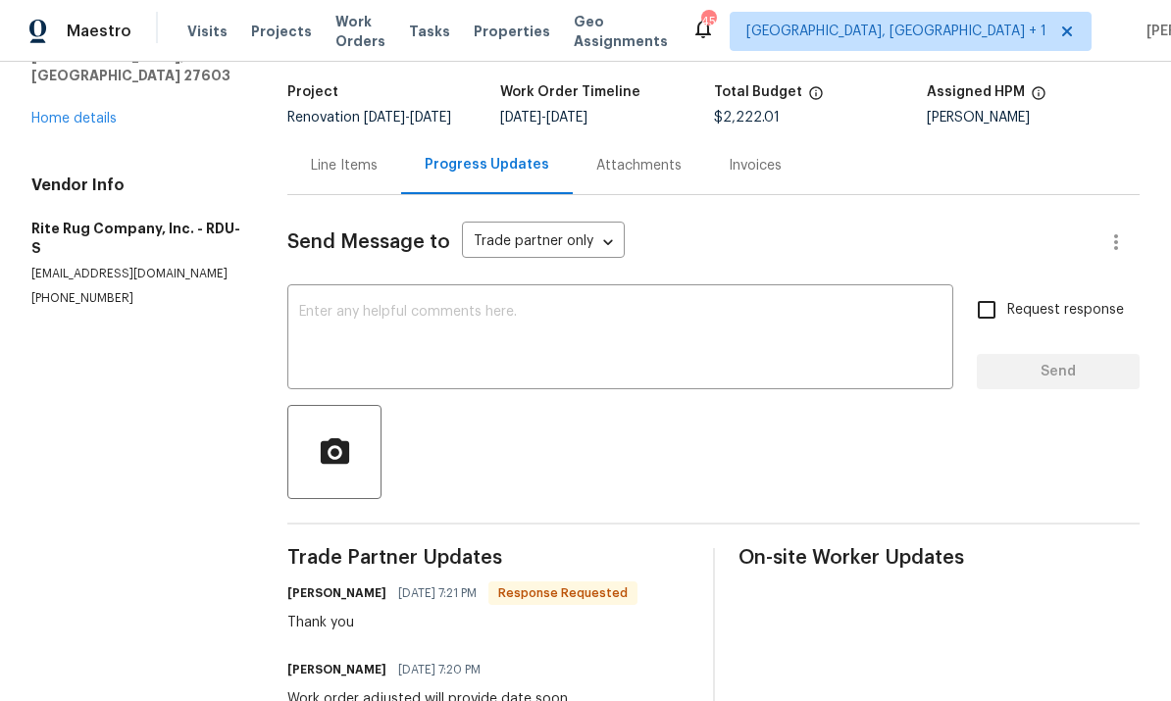
scroll to position [116, 0]
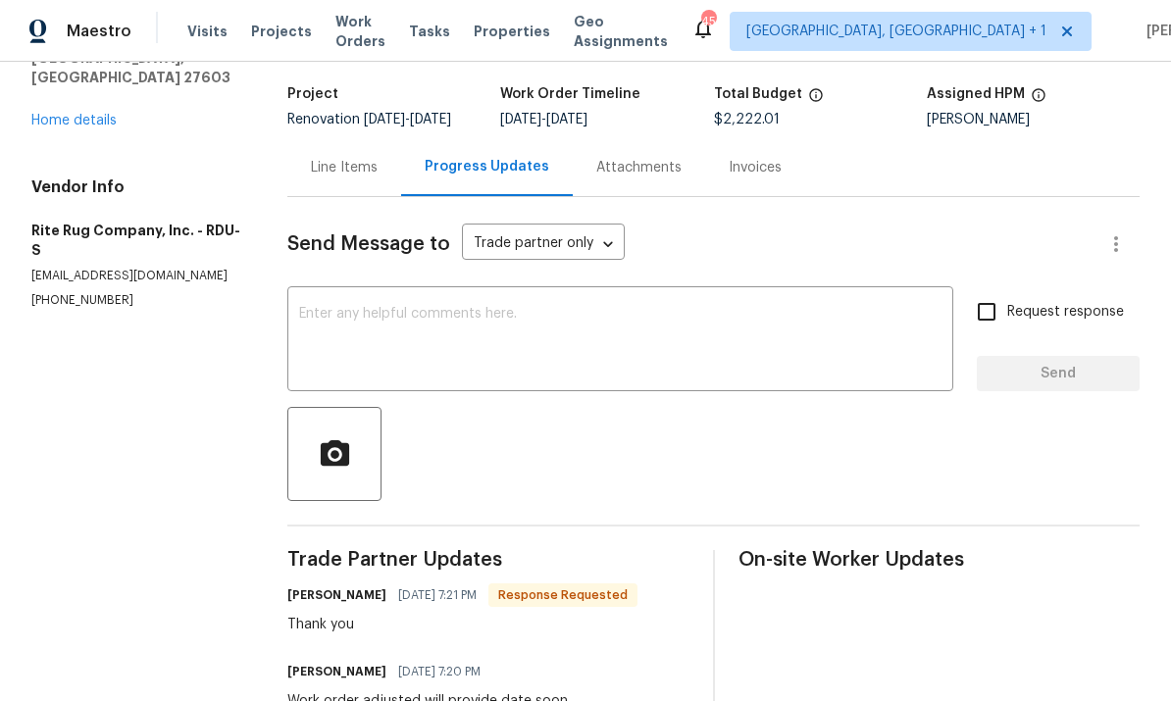
click at [347, 158] on div "Line Items" at bounding box center [344, 168] width 67 height 20
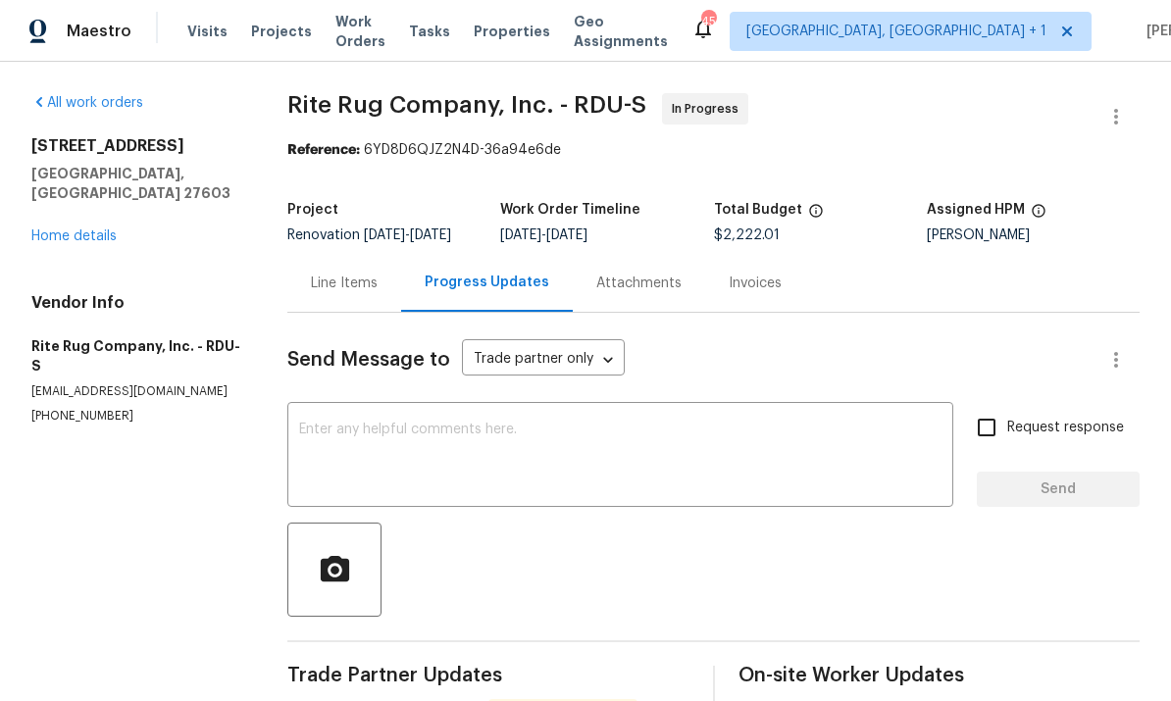
scroll to position [20, 0]
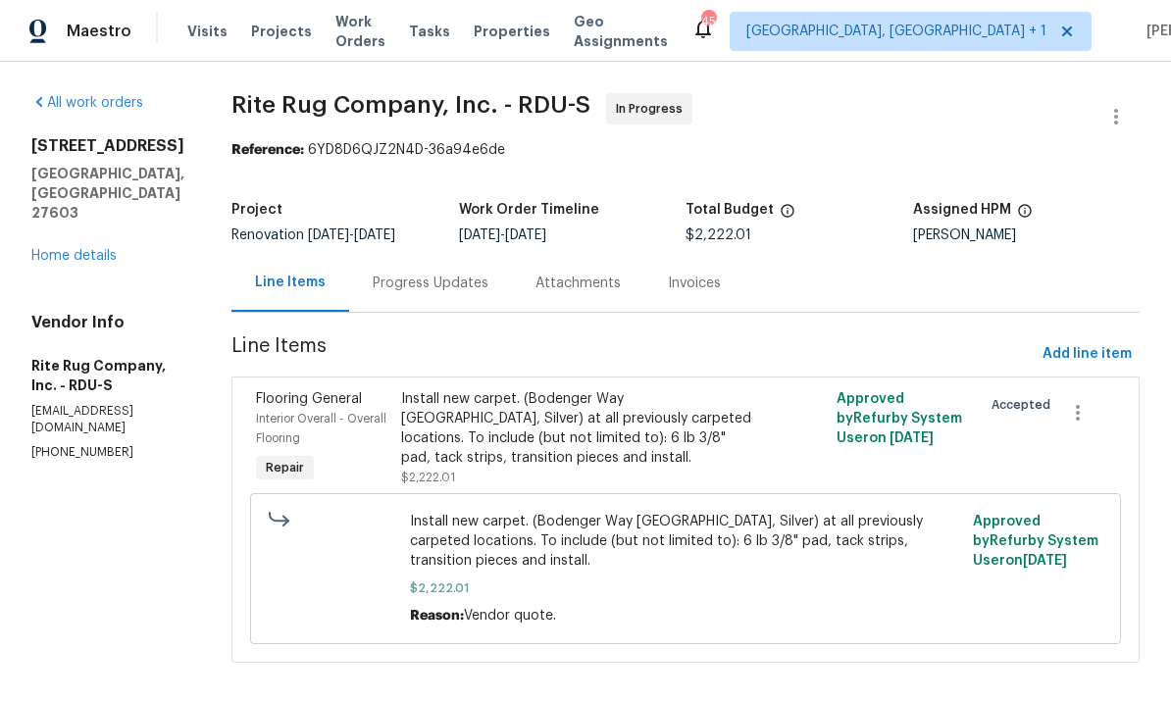
click at [87, 249] on link "Home details" at bounding box center [73, 256] width 85 height 14
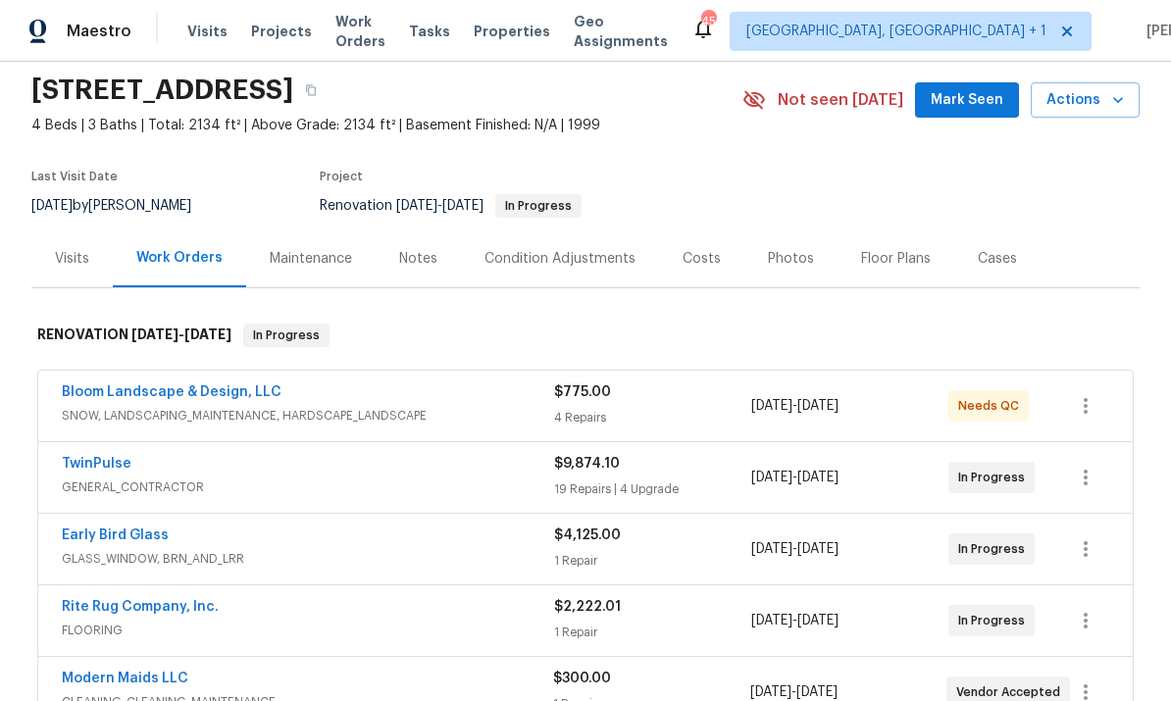
scroll to position [231, 0]
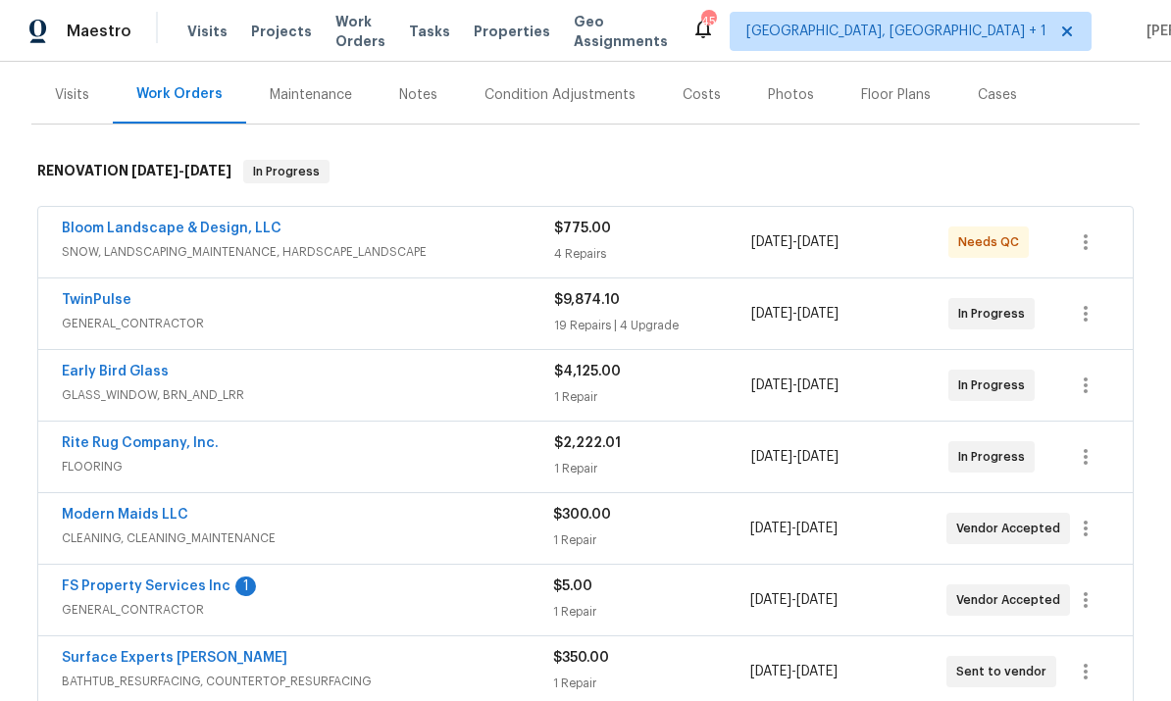
click at [183, 580] on link "FS Property Services Inc" at bounding box center [146, 587] width 169 height 14
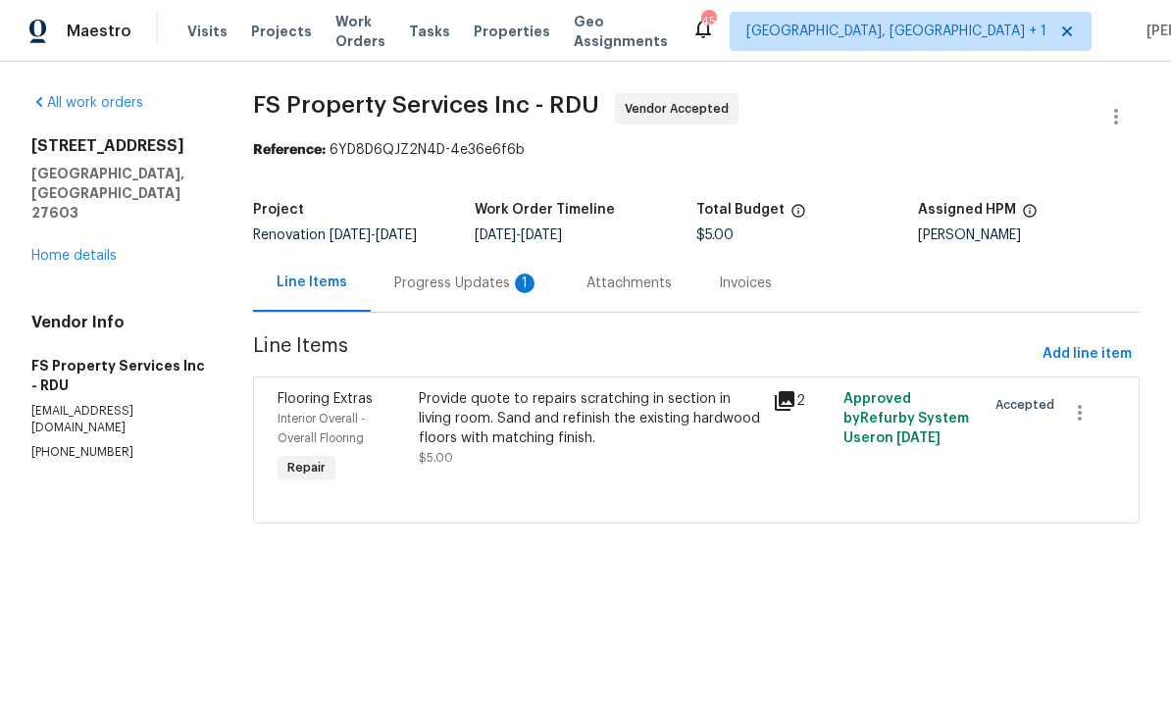
click at [471, 282] on div "Progress Updates 1" at bounding box center [466, 284] width 145 height 20
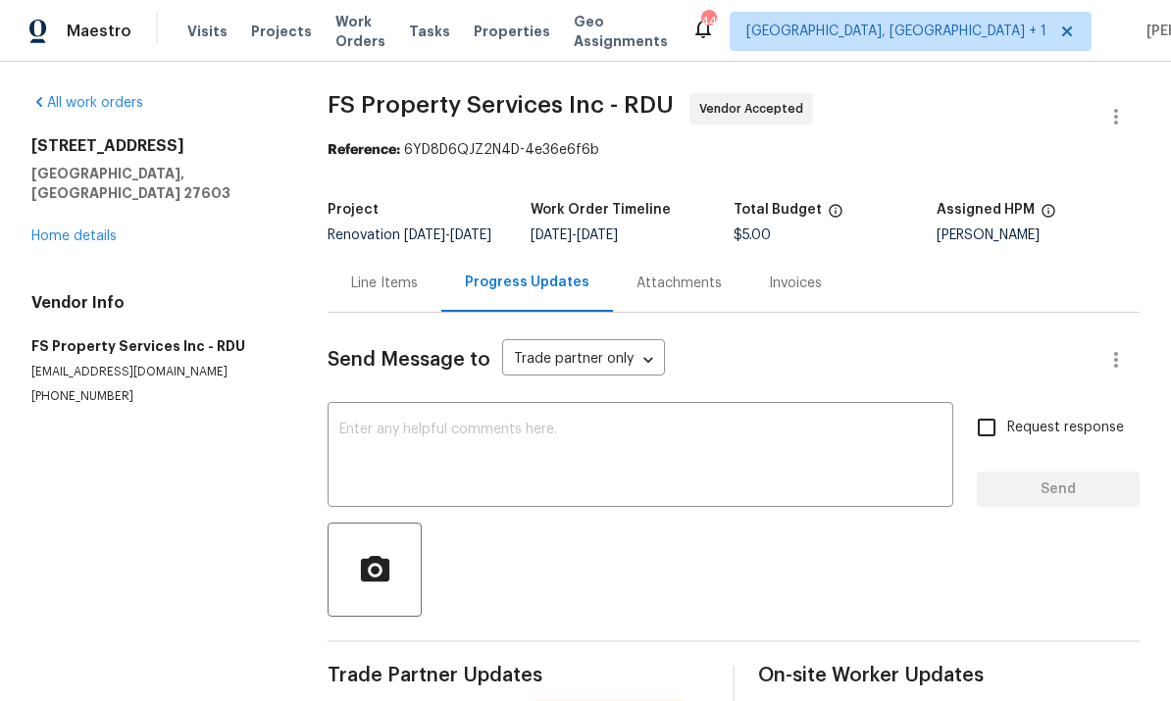
scroll to position [74, 0]
click at [487, 423] on textarea at bounding box center [640, 457] width 602 height 69
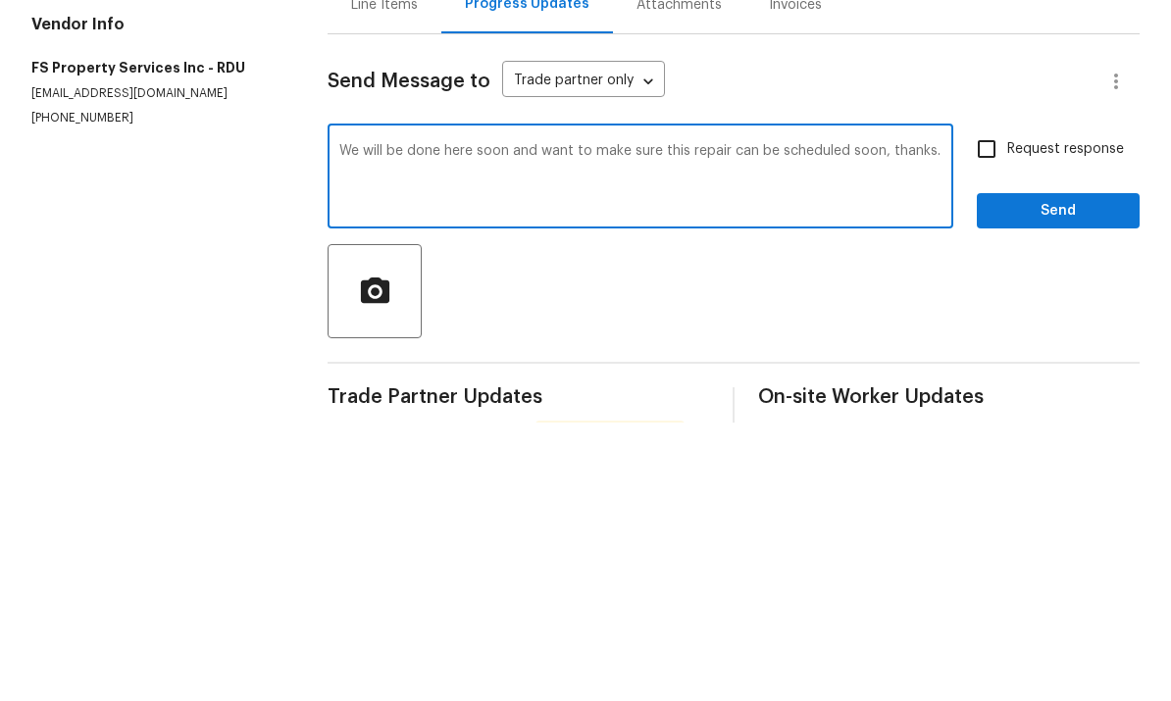
type textarea "We will be done here soon and want to make sure this repair can be scheduled so…"
click at [1001, 407] on input "Request response" at bounding box center [986, 427] width 41 height 41
checkbox input "true"
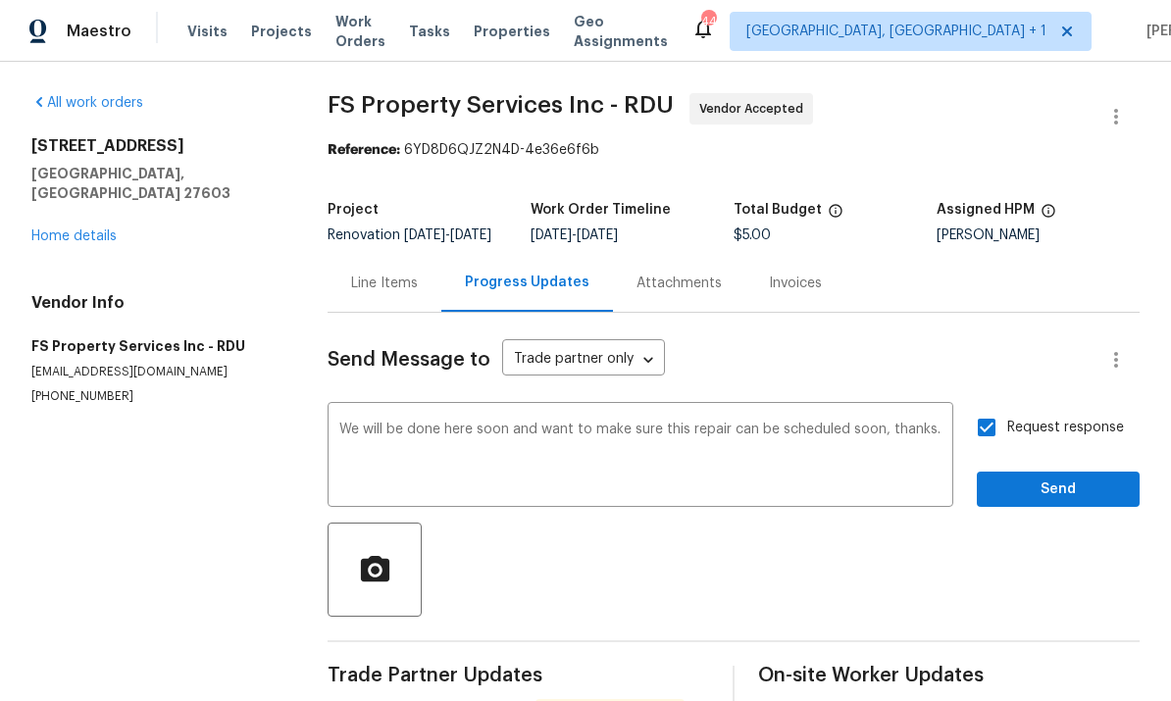
click at [1041, 203] on figure "Assigned HPM [PERSON_NAME]" at bounding box center [1038, 222] width 203 height 39
click at [1042, 478] on span "Send" at bounding box center [1058, 490] width 131 height 25
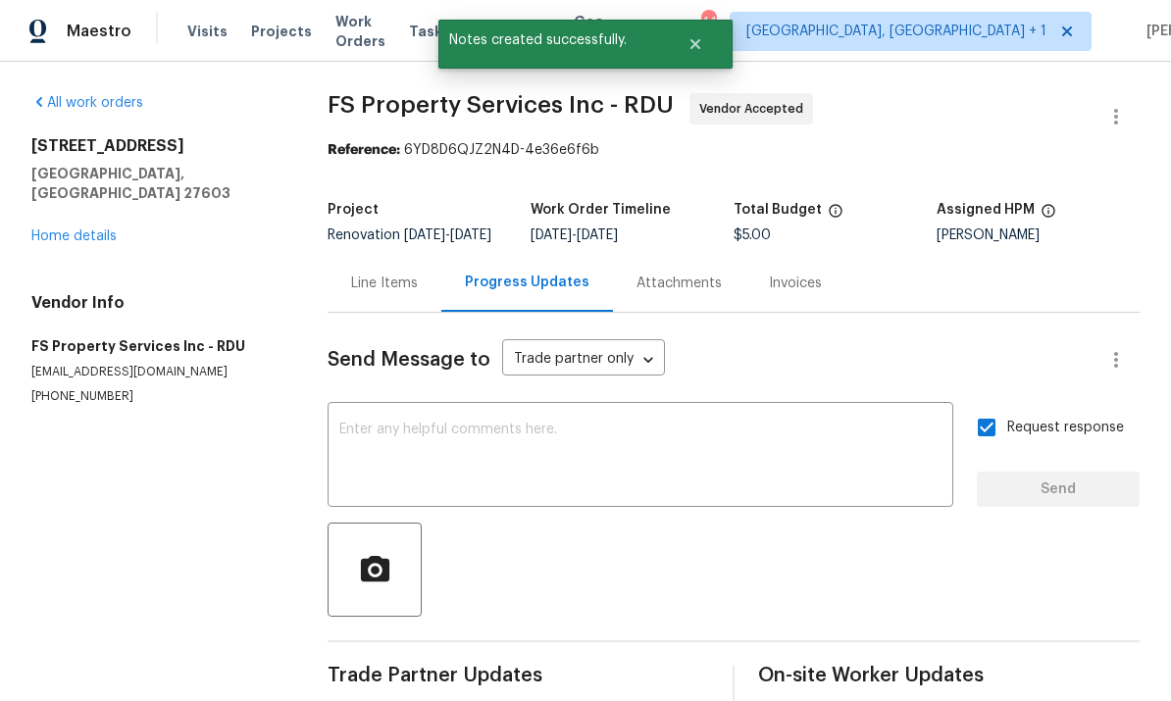
click at [80, 230] on link "Home details" at bounding box center [73, 237] width 85 height 14
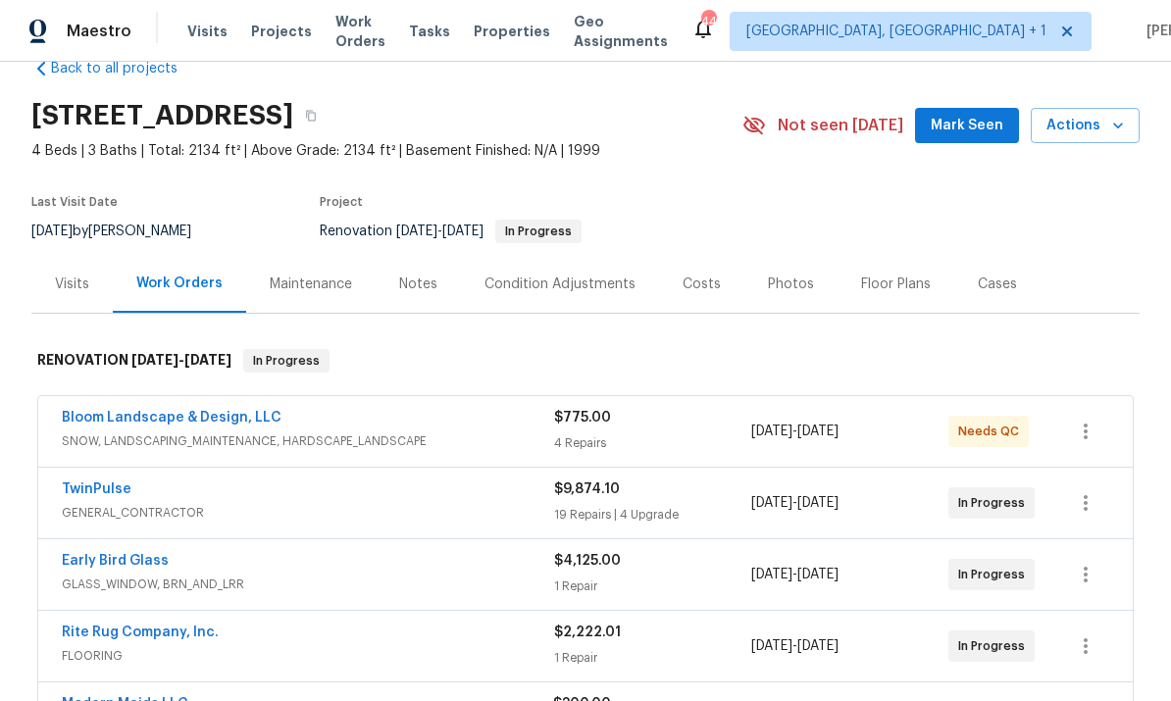
scroll to position [4, 0]
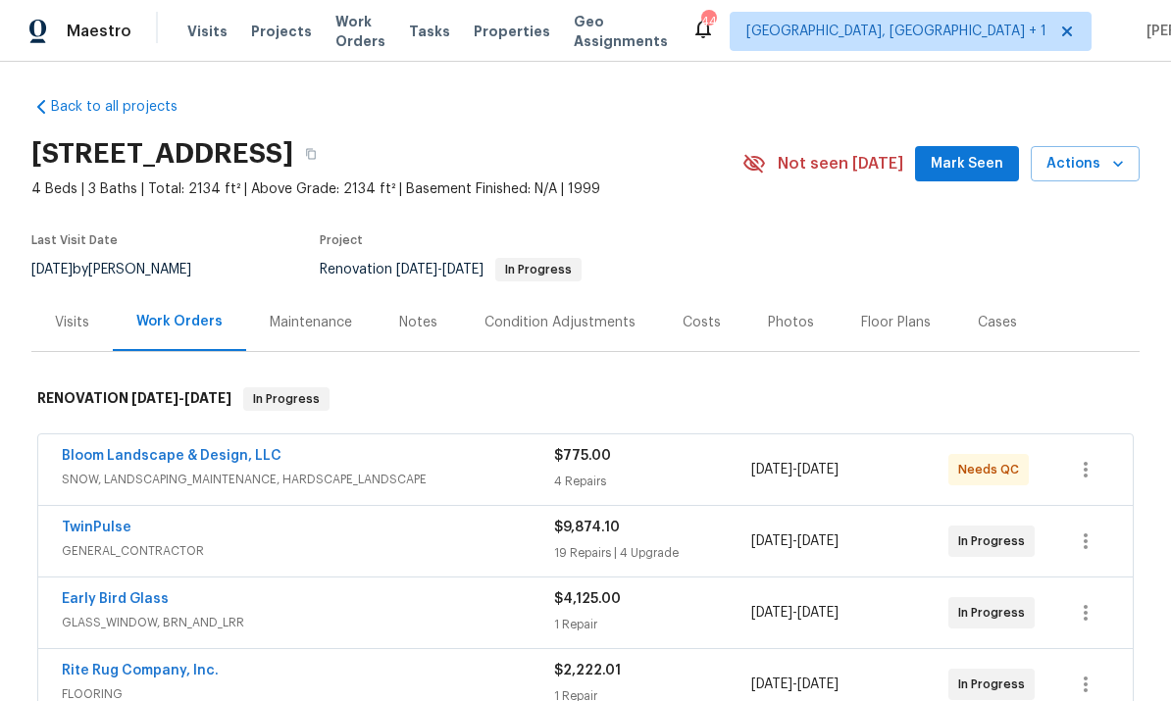
click at [422, 313] on div "Notes" at bounding box center [418, 323] width 38 height 20
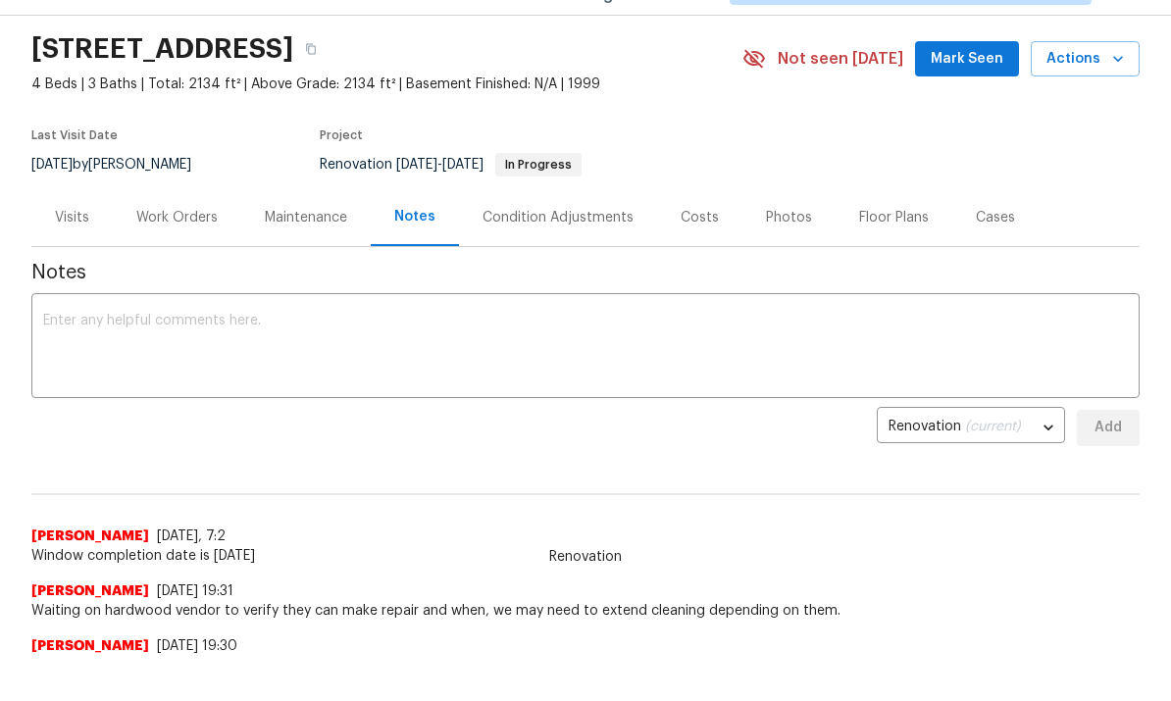
scroll to position [9, 0]
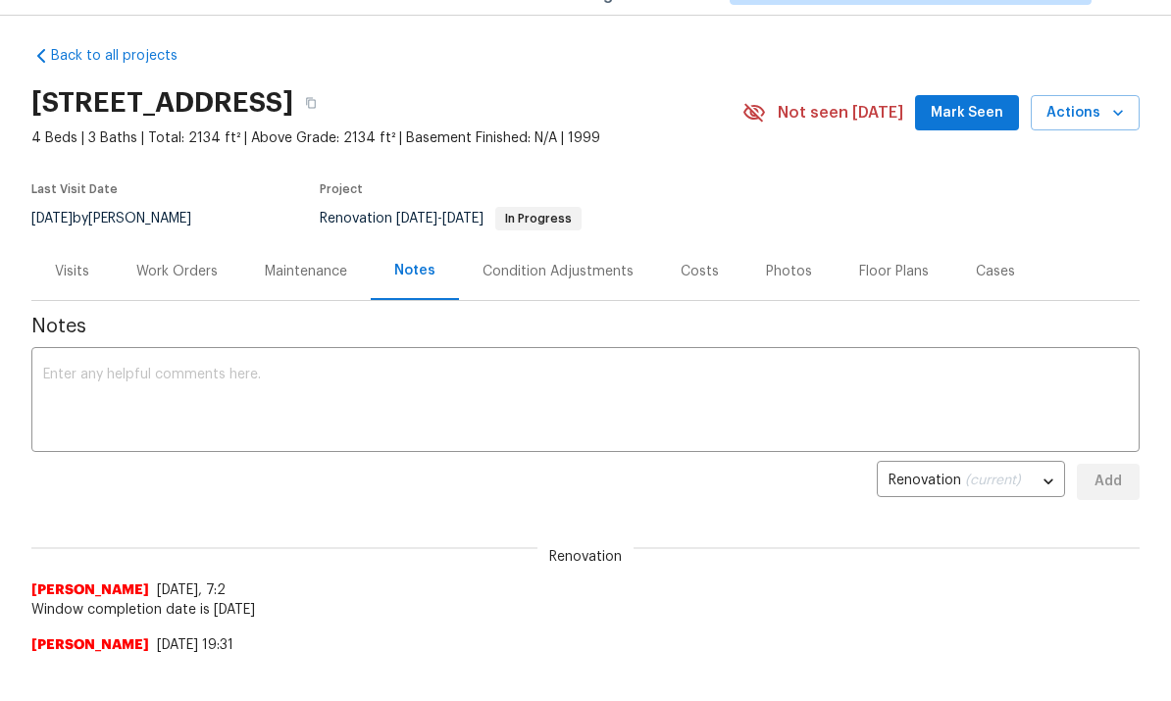
click at [185, 271] on div "Work Orders" at bounding box center [176, 272] width 81 height 20
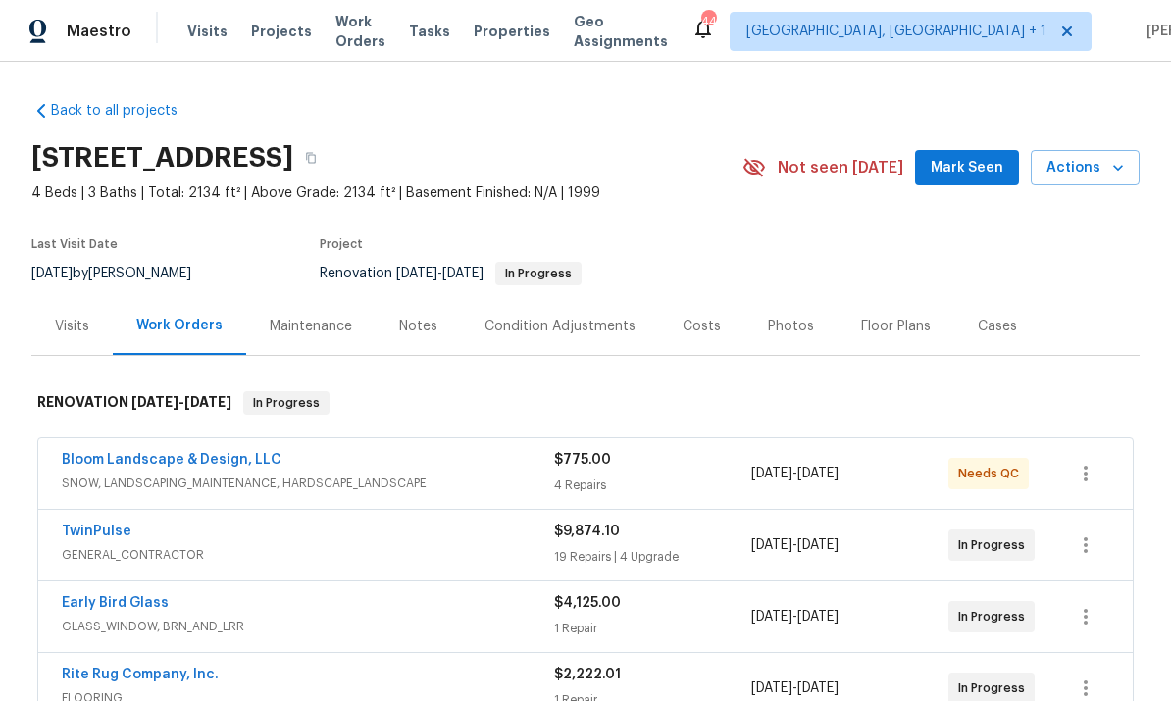
click at [427, 317] on div "Notes" at bounding box center [418, 327] width 38 height 20
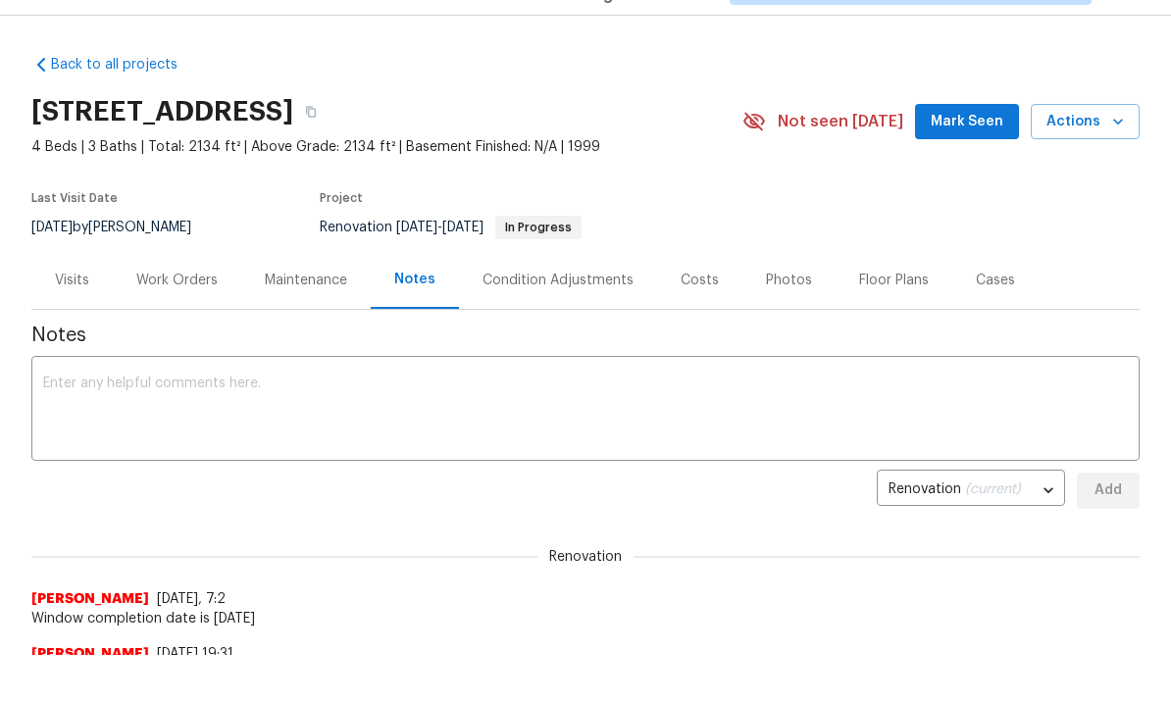
scroll to position [-1, 0]
click at [204, 273] on div "Work Orders" at bounding box center [176, 281] width 81 height 20
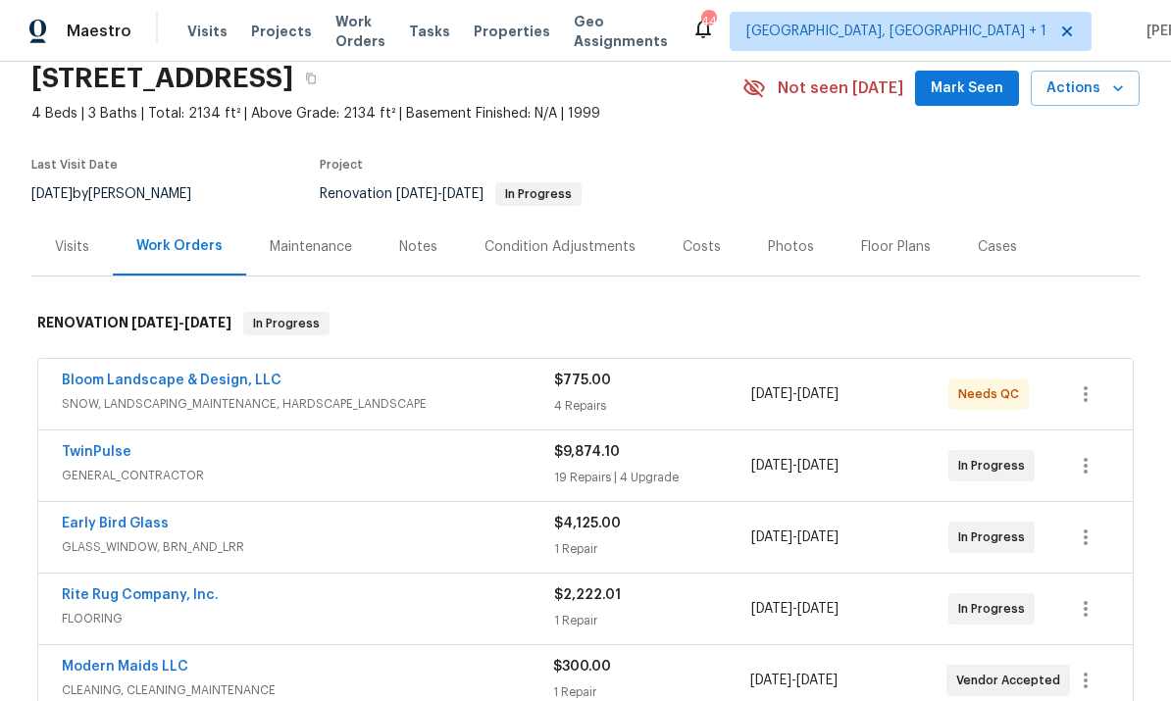
scroll to position [83, 0]
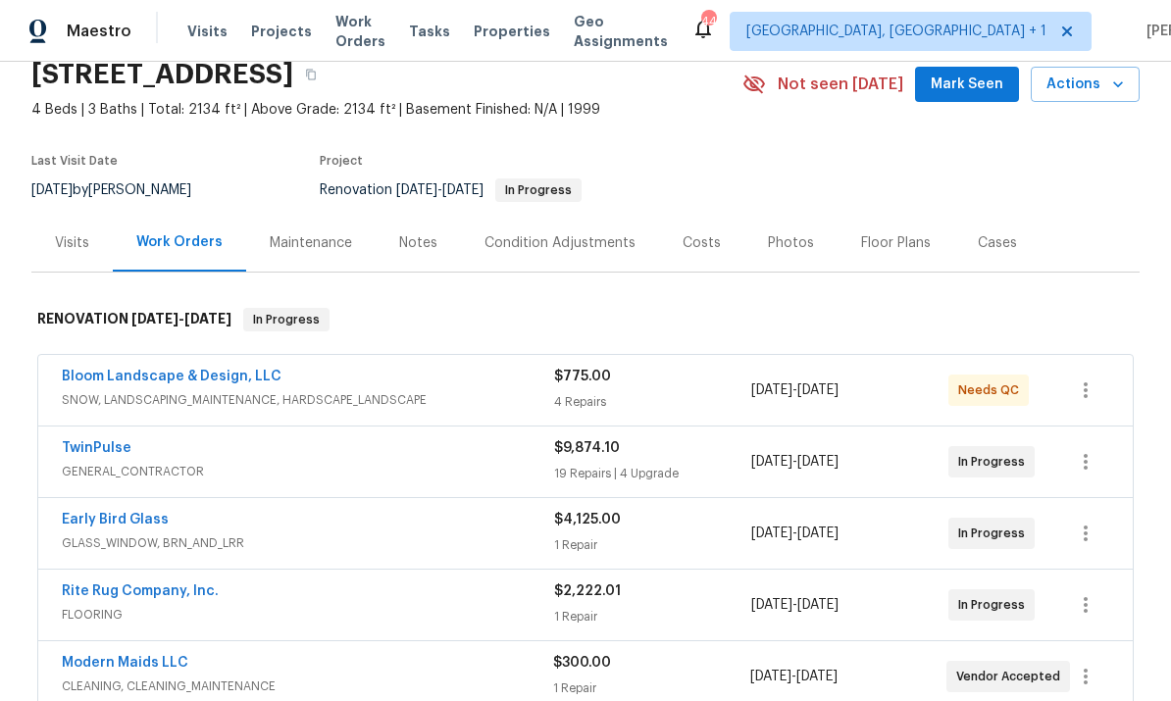
click at [206, 585] on link "Rite Rug Company, Inc." at bounding box center [140, 592] width 157 height 14
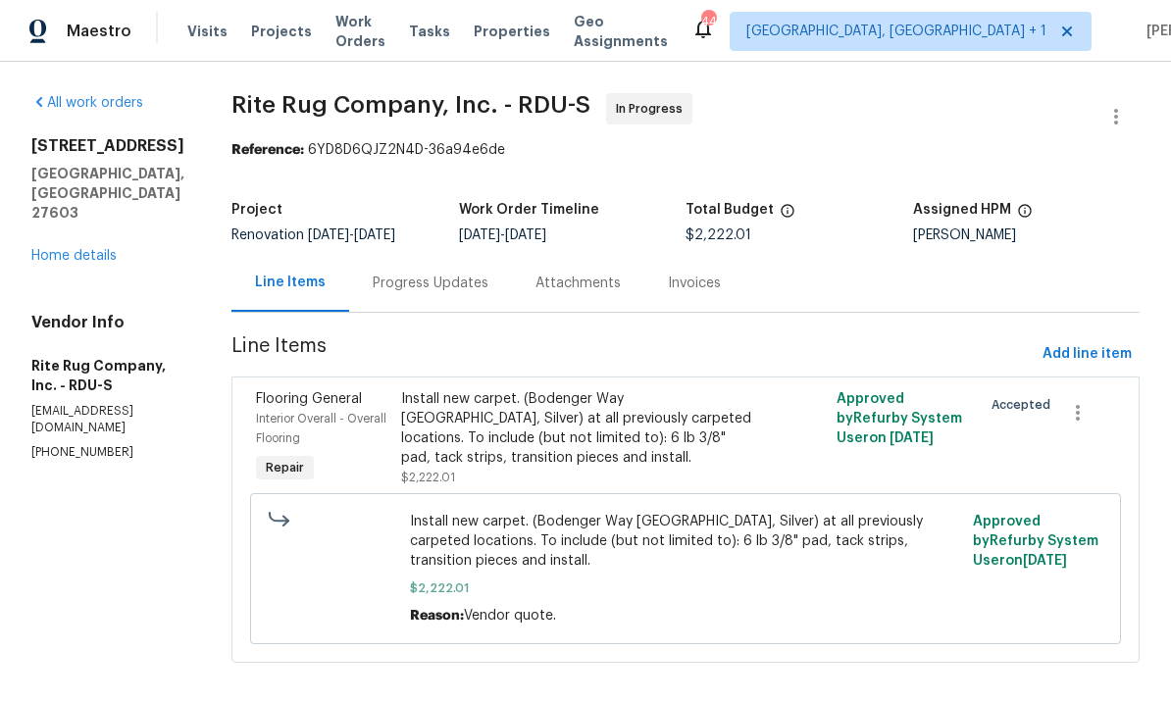
click at [451, 294] on div "Progress Updates" at bounding box center [430, 283] width 163 height 58
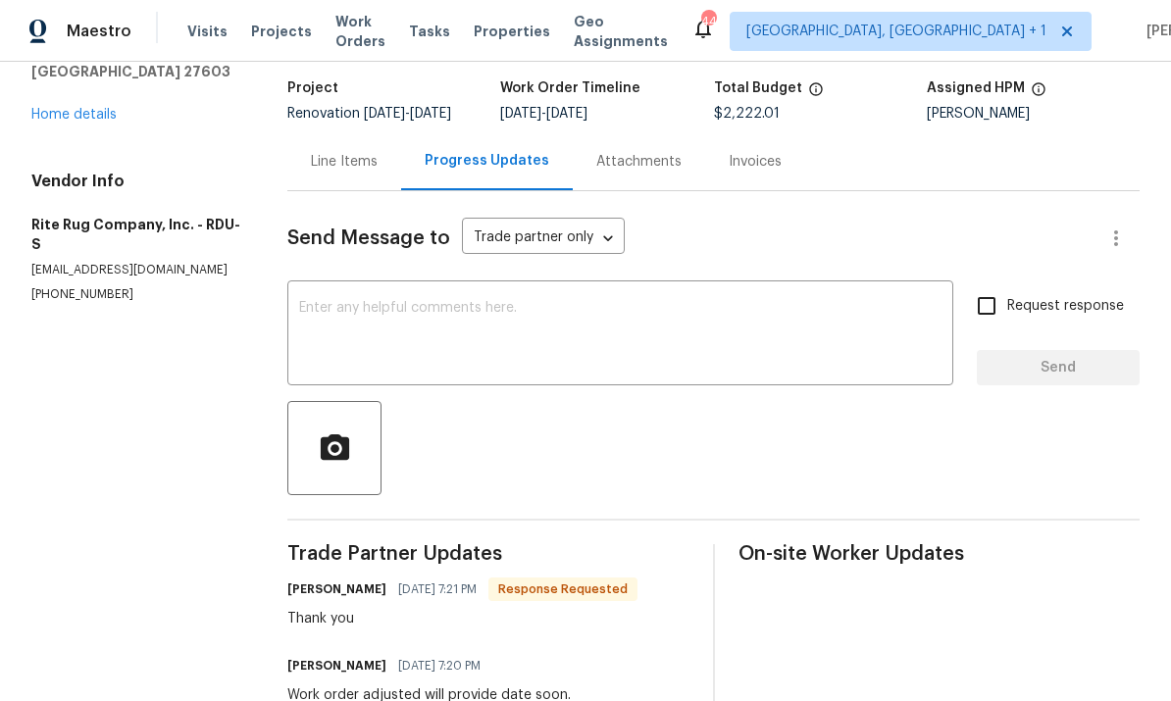
scroll to position [120, 0]
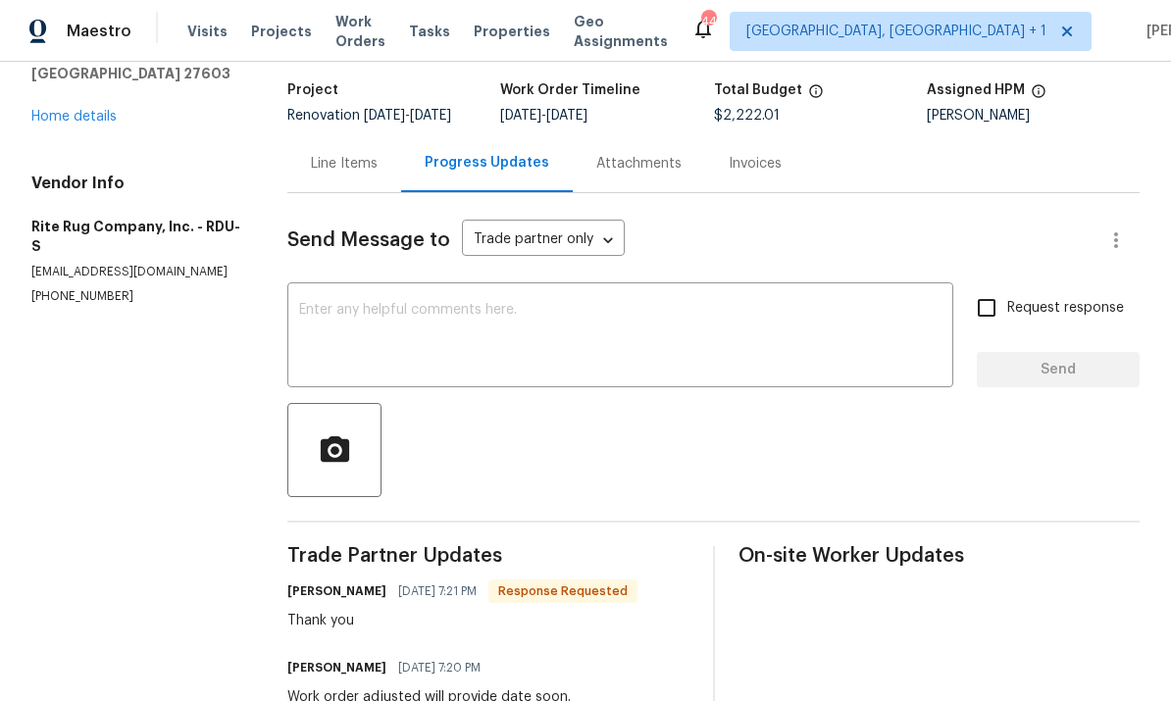
click at [89, 110] on link "Home details" at bounding box center [73, 117] width 85 height 14
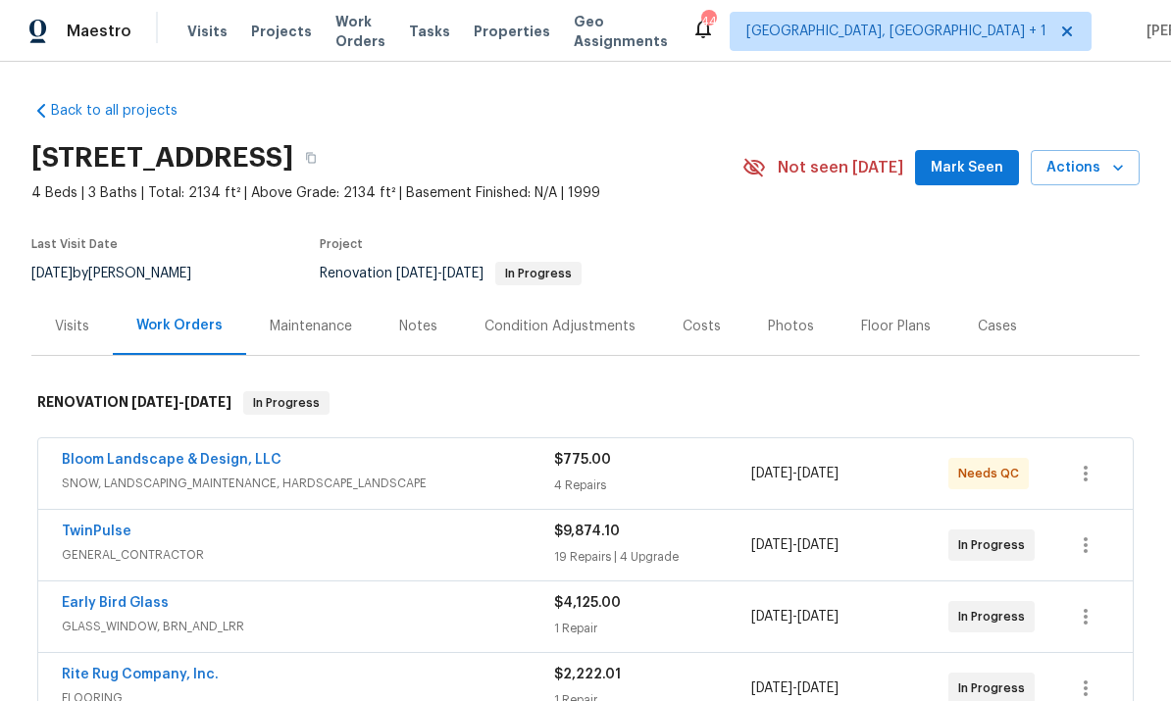
click at [199, 461] on link "Bloom Landscape & Design, LLC" at bounding box center [172, 460] width 220 height 14
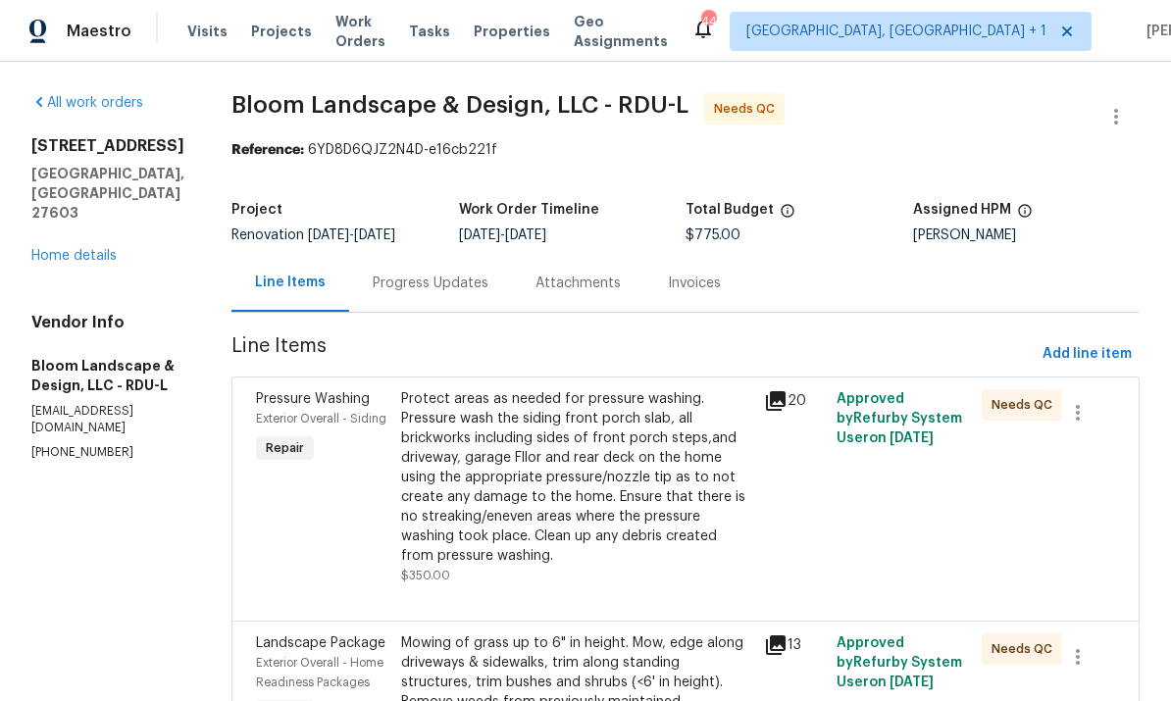
click at [449, 283] on div "Progress Updates" at bounding box center [431, 284] width 116 height 20
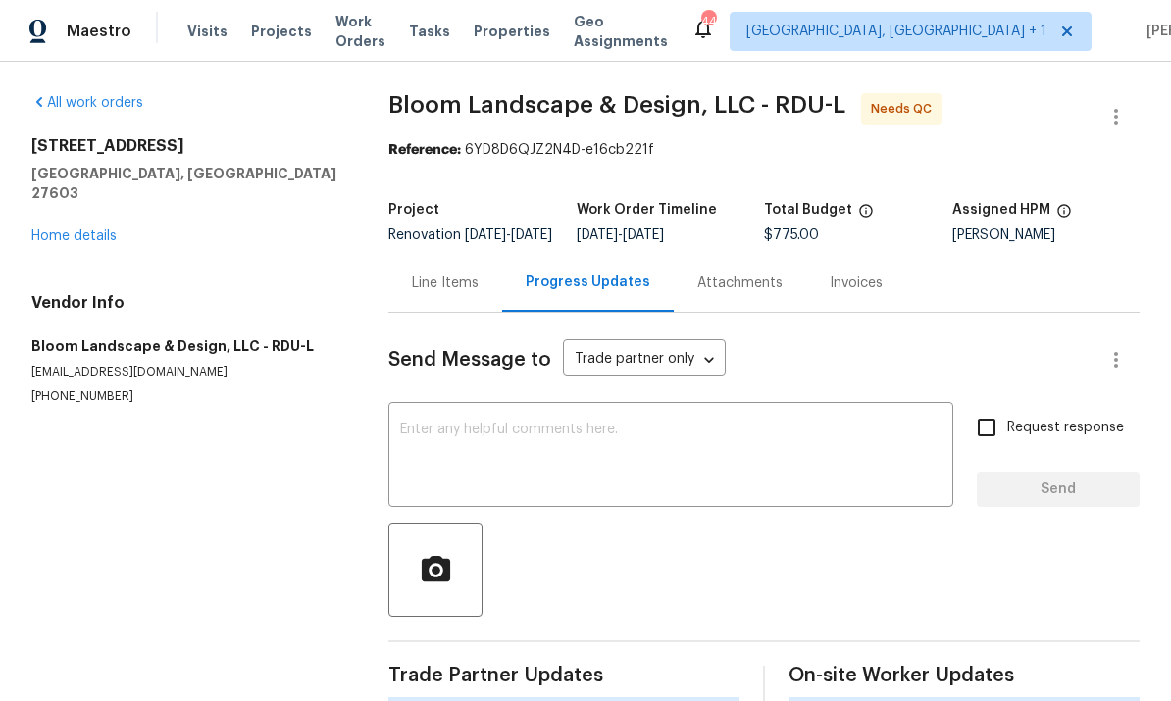
scroll to position [42, 0]
click at [99, 230] on link "Home details" at bounding box center [73, 237] width 85 height 14
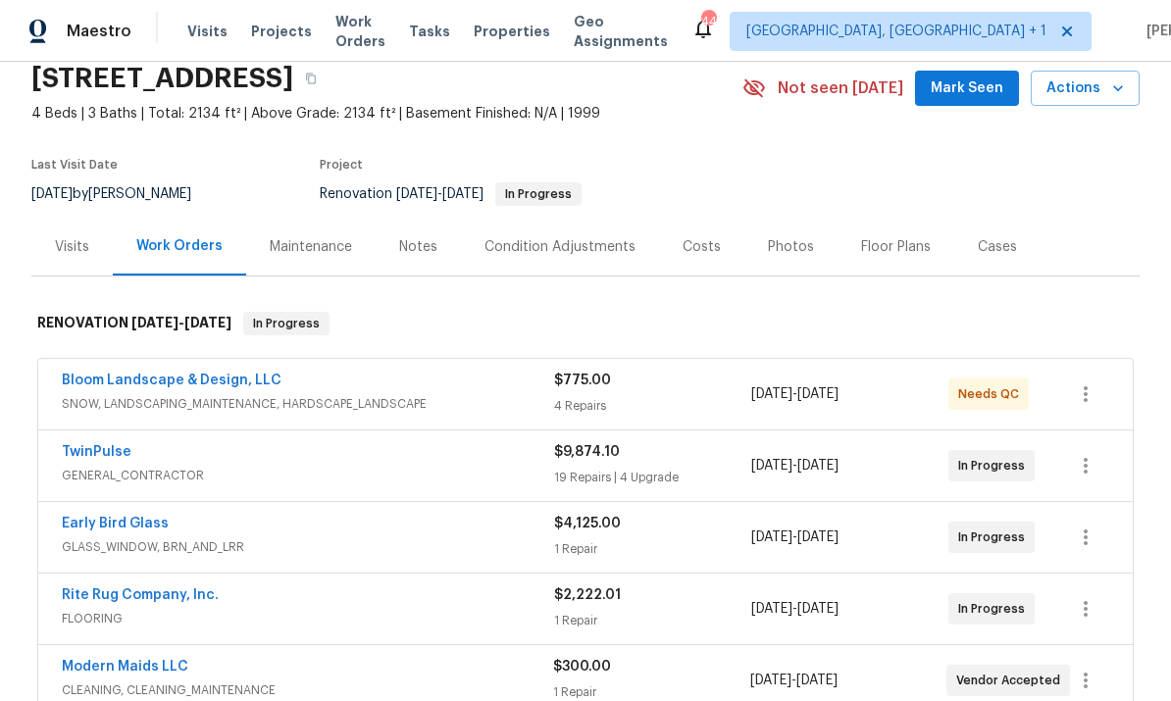
scroll to position [101, 0]
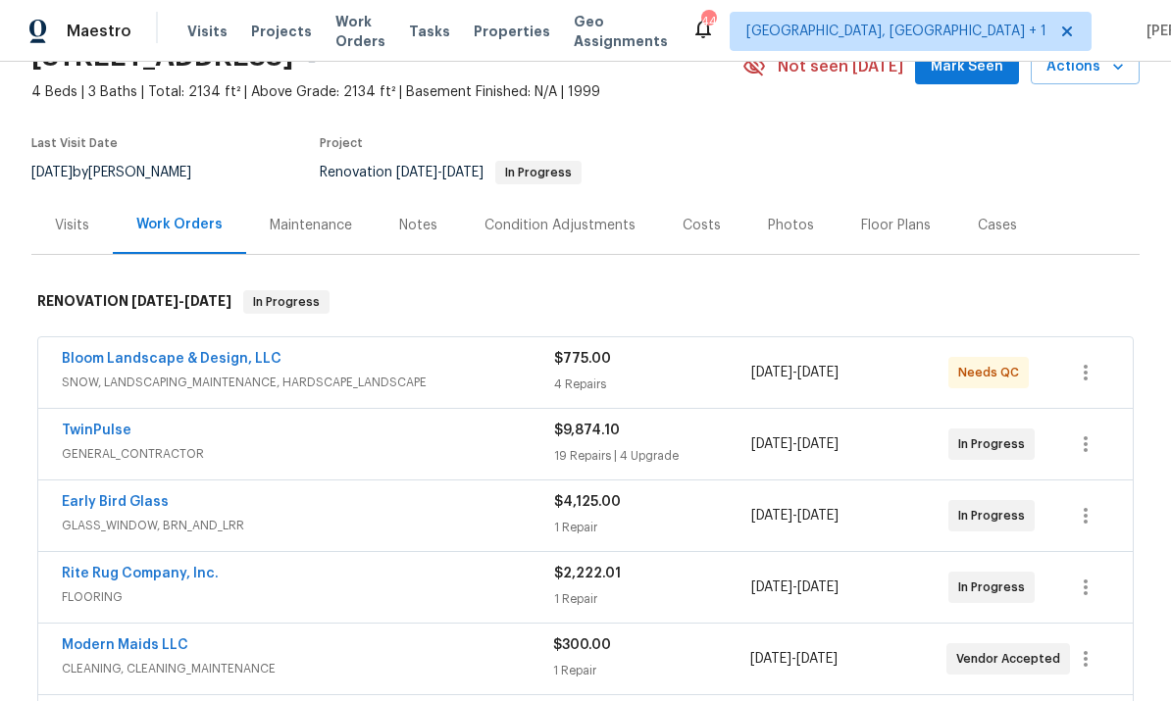
click at [111, 432] on link "TwinPulse" at bounding box center [97, 431] width 70 height 14
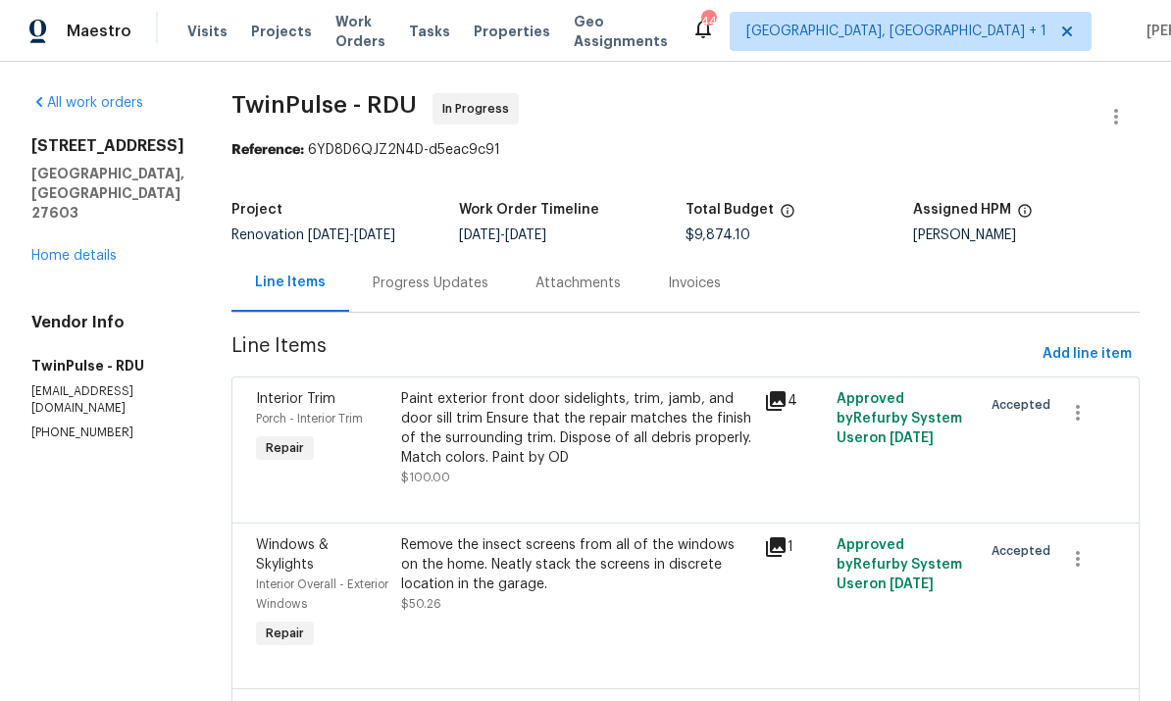
click at [442, 287] on div "Progress Updates" at bounding box center [431, 284] width 116 height 20
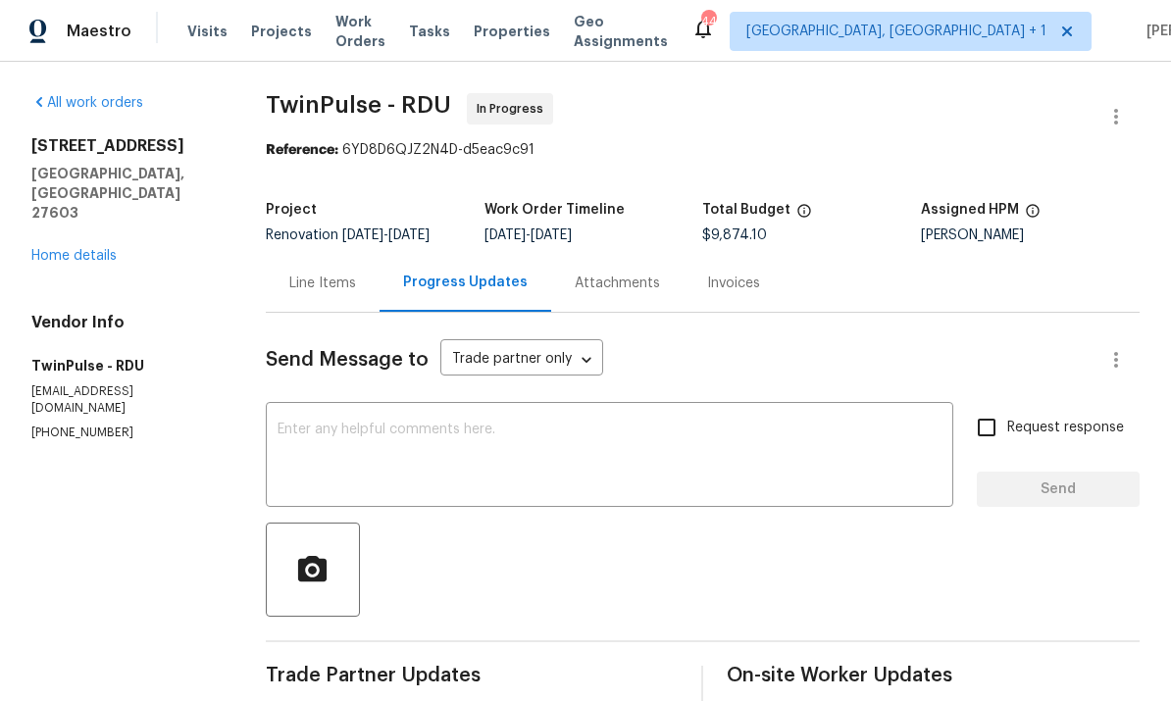
click at [92, 249] on link "Home details" at bounding box center [73, 256] width 85 height 14
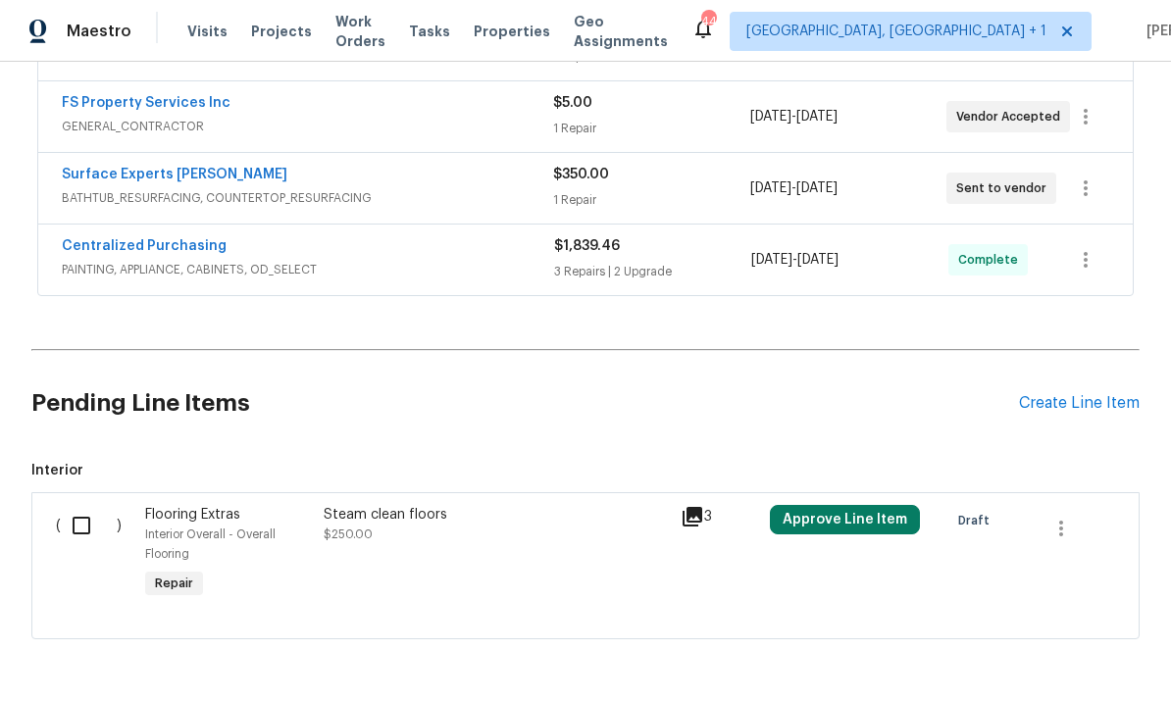
scroll to position [714, 0]
click at [96, 532] on input "checkbox" at bounding box center [89, 526] width 56 height 41
checkbox input "true"
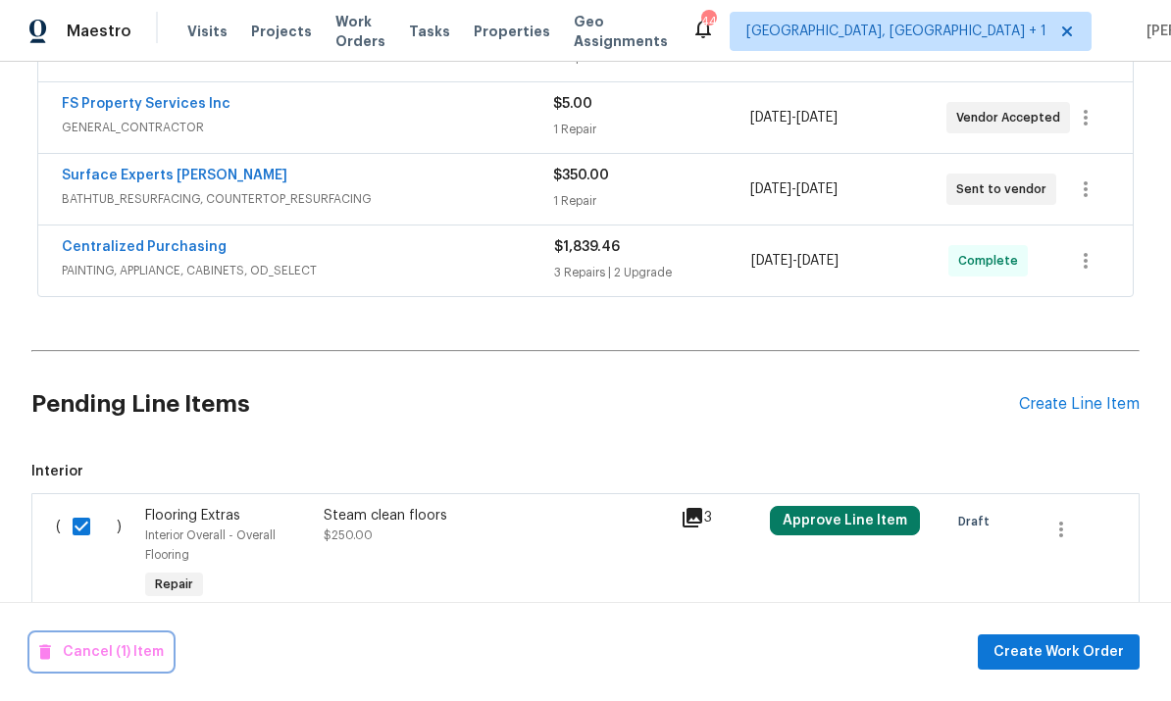
click at [130, 664] on button "Cancel (1) Item" at bounding box center [101, 653] width 140 height 36
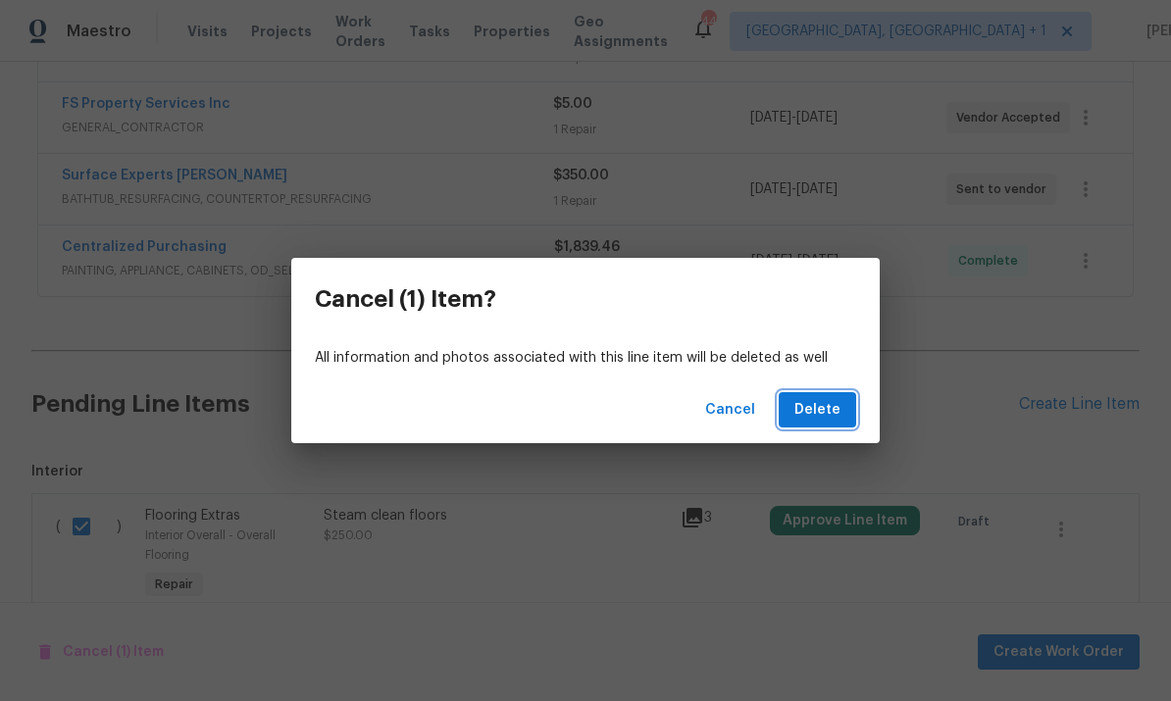
click at [819, 405] on span "Delete" at bounding box center [818, 410] width 46 height 25
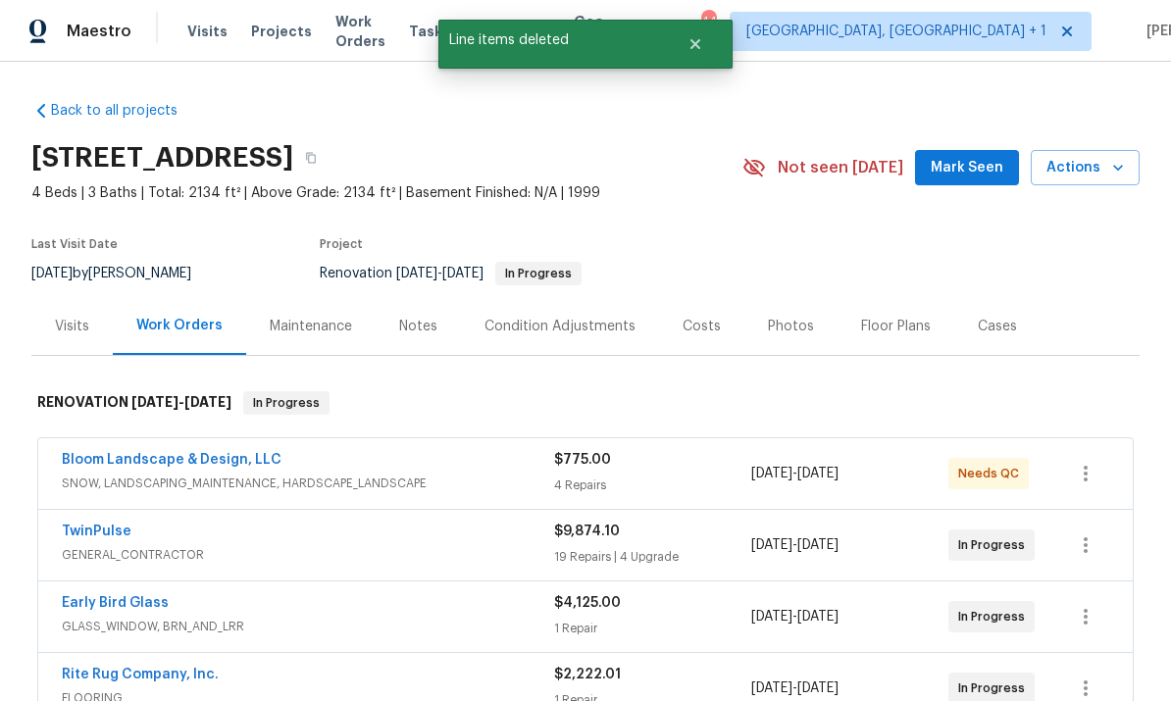
scroll to position [-2, 0]
